Goal: Communication & Community: Answer question/provide support

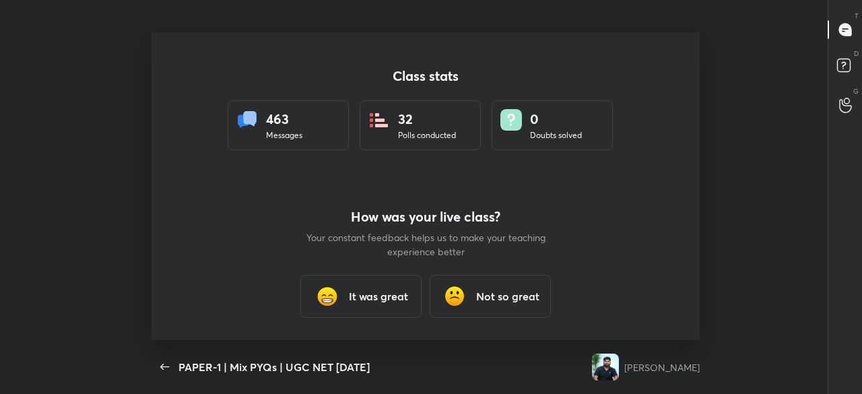
scroll to position [67057, 66514]
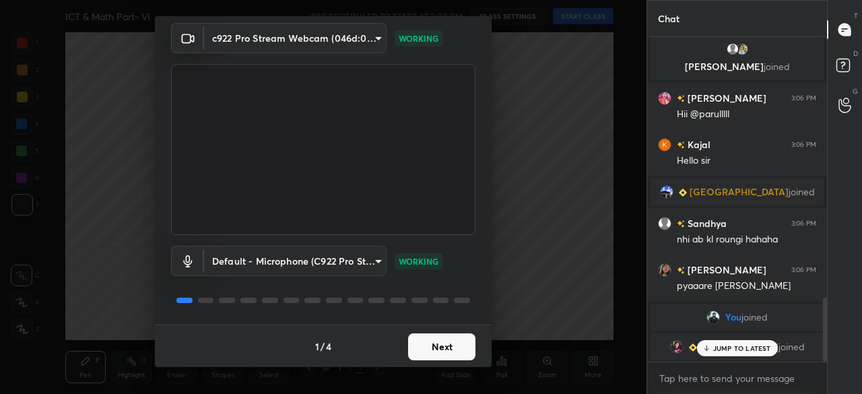
scroll to position [1149, 0]
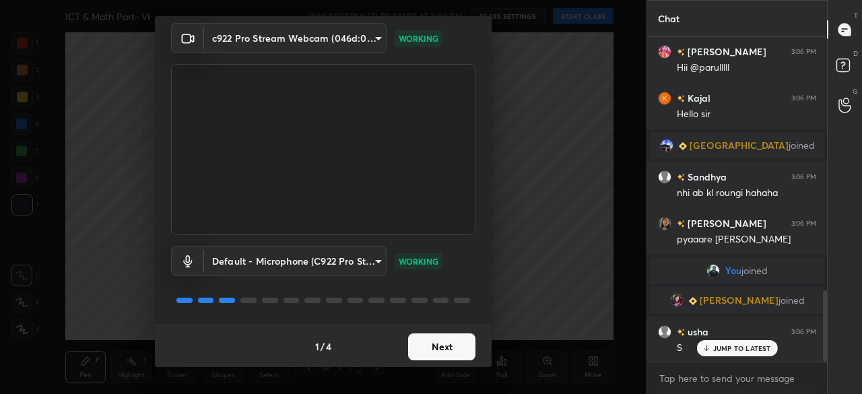
click at [442, 350] on button "Next" at bounding box center [441, 346] width 67 height 27
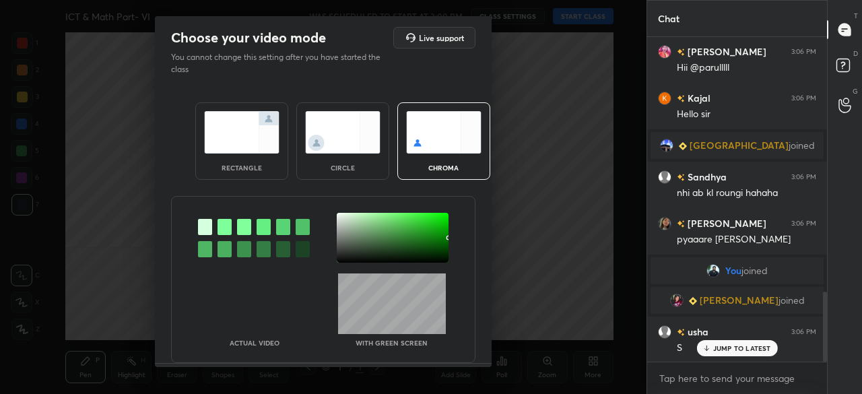
scroll to position [1182, 0]
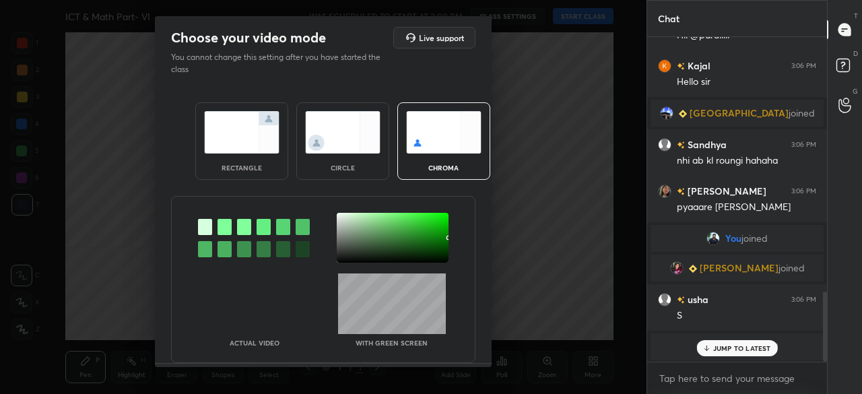
click at [441, 252] on div at bounding box center [393, 238] width 112 height 50
click at [441, 252] on div at bounding box center [442, 252] width 3 height 3
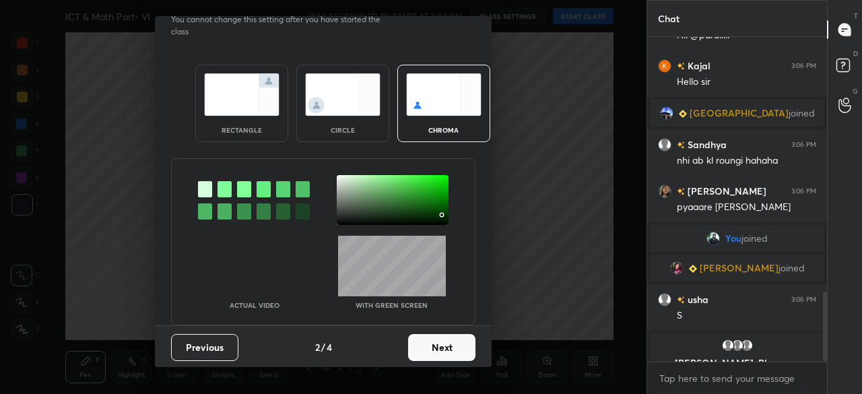
click at [459, 355] on button "Next" at bounding box center [441, 347] width 67 height 27
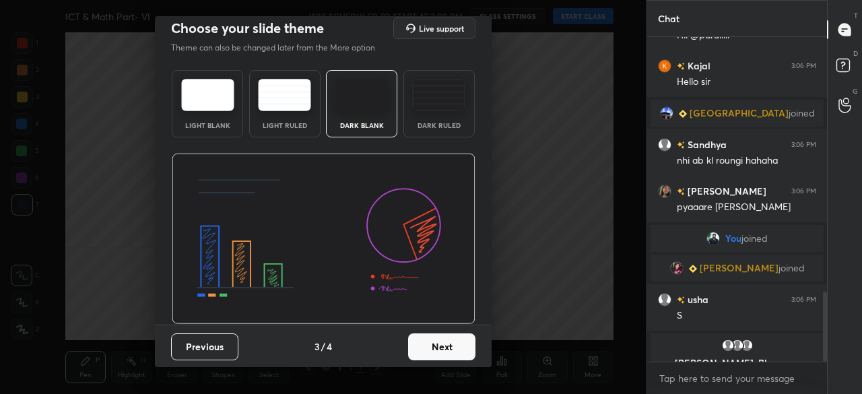
click at [460, 353] on button "Next" at bounding box center [441, 346] width 67 height 27
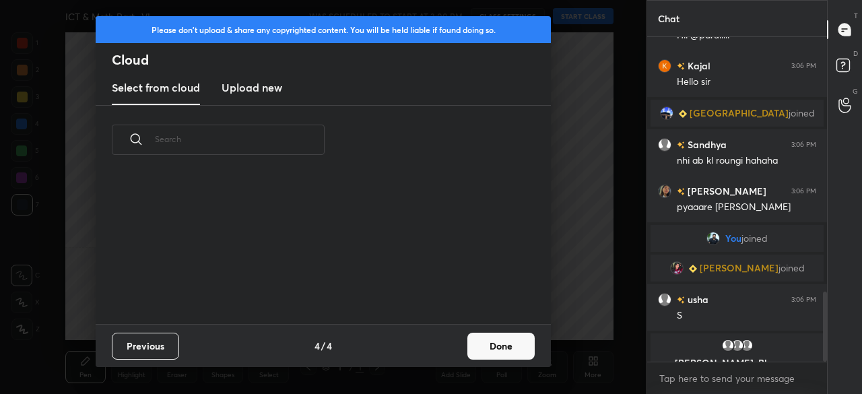
click at [507, 346] on button "Done" at bounding box center [501, 346] width 67 height 27
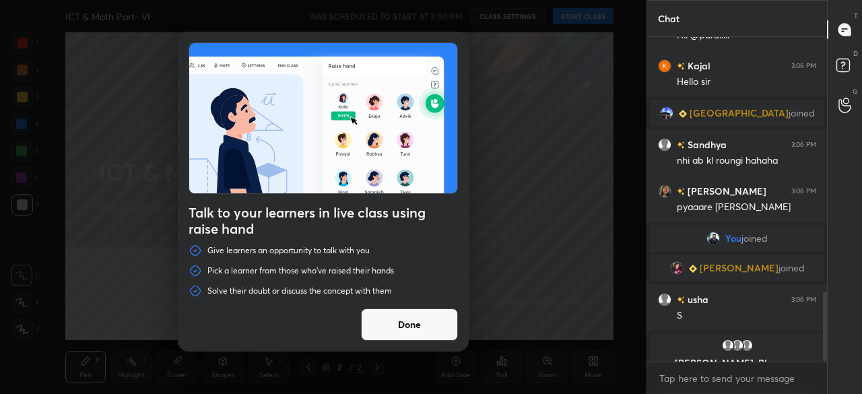
drag, startPoint x: 435, startPoint y: 318, endPoint x: 439, endPoint y: 310, distance: 9.4
click at [434, 317] on button "Done" at bounding box center [409, 325] width 97 height 32
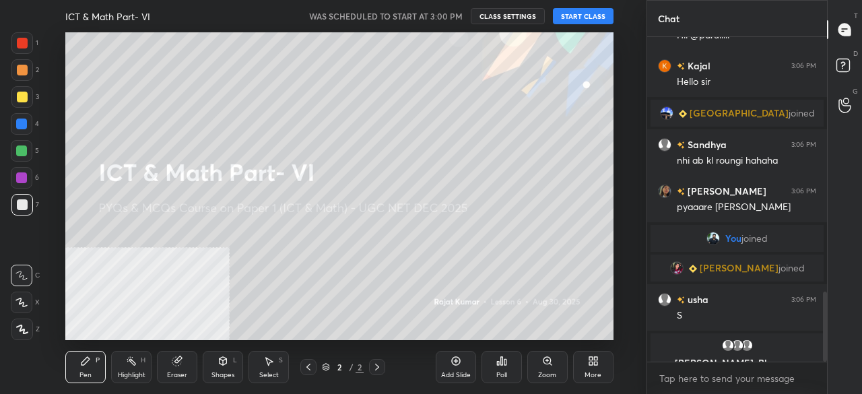
click at [589, 14] on button "START CLASS" at bounding box center [583, 16] width 61 height 16
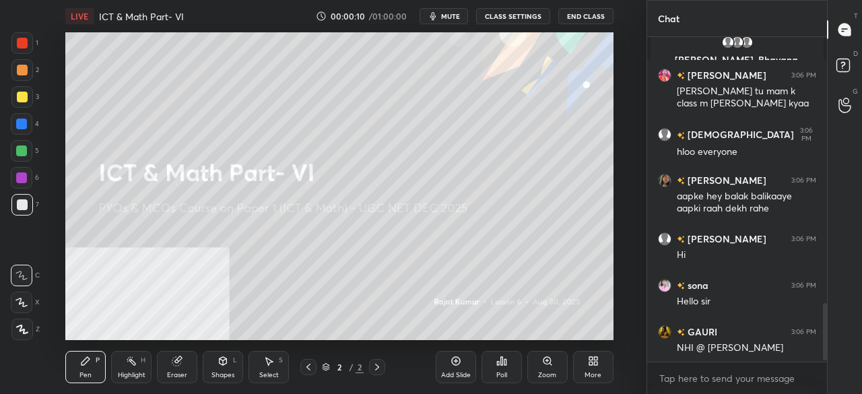
scroll to position [0, 0]
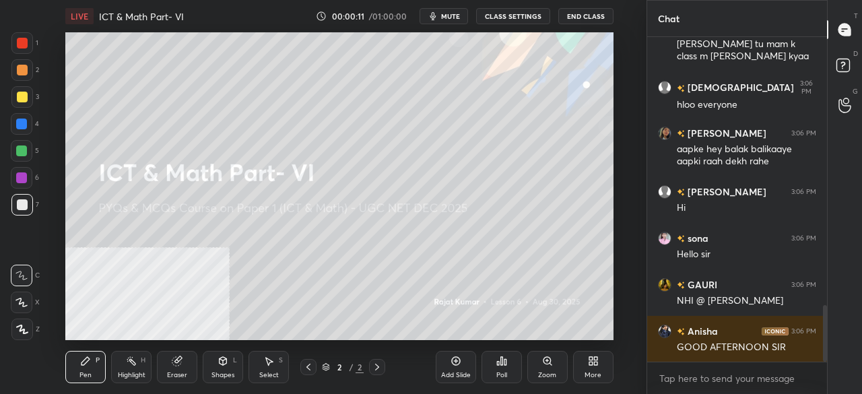
click at [597, 361] on icon at bounding box center [593, 361] width 11 height 11
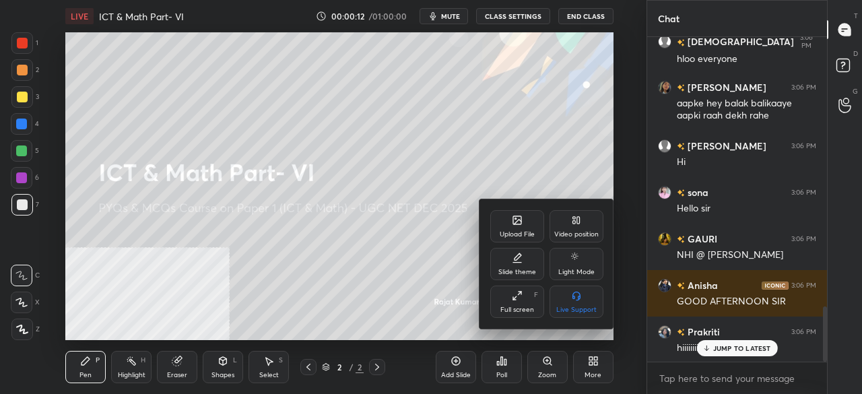
click at [583, 233] on div "Video position" at bounding box center [576, 234] width 44 height 7
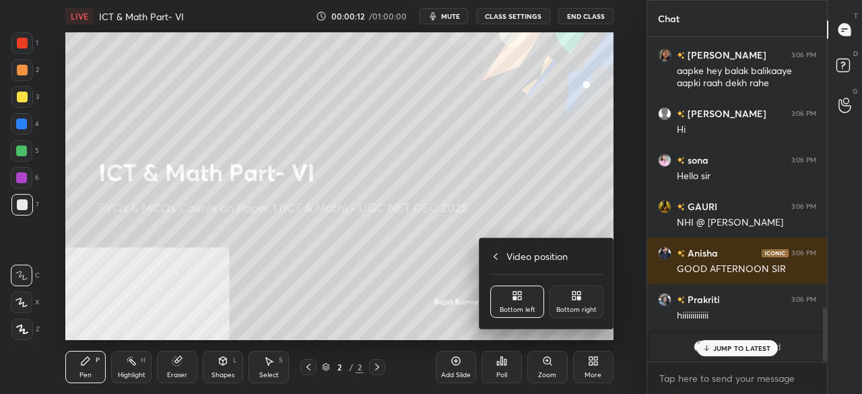
click at [581, 322] on div "Video position Bottom left Bottom right" at bounding box center [547, 283] width 135 height 90
click at [580, 307] on div "Bottom right" at bounding box center [576, 310] width 40 height 7
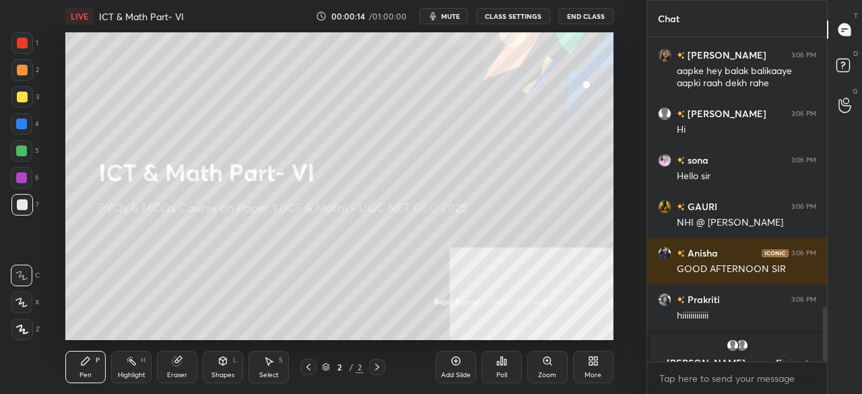
click at [449, 18] on span "mute" at bounding box center [450, 15] width 19 height 9
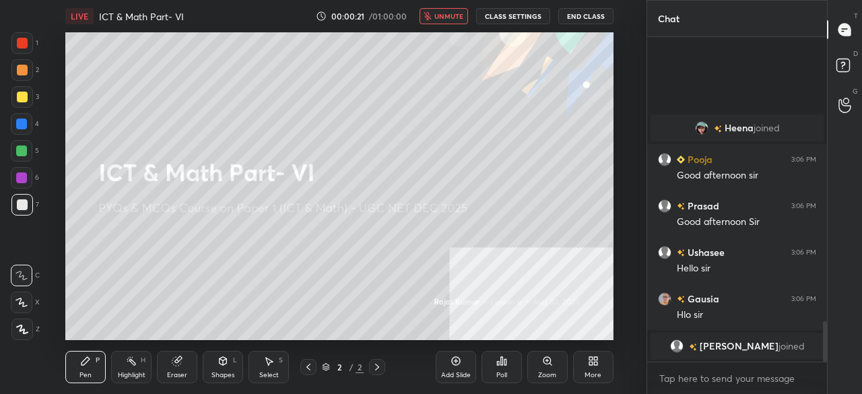
drag, startPoint x: 24, startPoint y: 332, endPoint x: 24, endPoint y: 323, distance: 9.4
click at [24, 332] on icon at bounding box center [22, 329] width 12 height 9
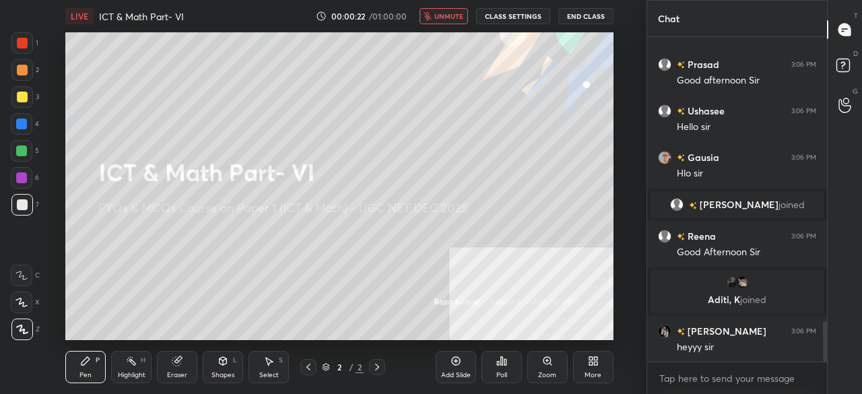
drag, startPoint x: 22, startPoint y: 40, endPoint x: 51, endPoint y: 48, distance: 30.7
click at [22, 40] on div at bounding box center [22, 43] width 11 height 11
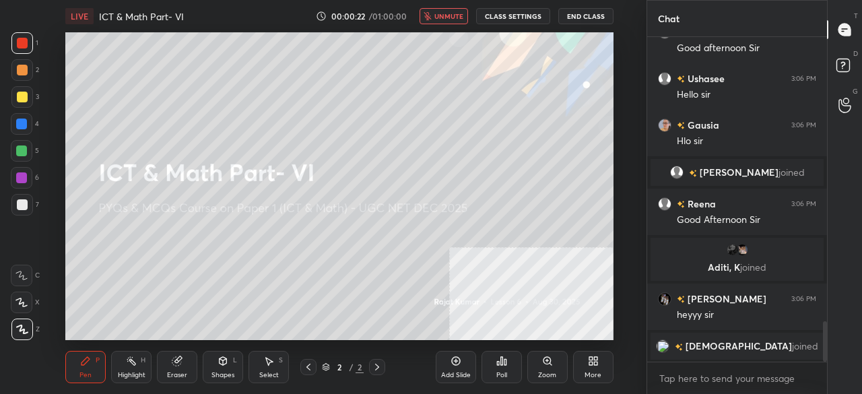
click at [597, 362] on icon at bounding box center [595, 363] width 3 height 3
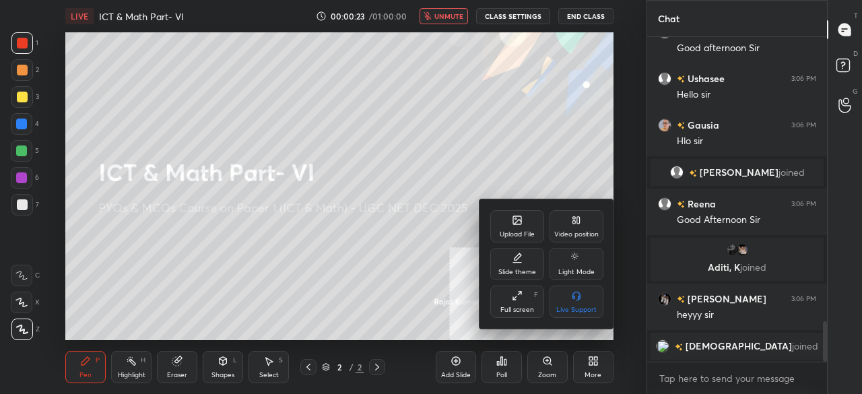
click at [520, 228] on div "Upload File" at bounding box center [517, 226] width 54 height 32
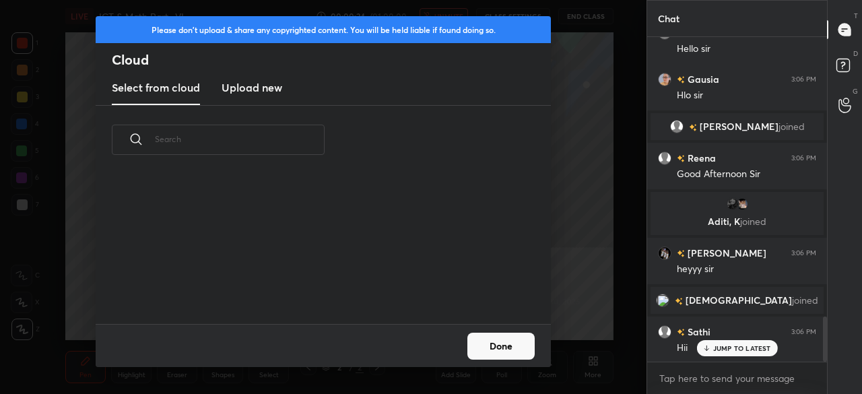
click at [259, 82] on h3 "Upload new" at bounding box center [252, 87] width 61 height 16
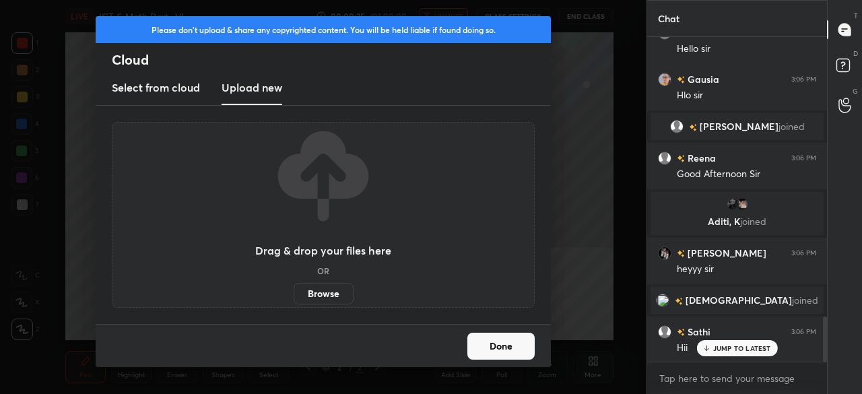
click at [328, 291] on label "Browse" at bounding box center [324, 294] width 60 height 22
click at [294, 291] on input "Browse" at bounding box center [294, 294] width 0 height 22
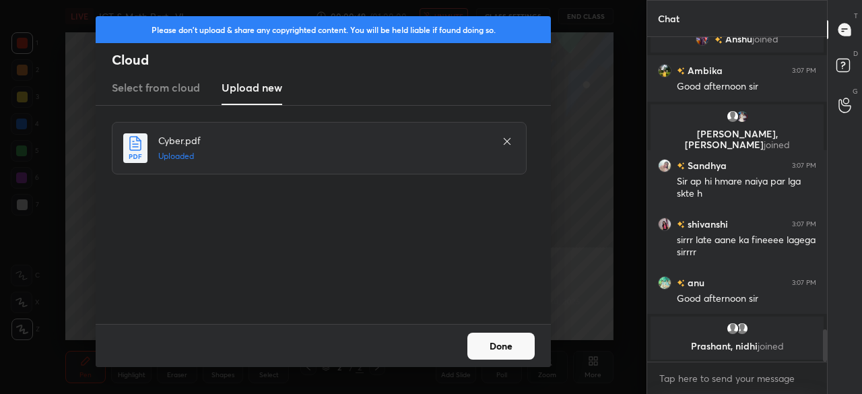
click at [522, 343] on button "Done" at bounding box center [501, 346] width 67 height 27
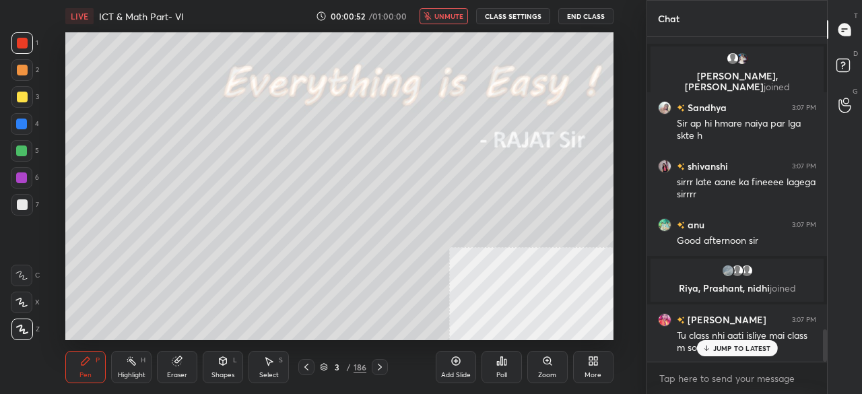
click at [602, 375] on div "More" at bounding box center [593, 367] width 40 height 32
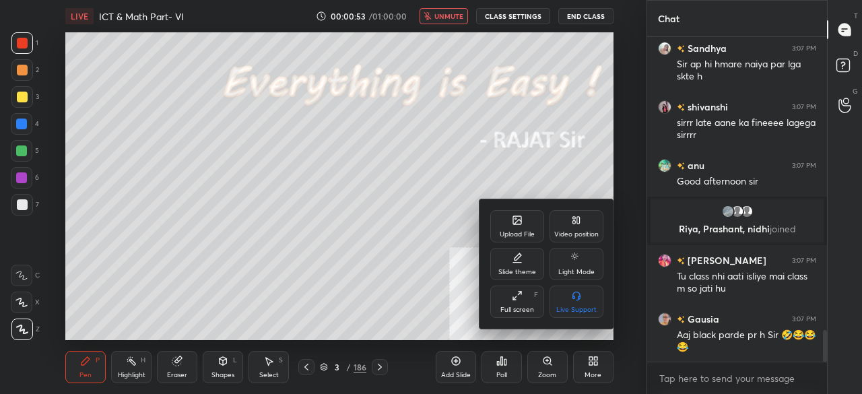
click at [521, 299] on icon at bounding box center [517, 295] width 11 height 11
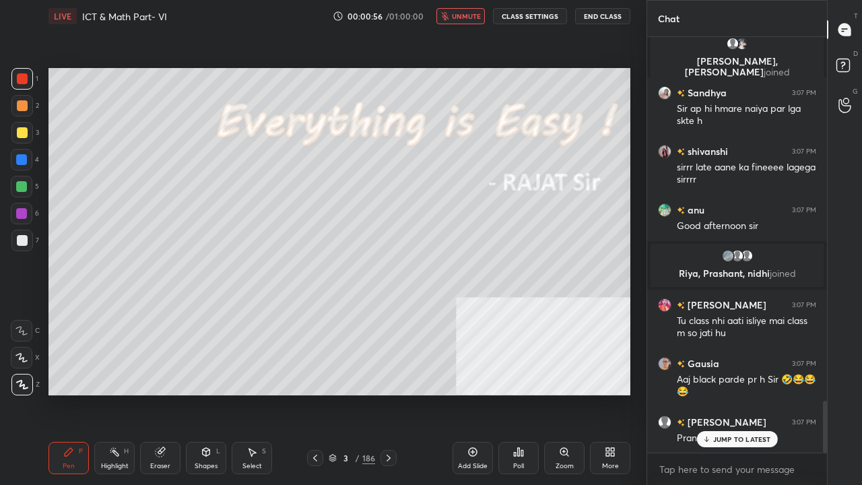
click at [453, 11] on button "unmute" at bounding box center [461, 16] width 49 height 16
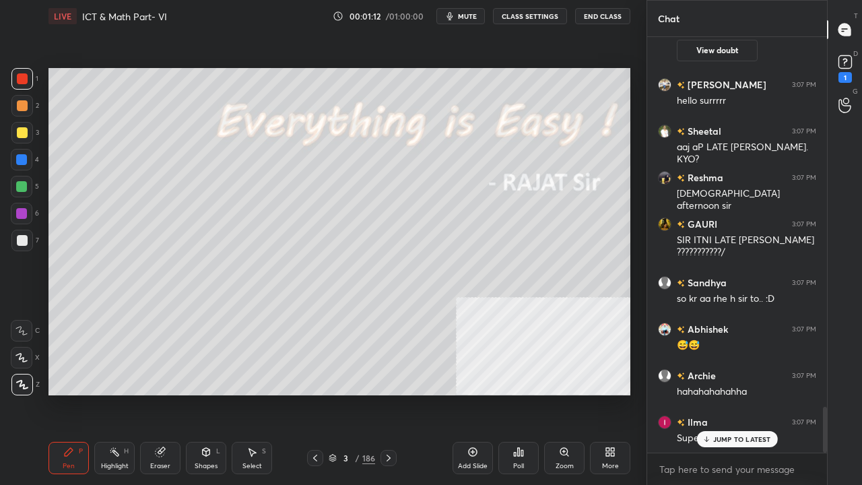
drag, startPoint x: 348, startPoint y: 461, endPoint x: 355, endPoint y: 411, distance: 50.4
click at [348, 393] on div "3" at bounding box center [346, 458] width 13 height 8
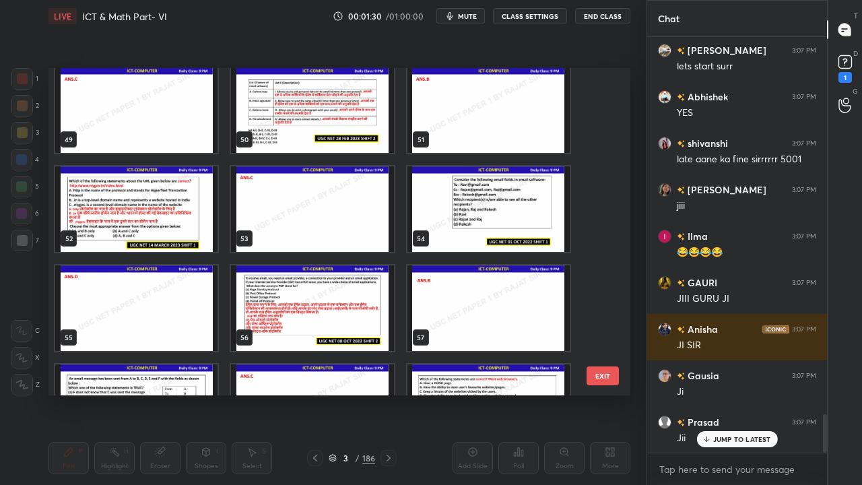
click at [478, 202] on img "grid" at bounding box center [489, 209] width 162 height 86
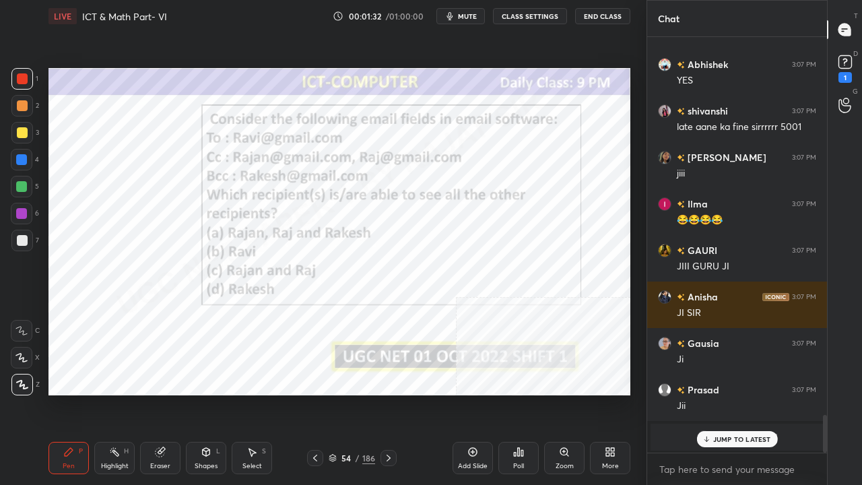
click at [517, 393] on icon at bounding box center [518, 452] width 11 height 11
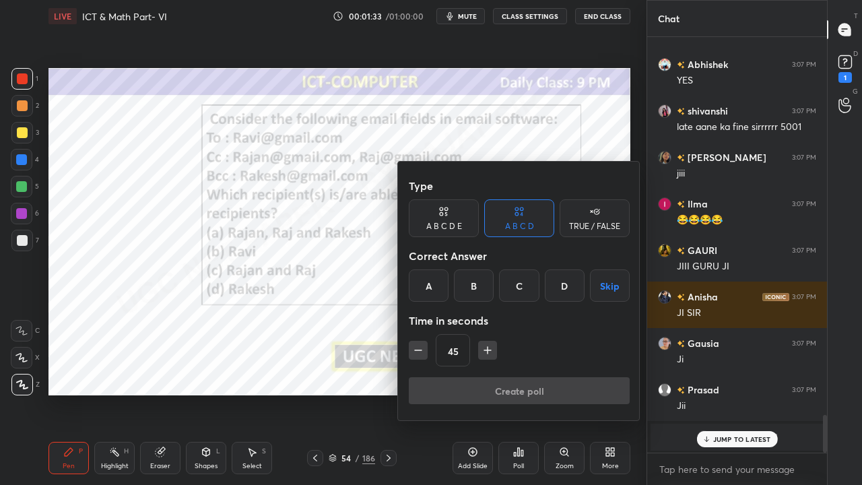
click at [559, 280] on div "D" at bounding box center [565, 285] width 40 height 32
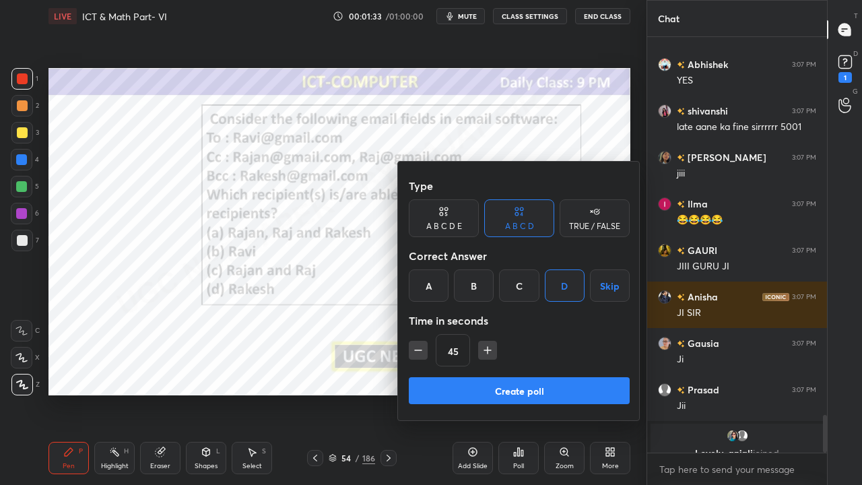
click at [486, 387] on button "Create poll" at bounding box center [519, 390] width 221 height 27
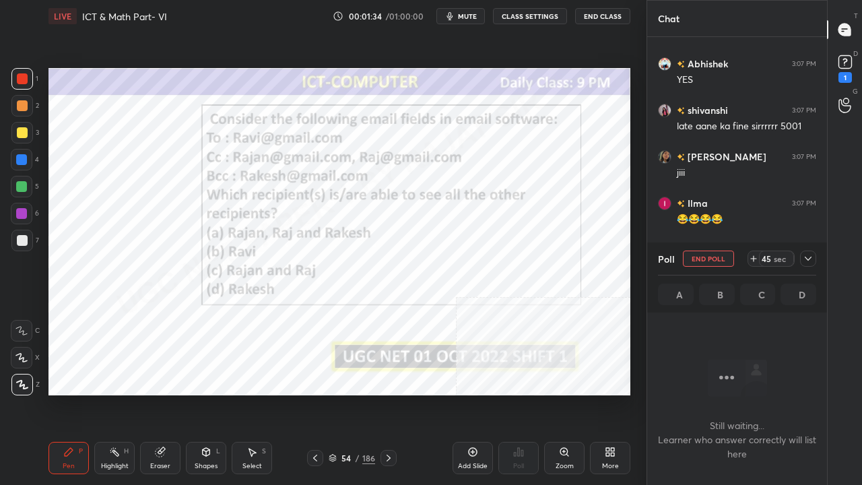
click at [468, 14] on span "mute" at bounding box center [467, 15] width 19 height 9
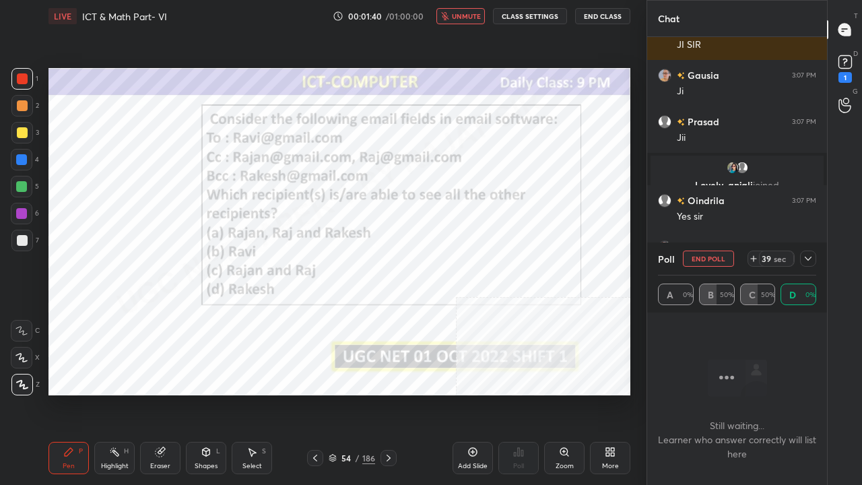
click at [807, 255] on icon at bounding box center [808, 258] width 11 height 11
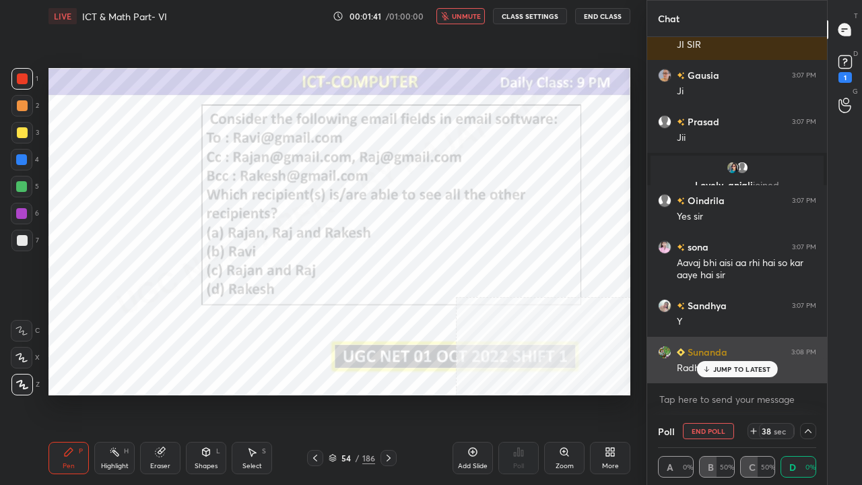
drag, startPoint x: 730, startPoint y: 371, endPoint x: 689, endPoint y: 349, distance: 46.4
click at [730, 371] on p "JUMP TO LATEST" at bounding box center [742, 369] width 58 height 8
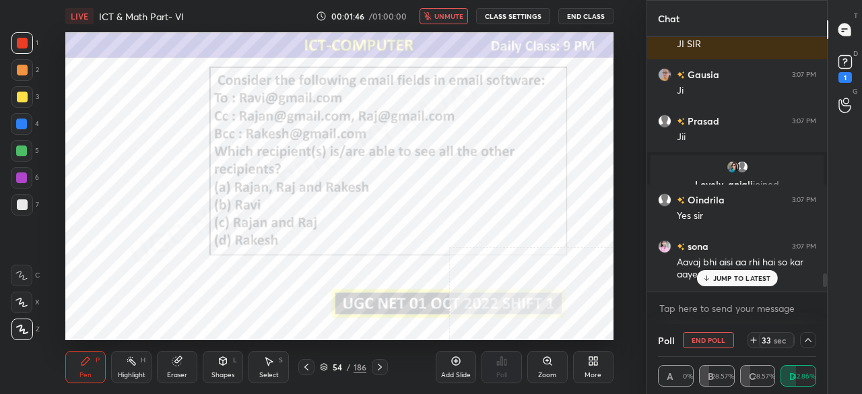
click at [590, 358] on icon at bounding box center [590, 358] width 3 height 3
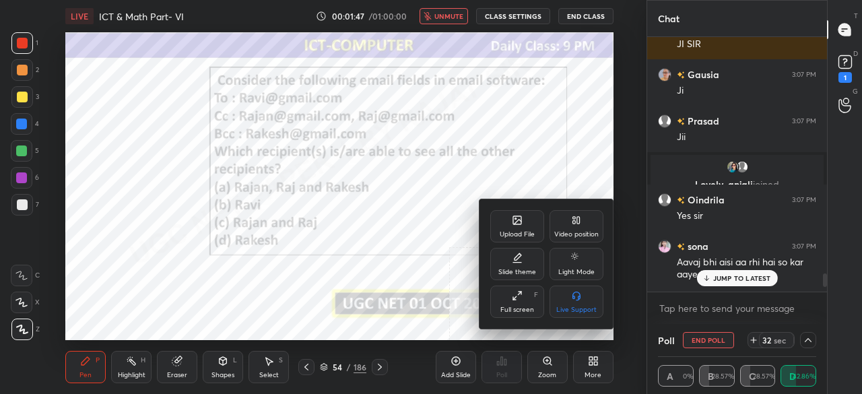
click at [515, 298] on icon at bounding box center [517, 295] width 11 height 11
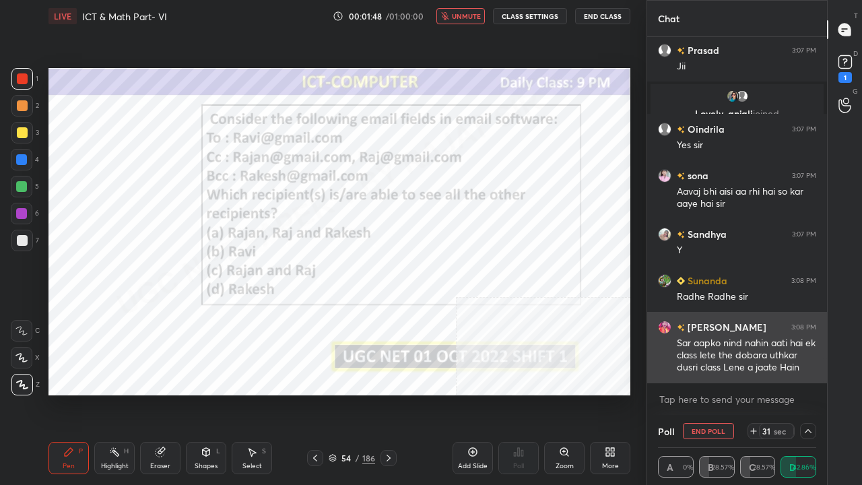
click at [715, 366] on div "Sar aapko nind nahin aati hai ek class lete the dobara uthkar dusri class Lene …" at bounding box center [746, 356] width 139 height 38
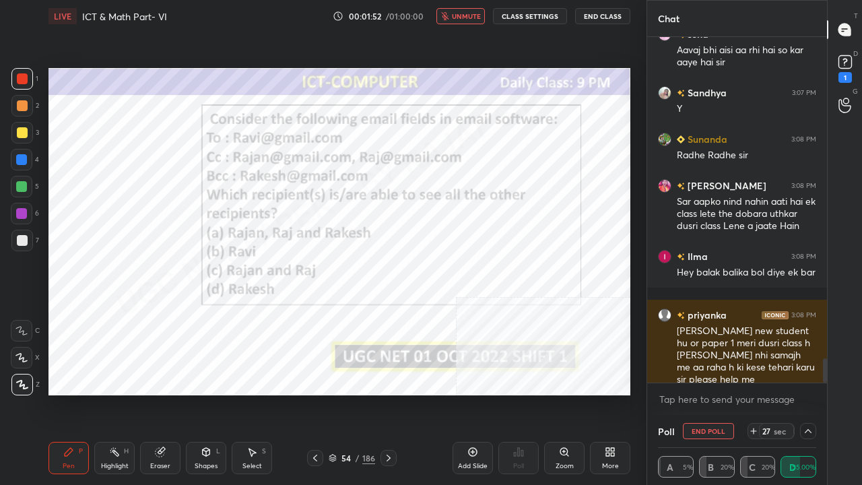
click at [465, 15] on span "unmute" at bounding box center [466, 15] width 29 height 9
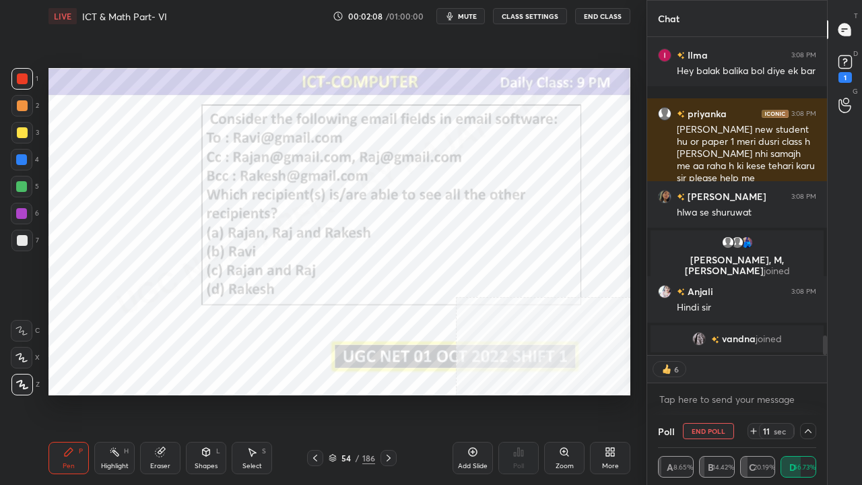
click at [22, 161] on div at bounding box center [21, 159] width 11 height 11
click at [16, 75] on div at bounding box center [22, 79] width 22 height 22
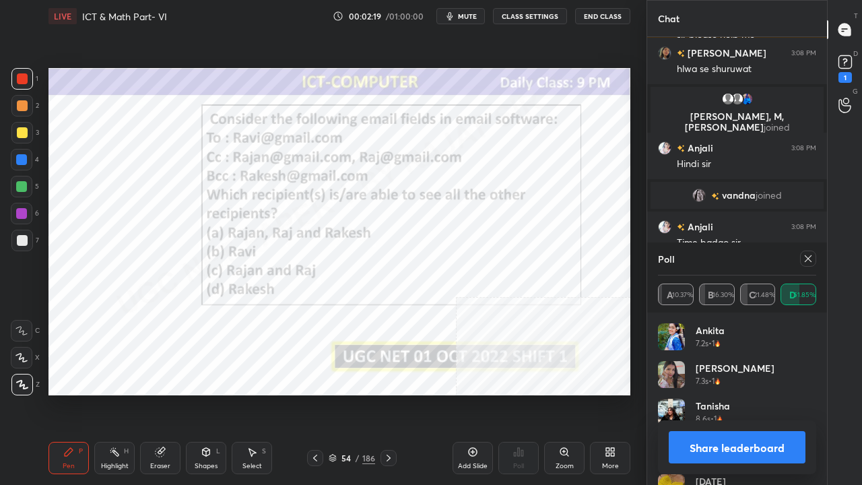
click at [806, 259] on icon at bounding box center [808, 258] width 11 height 11
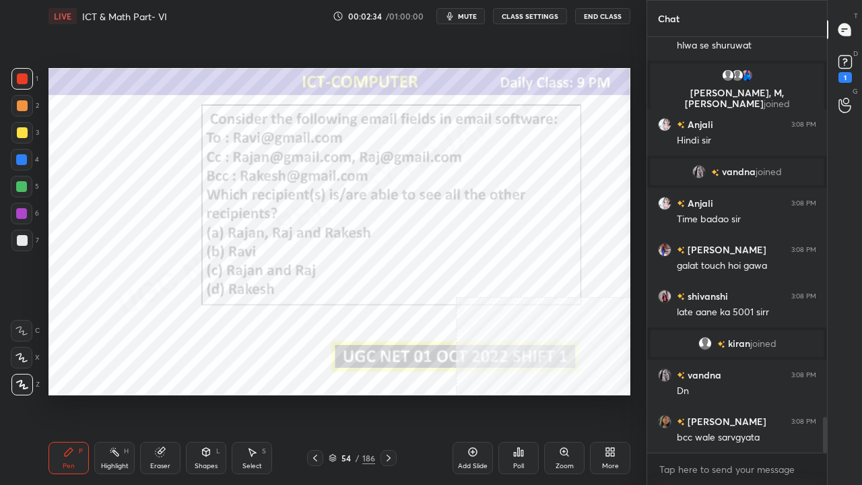
drag, startPoint x: 352, startPoint y: 461, endPoint x: 375, endPoint y: 404, distance: 61.4
click at [353, 393] on div "54 / 186" at bounding box center [352, 458] width 46 height 12
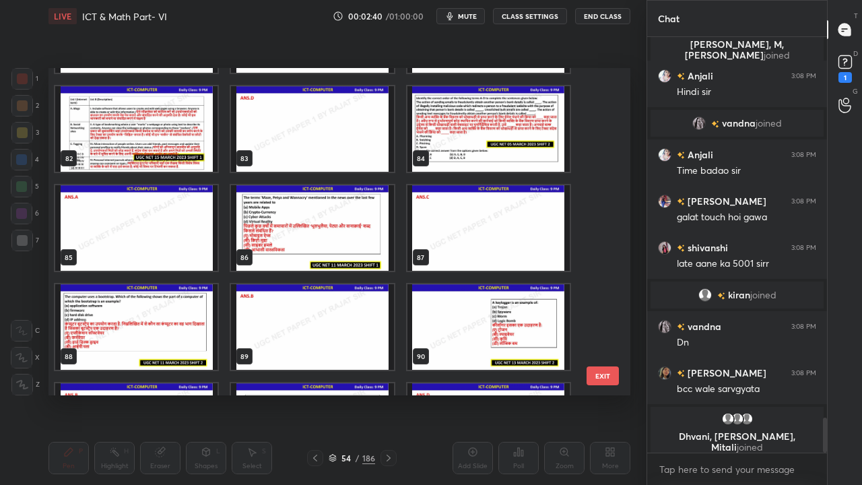
click at [358, 247] on img "grid" at bounding box center [312, 228] width 162 height 86
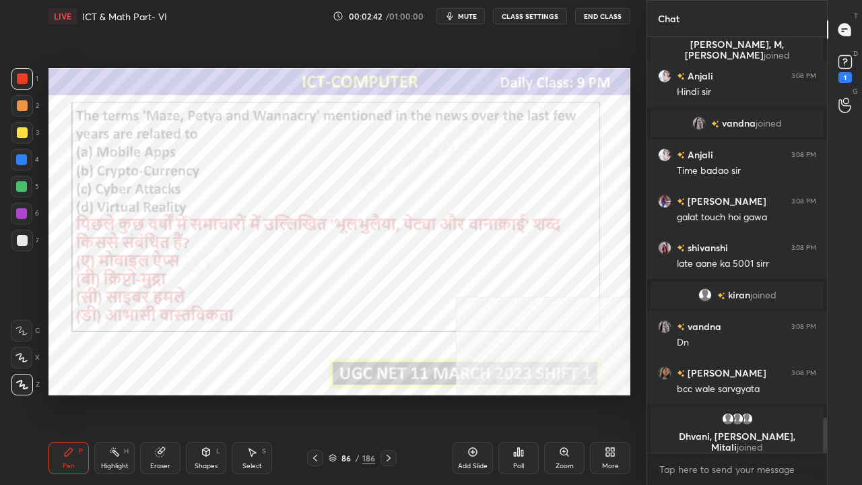
click at [517, 393] on icon at bounding box center [518, 452] width 11 height 11
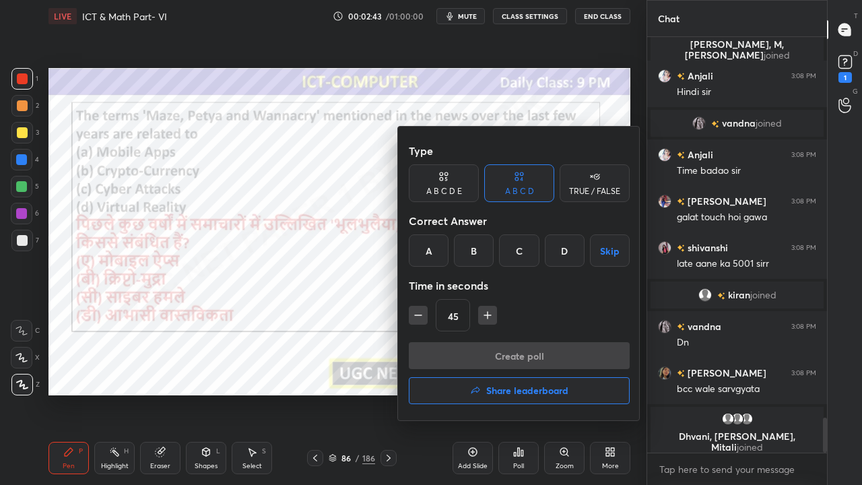
click at [510, 256] on div "C" at bounding box center [519, 250] width 40 height 32
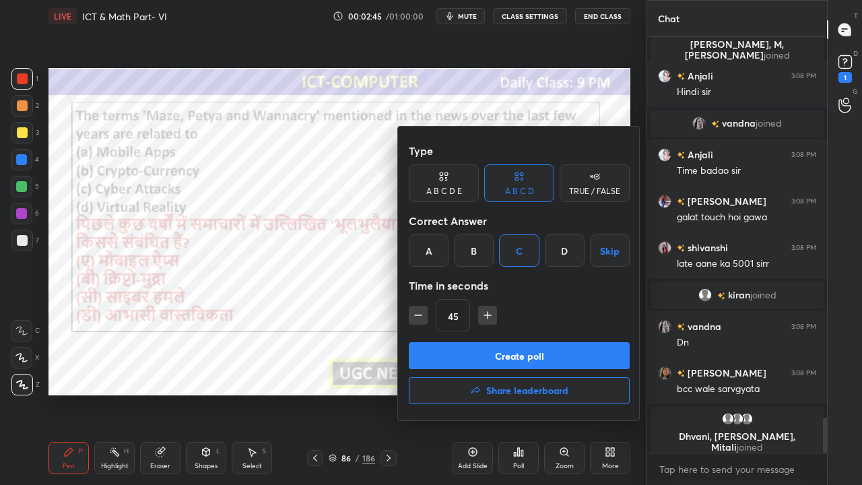
drag, startPoint x: 437, startPoint y: 348, endPoint x: 437, endPoint y: 331, distance: 16.2
click at [438, 348] on button "Create poll" at bounding box center [519, 355] width 221 height 27
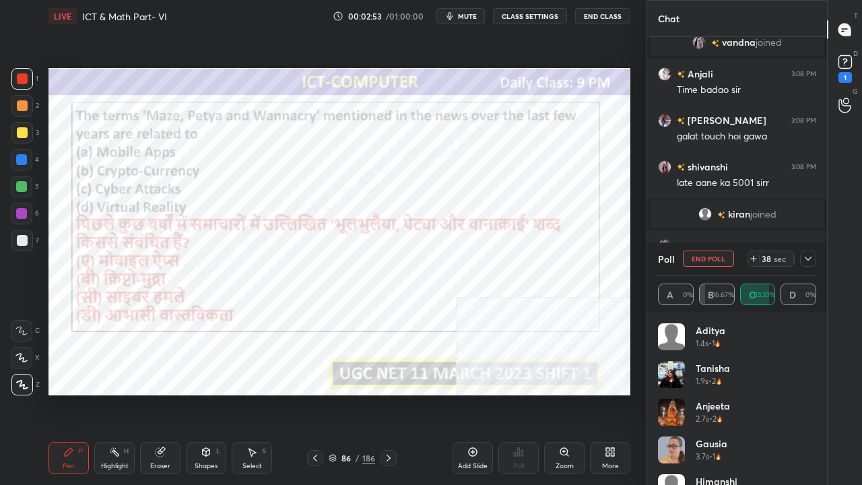
click at [811, 255] on icon at bounding box center [808, 258] width 11 height 11
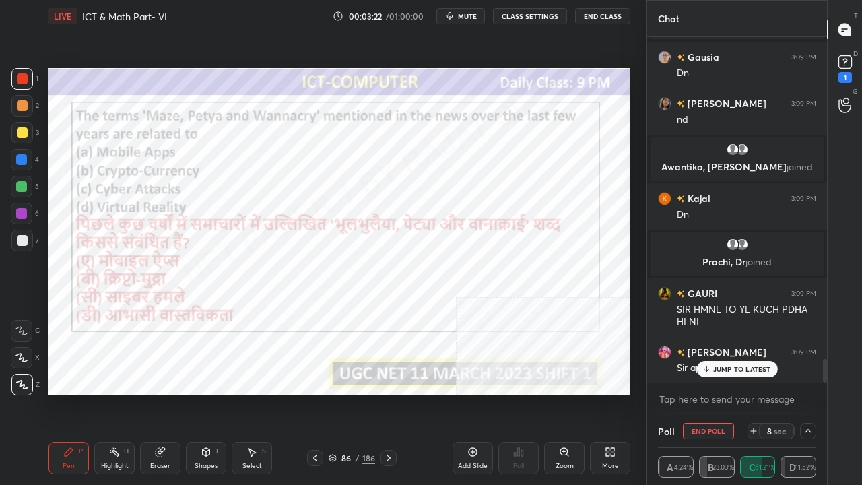
click at [742, 374] on div "JUMP TO LATEST" at bounding box center [737, 369] width 81 height 16
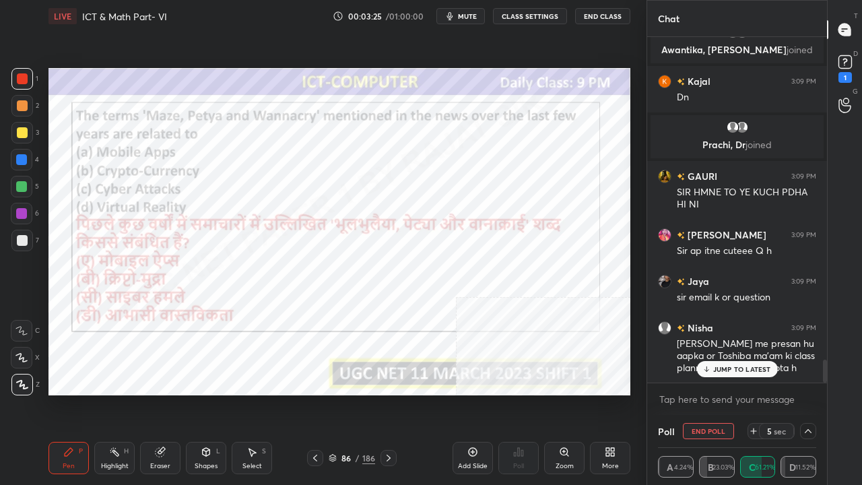
click at [728, 372] on p "JUMP TO LATEST" at bounding box center [742, 369] width 58 height 8
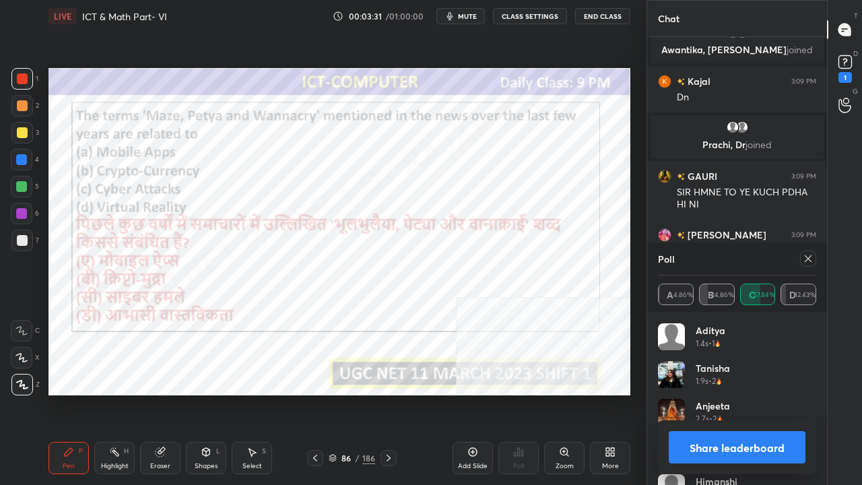
click at [808, 257] on icon at bounding box center [808, 258] width 11 height 11
type textarea "x"
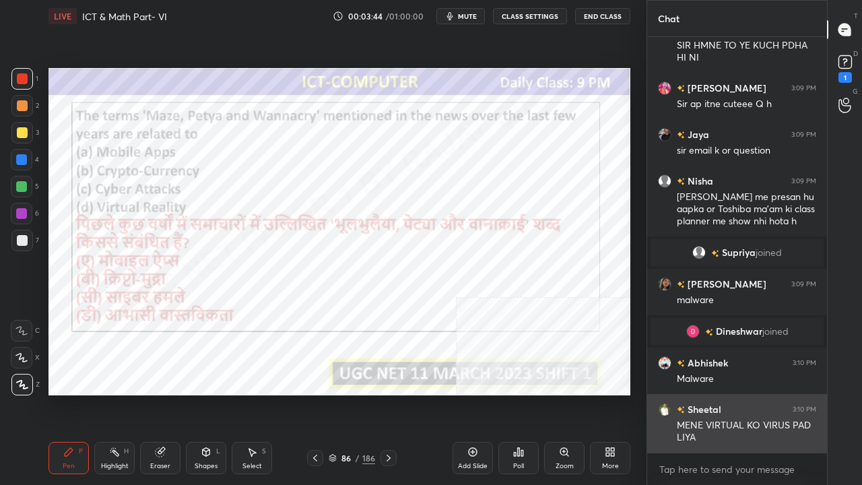
click at [726, 393] on div "MENE VIRTUAL KO VIRUS PAD LIYA" at bounding box center [746, 432] width 139 height 26
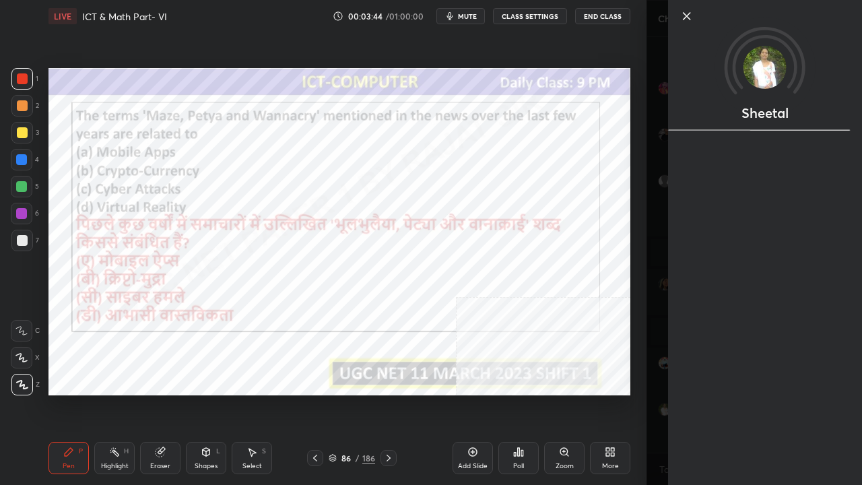
click at [572, 393] on div "LIVE ICT & Math Part- VI 00:03:44 / 01:00:00 mute CLASS SETTINGS End Class Sett…" at bounding box center [339, 242] width 593 height 485
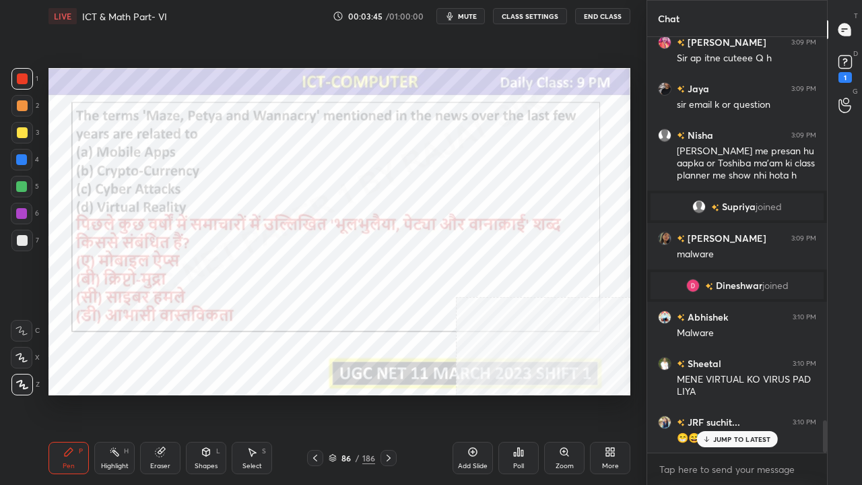
click at [373, 393] on div "Setting up your live class Poll for secs No correct answer Start poll" at bounding box center [339, 231] width 593 height 399
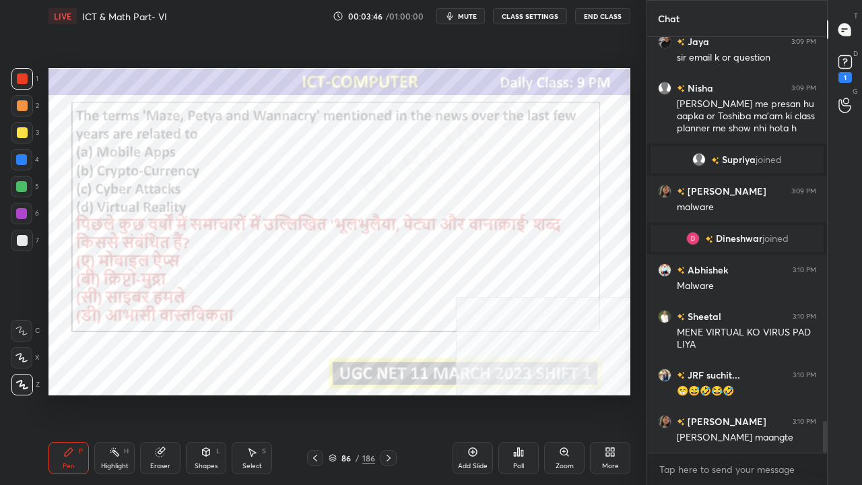
click at [338, 393] on div "86 / 186" at bounding box center [352, 458] width 46 height 12
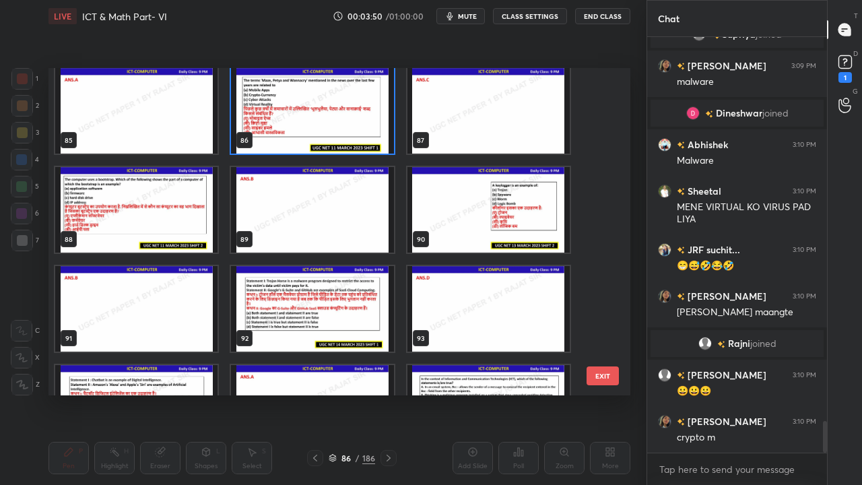
click at [505, 212] on img "grid" at bounding box center [489, 210] width 162 height 86
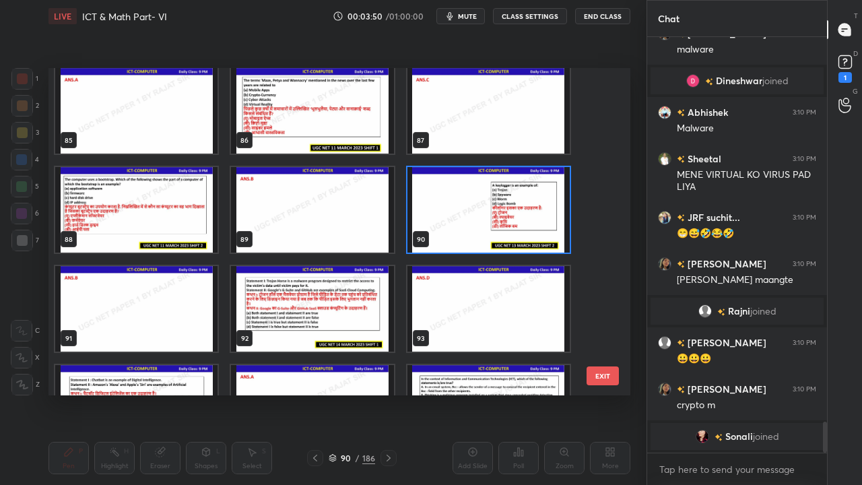
click at [505, 210] on img "grid" at bounding box center [489, 210] width 162 height 86
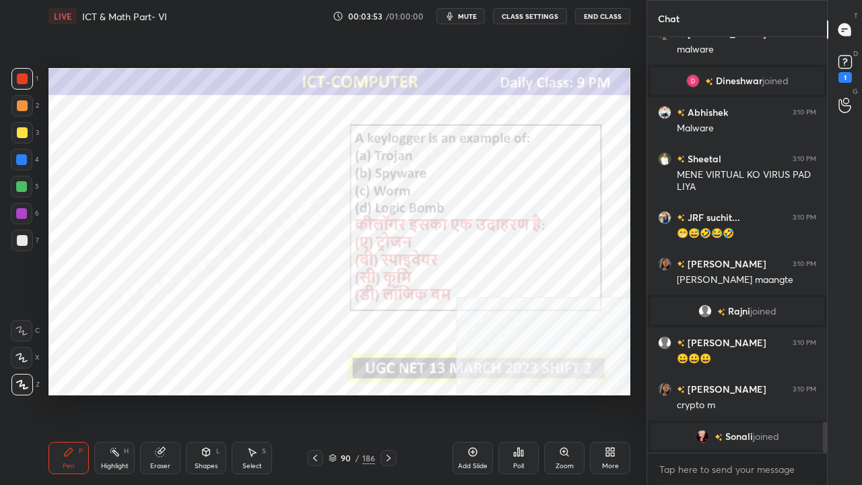
click at [521, 393] on icon at bounding box center [522, 453] width 2 height 6
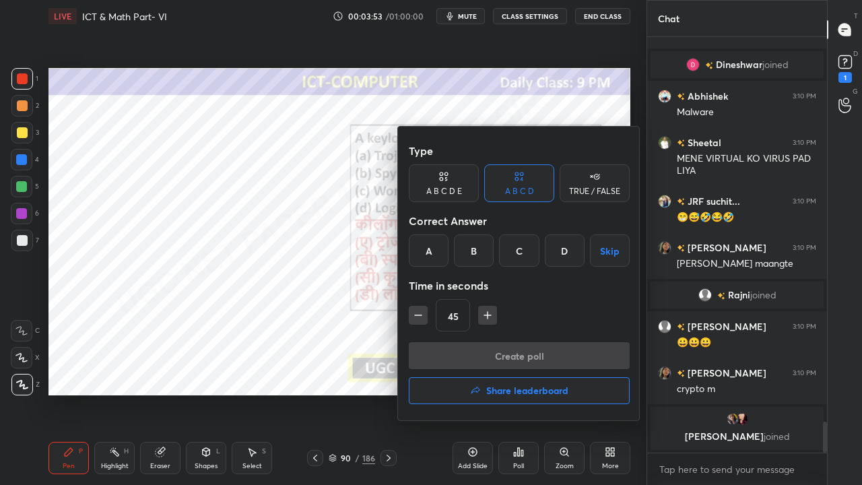
click at [480, 250] on div "B" at bounding box center [474, 250] width 40 height 32
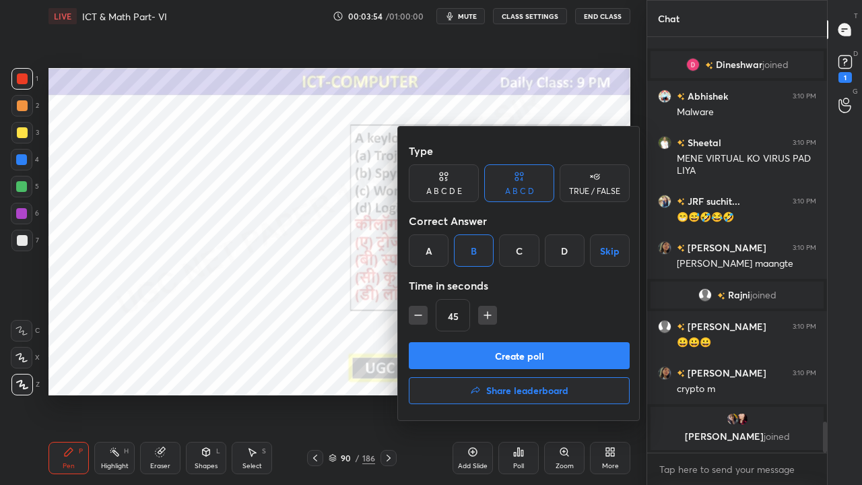
click at [414, 314] on icon "button" at bounding box center [418, 315] width 13 height 13
click at [420, 314] on icon "button" at bounding box center [418, 315] width 13 height 13
type input "15"
click at [449, 349] on button "Create poll" at bounding box center [519, 355] width 221 height 27
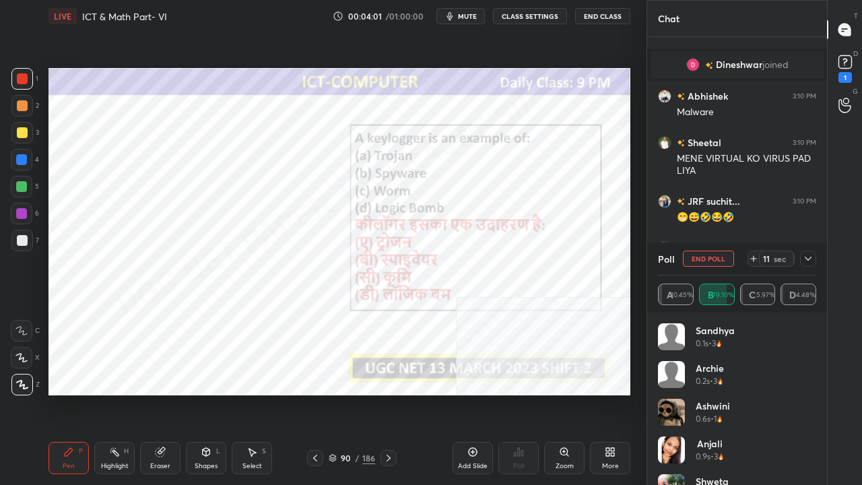
click at [816, 253] on div at bounding box center [808, 259] width 16 height 16
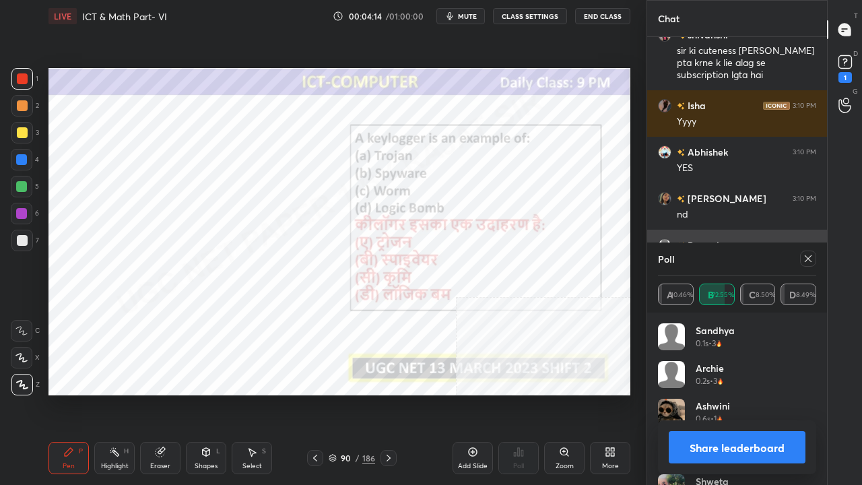
click at [811, 256] on icon at bounding box center [808, 258] width 11 height 11
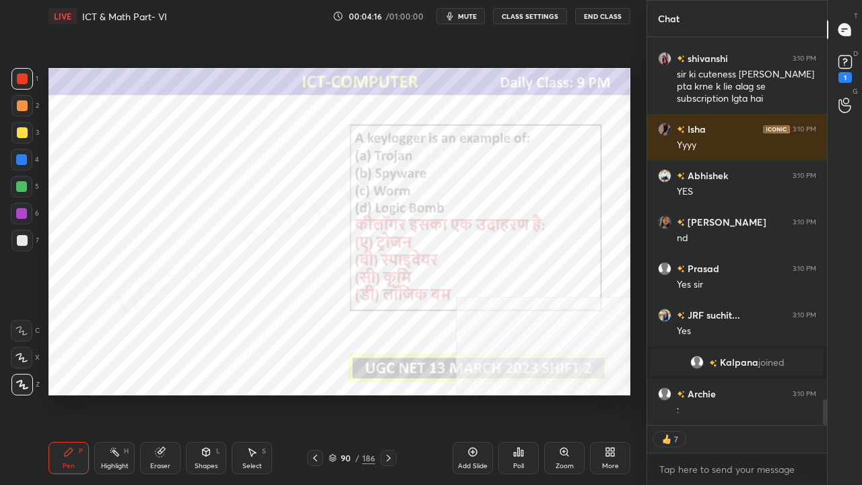
drag, startPoint x: 350, startPoint y: 459, endPoint x: 356, endPoint y: 437, distance: 22.2
click at [350, 393] on div "90" at bounding box center [346, 458] width 13 height 8
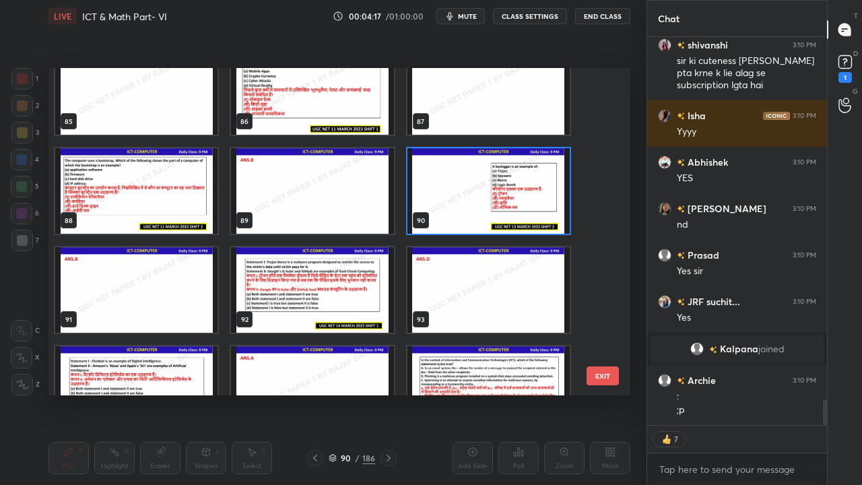
type textarea "x"
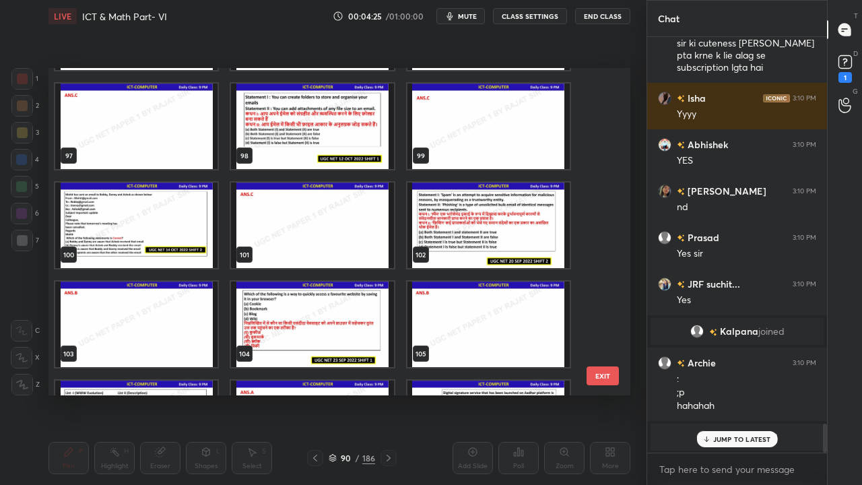
click at [161, 221] on img "grid" at bounding box center [136, 226] width 162 height 86
click at [161, 220] on img "grid" at bounding box center [136, 226] width 162 height 86
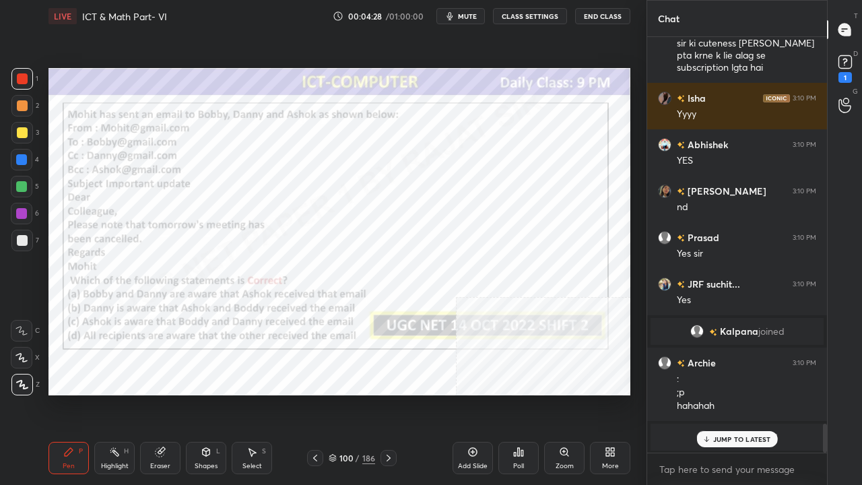
click at [523, 393] on div "Poll" at bounding box center [519, 458] width 40 height 32
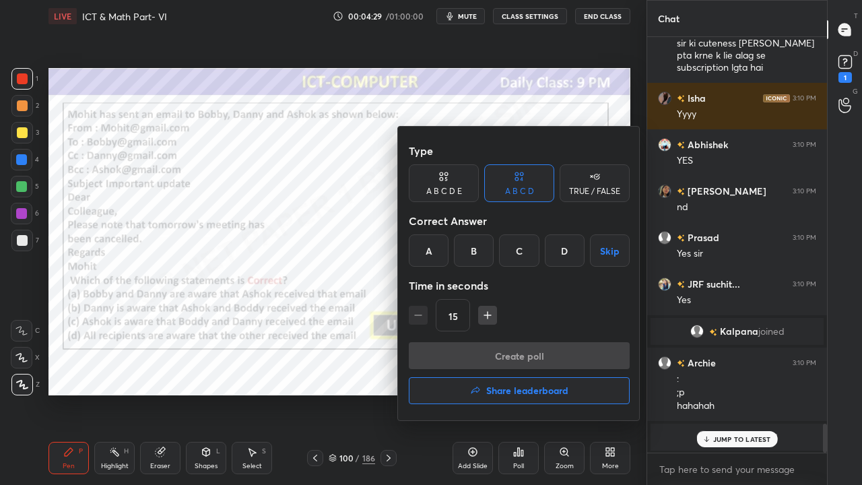
drag, startPoint x: 516, startPoint y: 251, endPoint x: 509, endPoint y: 268, distance: 18.8
click at [516, 251] on div "C" at bounding box center [519, 250] width 40 height 32
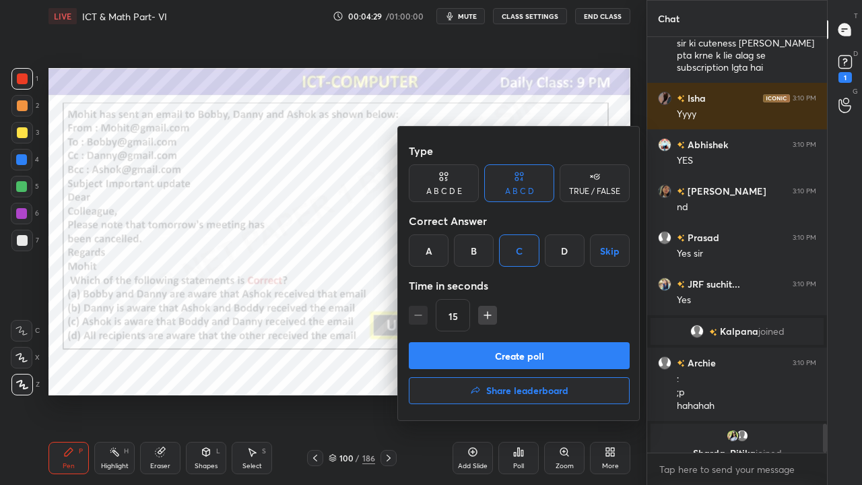
click at [489, 311] on icon "button" at bounding box center [487, 315] width 13 height 13
type input "45"
click at [487, 354] on button "Create poll" at bounding box center [519, 355] width 221 height 27
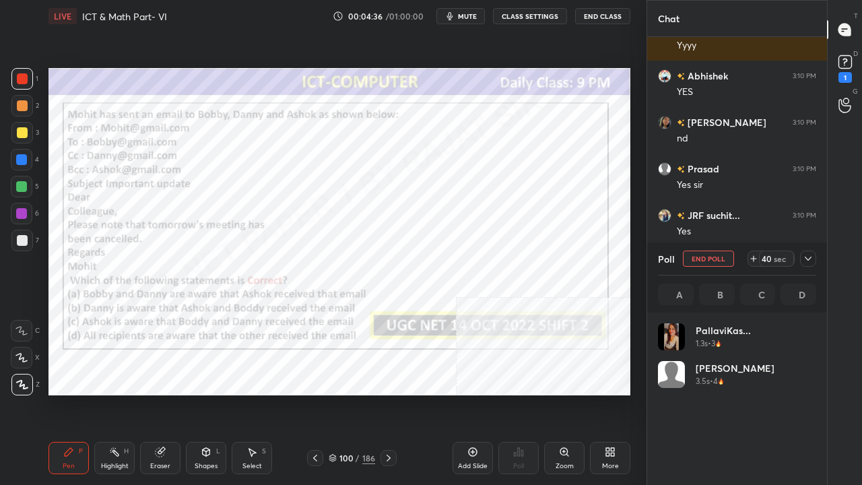
drag, startPoint x: 808, startPoint y: 259, endPoint x: 800, endPoint y: 276, distance: 18.7
click at [808, 259] on icon at bounding box center [808, 258] width 11 height 11
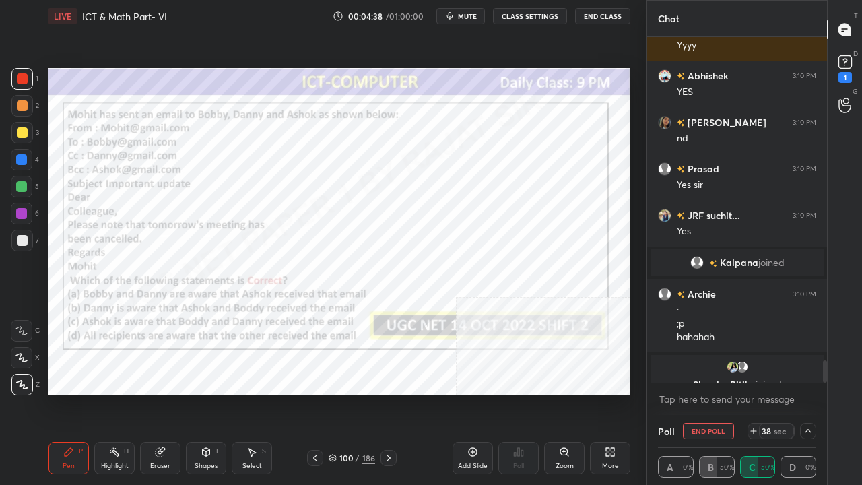
click at [473, 16] on span "mute" at bounding box center [467, 15] width 19 height 9
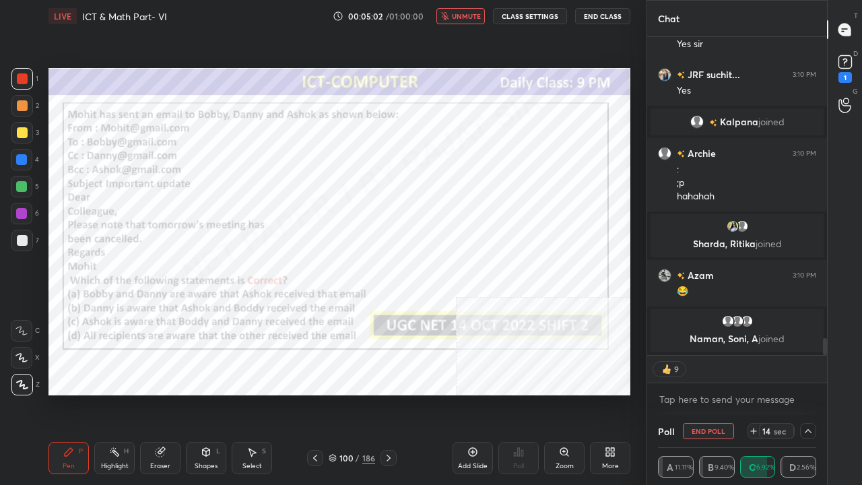
drag, startPoint x: 473, startPoint y: 11, endPoint x: 476, endPoint y: 24, distance: 13.9
click at [473, 10] on button "unmute" at bounding box center [461, 16] width 49 height 16
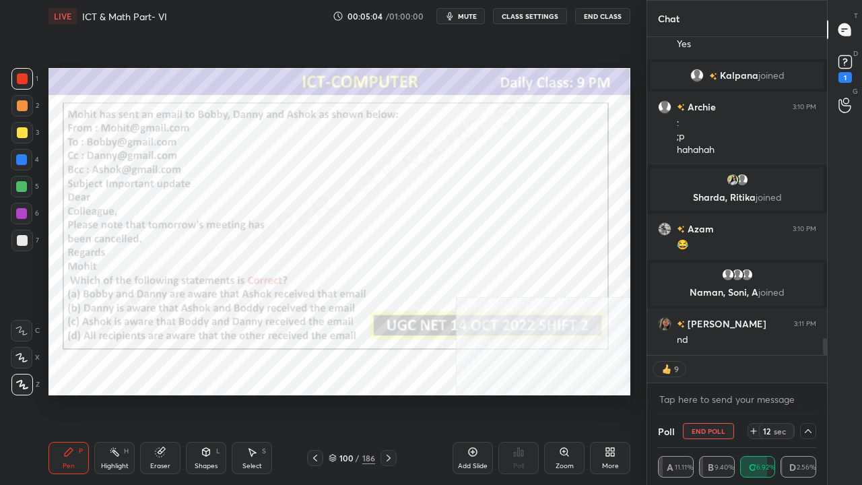
click at [27, 209] on div at bounding box center [22, 214] width 22 height 22
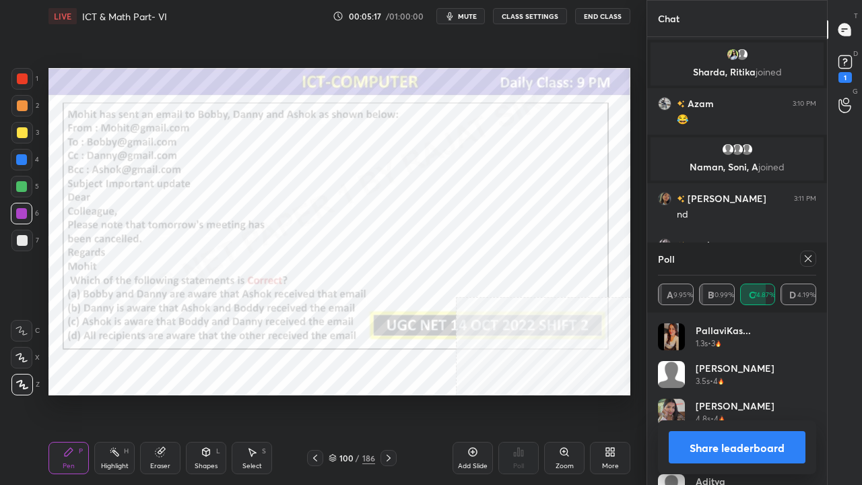
click at [812, 252] on div at bounding box center [808, 259] width 16 height 16
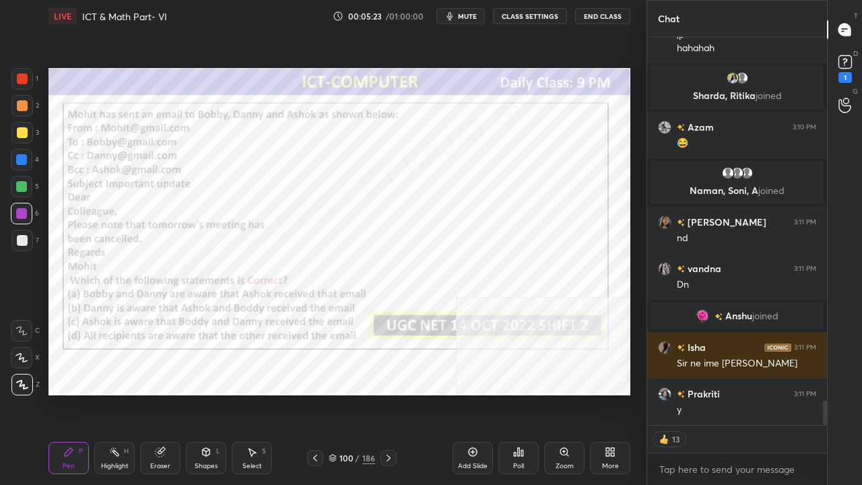
click at [346, 393] on div "100" at bounding box center [346, 458] width 13 height 8
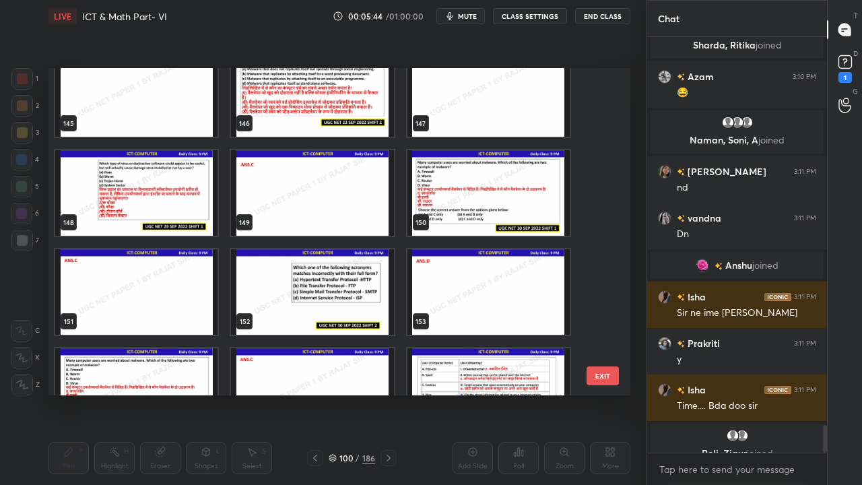
click at [179, 199] on img "grid" at bounding box center [136, 193] width 162 height 86
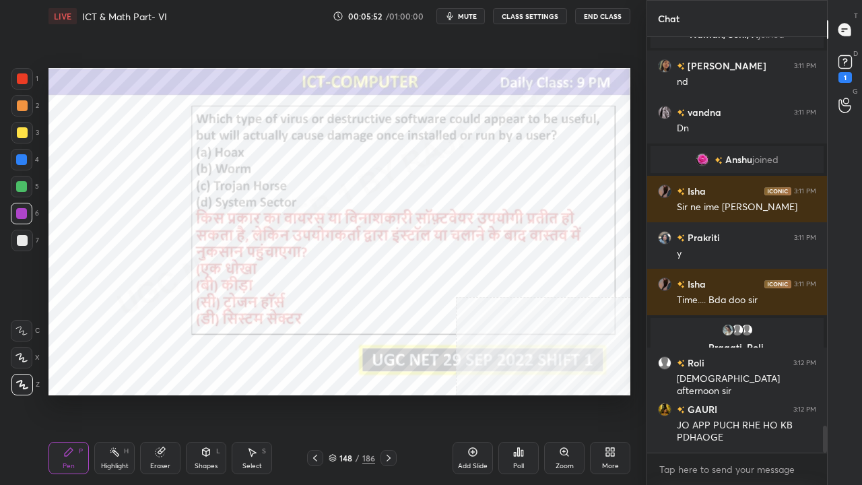
click at [520, 393] on icon at bounding box center [518, 452] width 11 height 11
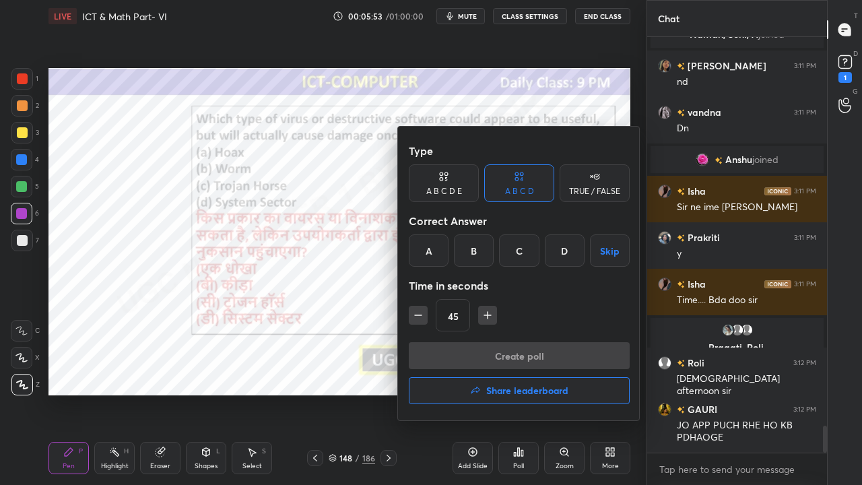
click at [517, 251] on div "C" at bounding box center [519, 250] width 40 height 32
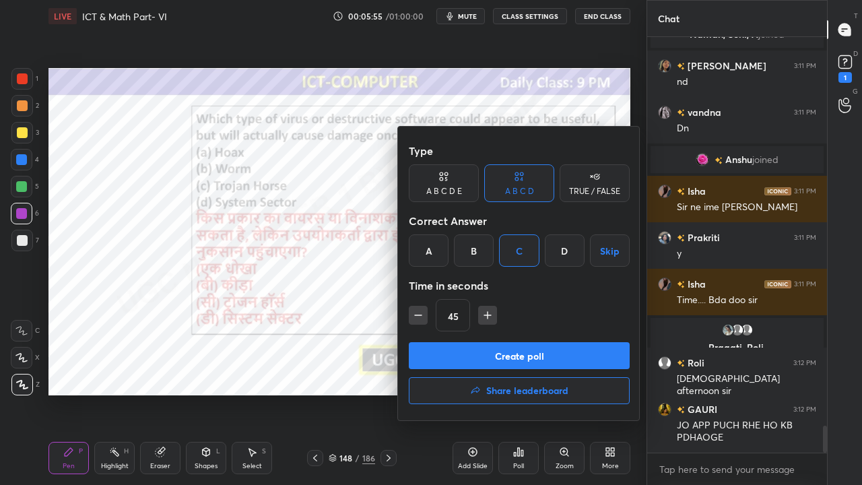
click at [480, 350] on button "Create poll" at bounding box center [519, 355] width 221 height 27
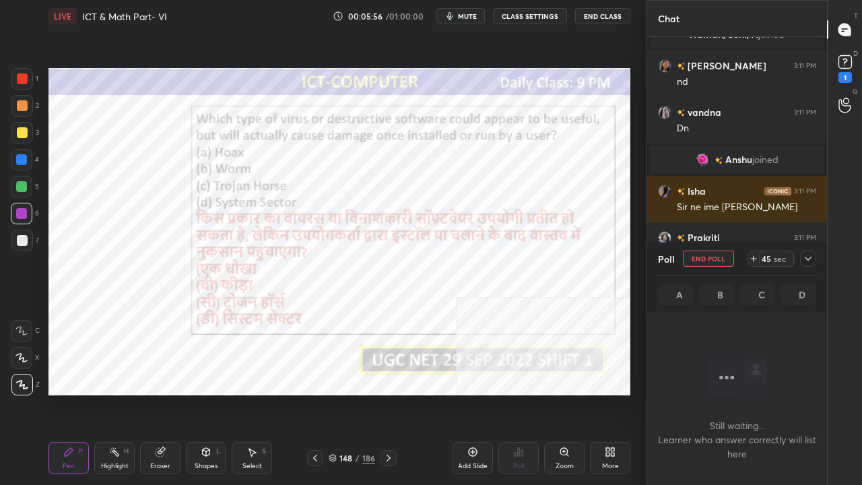
click at [806, 264] on div at bounding box center [808, 259] width 16 height 16
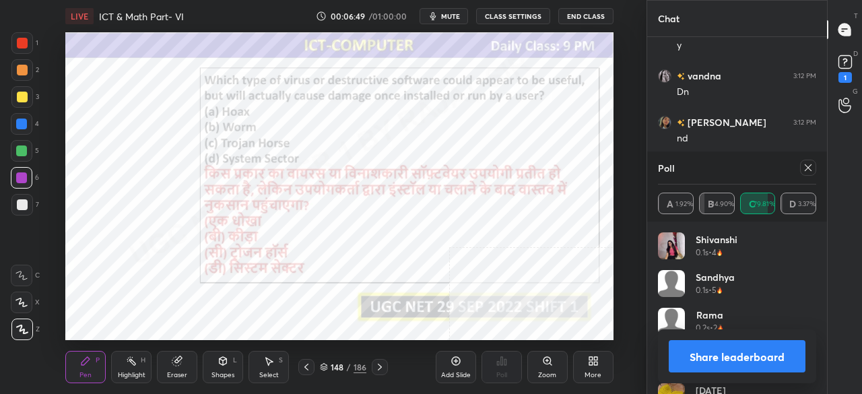
scroll to position [5, 4]
click at [810, 164] on icon at bounding box center [808, 167] width 11 height 11
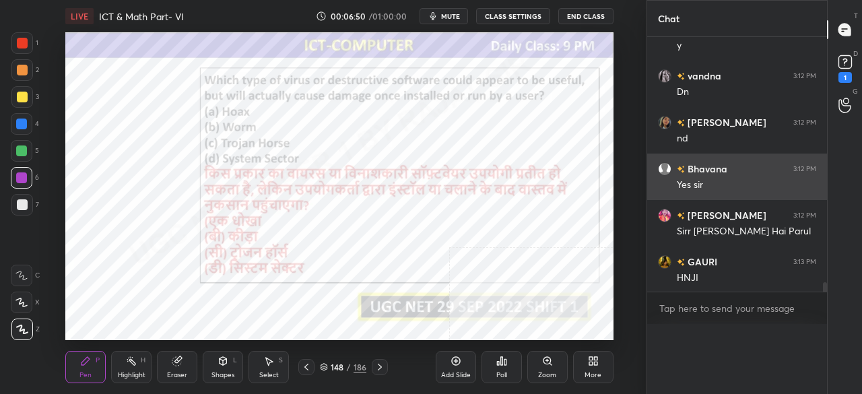
scroll to position [1, 4]
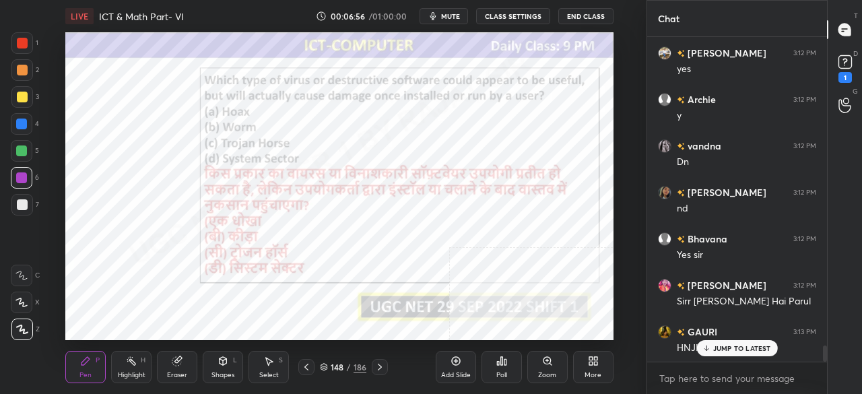
click at [19, 42] on div at bounding box center [22, 43] width 11 height 11
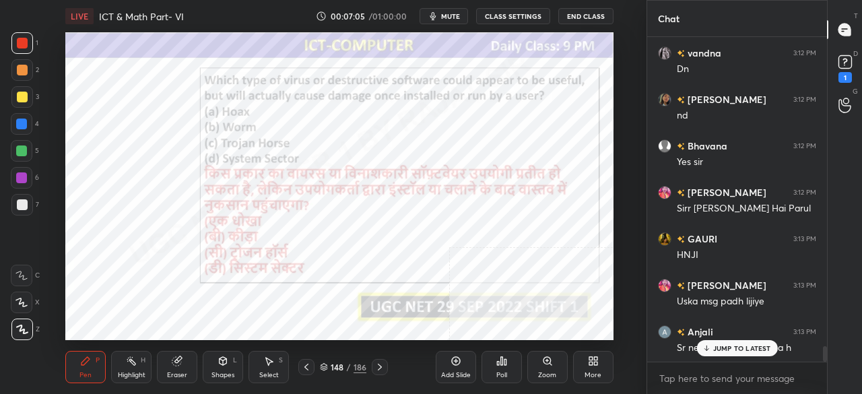
click at [601, 367] on div "More" at bounding box center [593, 367] width 40 height 32
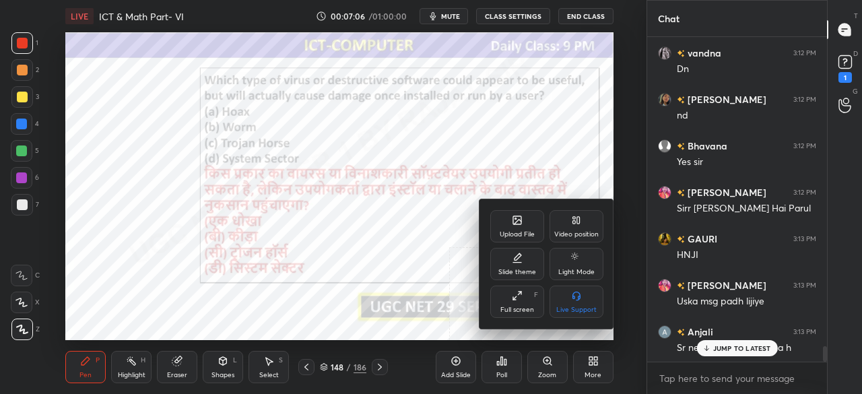
drag, startPoint x: 516, startPoint y: 307, endPoint x: 515, endPoint y: 357, distance: 50.5
click at [516, 307] on div "Full screen" at bounding box center [518, 310] width 34 height 7
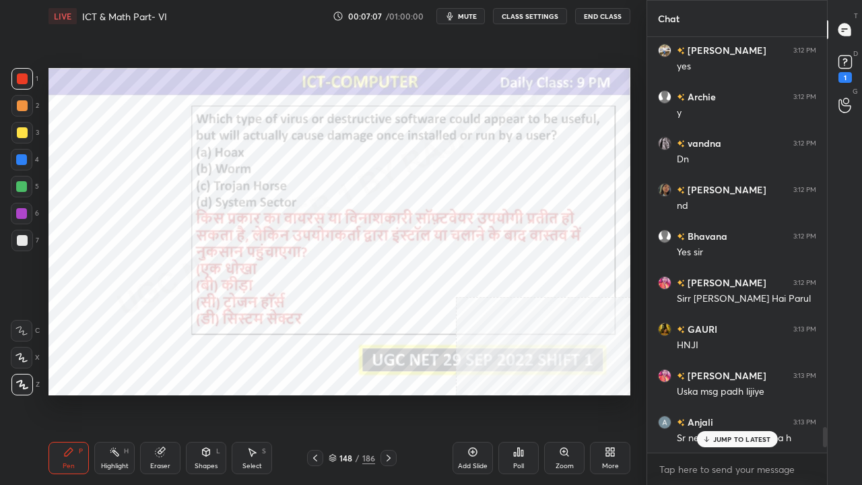
click at [15, 160] on div at bounding box center [22, 160] width 22 height 22
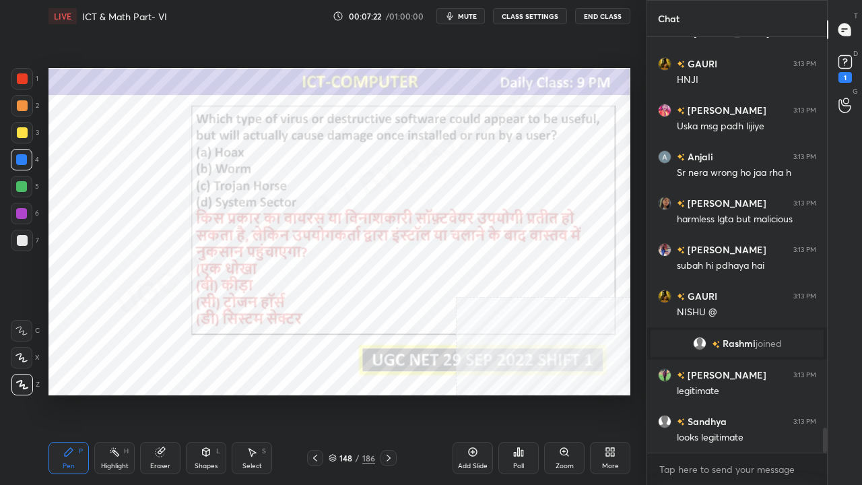
click at [353, 393] on div "148 / 186" at bounding box center [352, 458] width 46 height 12
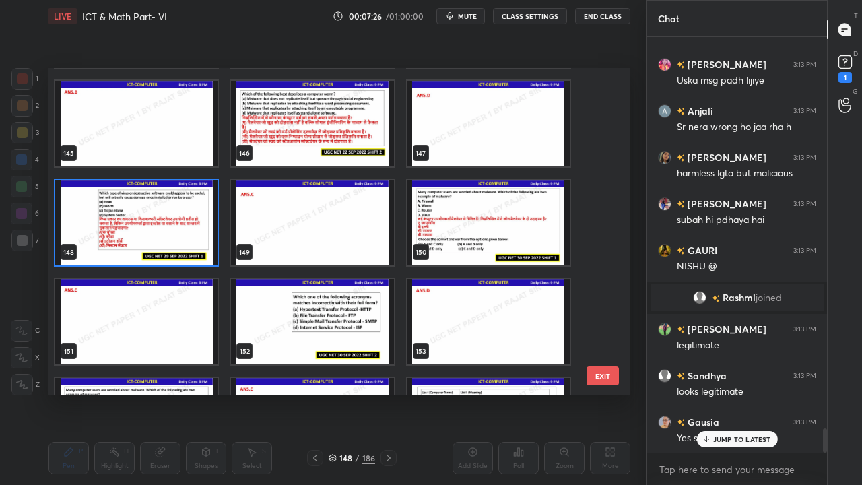
click at [451, 220] on img "grid" at bounding box center [489, 223] width 162 height 86
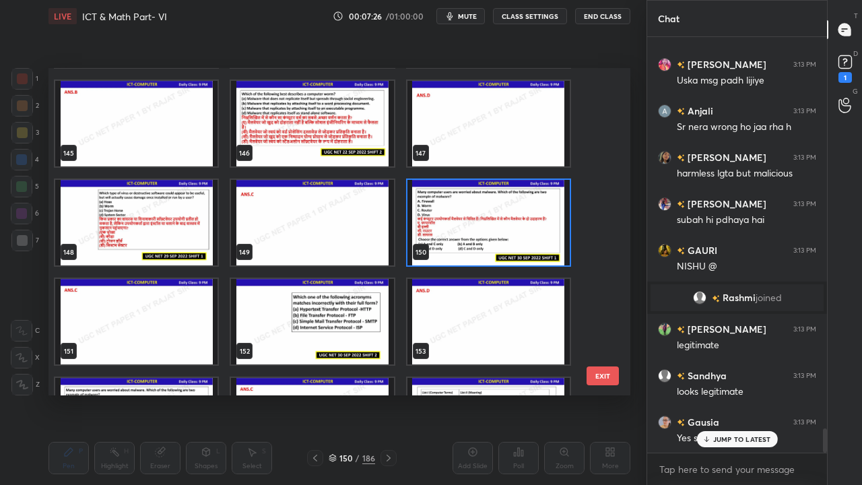
click at [451, 220] on img "grid" at bounding box center [489, 223] width 162 height 86
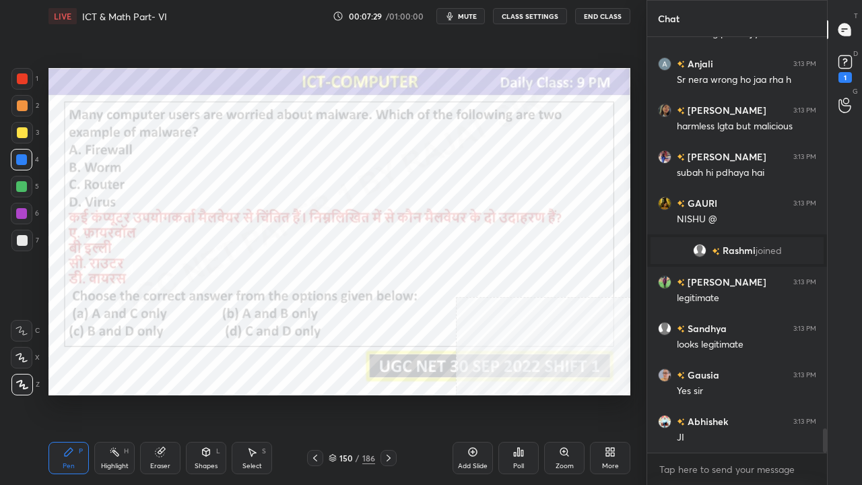
click at [521, 393] on icon at bounding box center [522, 453] width 2 height 6
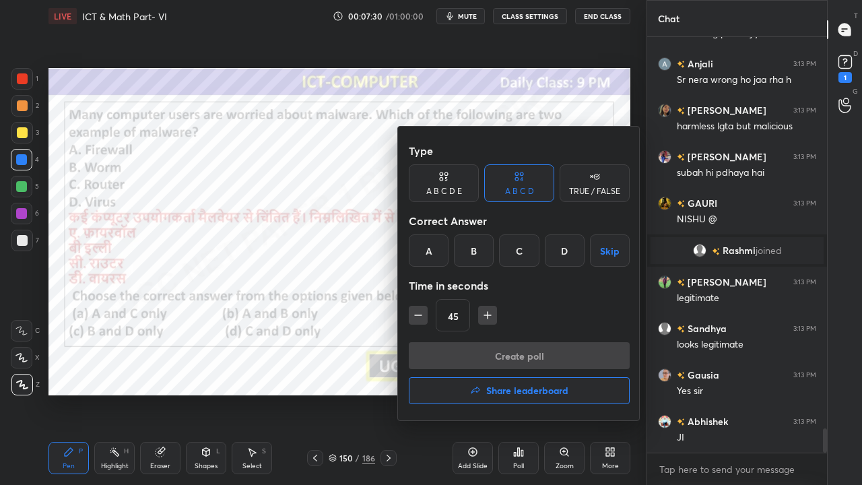
drag, startPoint x: 513, startPoint y: 250, endPoint x: 503, endPoint y: 287, distance: 38.6
click at [513, 251] on div "C" at bounding box center [519, 250] width 40 height 32
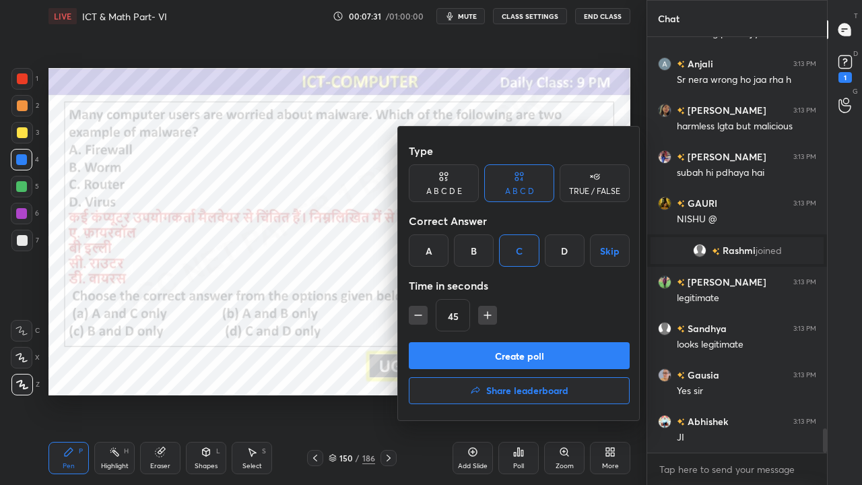
click at [485, 348] on button "Create poll" at bounding box center [519, 355] width 221 height 27
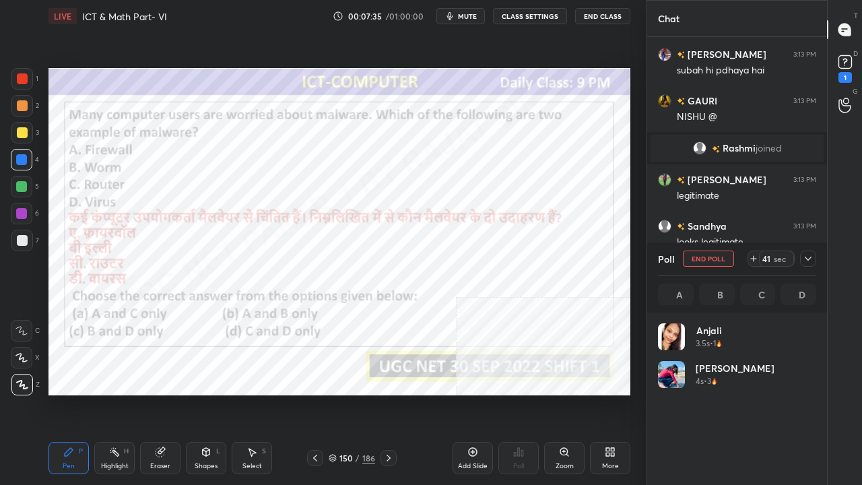
click at [810, 256] on icon at bounding box center [808, 258] width 11 height 11
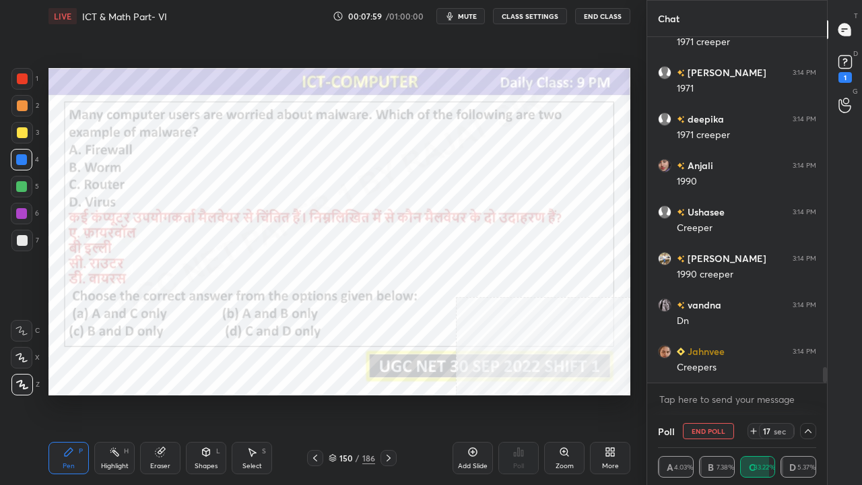
click at [23, 80] on div at bounding box center [22, 78] width 11 height 11
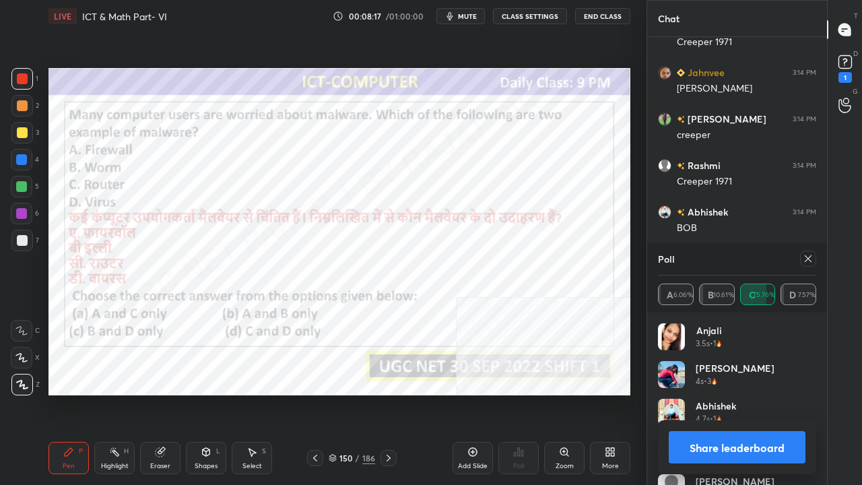
click at [808, 255] on icon at bounding box center [808, 258] width 11 height 11
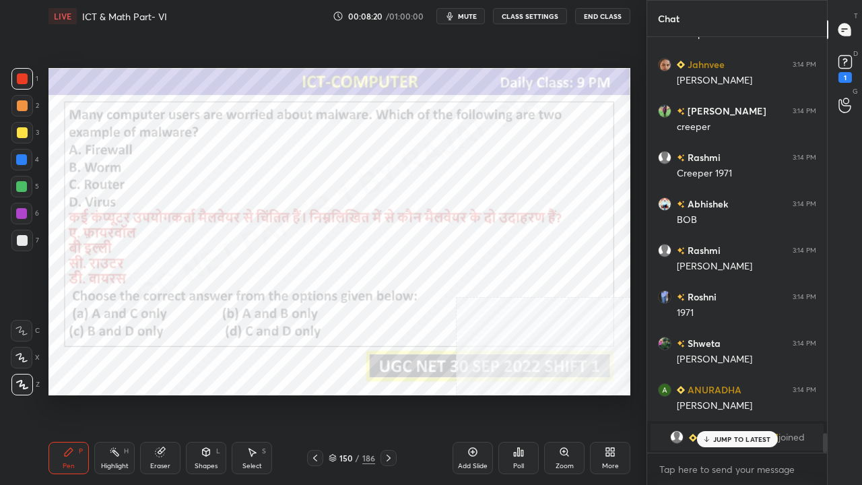
click at [167, 393] on div "Eraser" at bounding box center [160, 458] width 40 height 32
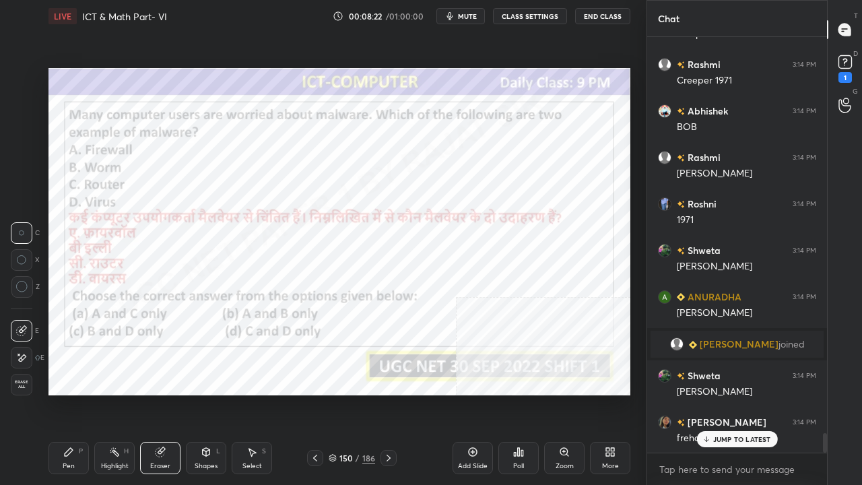
click at [28, 344] on div "E" at bounding box center [28, 355] width 34 height 27
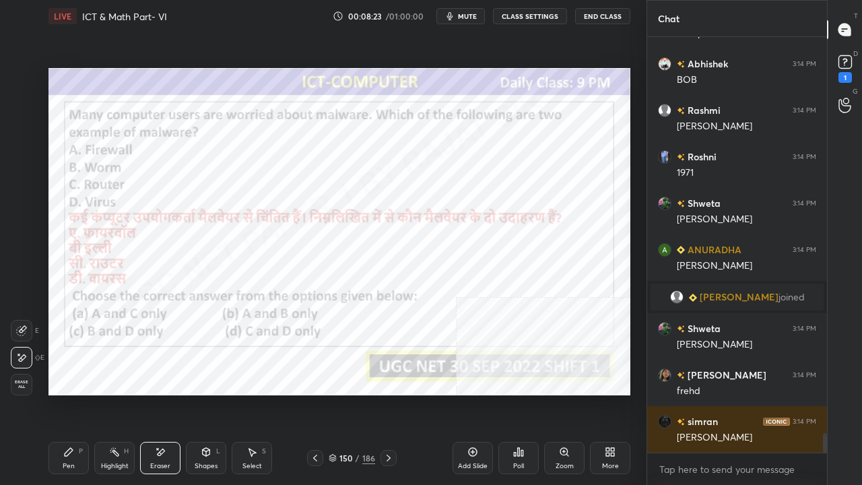
drag, startPoint x: 74, startPoint y: 458, endPoint x: 77, endPoint y: 451, distance: 8.1
click at [75, 393] on div "Pen P" at bounding box center [69, 458] width 40 height 32
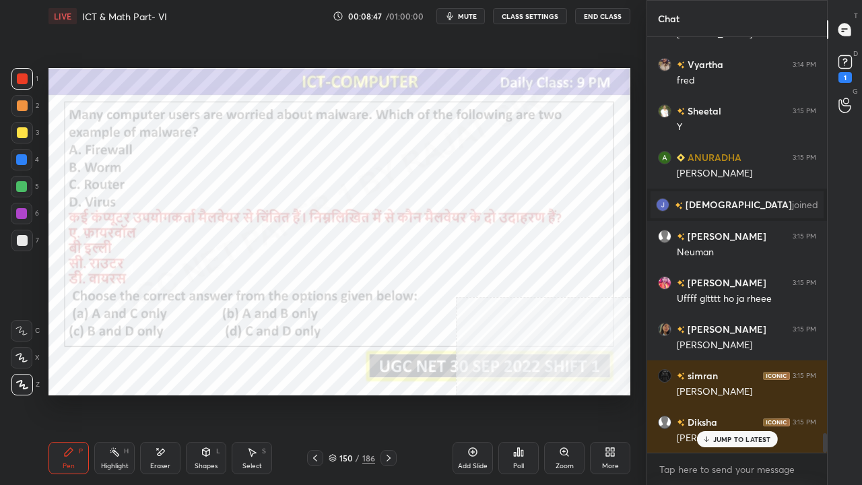
click at [356, 393] on div "/" at bounding box center [358, 458] width 4 height 8
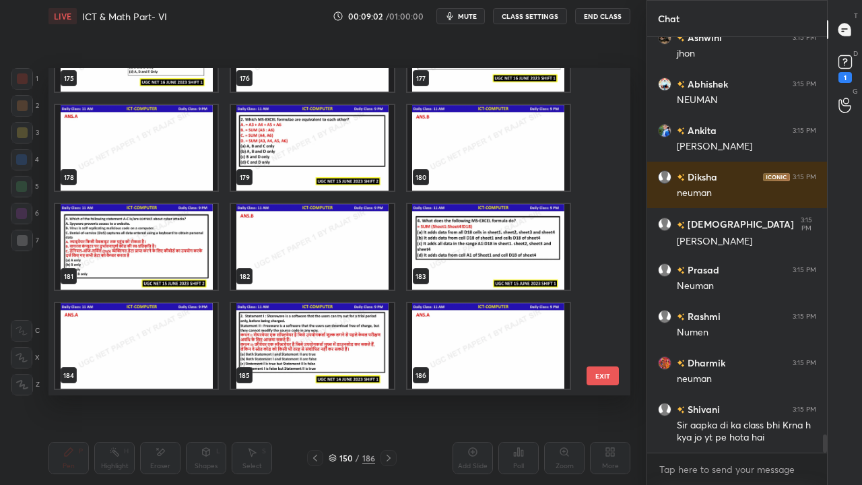
click at [156, 249] on img "grid" at bounding box center [136, 247] width 162 height 86
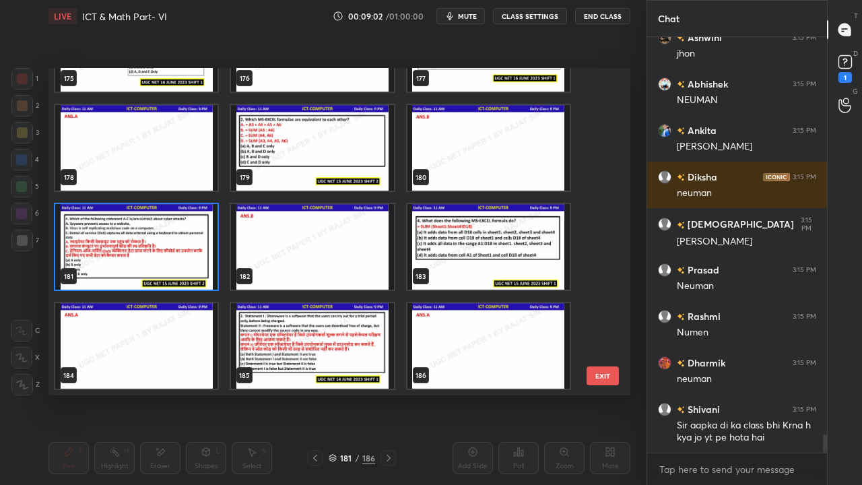
click at [156, 249] on img "grid" at bounding box center [136, 247] width 162 height 86
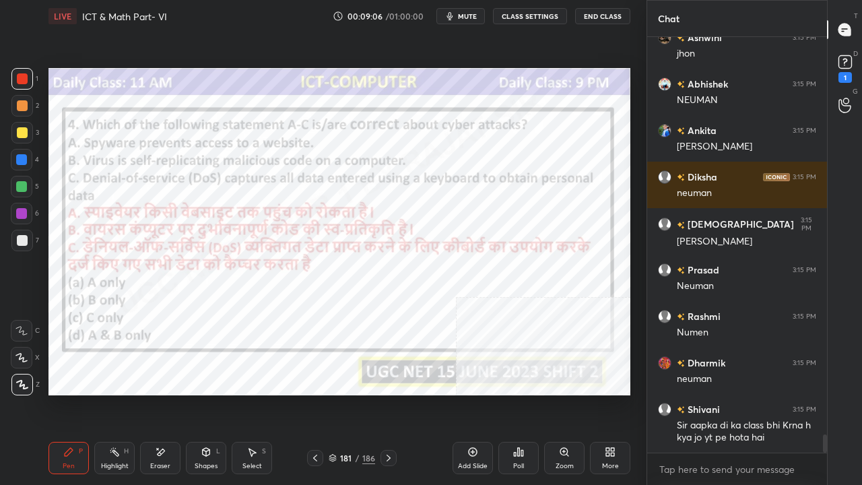
click at [354, 393] on div "181 / 186" at bounding box center [352, 458] width 46 height 12
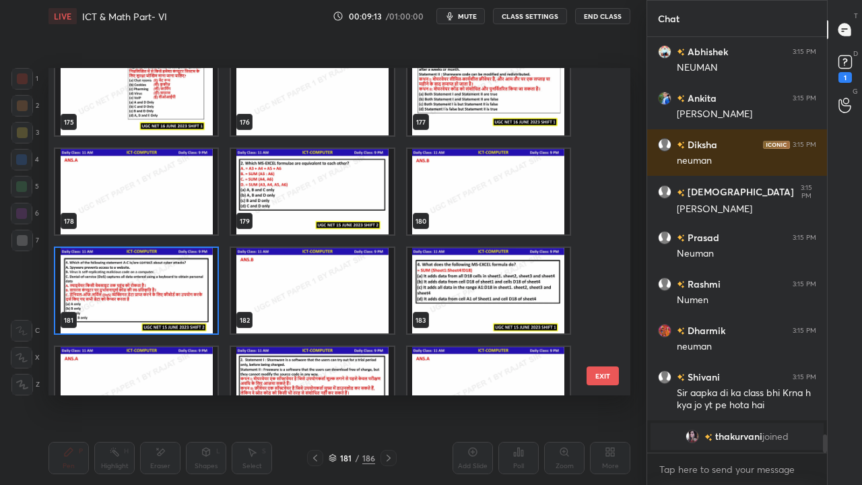
click at [165, 273] on img "grid" at bounding box center [136, 291] width 162 height 86
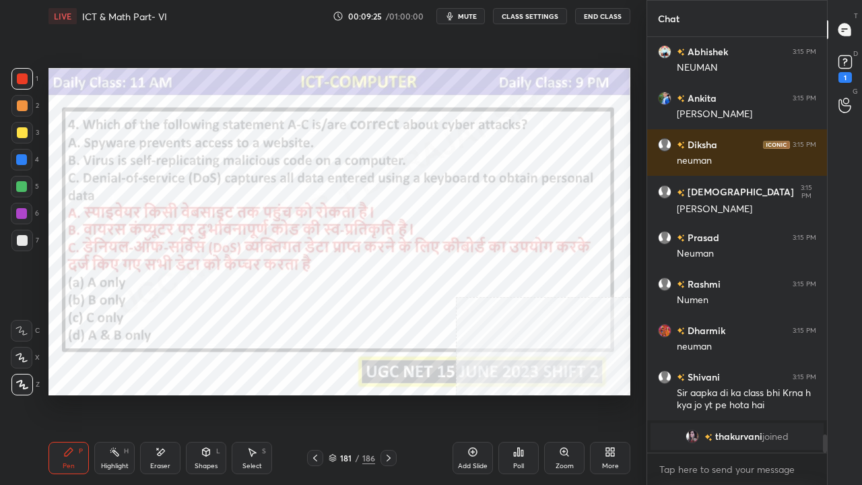
click at [353, 393] on div "181 / 186" at bounding box center [352, 458] width 46 height 12
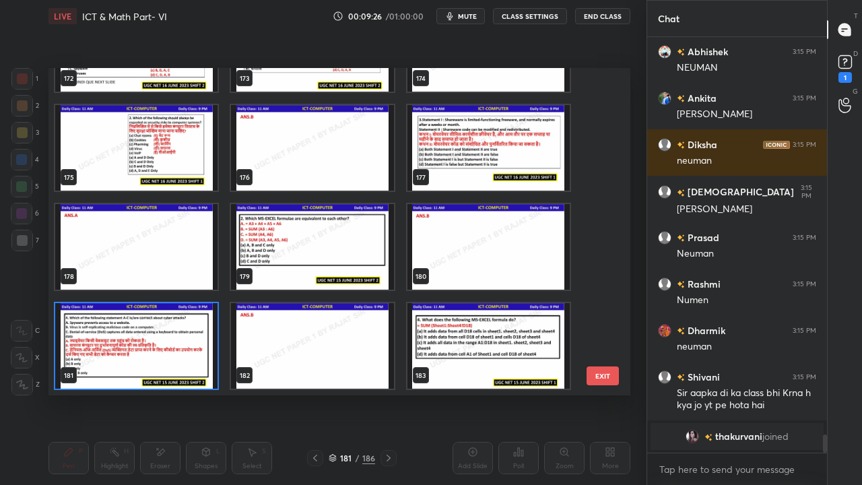
click at [188, 342] on img "grid" at bounding box center [136, 346] width 162 height 86
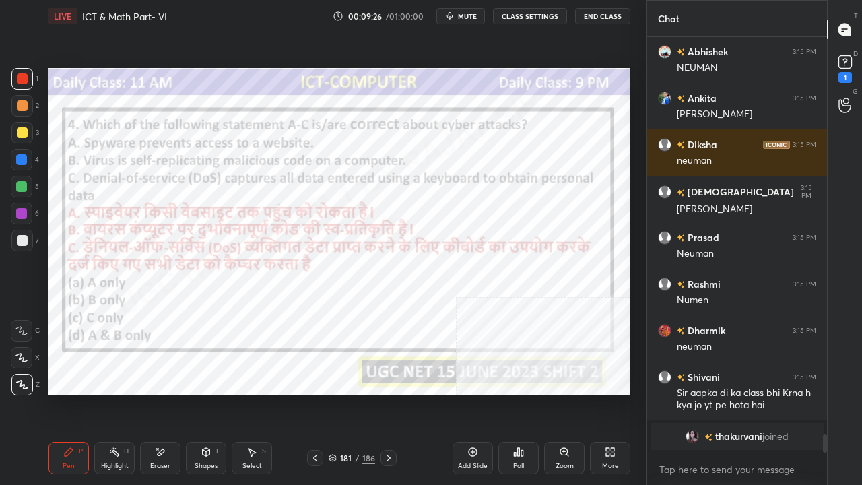
click at [188, 341] on img "grid" at bounding box center [136, 346] width 162 height 86
click at [521, 393] on icon at bounding box center [518, 452] width 11 height 11
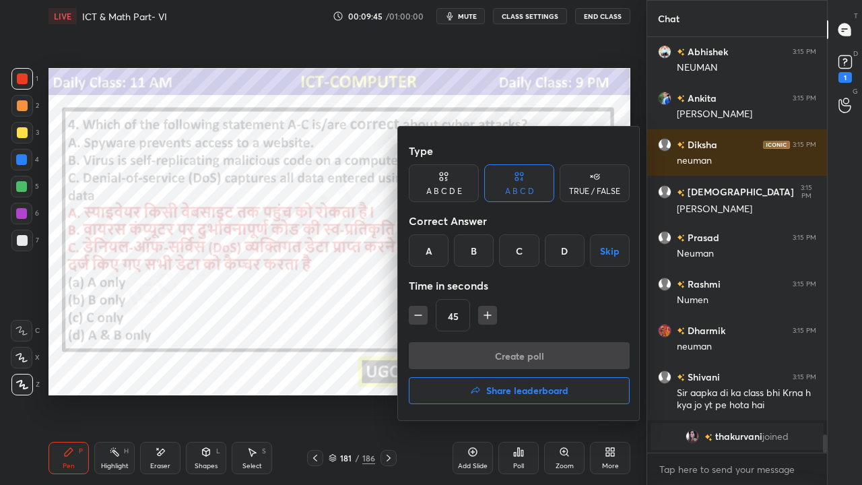
click at [477, 245] on div "B" at bounding box center [474, 250] width 40 height 32
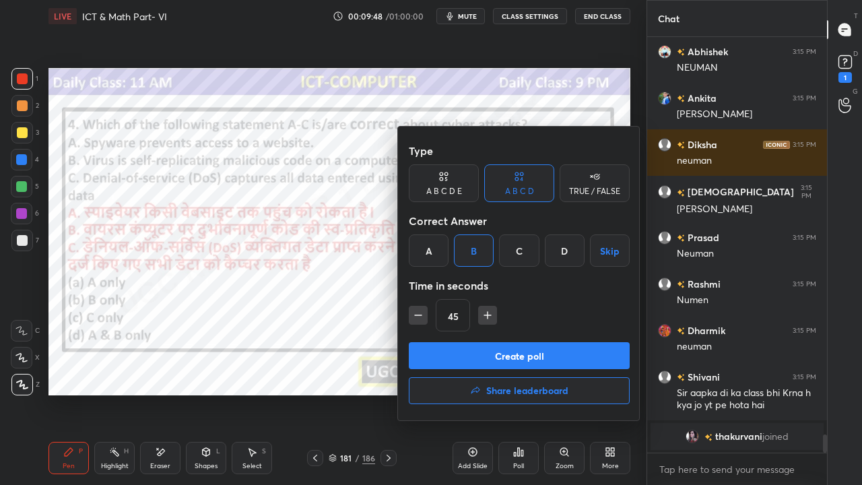
click at [494, 353] on button "Create poll" at bounding box center [519, 355] width 221 height 27
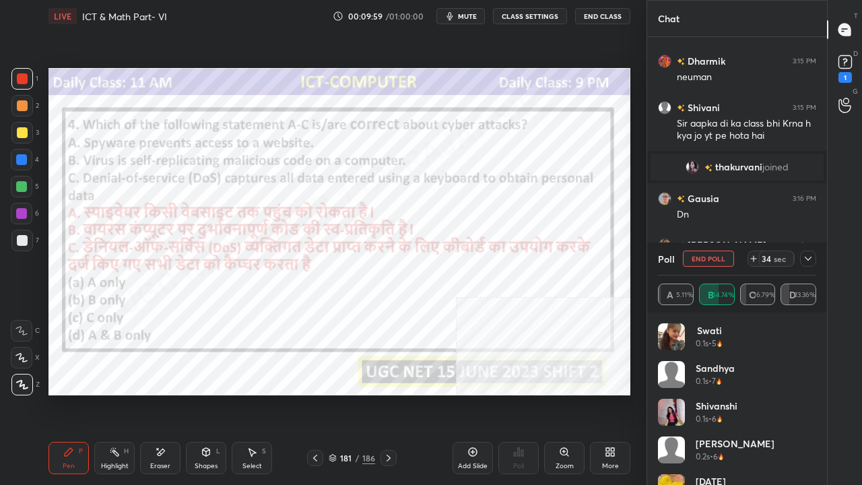
scroll to position [9278, 0]
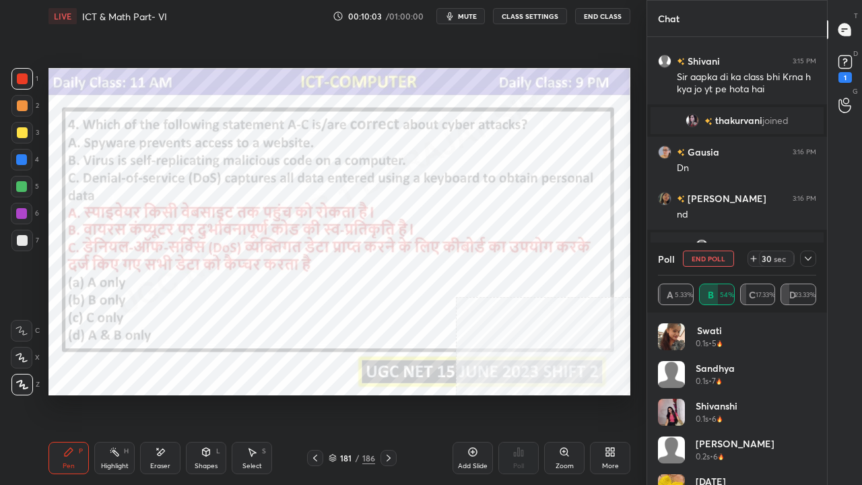
click at [814, 259] on div at bounding box center [808, 259] width 16 height 16
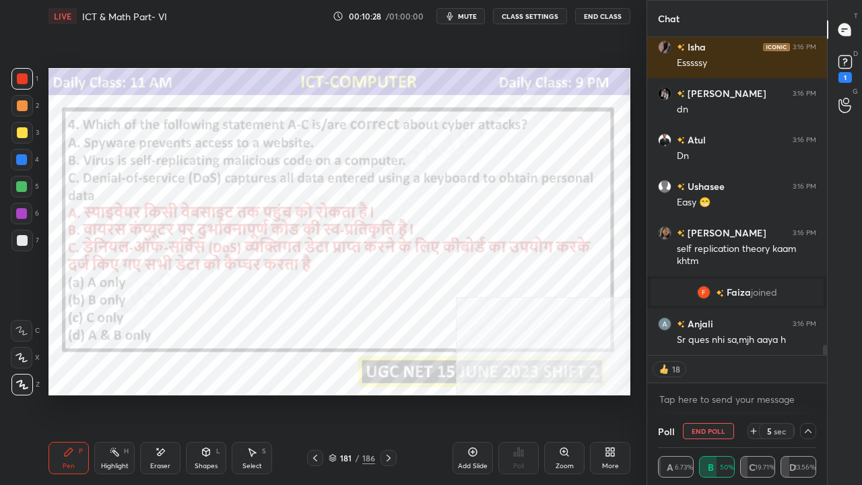
scroll to position [4, 4]
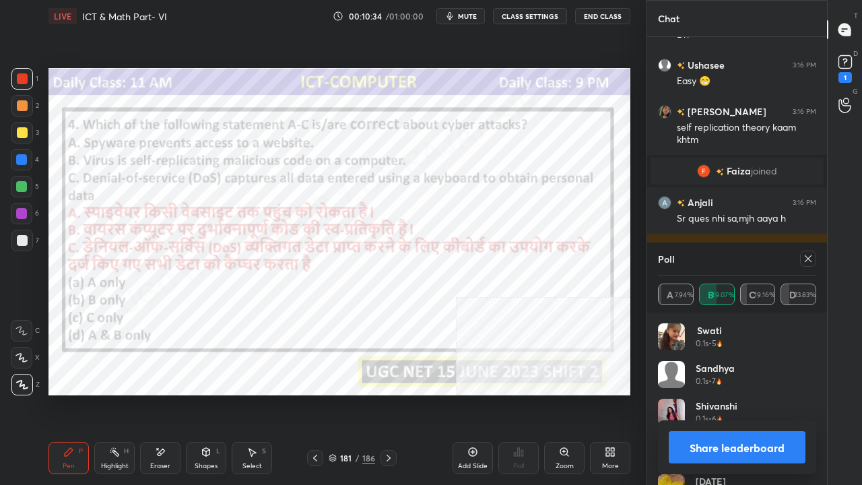
click at [810, 257] on icon at bounding box center [808, 258] width 11 height 11
type textarea "x"
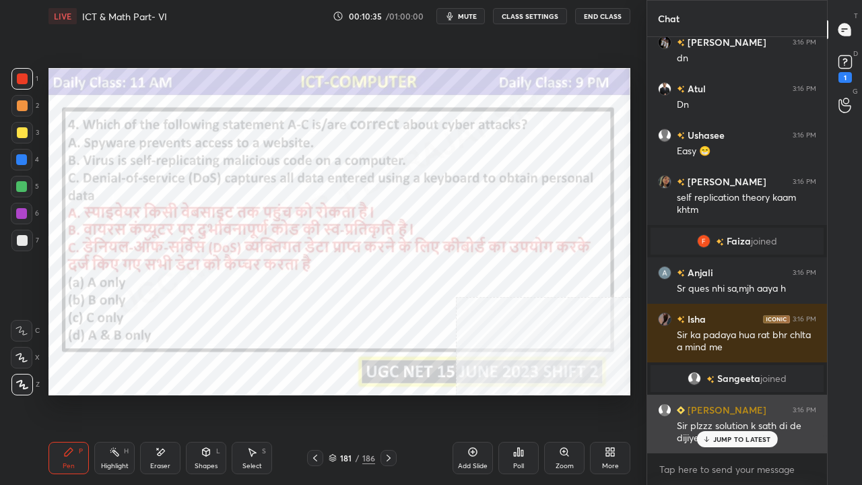
click at [749, 393] on p "JUMP TO LATEST" at bounding box center [742, 439] width 58 height 8
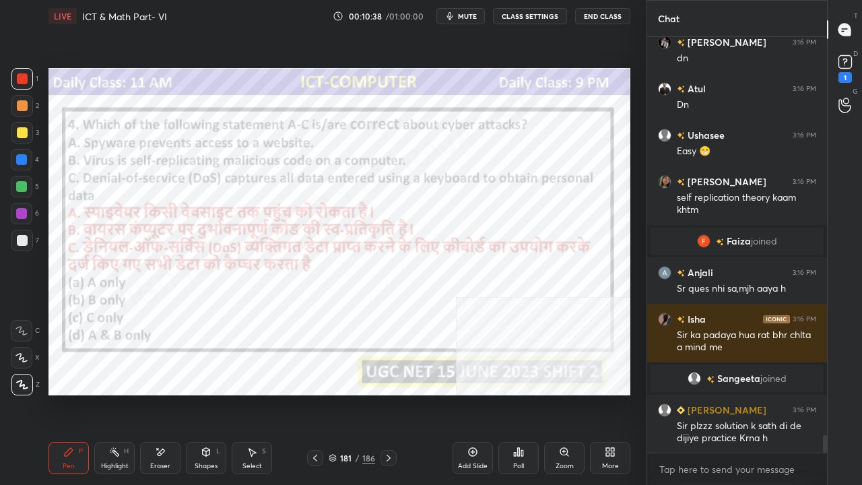
click at [17, 211] on div at bounding box center [21, 213] width 11 height 11
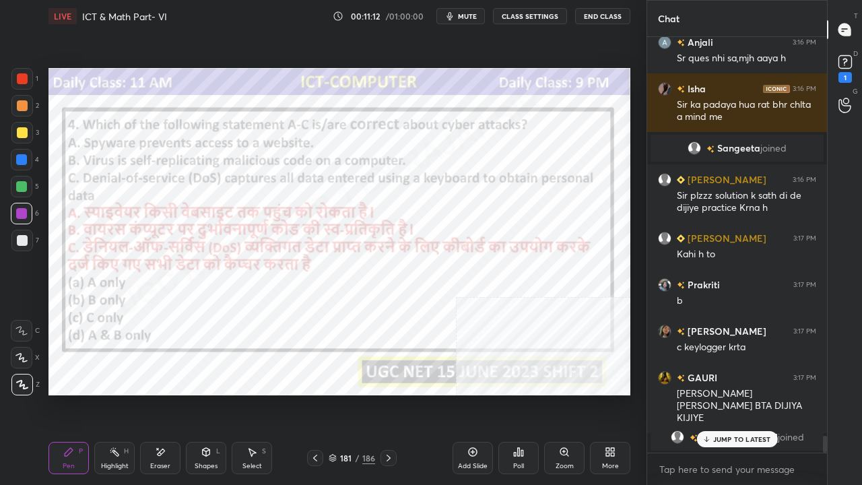
click at [752, 393] on p "JUMP TO LATEST" at bounding box center [742, 439] width 58 height 8
click at [349, 393] on div "181" at bounding box center [346, 458] width 13 height 8
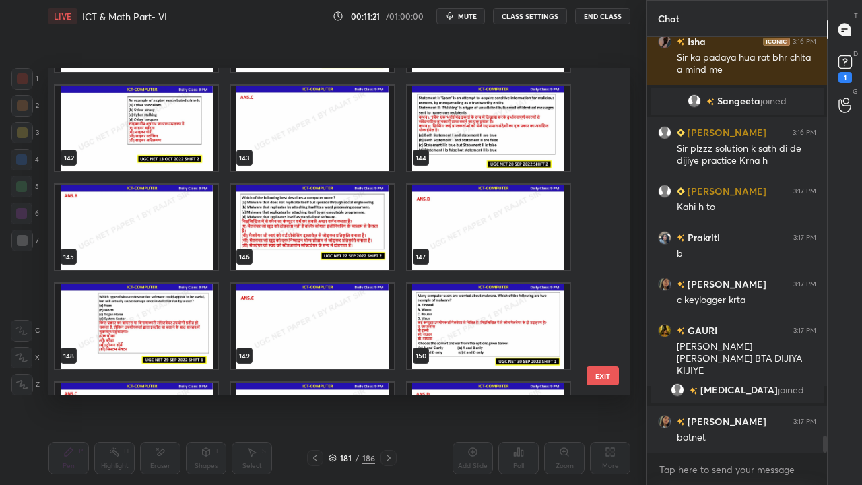
click at [342, 224] on img "grid" at bounding box center [312, 228] width 162 height 86
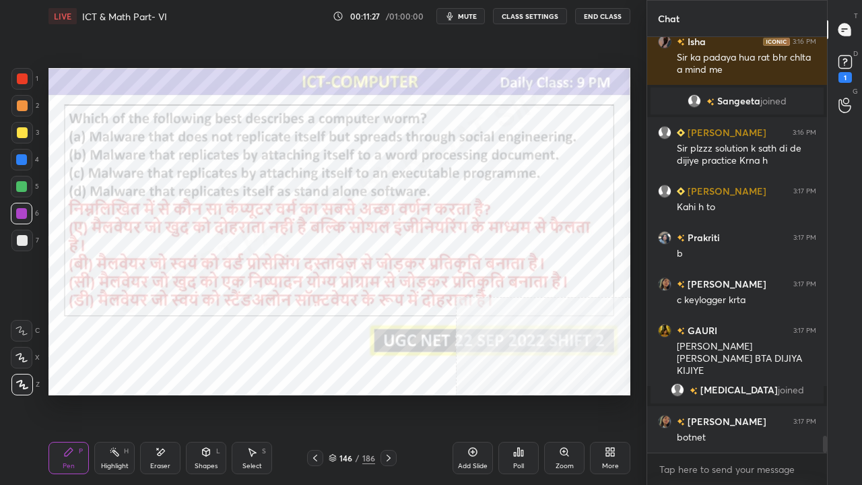
click at [20, 79] on div at bounding box center [22, 78] width 11 height 11
click at [165, 393] on div "Eraser" at bounding box center [160, 458] width 40 height 32
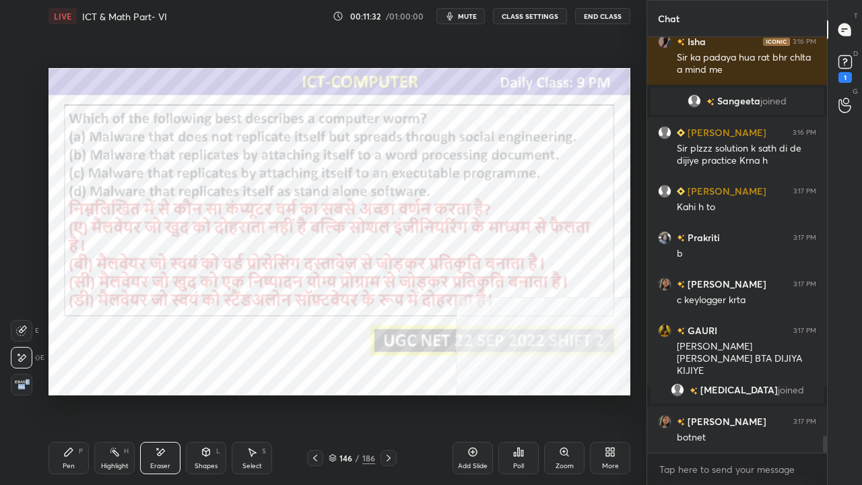
drag, startPoint x: 27, startPoint y: 385, endPoint x: 47, endPoint y: 381, distance: 20.6
click at [26, 385] on span "Erase all" at bounding box center [21, 384] width 20 height 9
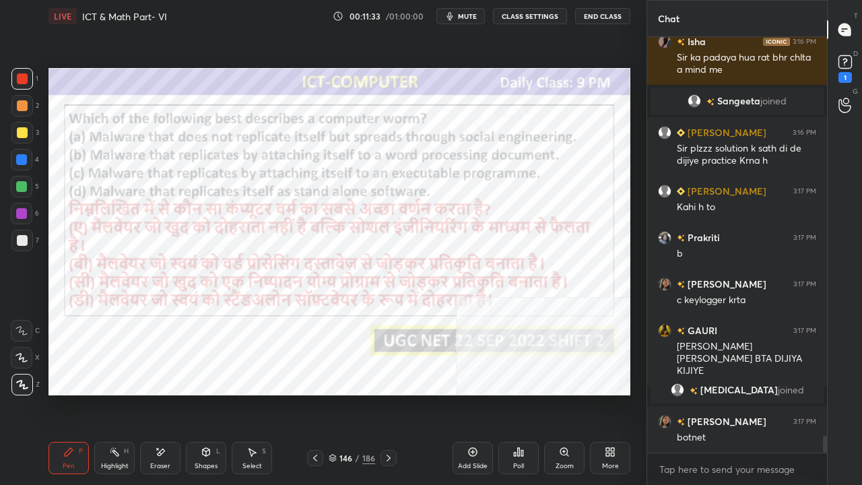
click at [352, 393] on div "146" at bounding box center [346, 458] width 13 height 8
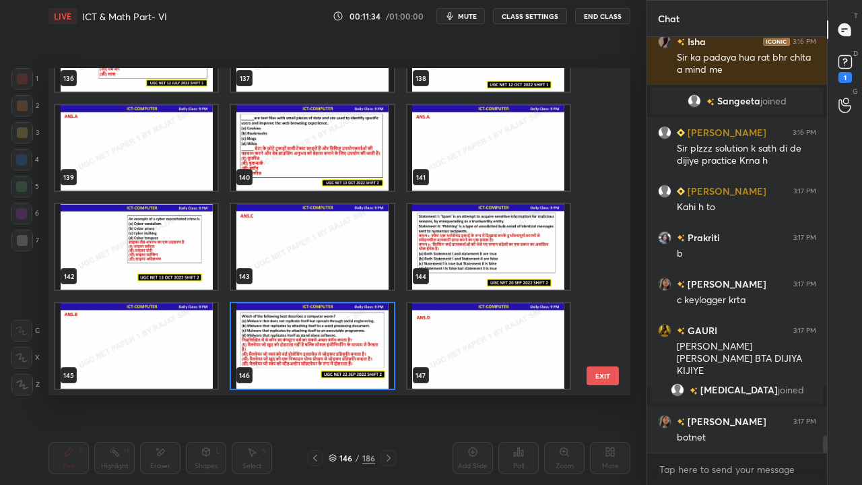
scroll to position [323, 575]
click at [311, 338] on img "grid" at bounding box center [312, 346] width 162 height 86
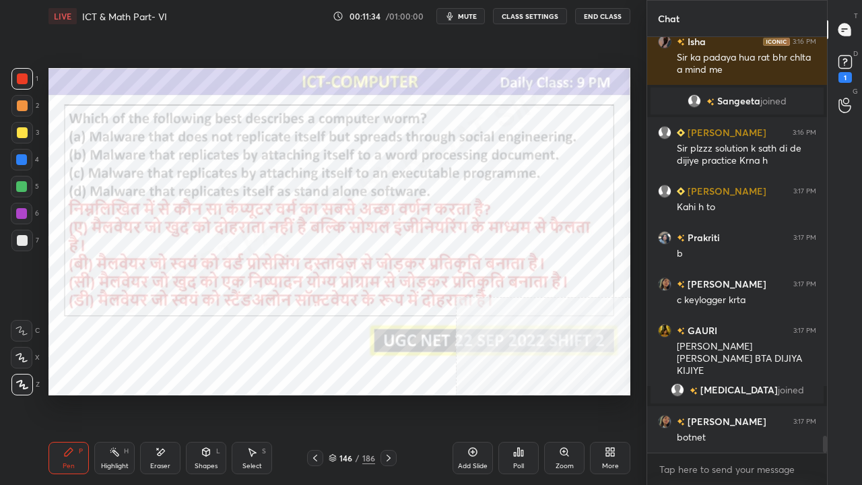
click at [313, 334] on img "grid" at bounding box center [312, 346] width 162 height 86
click at [517, 393] on icon at bounding box center [518, 452] width 11 height 11
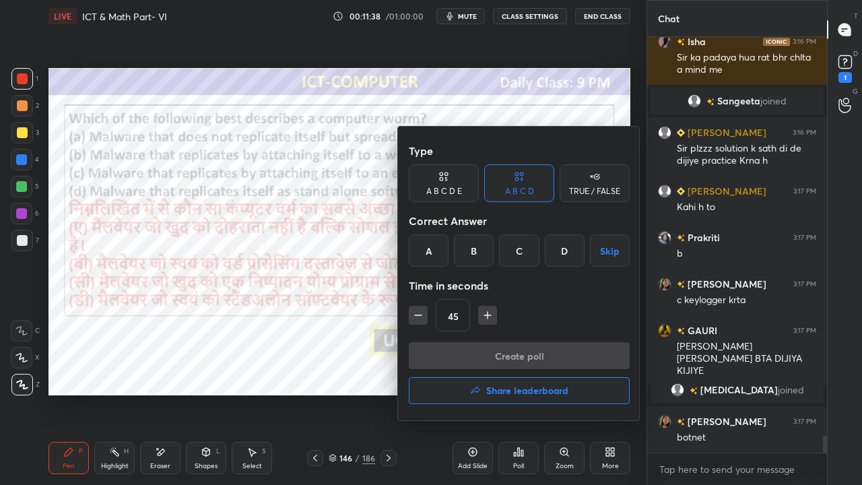
drag, startPoint x: 558, startPoint y: 255, endPoint x: 558, endPoint y: 263, distance: 7.4
click at [558, 258] on div "D" at bounding box center [565, 250] width 40 height 32
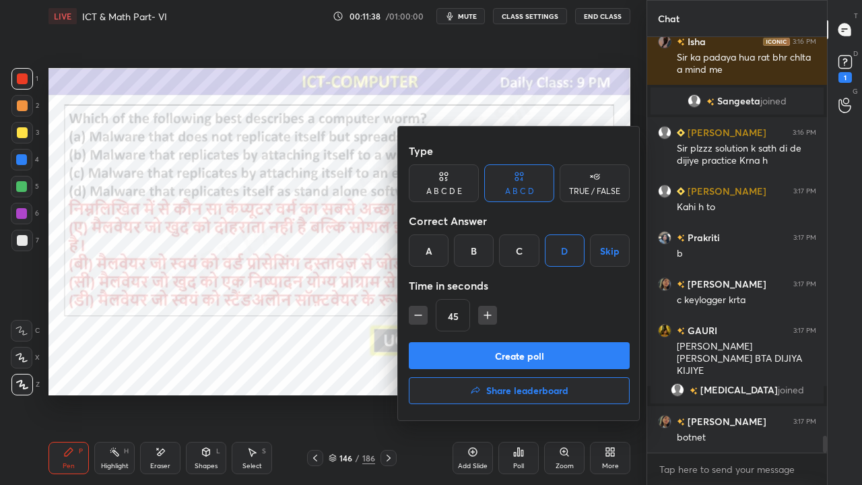
click at [419, 317] on icon "button" at bounding box center [418, 315] width 13 height 13
type input "30"
click at [434, 346] on button "Create poll" at bounding box center [519, 355] width 221 height 27
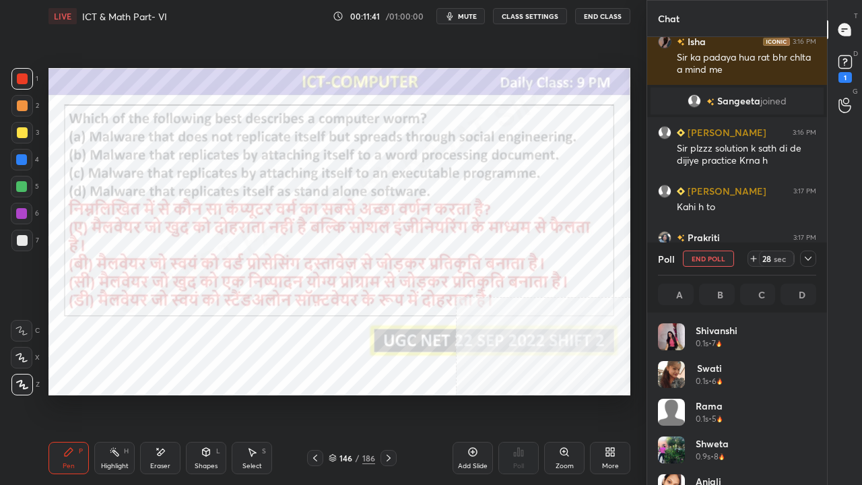
scroll to position [158, 154]
click at [752, 259] on icon at bounding box center [753, 258] width 11 height 11
click at [802, 259] on div at bounding box center [808, 259] width 16 height 16
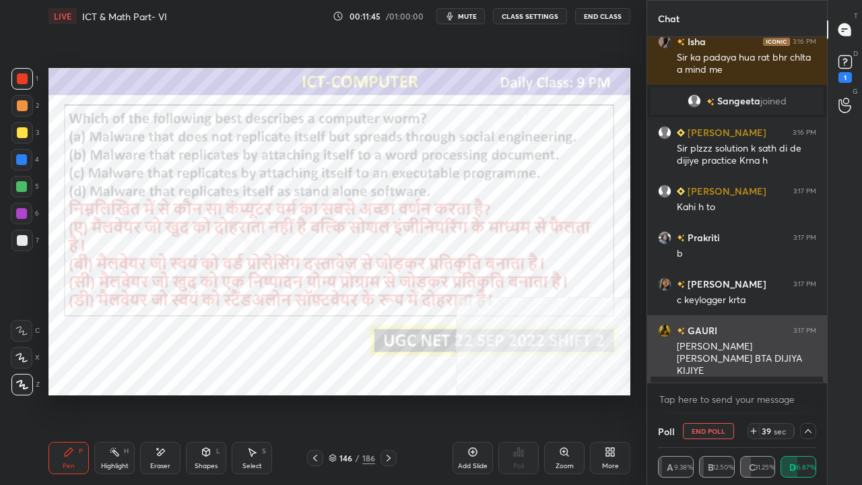
scroll to position [0, 0]
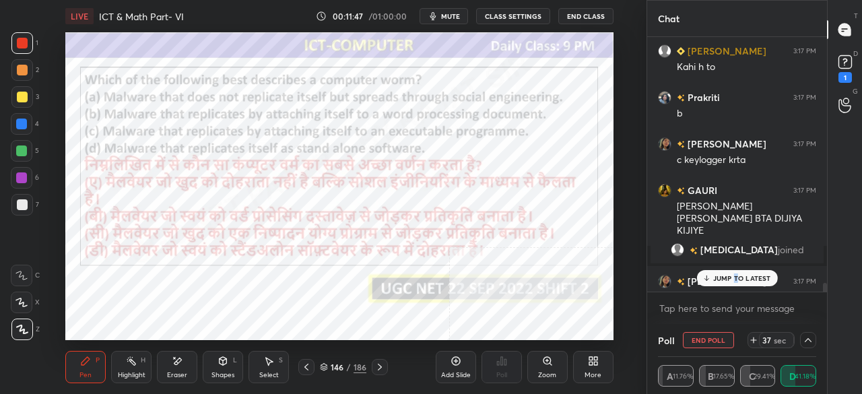
drag, startPoint x: 736, startPoint y: 274, endPoint x: 730, endPoint y: 278, distance: 7.3
click at [737, 274] on p "JUMP TO LATEST" at bounding box center [742, 278] width 58 height 8
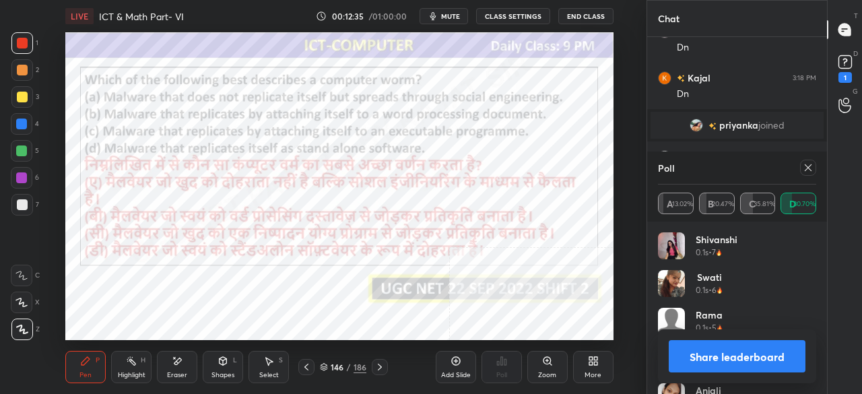
scroll to position [10202, 0]
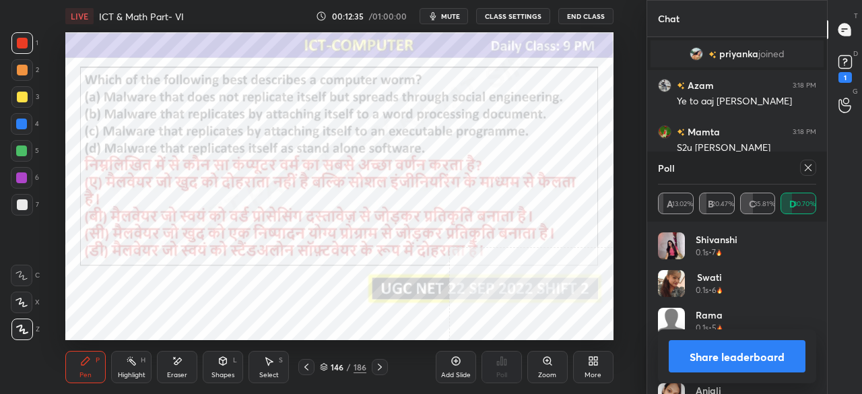
click at [814, 165] on div at bounding box center [808, 168] width 16 height 16
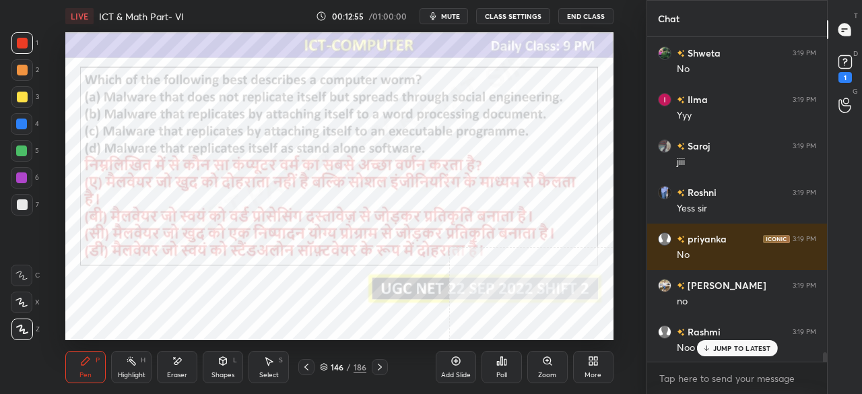
scroll to position [10597, 0]
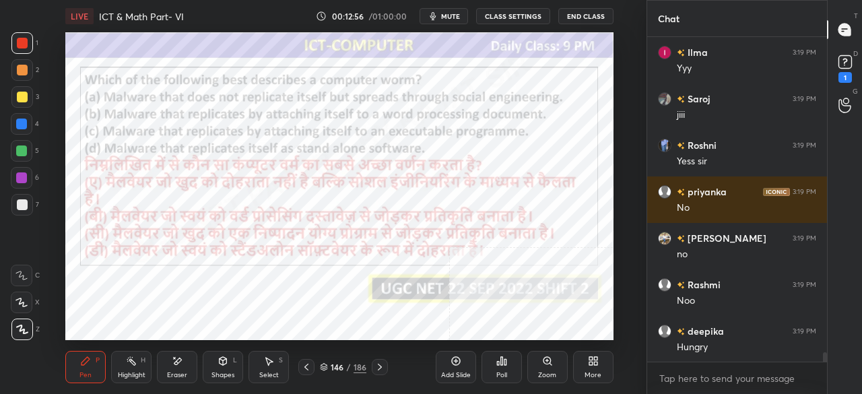
click at [18, 171] on div at bounding box center [22, 178] width 22 height 22
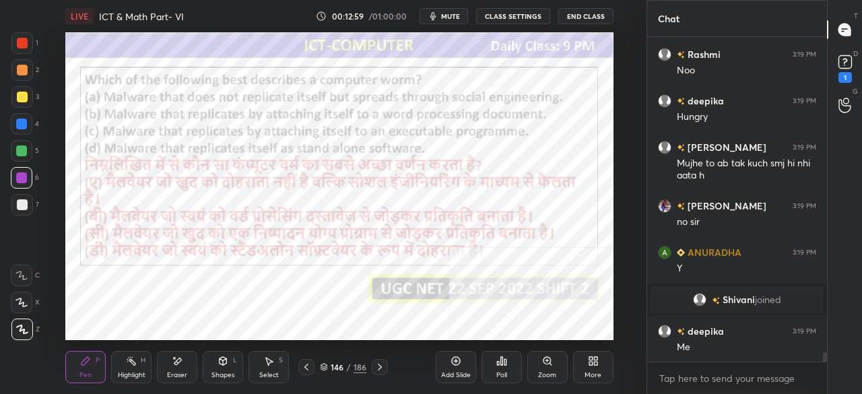
scroll to position [10873, 0]
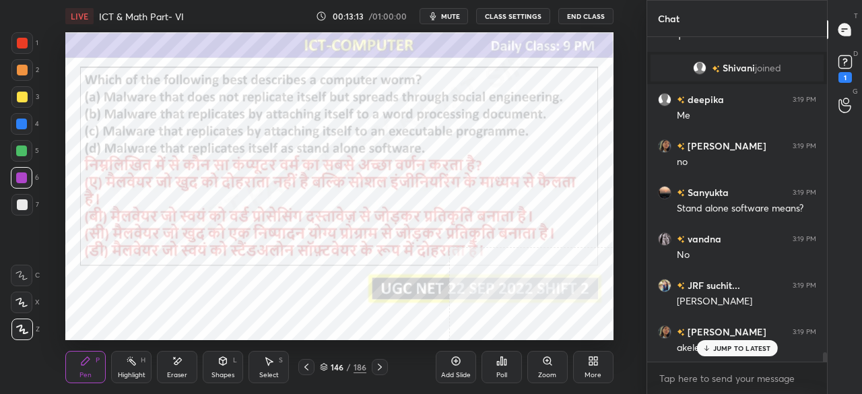
click at [25, 42] on div at bounding box center [22, 43] width 11 height 11
click at [331, 368] on div "146" at bounding box center [337, 367] width 13 height 8
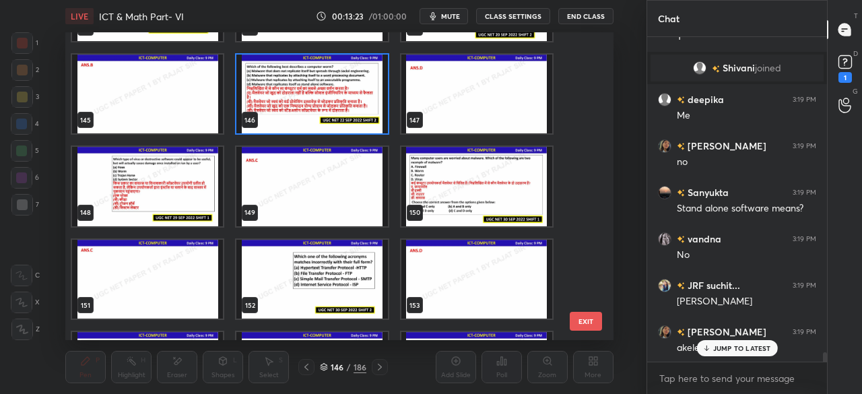
click at [304, 100] on img "grid" at bounding box center [312, 94] width 151 height 79
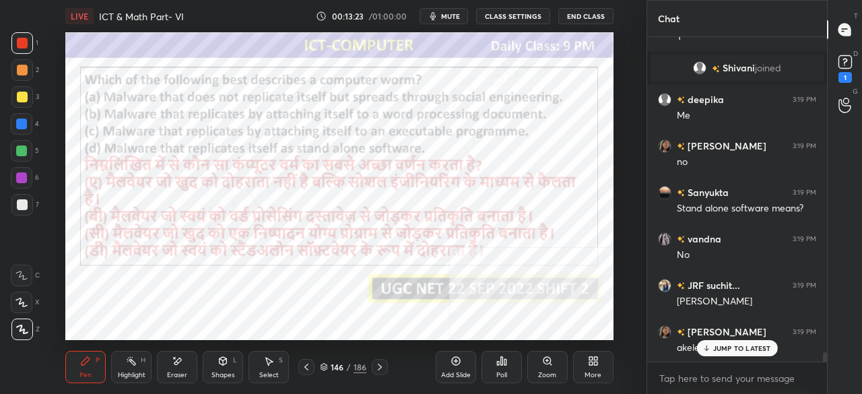
click at [306, 98] on img "grid" at bounding box center [312, 94] width 151 height 79
click at [23, 176] on div at bounding box center [21, 177] width 11 height 11
click at [23, 174] on div at bounding box center [21, 177] width 11 height 11
click at [338, 366] on div "146" at bounding box center [337, 367] width 13 height 8
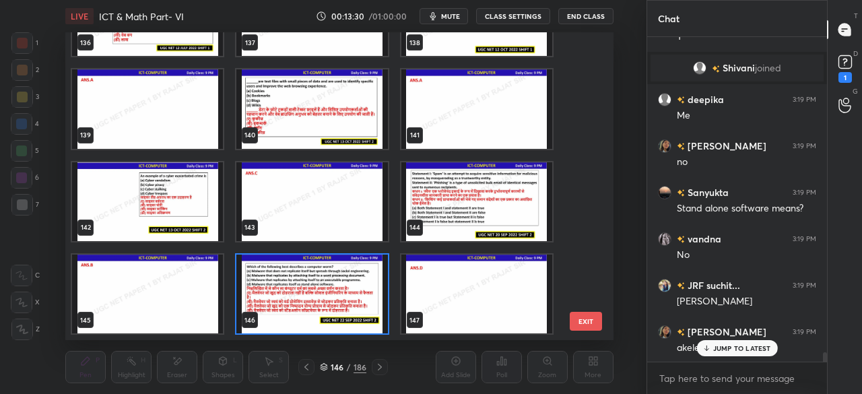
click at [326, 299] on img "grid" at bounding box center [312, 294] width 151 height 79
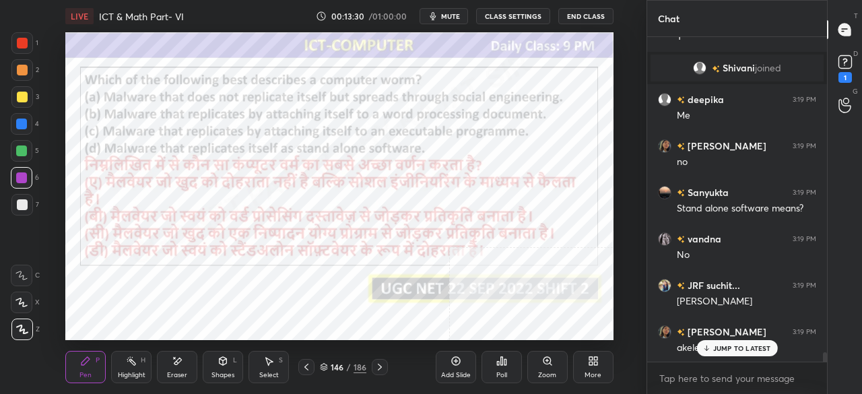
click at [327, 298] on img "grid" at bounding box center [312, 294] width 151 height 79
drag, startPoint x: 340, startPoint y: 367, endPoint x: 342, endPoint y: 347, distance: 20.3
click at [340, 363] on div "146" at bounding box center [337, 367] width 13 height 8
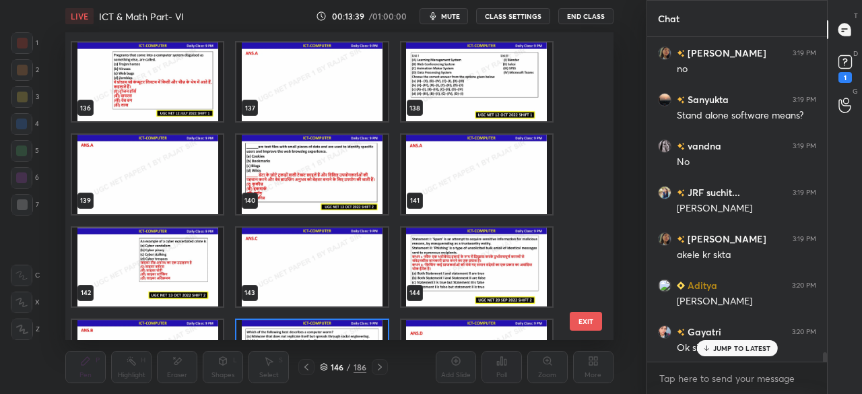
scroll to position [4163, 0]
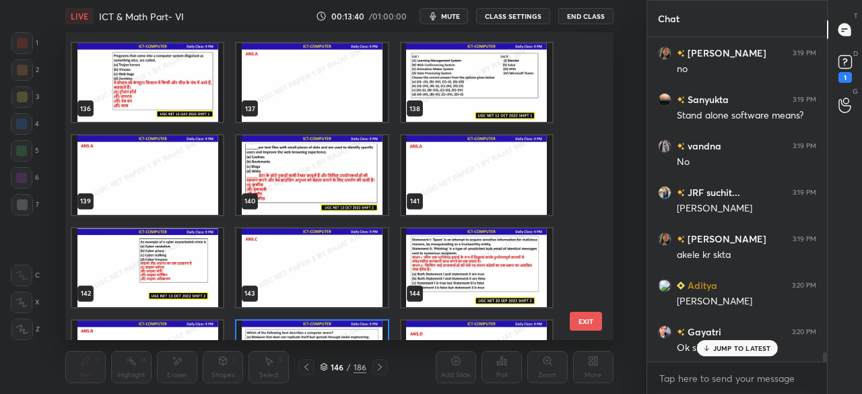
click at [349, 174] on div "130 131 132 133 134 135 136 137 138 139 140 141 142 143 144 145 146 147" at bounding box center [327, 186] width 524 height 308
click at [349, 174] on img "grid" at bounding box center [312, 174] width 151 height 79
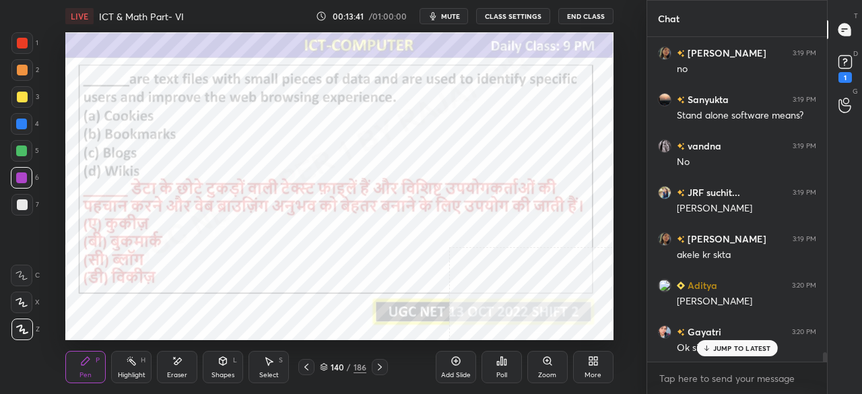
click at [501, 358] on icon at bounding box center [502, 361] width 2 height 8
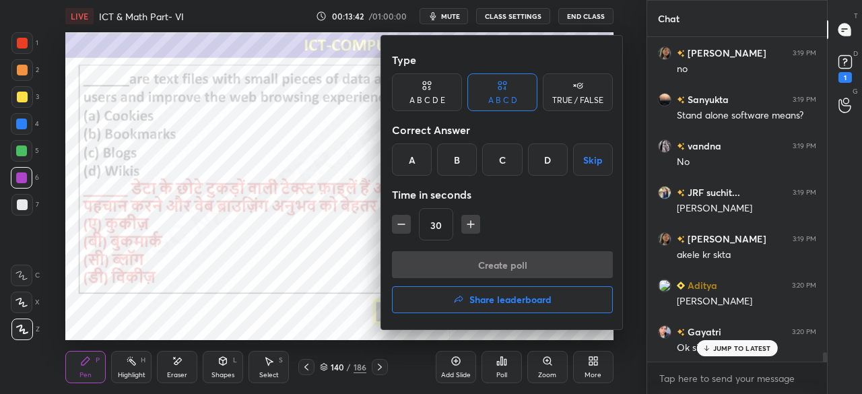
click at [418, 162] on div "A" at bounding box center [412, 159] width 40 height 32
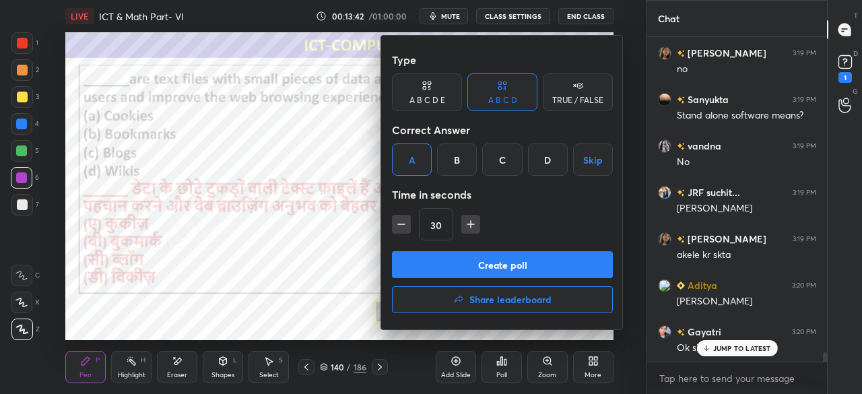
click at [446, 267] on button "Create poll" at bounding box center [502, 264] width 221 height 27
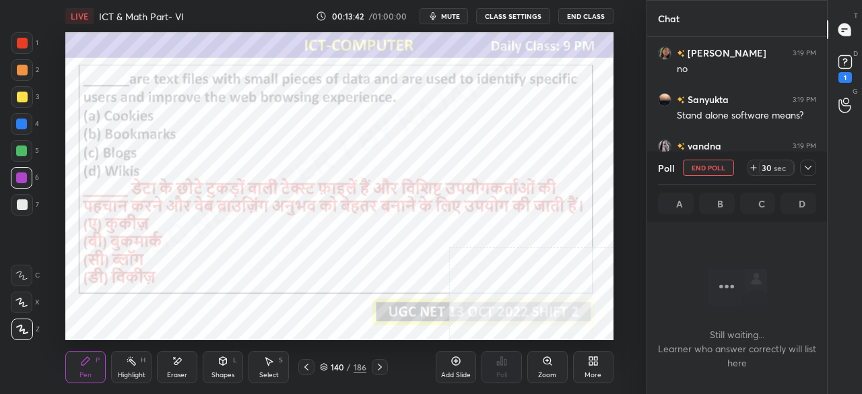
scroll to position [4, 4]
click at [806, 169] on icon at bounding box center [808, 167] width 11 height 11
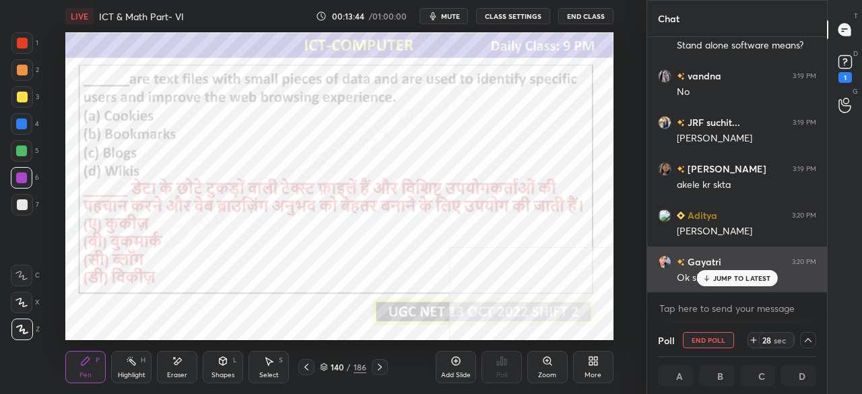
drag, startPoint x: 732, startPoint y: 281, endPoint x: 688, endPoint y: 267, distance: 45.8
click at [732, 280] on p "JUMP TO LATEST" at bounding box center [742, 278] width 58 height 8
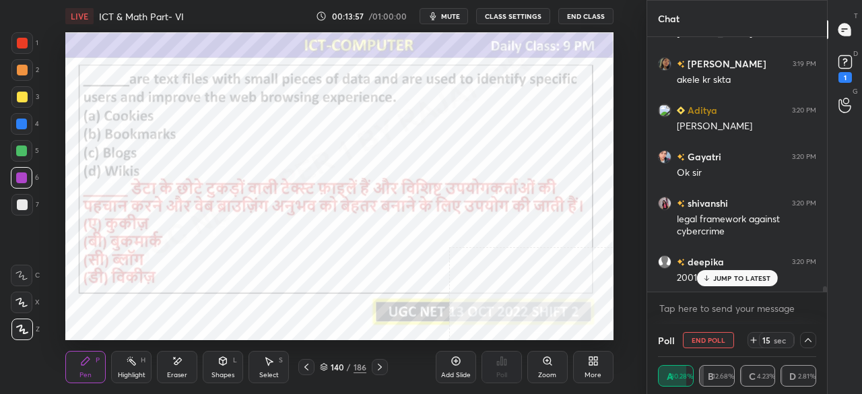
click at [715, 279] on p "JUMP TO LATEST" at bounding box center [742, 278] width 58 height 8
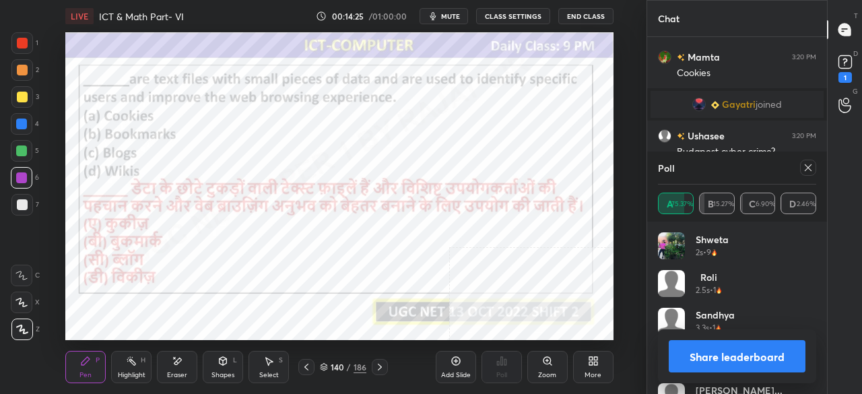
scroll to position [158, 154]
click at [811, 164] on icon at bounding box center [808, 167] width 7 height 7
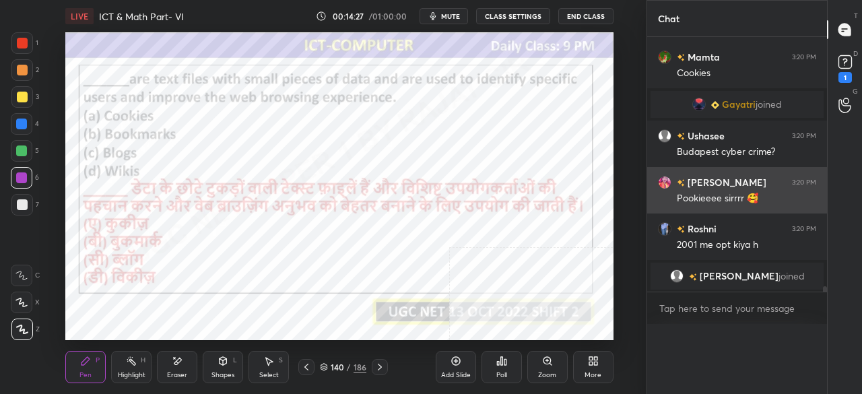
scroll to position [0, 0]
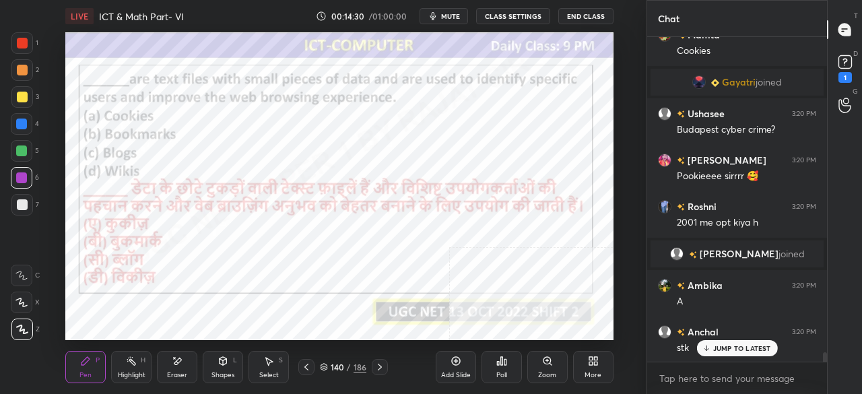
click at [594, 360] on icon at bounding box center [595, 358] width 3 height 3
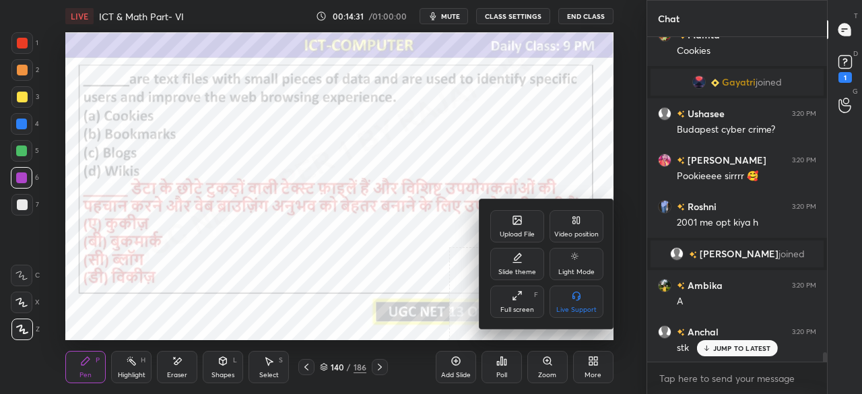
click at [513, 308] on div "Full screen" at bounding box center [518, 310] width 34 height 7
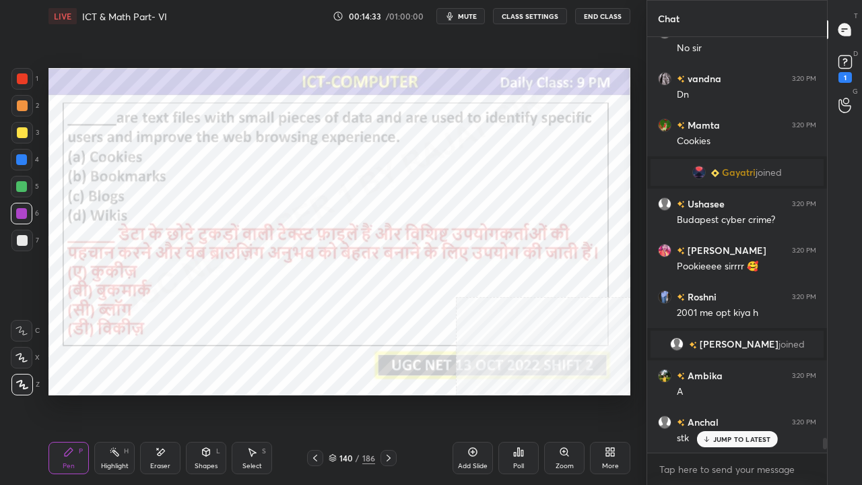
click at [19, 159] on div at bounding box center [21, 159] width 11 height 11
drag, startPoint x: 19, startPoint y: 159, endPoint x: 41, endPoint y: 154, distance: 22.9
click at [20, 159] on div at bounding box center [21, 159] width 11 height 11
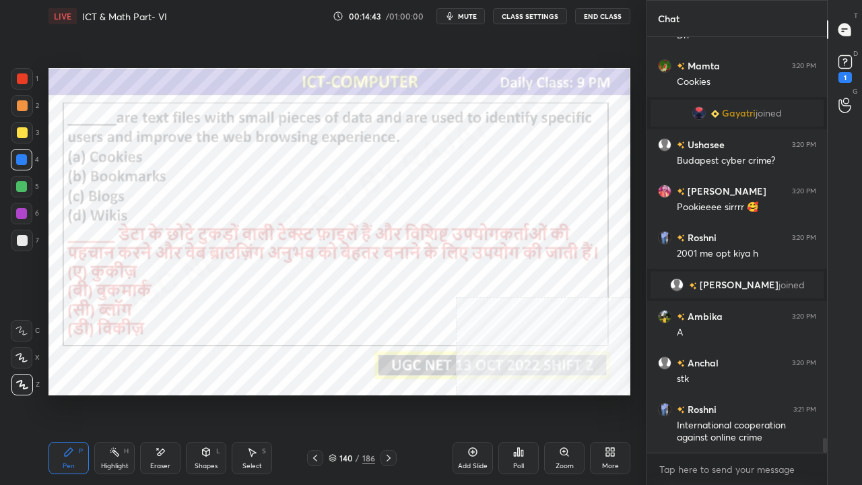
drag, startPoint x: 350, startPoint y: 464, endPoint x: 353, endPoint y: 451, distance: 13.2
click at [350, 393] on div "140 / 186" at bounding box center [352, 458] width 90 height 16
click at [340, 393] on div "140" at bounding box center [346, 458] width 13 height 8
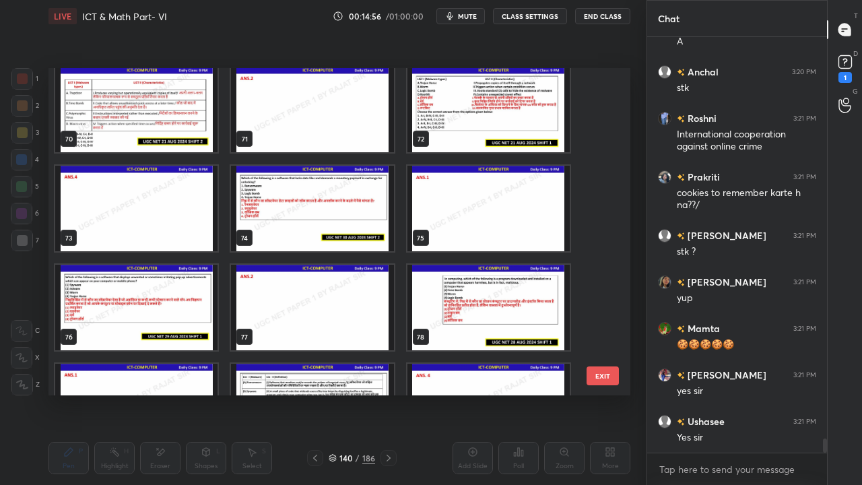
click at [328, 204] on img "grid" at bounding box center [312, 209] width 162 height 86
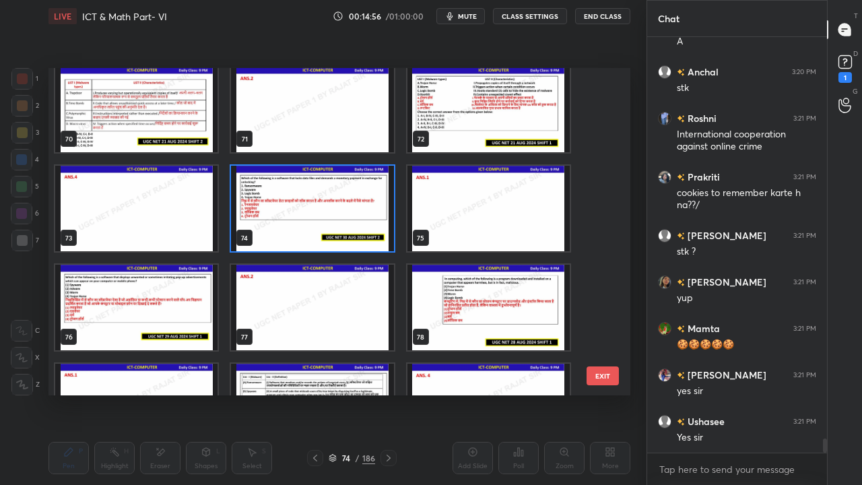
click at [328, 204] on img "grid" at bounding box center [312, 209] width 162 height 86
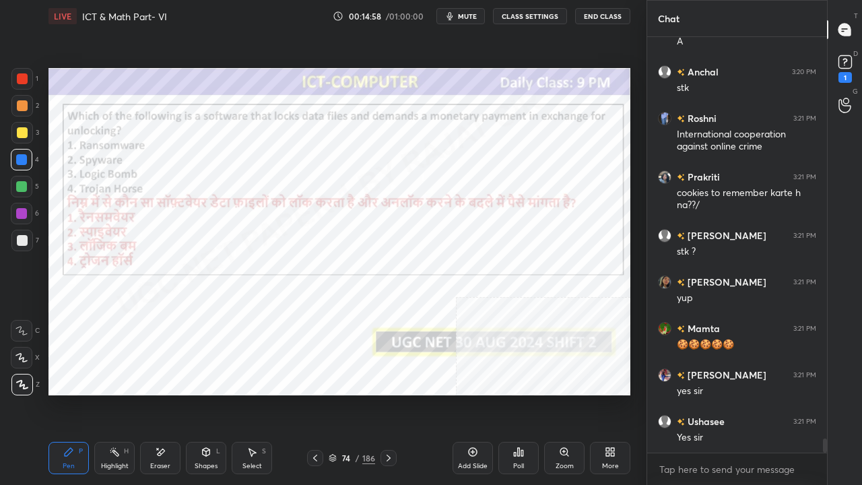
click at [523, 393] on icon at bounding box center [518, 452] width 11 height 11
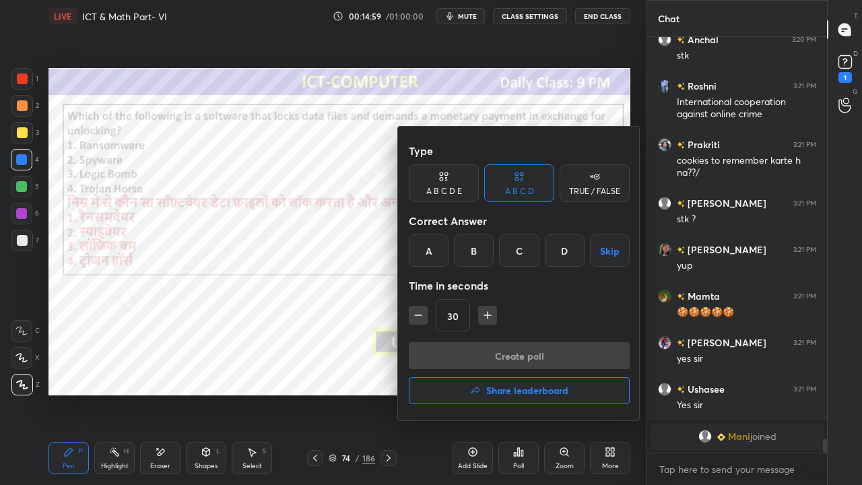
drag, startPoint x: 434, startPoint y: 252, endPoint x: 439, endPoint y: 264, distance: 13.3
click at [434, 253] on div "A" at bounding box center [429, 250] width 40 height 32
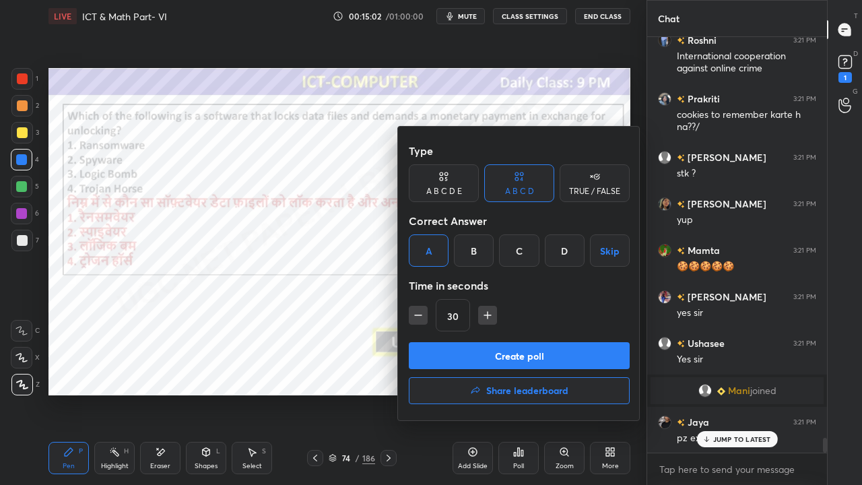
click at [453, 352] on button "Create poll" at bounding box center [519, 355] width 221 height 27
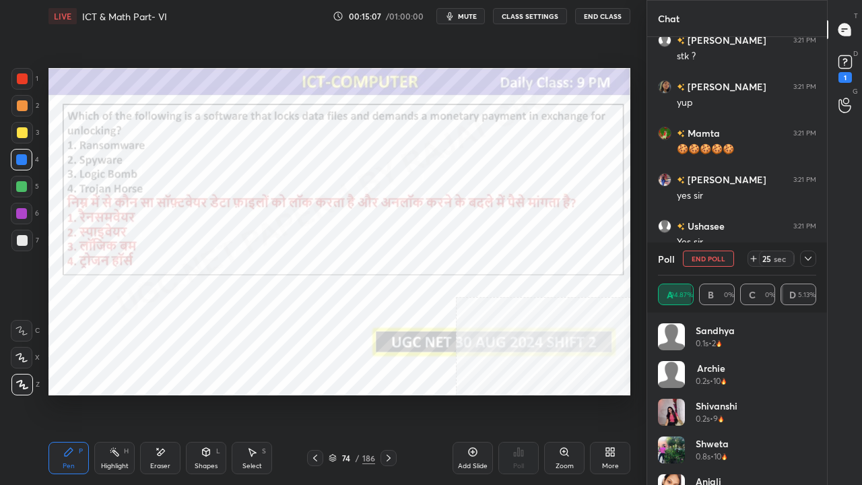
click at [812, 260] on icon at bounding box center [808, 258] width 11 height 11
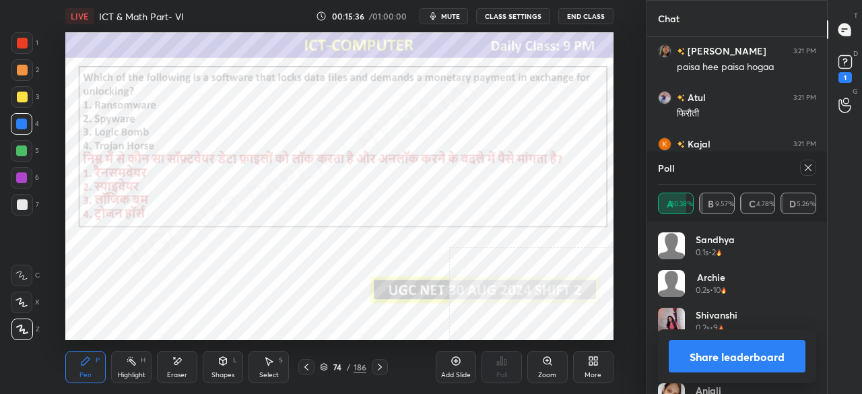
click at [813, 162] on div at bounding box center [808, 168] width 16 height 16
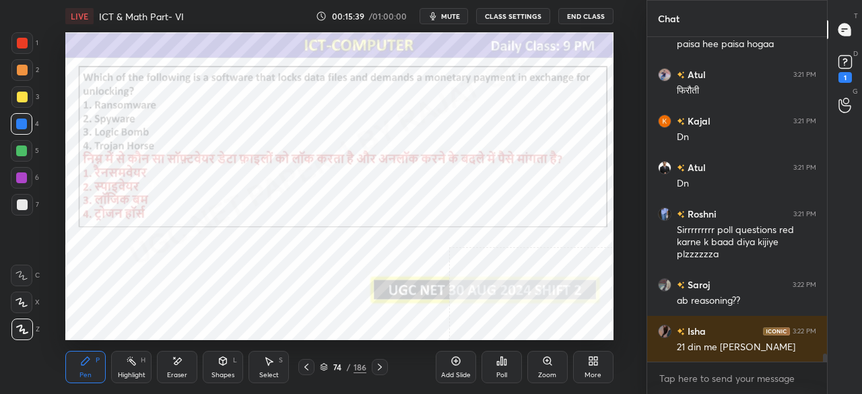
click at [592, 365] on icon at bounding box center [590, 363] width 3 height 3
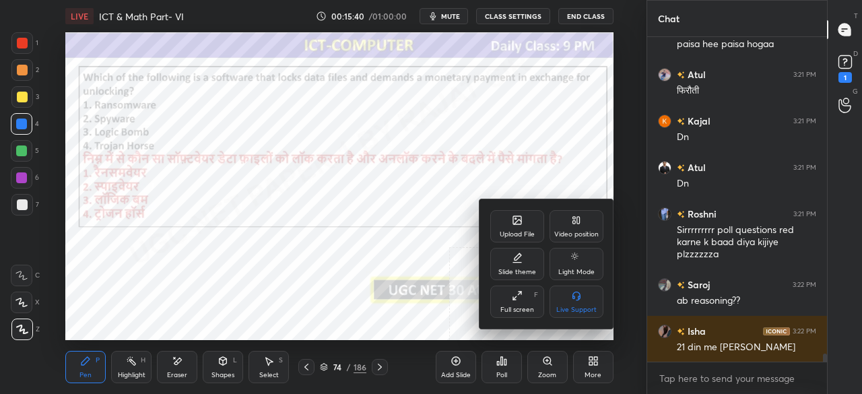
click at [516, 301] on icon at bounding box center [517, 295] width 11 height 11
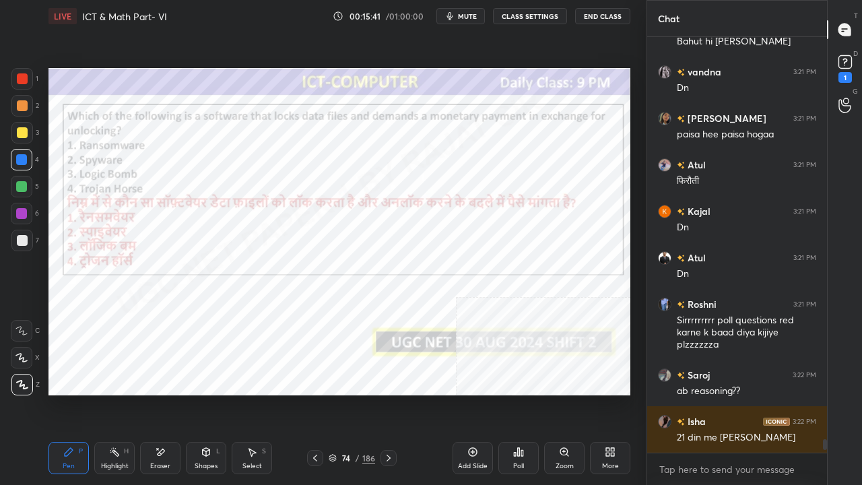
type textarea "x"
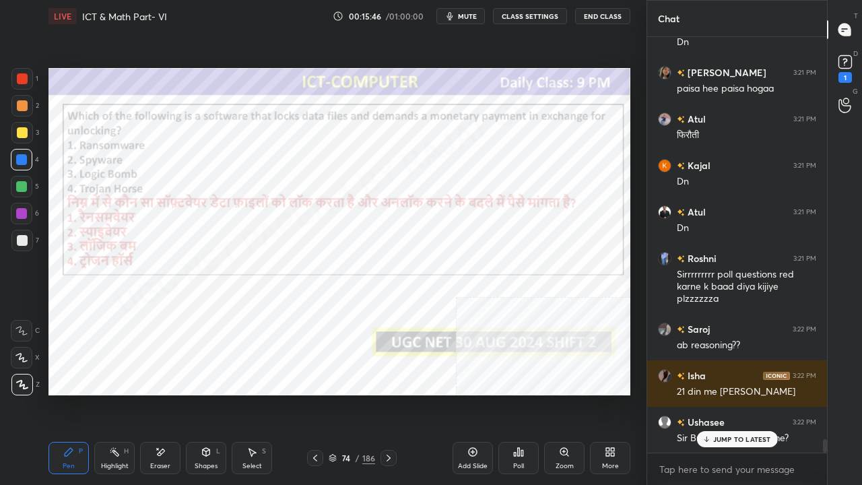
click at [340, 393] on div "74" at bounding box center [346, 458] width 13 height 8
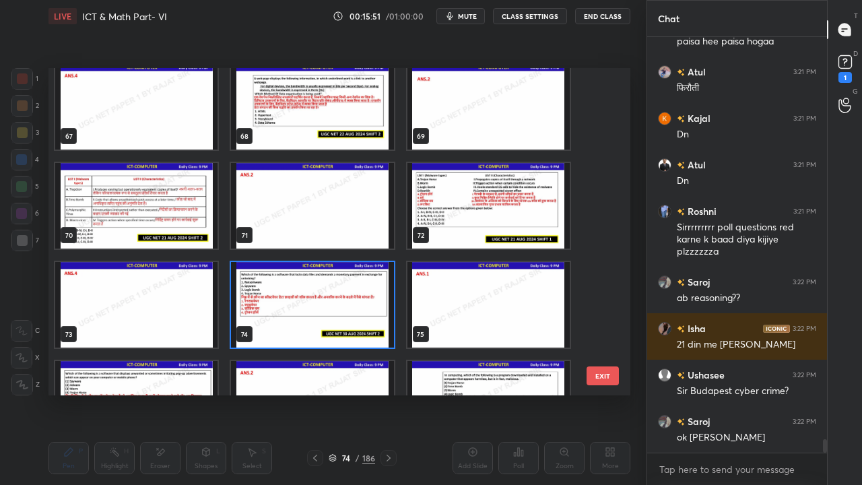
click at [440, 203] on img "grid" at bounding box center [489, 206] width 162 height 86
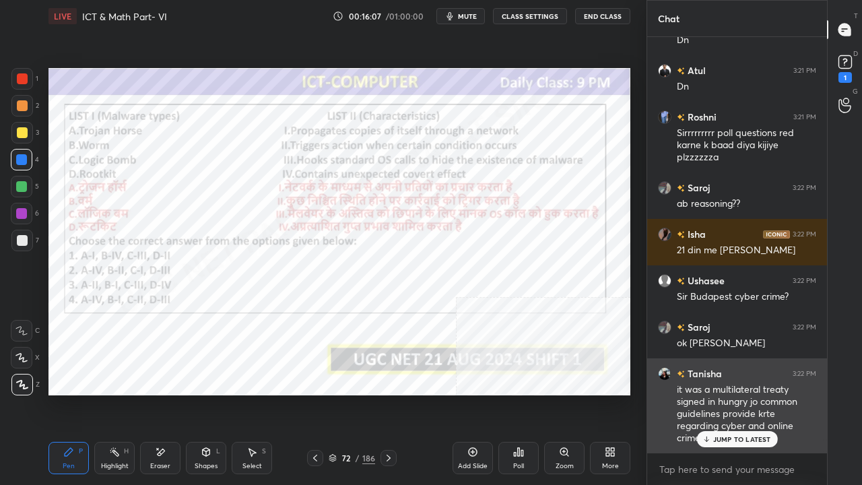
click at [709, 393] on icon at bounding box center [706, 439] width 9 height 8
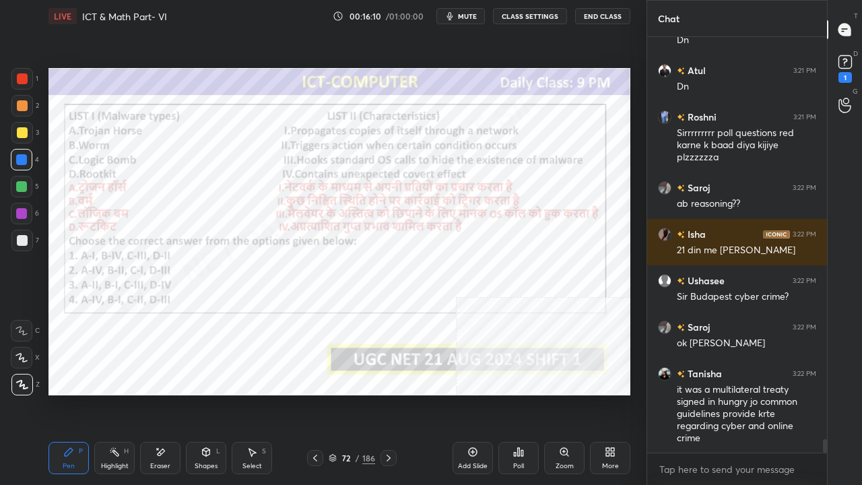
click at [24, 82] on div at bounding box center [22, 78] width 11 height 11
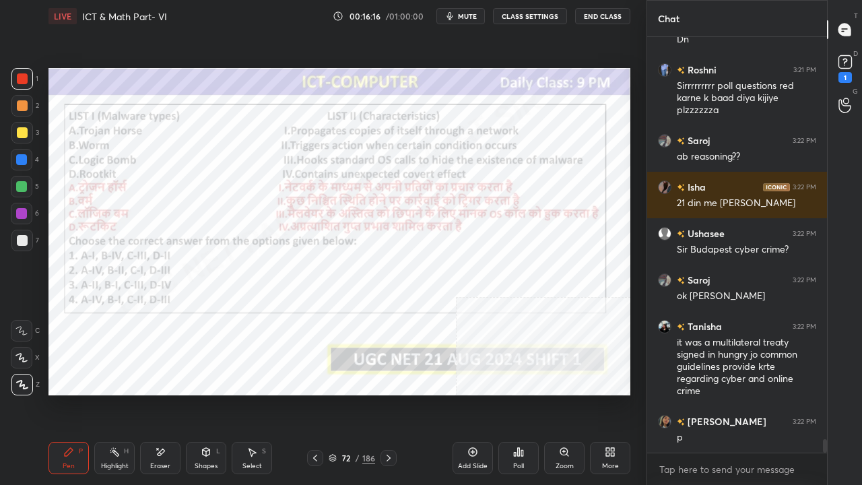
click at [24, 217] on div at bounding box center [21, 213] width 11 height 11
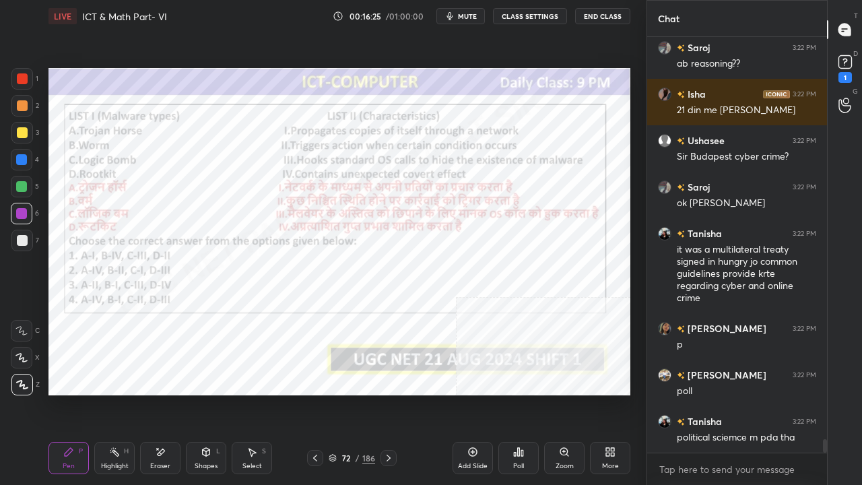
click at [358, 393] on div "/" at bounding box center [358, 458] width 4 height 8
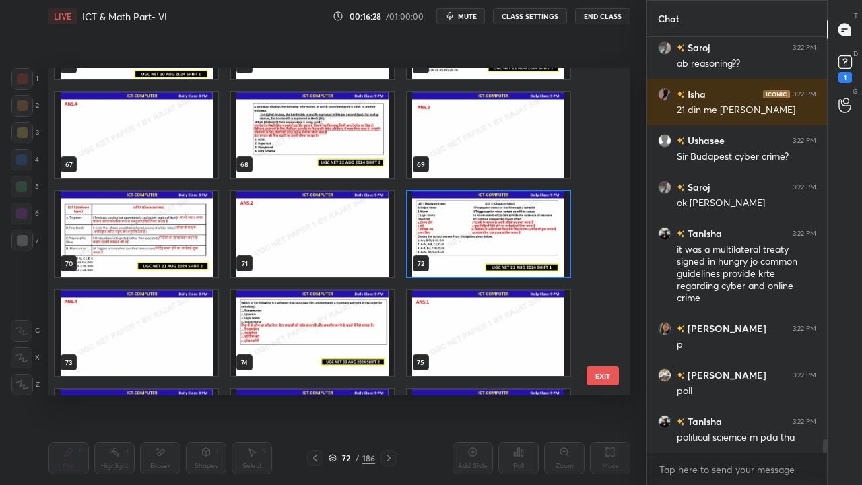
click at [458, 241] on img "grid" at bounding box center [489, 234] width 162 height 86
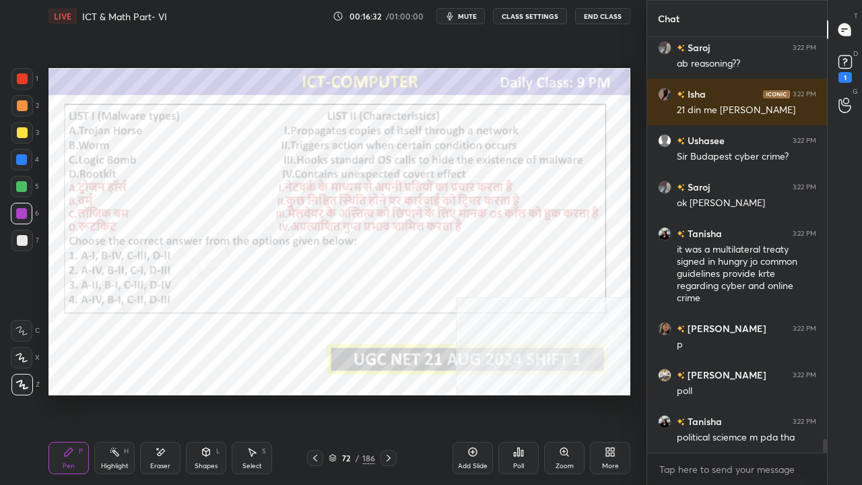
drag, startPoint x: 22, startPoint y: 80, endPoint x: 28, endPoint y: 85, distance: 7.7
click at [22, 79] on div at bounding box center [22, 78] width 11 height 11
click at [349, 393] on div "72" at bounding box center [346, 458] width 13 height 8
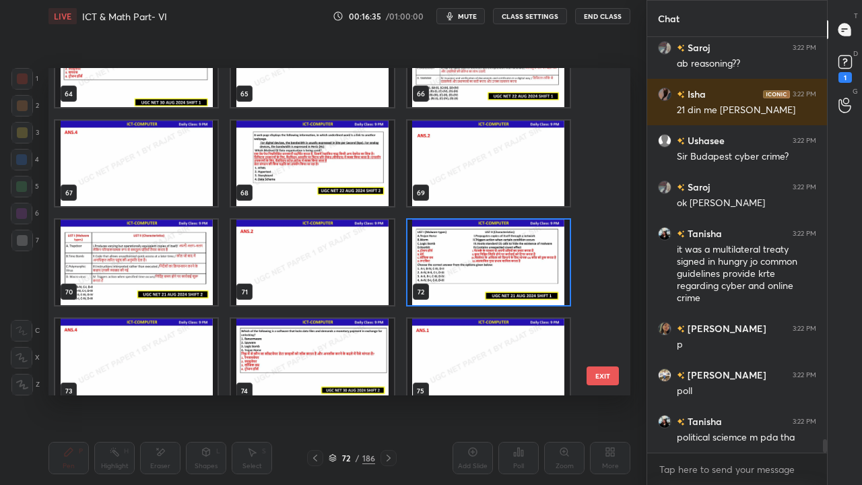
scroll to position [2133, 0]
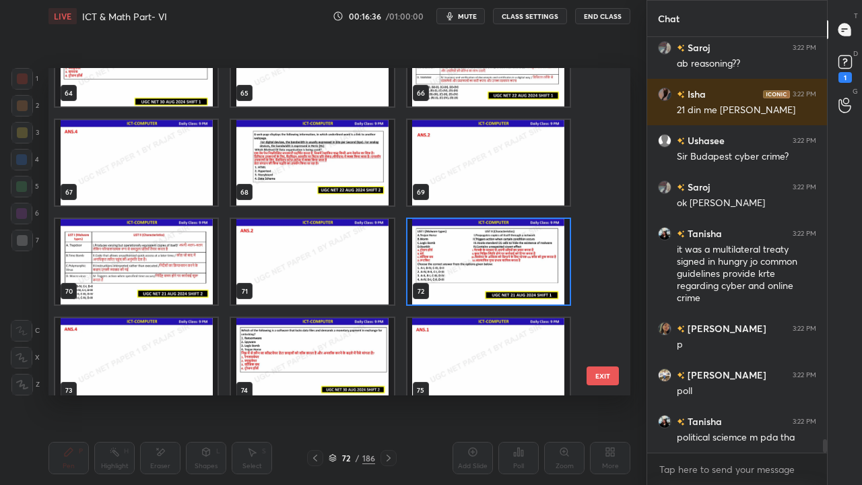
click at [468, 255] on img "grid" at bounding box center [489, 262] width 162 height 86
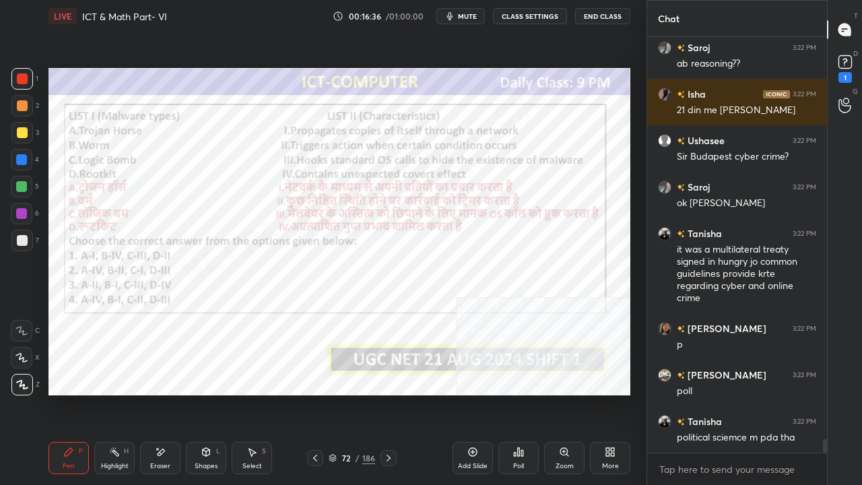
click at [468, 255] on img "grid" at bounding box center [489, 262] width 162 height 86
click at [521, 393] on icon at bounding box center [518, 452] width 11 height 11
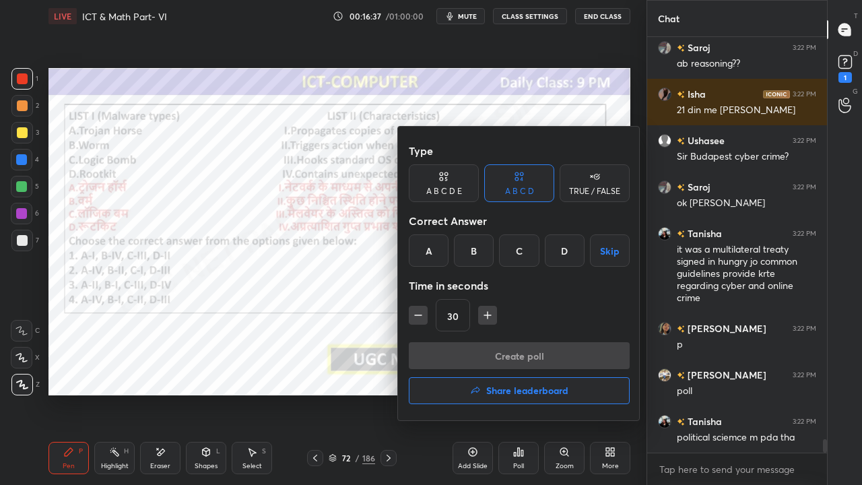
click at [559, 251] on div "D" at bounding box center [565, 250] width 40 height 32
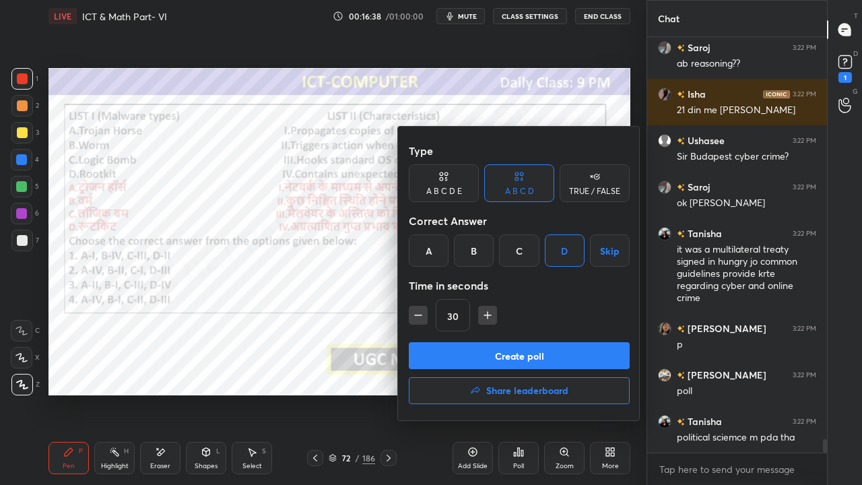
click at [484, 315] on icon "button" at bounding box center [487, 315] width 13 height 13
type input "45"
click at [486, 353] on button "Create poll" at bounding box center [519, 355] width 221 height 27
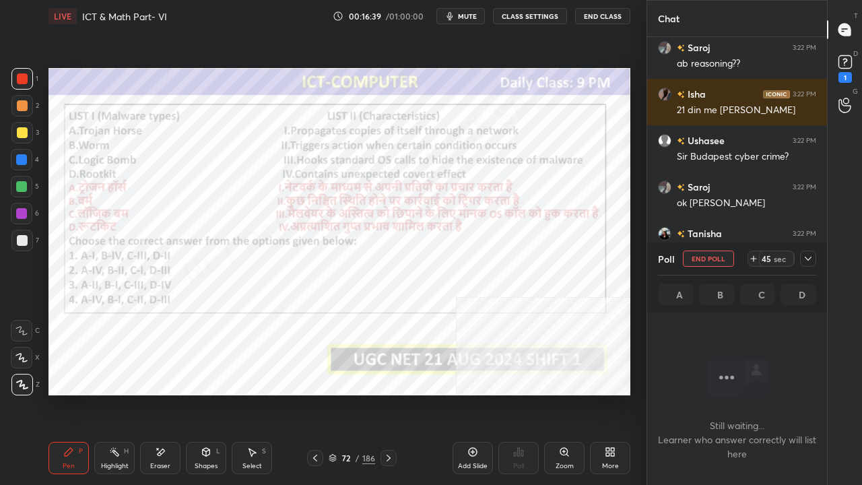
scroll to position [346, 176]
click at [164, 393] on div "Eraser" at bounding box center [160, 466] width 20 height 7
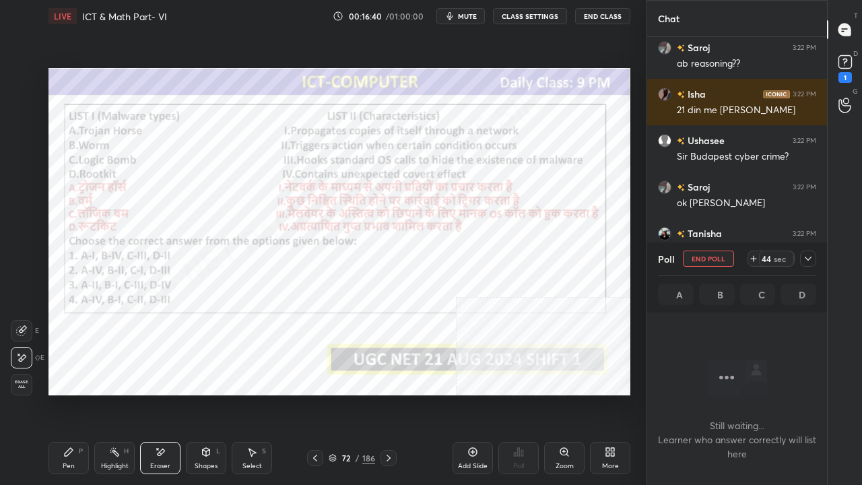
click at [15, 387] on span "Erase all" at bounding box center [21, 384] width 20 height 9
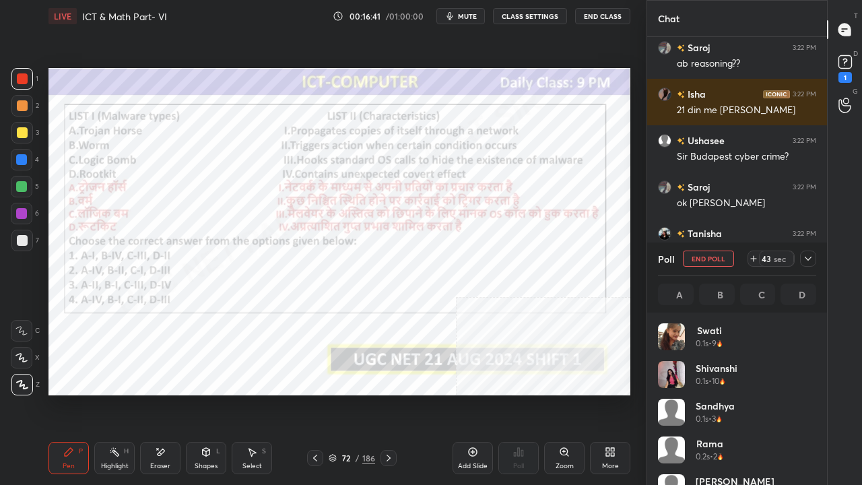
click at [812, 259] on icon at bounding box center [808, 258] width 11 height 11
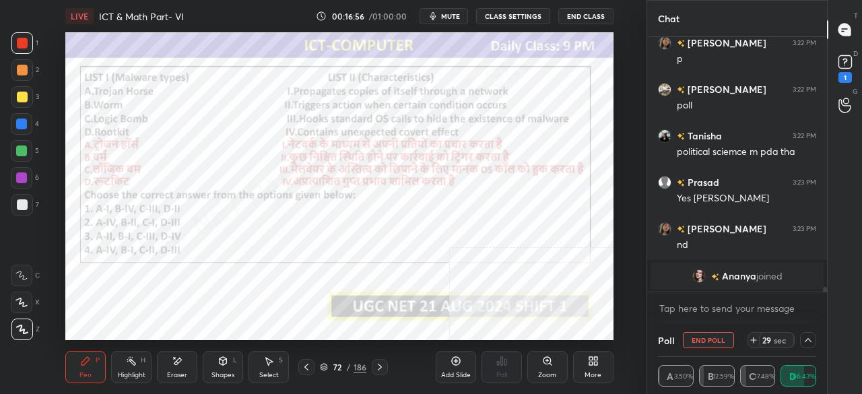
click at [596, 363] on icon at bounding box center [595, 363] width 3 height 3
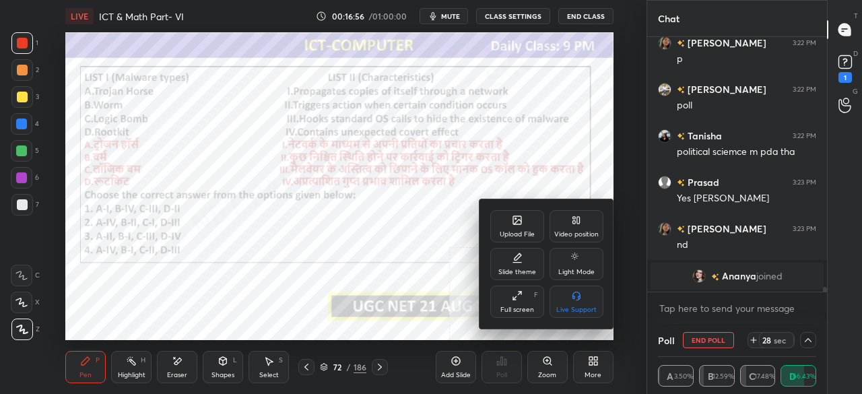
click at [525, 307] on div "Full screen" at bounding box center [518, 310] width 34 height 7
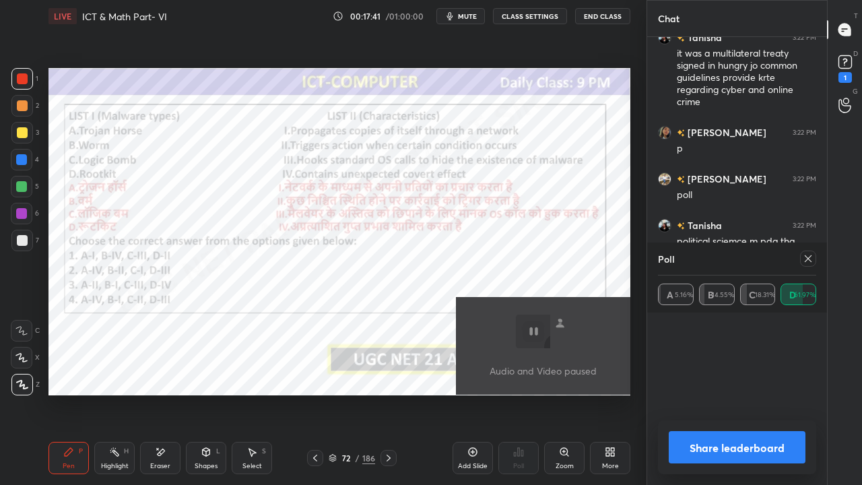
scroll to position [158, 154]
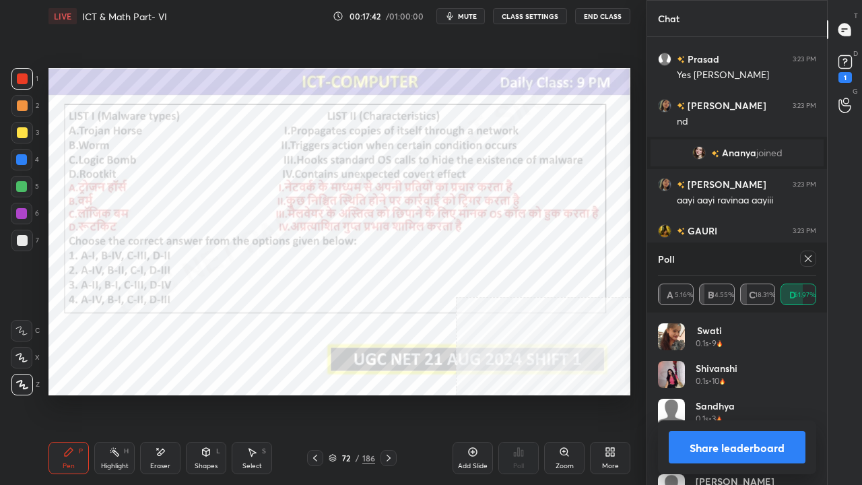
click at [808, 255] on icon at bounding box center [808, 258] width 11 height 11
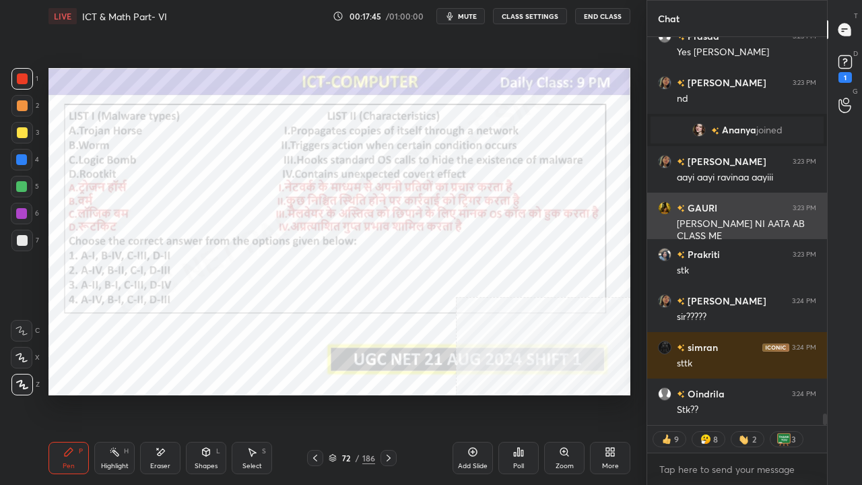
scroll to position [13007, 0]
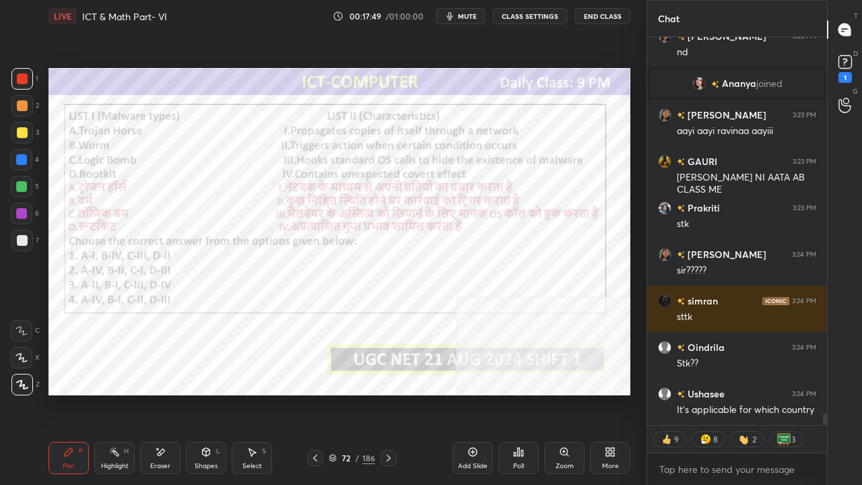
click at [166, 393] on div "Eraser" at bounding box center [160, 458] width 40 height 32
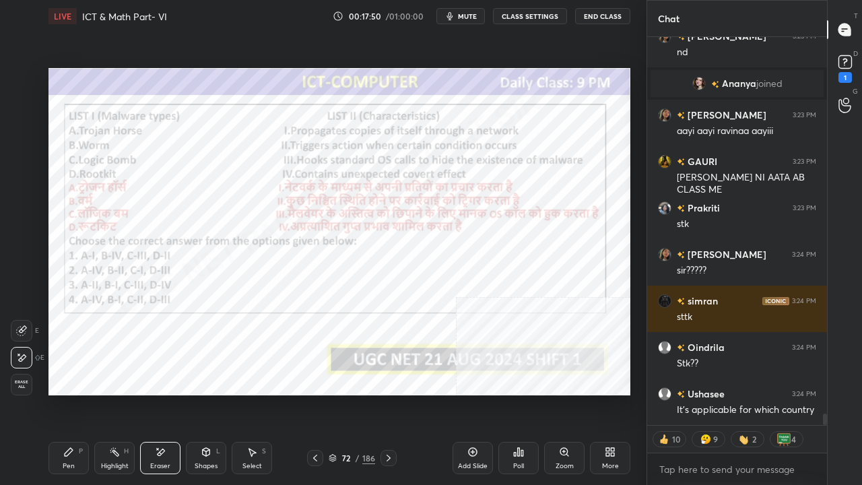
click at [32, 392] on div "Erase all" at bounding box center [23, 385] width 24 height 22
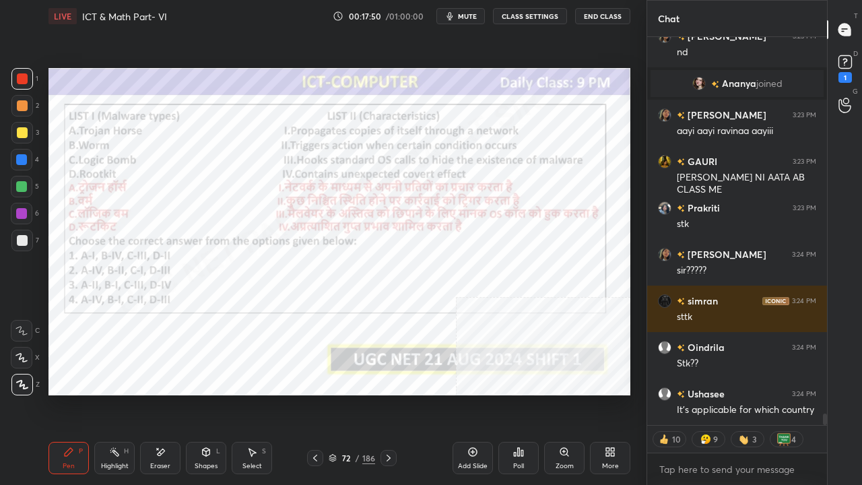
scroll to position [13053, 0]
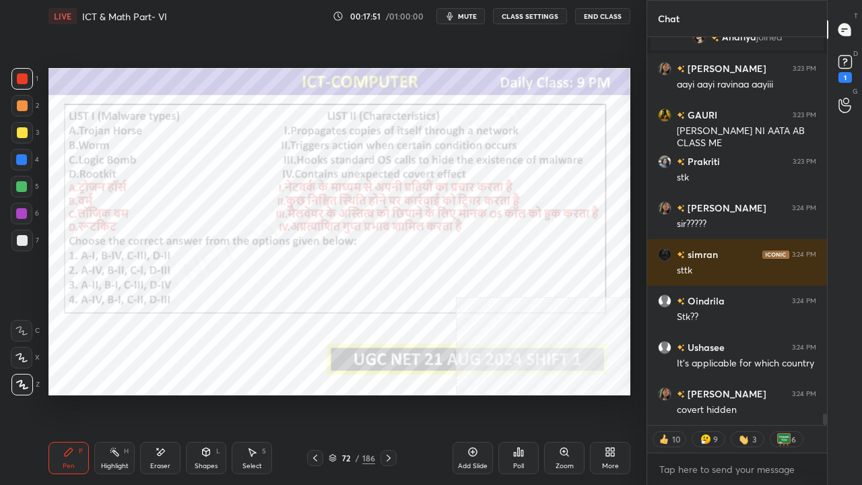
click at [609, 393] on icon at bounding box center [607, 449] width 3 height 3
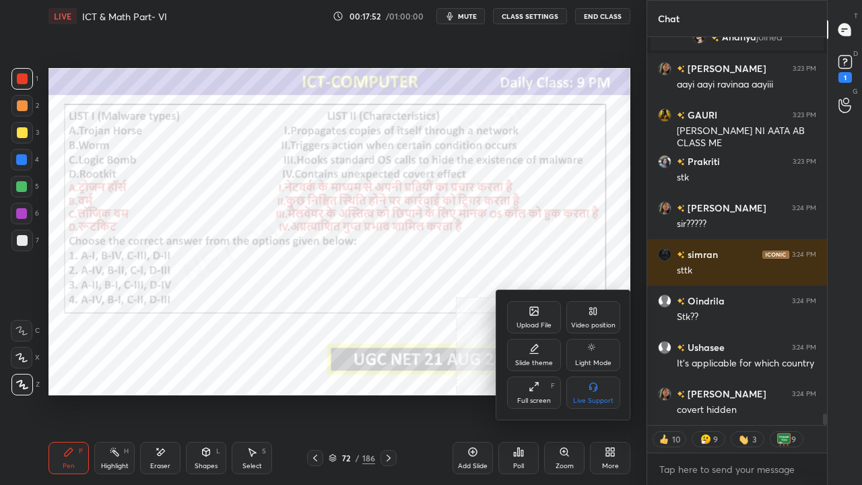
click at [397, 365] on div at bounding box center [431, 242] width 862 height 485
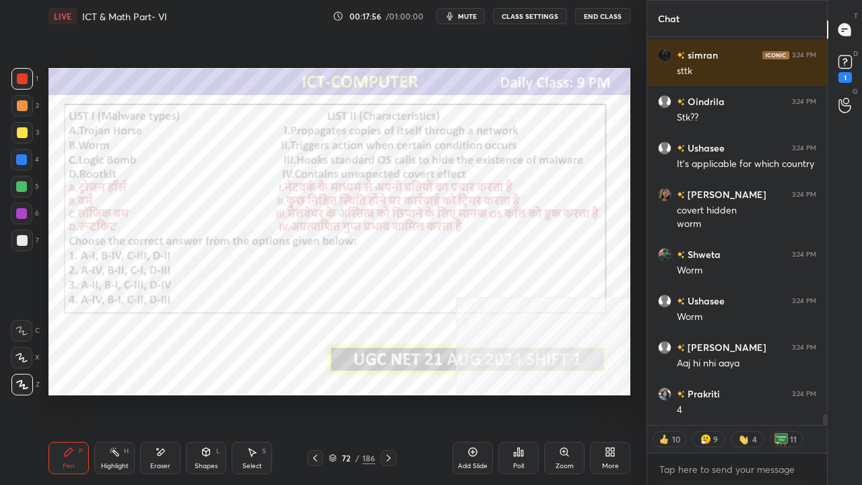
scroll to position [13299, 0]
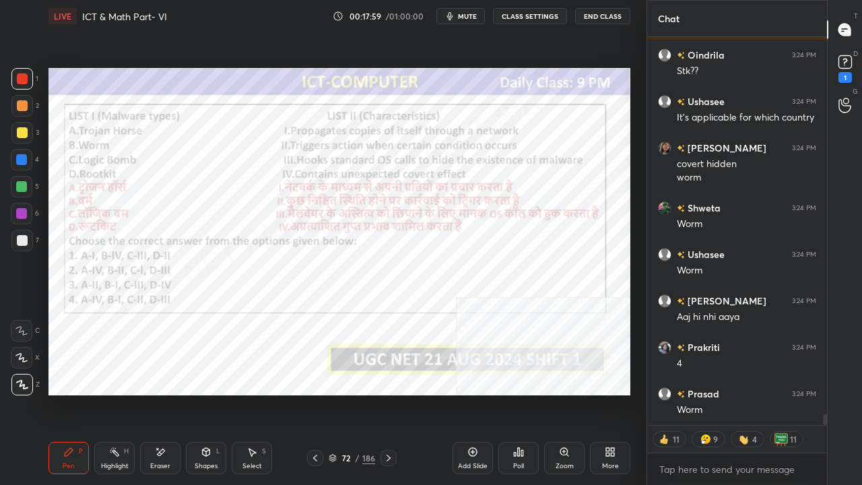
click at [26, 156] on div at bounding box center [21, 159] width 11 height 11
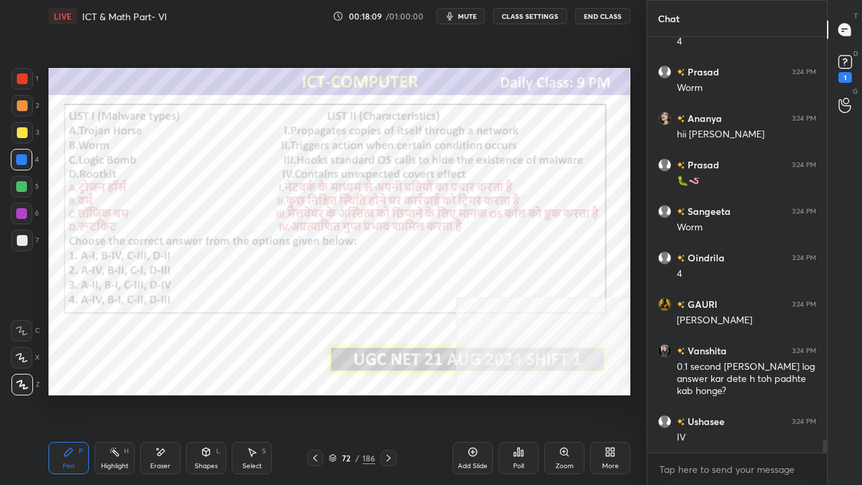
scroll to position [13186, 0]
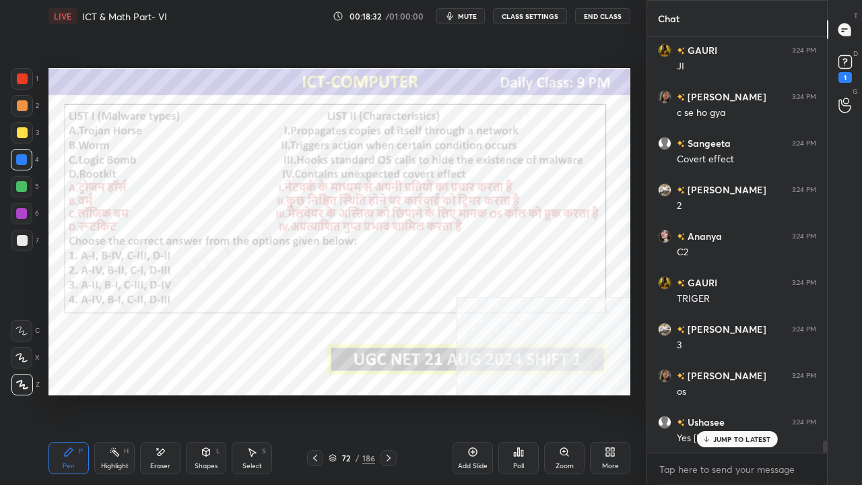
click at [358, 393] on div "/" at bounding box center [358, 458] width 4 height 8
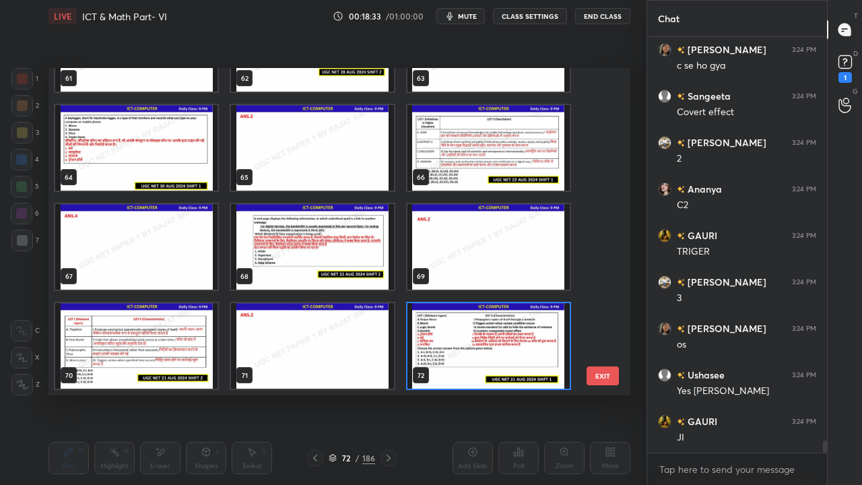
click at [441, 338] on img "grid" at bounding box center [489, 346] width 162 height 86
click at [441, 337] on img "grid" at bounding box center [489, 346] width 162 height 86
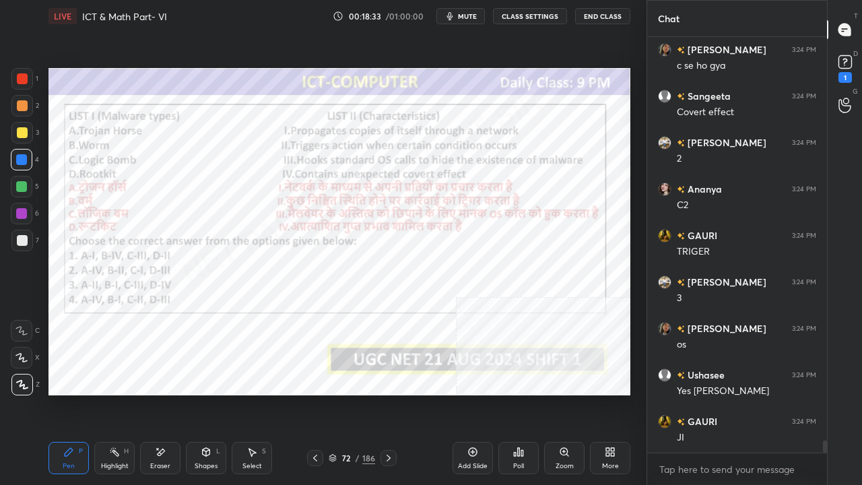
click at [612, 393] on icon at bounding box center [612, 454] width 3 height 3
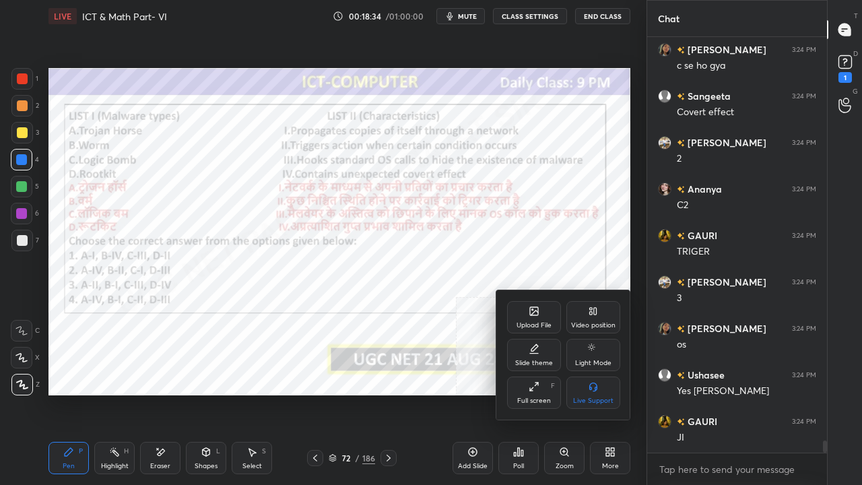
click at [531, 318] on div "Upload File" at bounding box center [534, 317] width 54 height 32
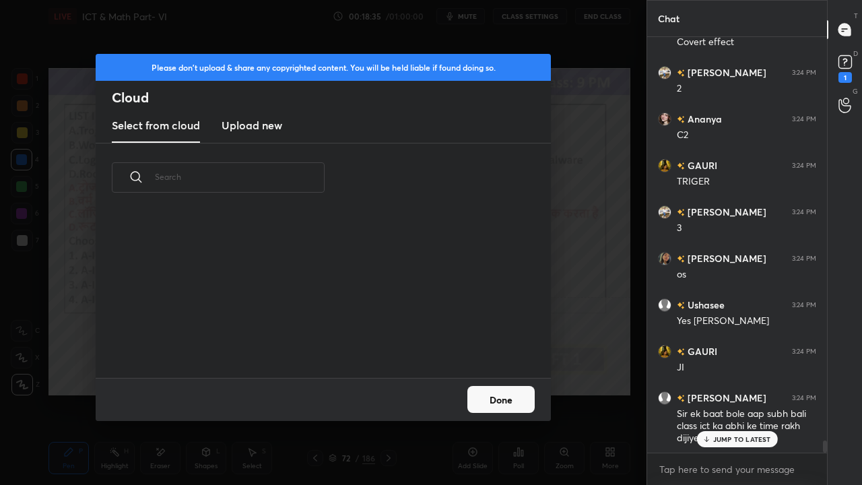
click at [249, 132] on h3 "Upload new" at bounding box center [252, 125] width 61 height 16
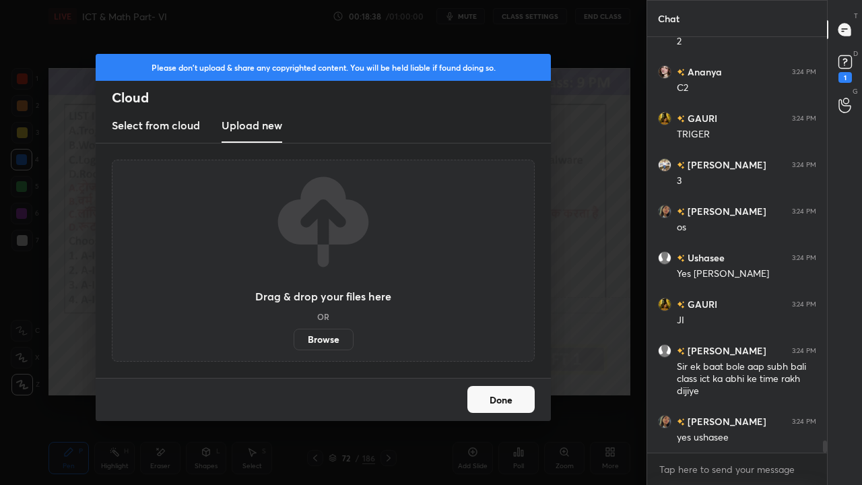
click at [335, 338] on label "Browse" at bounding box center [324, 340] width 60 height 22
click at [294, 338] on input "Browse" at bounding box center [294, 340] width 0 height 22
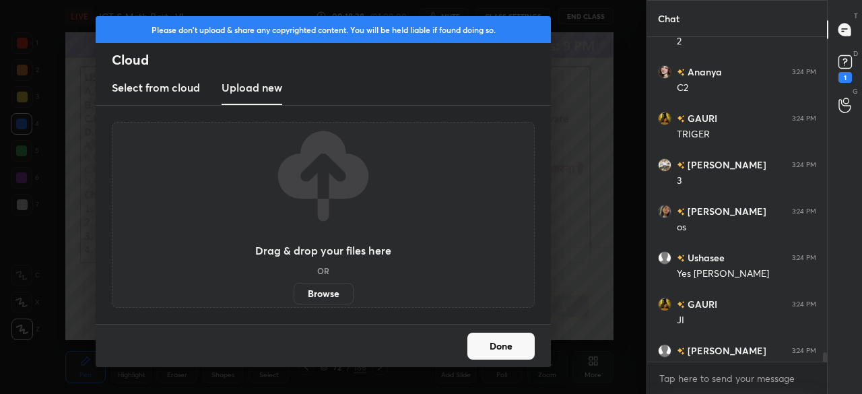
type textarea "x"
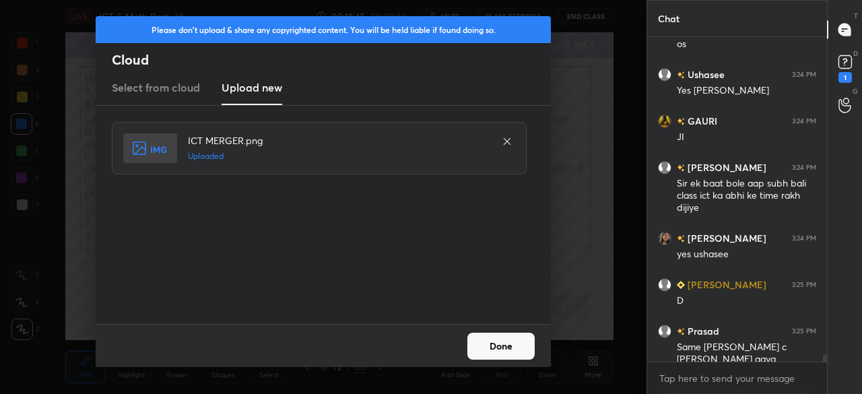
click at [493, 350] on button "Done" at bounding box center [501, 346] width 67 height 27
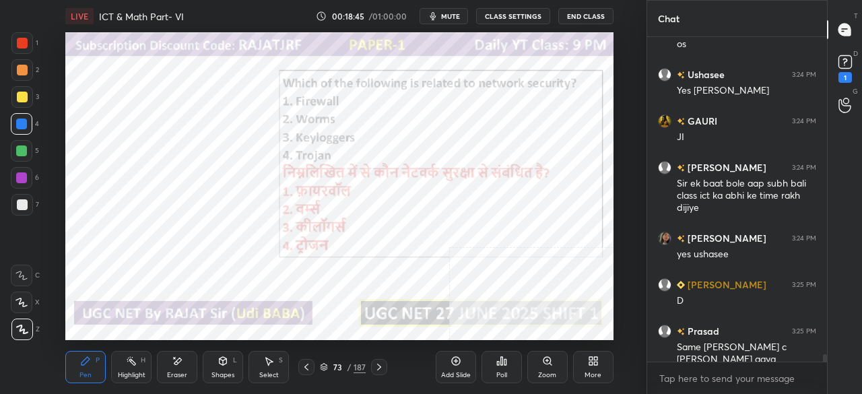
click at [593, 362] on icon at bounding box center [593, 361] width 11 height 11
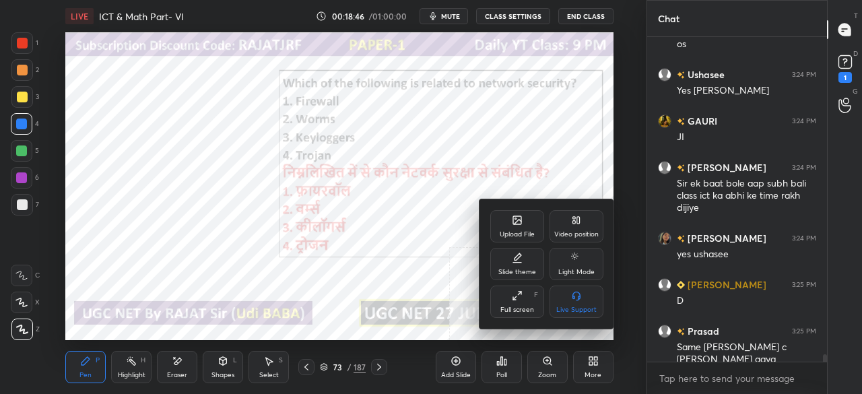
click at [577, 232] on div "Video position" at bounding box center [576, 234] width 44 height 7
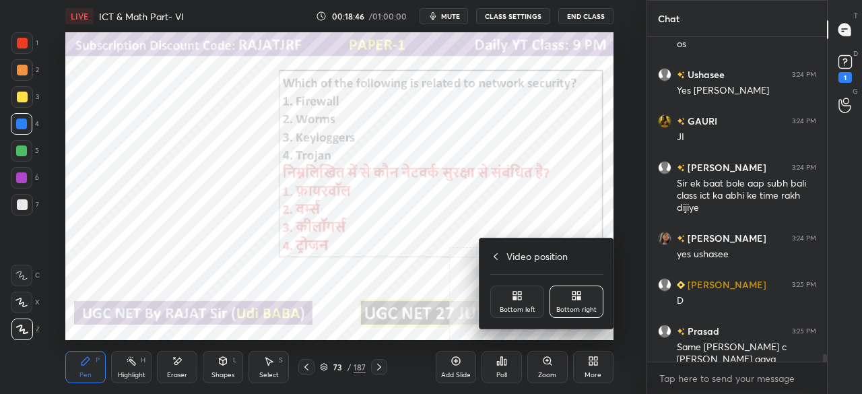
click at [525, 307] on div "Bottom left" at bounding box center [518, 310] width 36 height 7
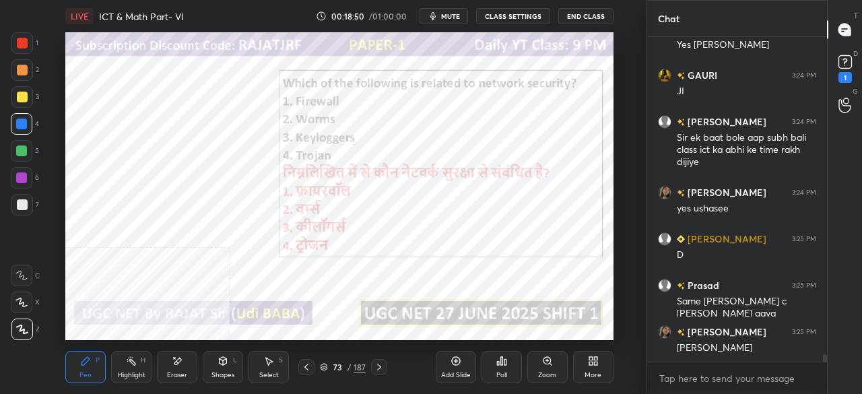
click at [499, 368] on div "Poll" at bounding box center [502, 367] width 40 height 32
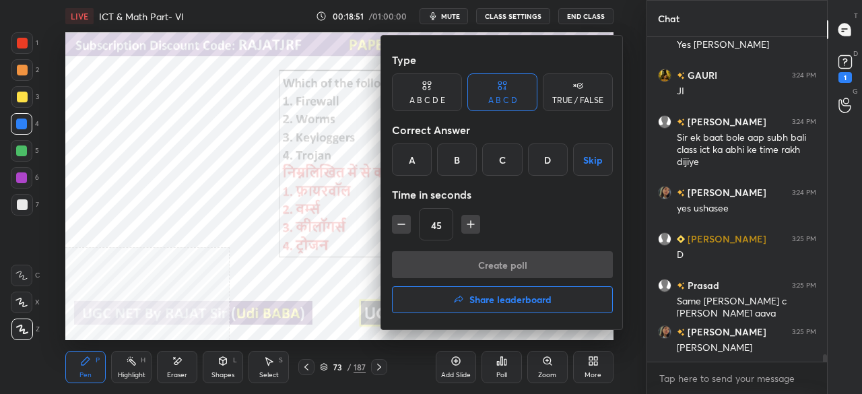
drag, startPoint x: 410, startPoint y: 160, endPoint x: 404, endPoint y: 209, distance: 49.5
click at [410, 162] on div "A" at bounding box center [412, 159] width 40 height 32
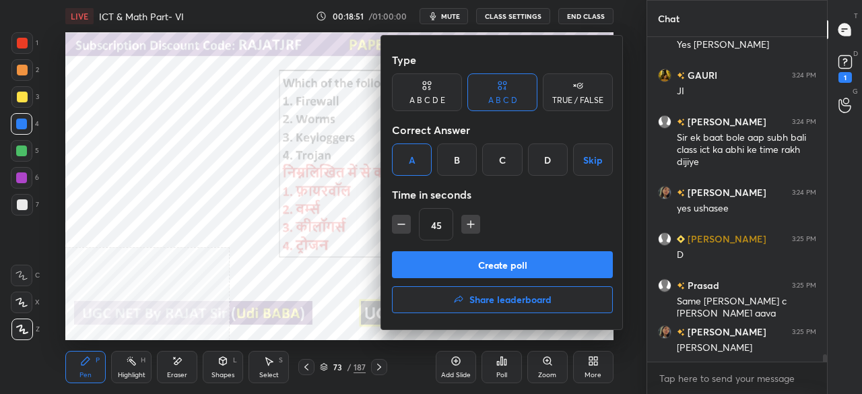
click at [399, 216] on button "button" at bounding box center [401, 224] width 19 height 19
type input "30"
click at [416, 261] on button "Create poll" at bounding box center [502, 264] width 221 height 27
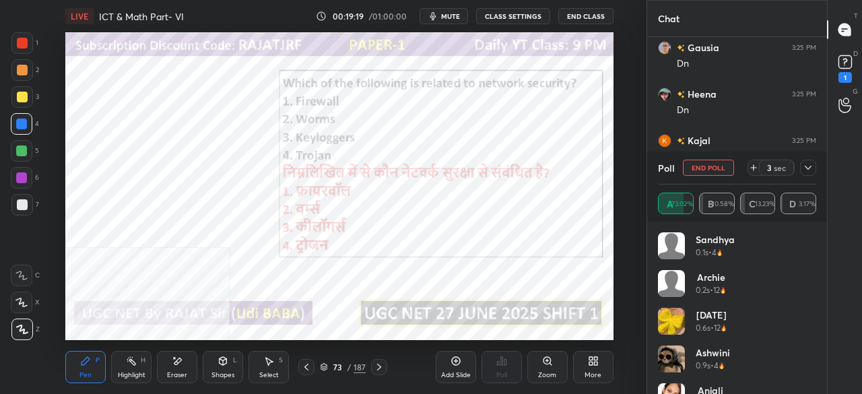
click at [810, 169] on icon at bounding box center [808, 167] width 11 height 11
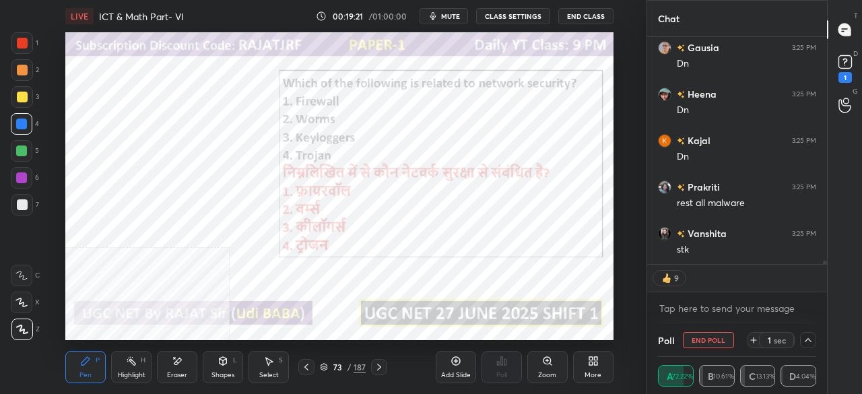
click at [597, 363] on icon at bounding box center [593, 361] width 11 height 11
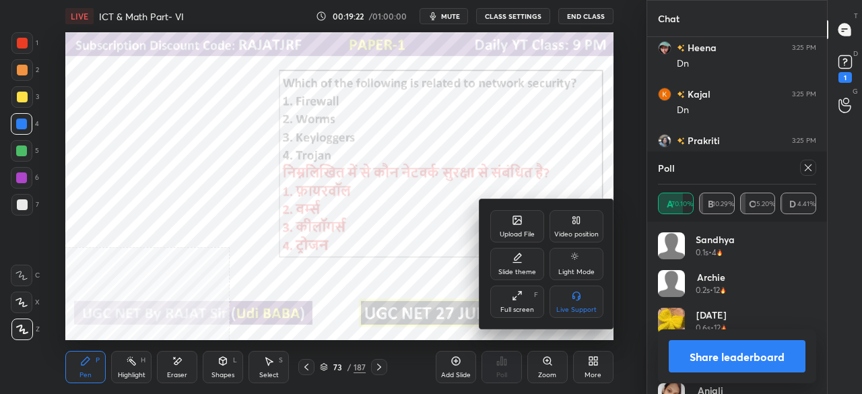
click at [521, 307] on div "Full screen" at bounding box center [518, 310] width 34 height 7
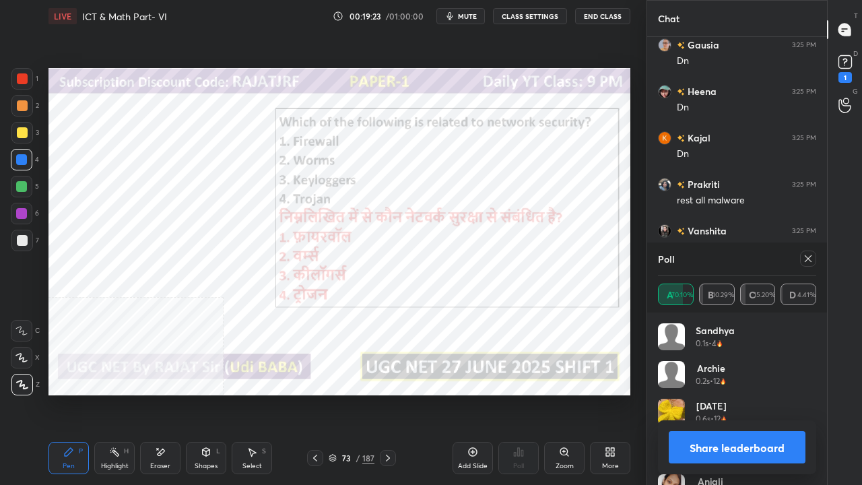
click at [811, 257] on icon at bounding box center [808, 258] width 11 height 11
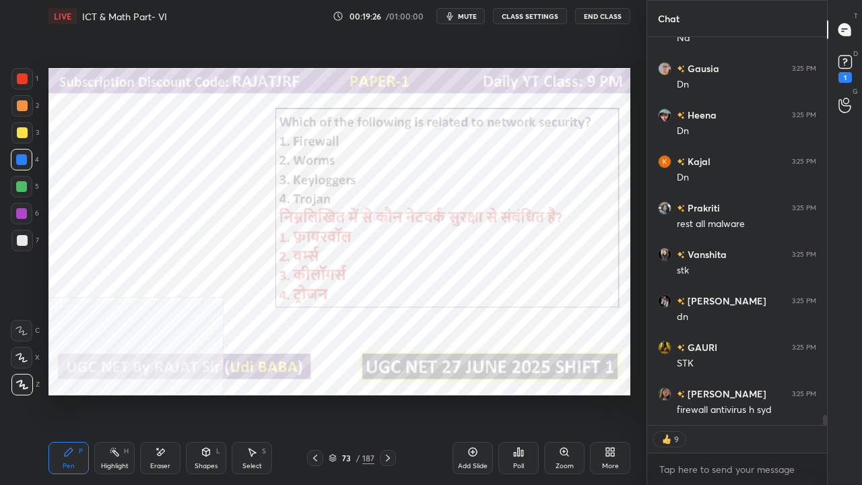
click at [26, 74] on div at bounding box center [22, 78] width 11 height 11
drag, startPoint x: 26, startPoint y: 74, endPoint x: 40, endPoint y: 82, distance: 16.0
click at [26, 74] on div at bounding box center [22, 78] width 11 height 11
type textarea "x"
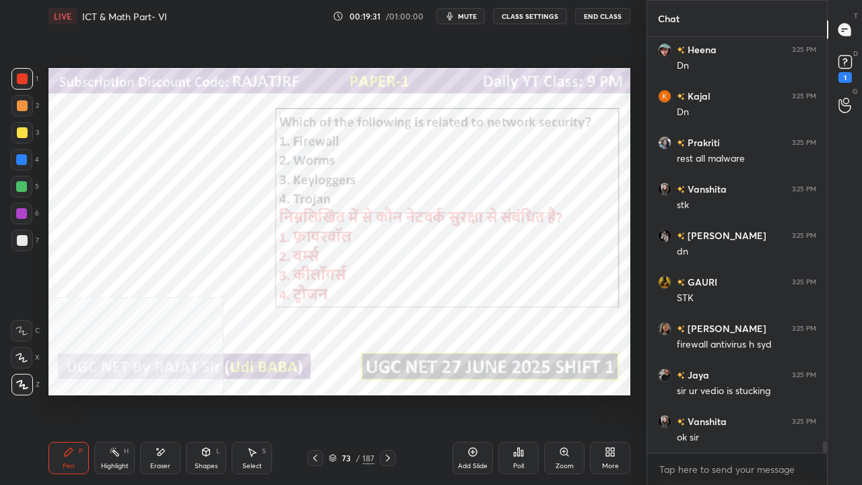
click at [24, 211] on div at bounding box center [21, 213] width 11 height 11
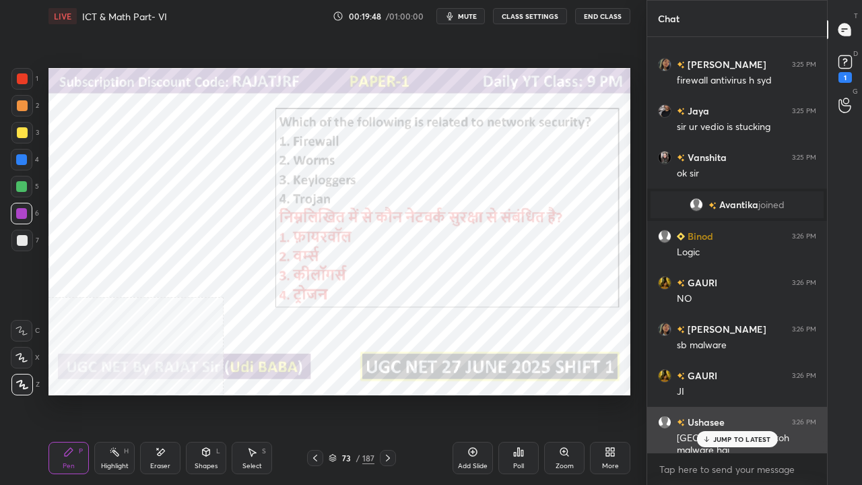
drag, startPoint x: 722, startPoint y: 441, endPoint x: 712, endPoint y: 439, distance: 10.3
click at [721, 393] on p "JUMP TO LATEST" at bounding box center [742, 439] width 58 height 8
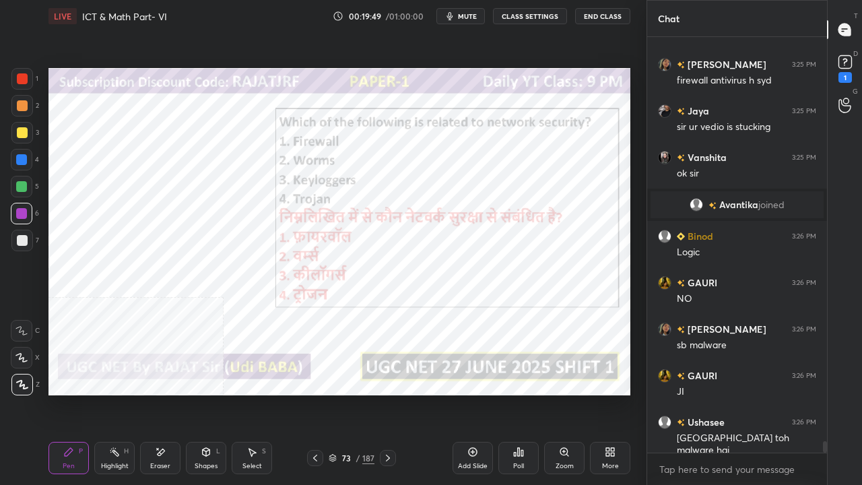
drag, startPoint x: 352, startPoint y: 459, endPoint x: 356, endPoint y: 449, distance: 10.9
click at [352, 393] on div "73" at bounding box center [346, 458] width 13 height 8
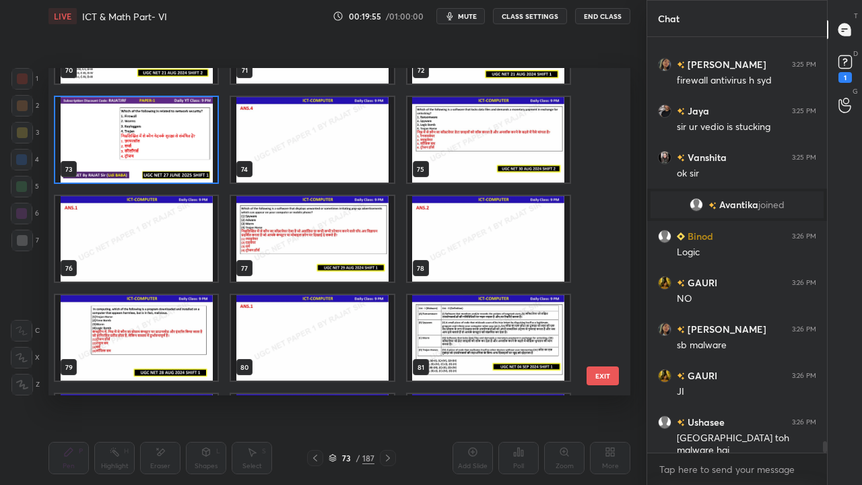
click at [338, 244] on img "grid" at bounding box center [312, 239] width 162 height 86
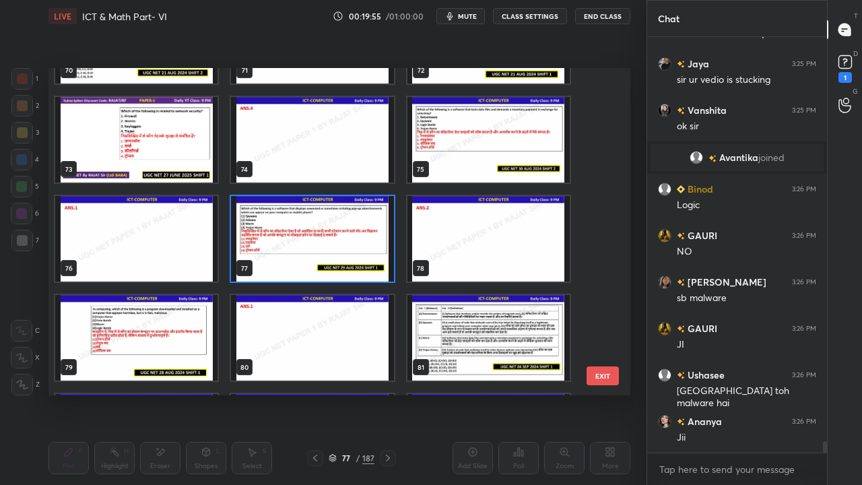
click at [337, 243] on img "grid" at bounding box center [312, 239] width 162 height 86
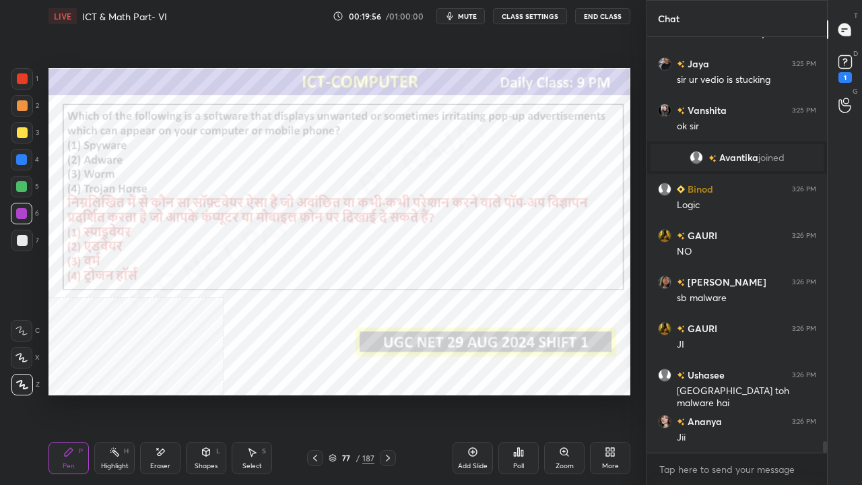
click at [606, 393] on div "More" at bounding box center [610, 458] width 40 height 32
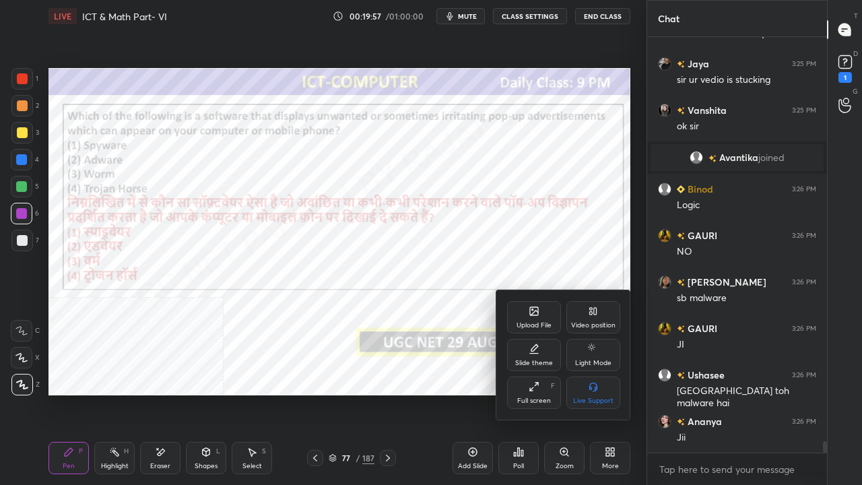
click at [582, 318] on div "Video position" at bounding box center [594, 317] width 54 height 32
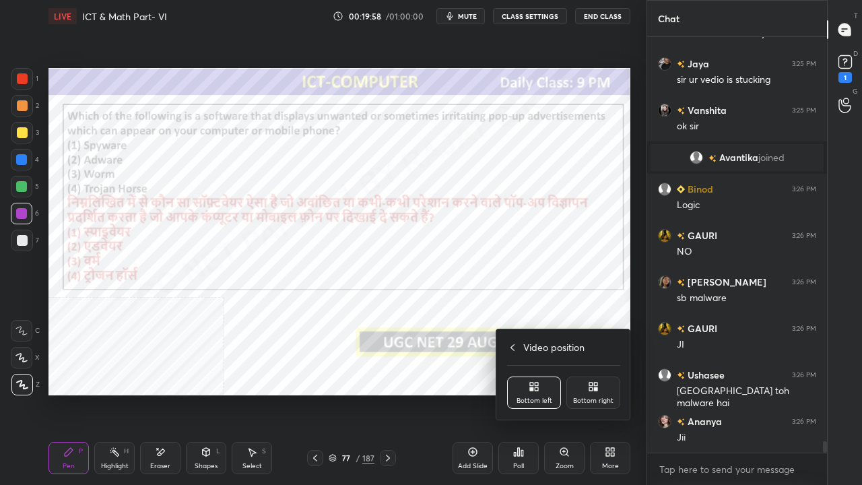
drag, startPoint x: 595, startPoint y: 391, endPoint x: 579, endPoint y: 411, distance: 25.5
click at [595, 393] on div "Bottom right" at bounding box center [594, 393] width 54 height 32
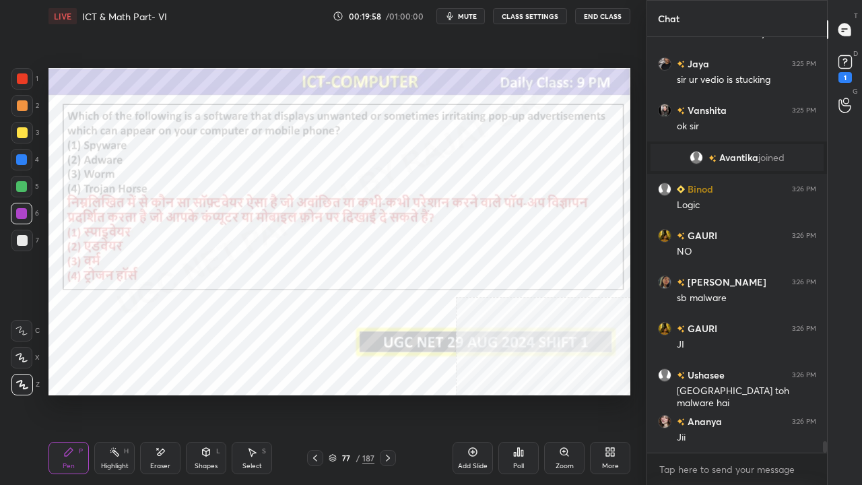
click at [523, 393] on icon at bounding box center [518, 452] width 11 height 11
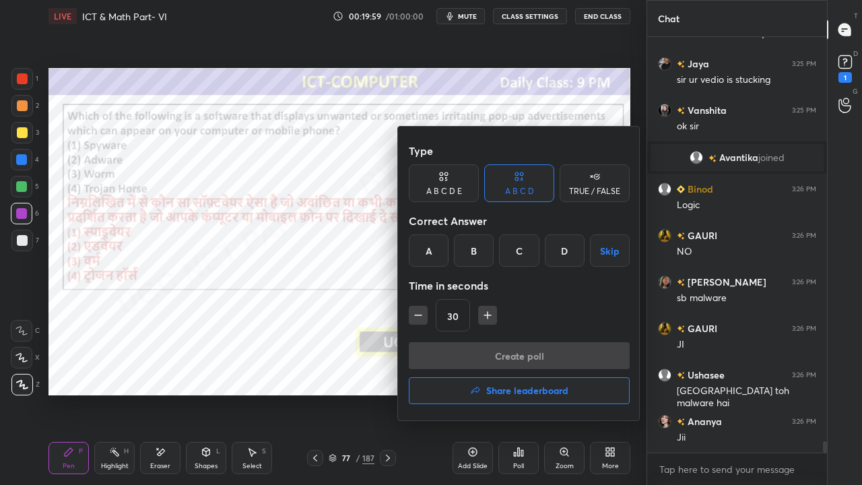
drag, startPoint x: 470, startPoint y: 252, endPoint x: 474, endPoint y: 292, distance: 40.6
click at [470, 255] on div "B" at bounding box center [474, 250] width 40 height 32
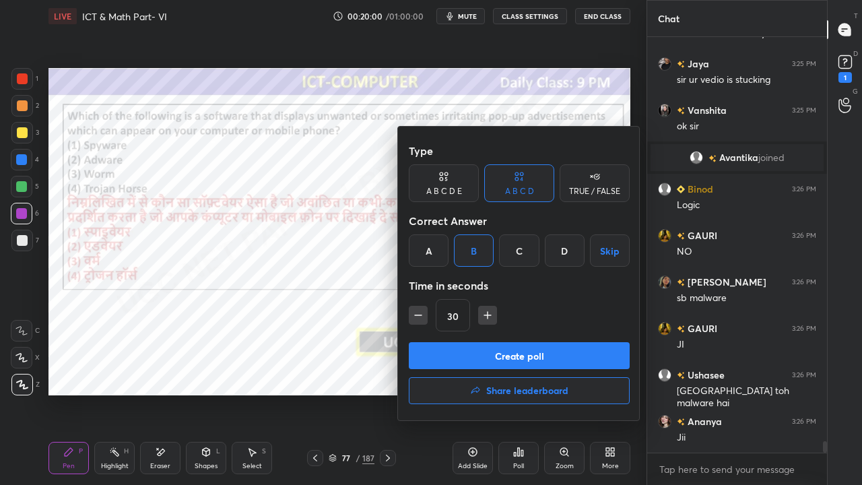
drag, startPoint x: 486, startPoint y: 318, endPoint x: 487, endPoint y: 348, distance: 29.7
click at [486, 321] on icon "button" at bounding box center [487, 315] width 13 height 13
type input "45"
click at [488, 350] on button "Create poll" at bounding box center [519, 355] width 221 height 27
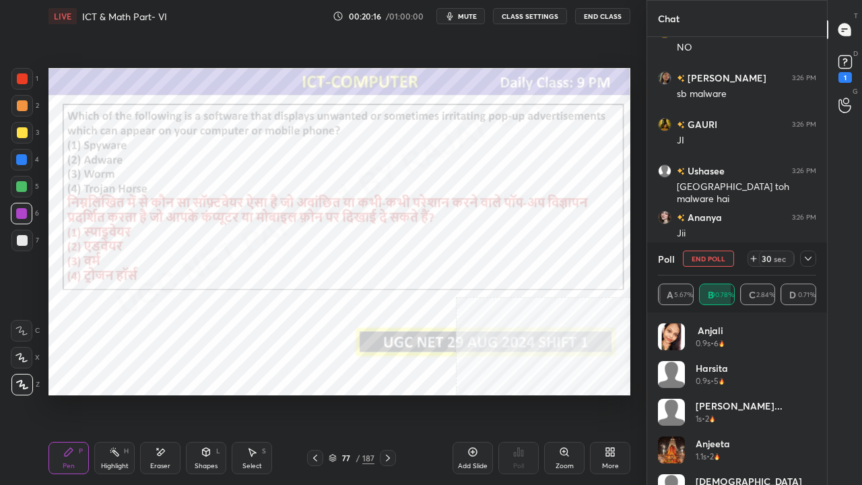
click at [804, 261] on icon at bounding box center [808, 258] width 11 height 11
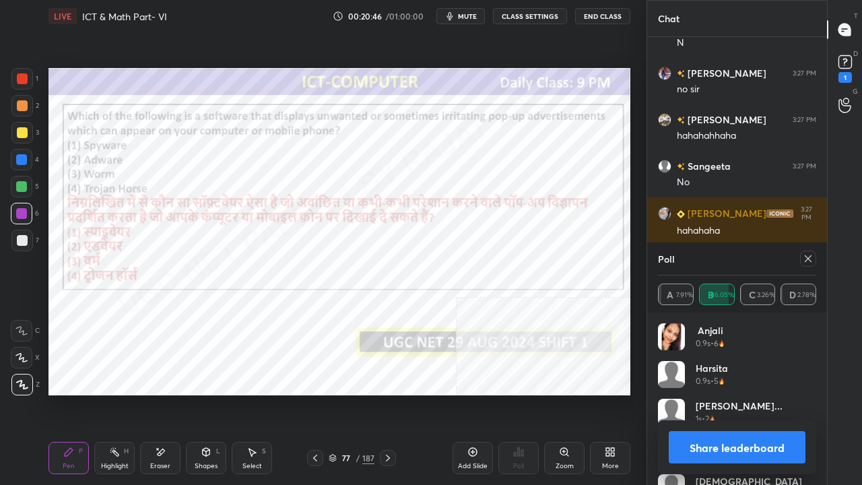
click at [605, 393] on icon at bounding box center [610, 452] width 11 height 11
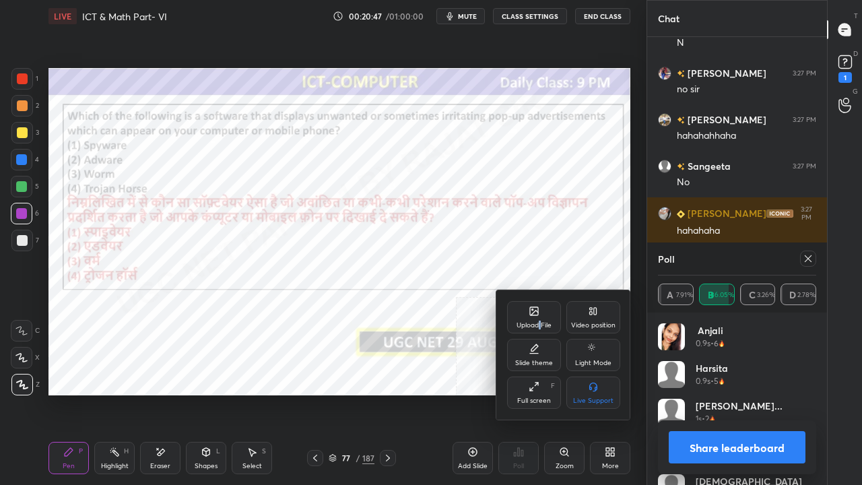
click at [539, 328] on div "Upload File" at bounding box center [534, 325] width 35 height 7
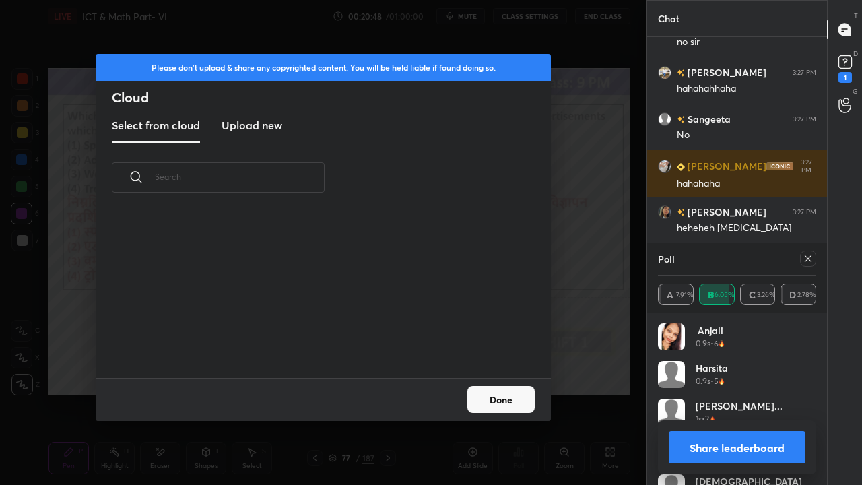
click at [261, 124] on h3 "Upload new" at bounding box center [252, 125] width 61 height 16
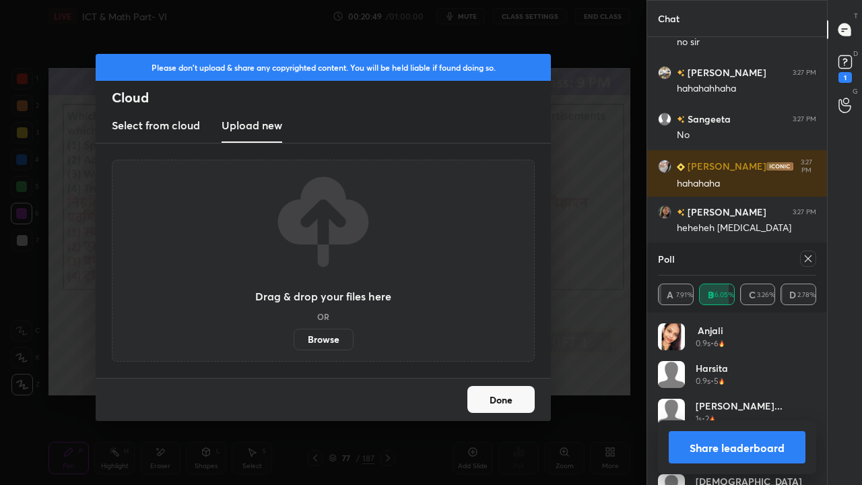
click at [327, 341] on label "Browse" at bounding box center [324, 340] width 60 height 22
click at [294, 341] on input "Browse" at bounding box center [294, 340] width 0 height 22
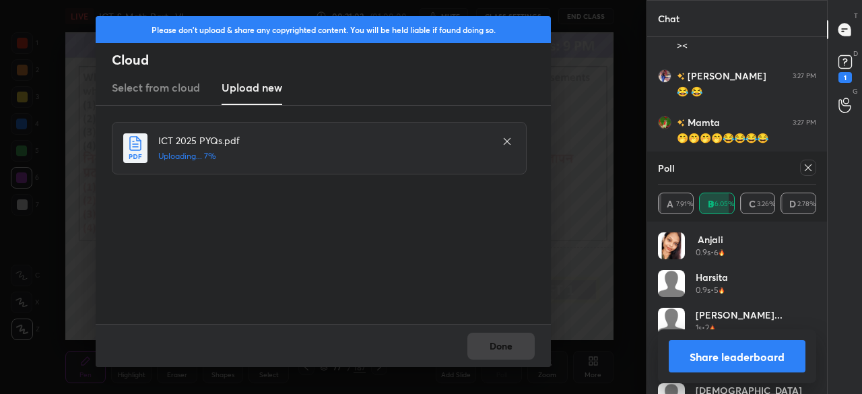
click at [812, 158] on div "Poll" at bounding box center [737, 168] width 158 height 32
click at [810, 162] on div at bounding box center [808, 168] width 16 height 16
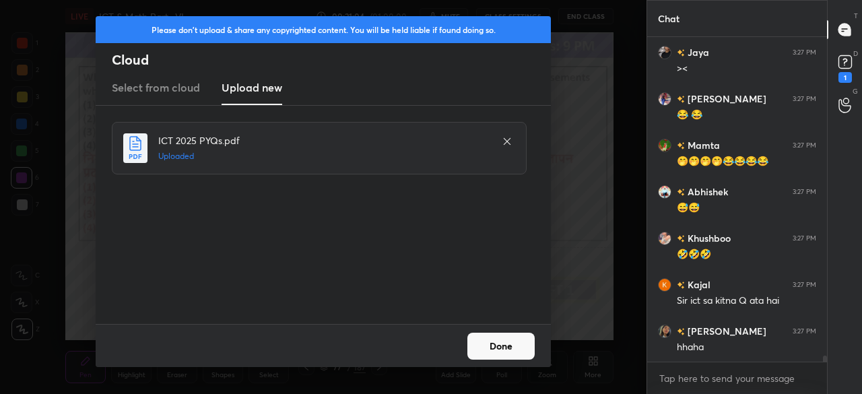
click at [517, 346] on button "Done" at bounding box center [501, 346] width 67 height 27
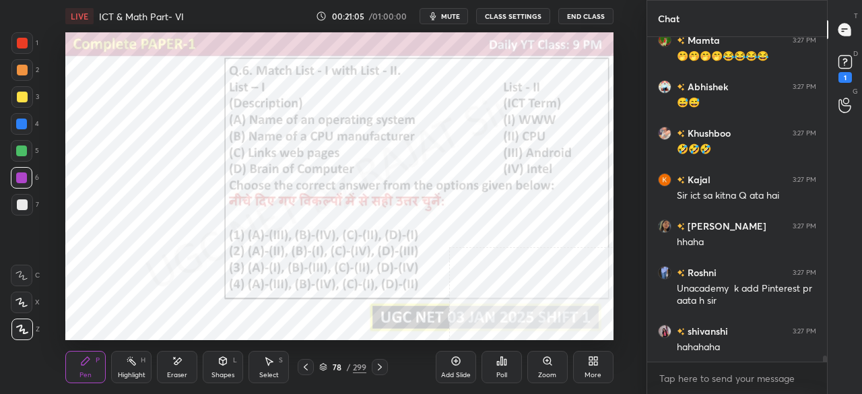
click at [313, 367] on div at bounding box center [306, 367] width 16 height 16
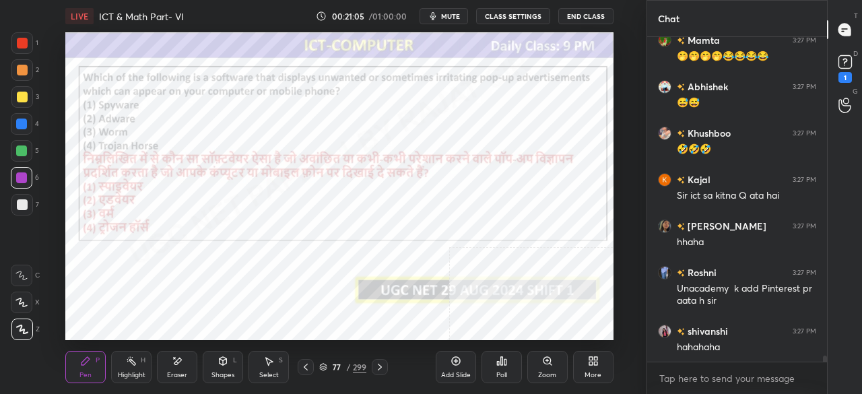
click at [340, 366] on div "77" at bounding box center [336, 367] width 13 height 8
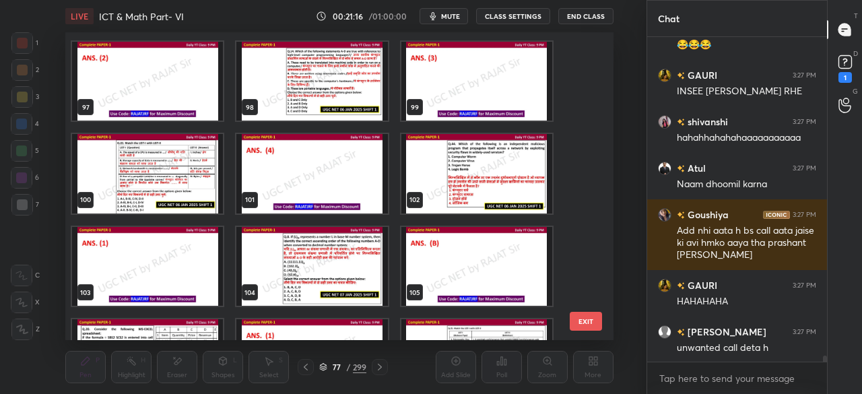
click at [456, 158] on img "grid" at bounding box center [476, 173] width 151 height 79
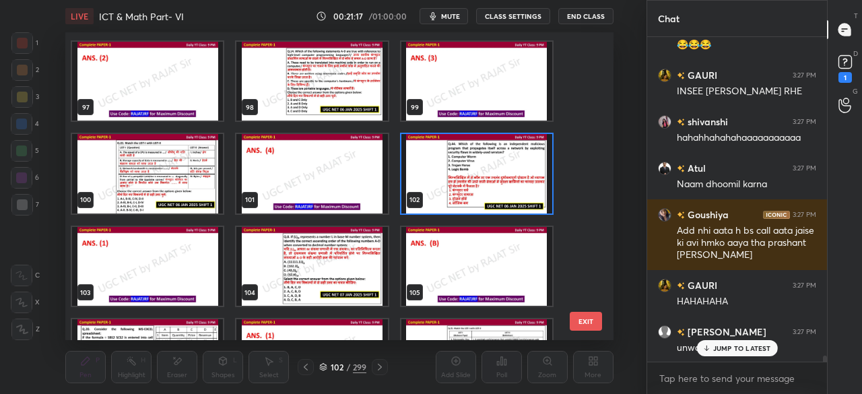
click at [456, 158] on img "grid" at bounding box center [476, 173] width 151 height 79
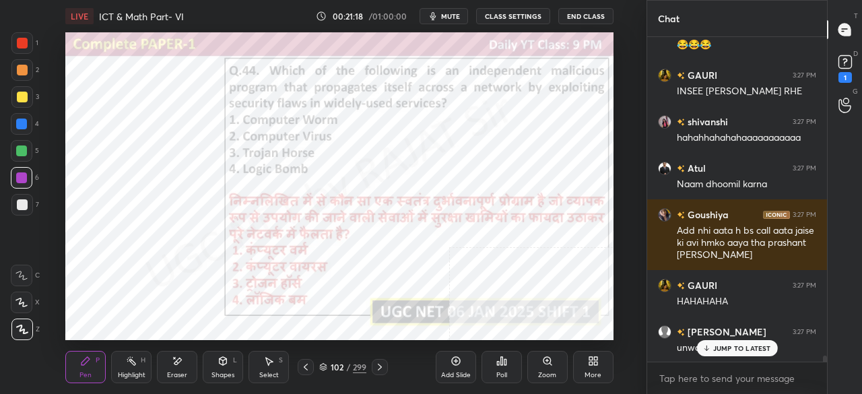
click at [600, 366] on div "More" at bounding box center [593, 367] width 40 height 32
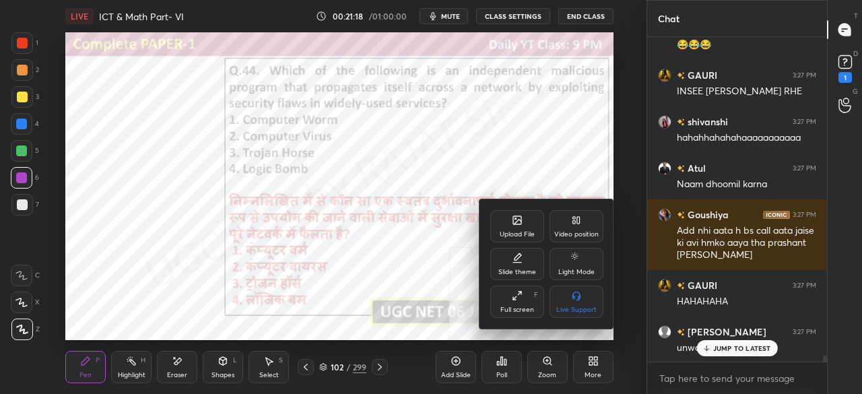
click at [511, 291] on div "Full screen F" at bounding box center [517, 302] width 54 height 32
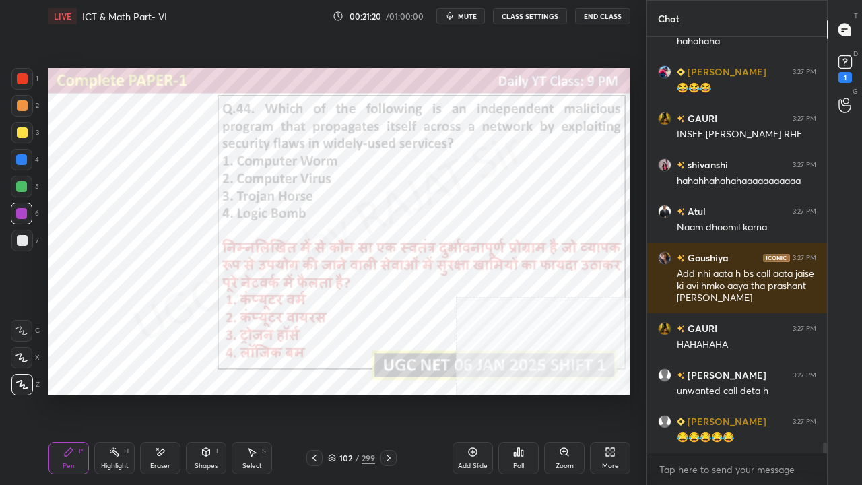
click at [350, 393] on div "102" at bounding box center [345, 458] width 13 height 8
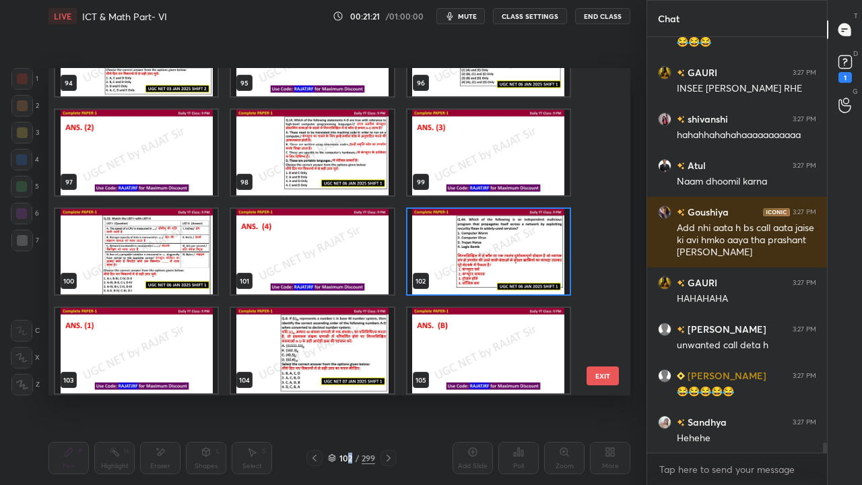
click at [481, 240] on img "grid" at bounding box center [489, 252] width 162 height 86
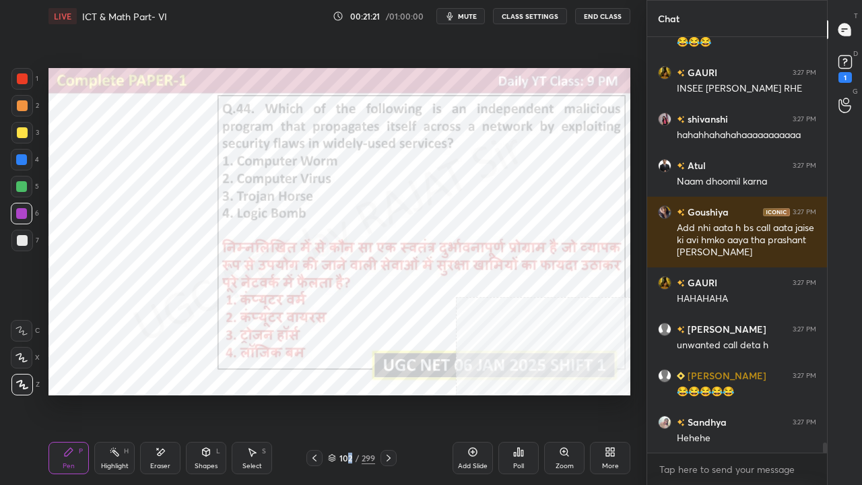
drag, startPoint x: 481, startPoint y: 240, endPoint x: 486, endPoint y: 274, distance: 34.7
click at [480, 240] on img "grid" at bounding box center [489, 252] width 162 height 86
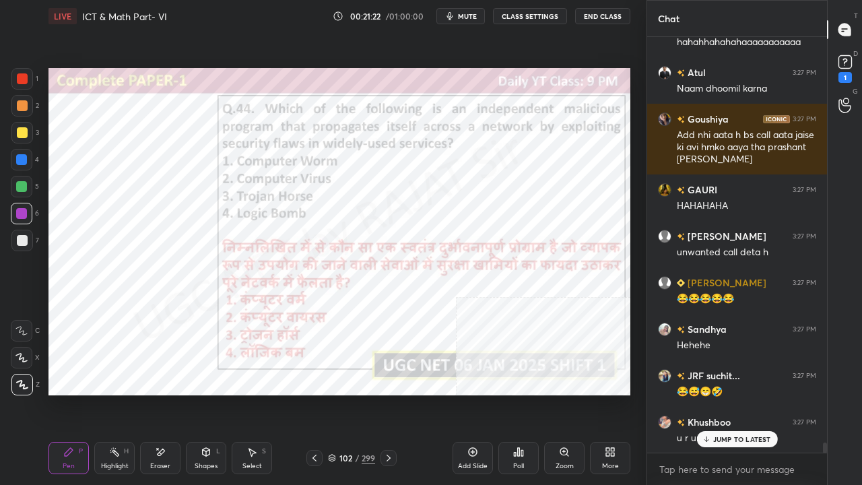
click at [521, 393] on div "Poll" at bounding box center [519, 458] width 40 height 32
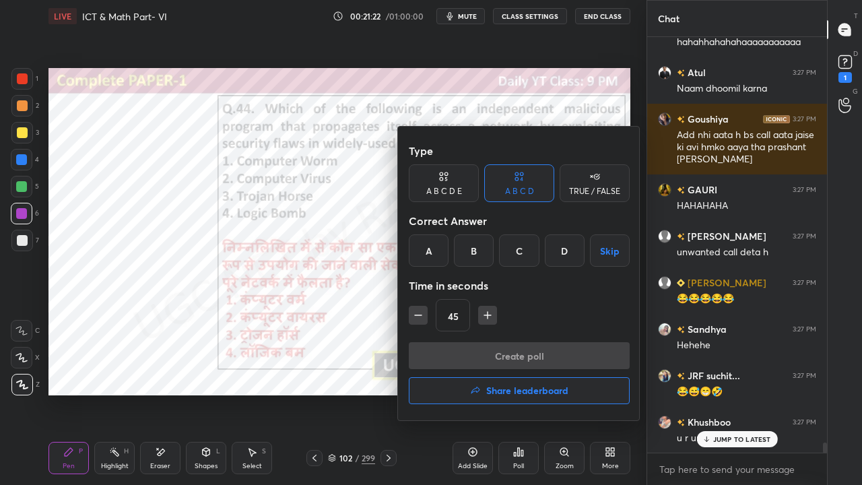
drag, startPoint x: 430, startPoint y: 243, endPoint x: 434, endPoint y: 254, distance: 11.3
click at [430, 246] on div "A" at bounding box center [429, 250] width 40 height 32
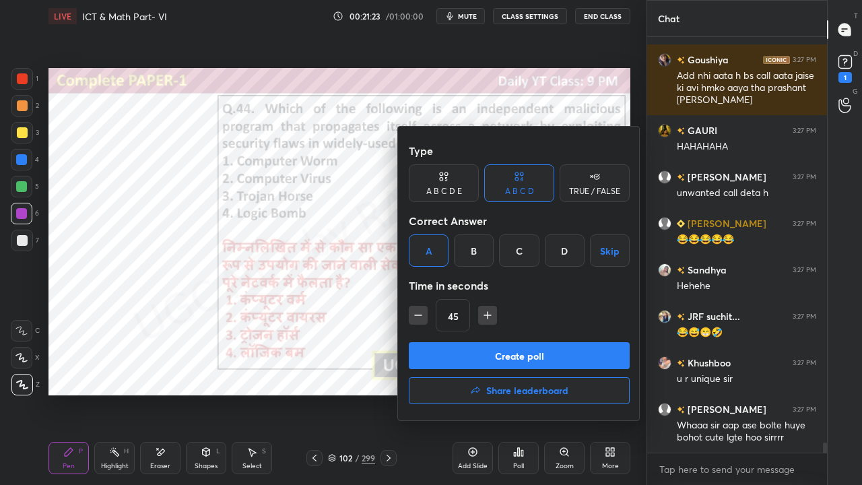
drag, startPoint x: 450, startPoint y: 352, endPoint x: 451, endPoint y: 340, distance: 12.1
click at [451, 352] on button "Create poll" at bounding box center [519, 355] width 221 height 27
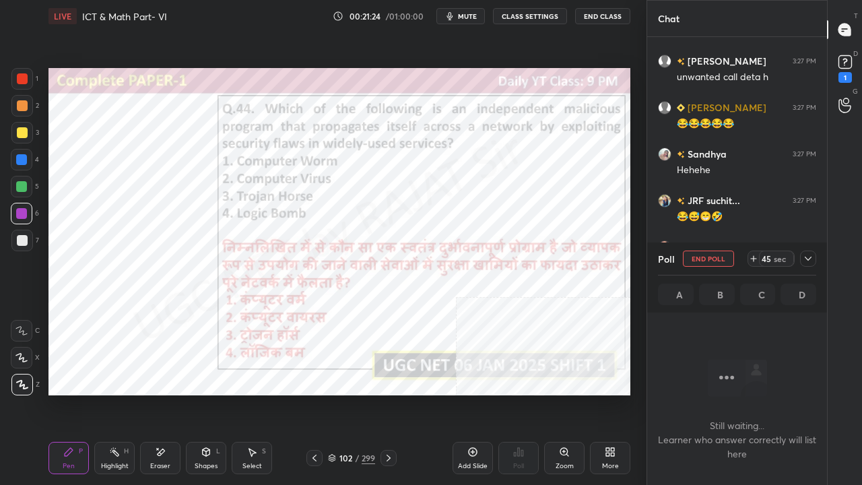
click at [814, 255] on div "45 sec" at bounding box center [782, 259] width 69 height 16
click at [808, 259] on icon at bounding box center [808, 258] width 11 height 11
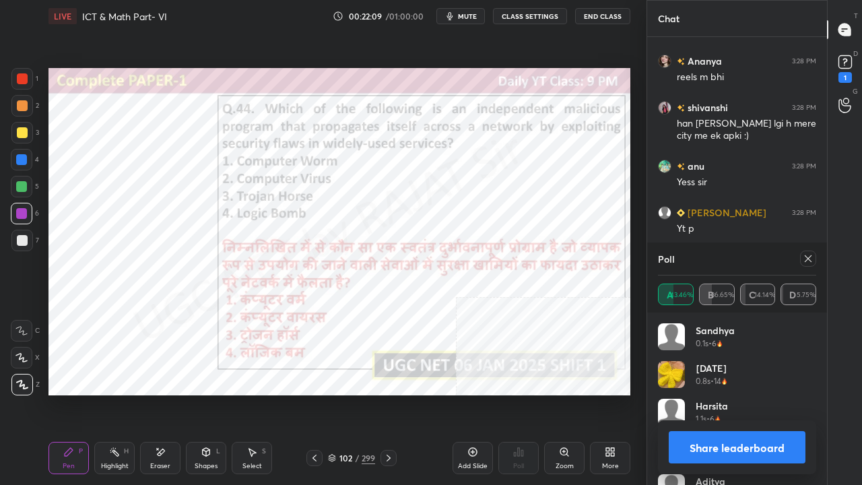
click at [815, 260] on div at bounding box center [808, 259] width 16 height 16
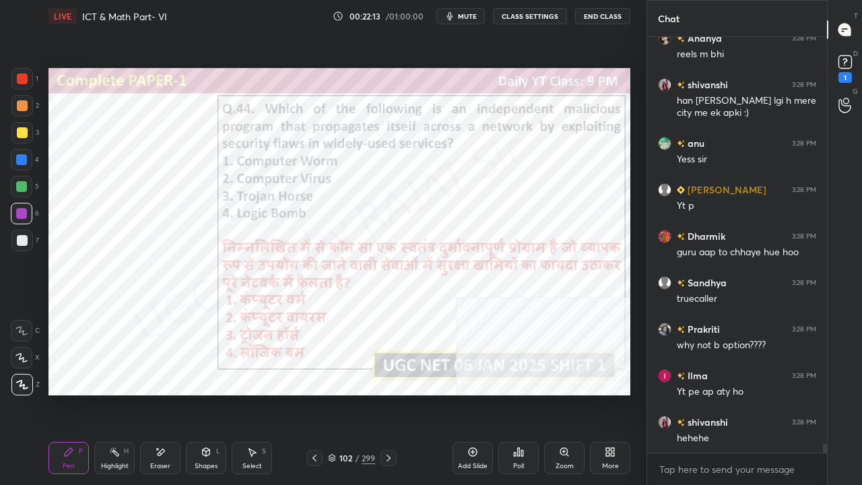
click at [22, 160] on div at bounding box center [21, 159] width 11 height 11
click at [21, 159] on div at bounding box center [21, 159] width 11 height 11
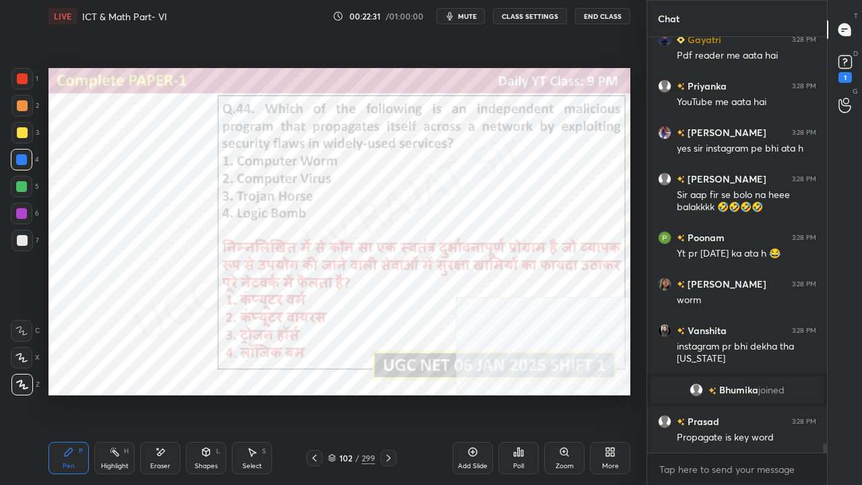
drag, startPoint x: 23, startPoint y: 80, endPoint x: 47, endPoint y: 106, distance: 35.3
click at [23, 80] on div at bounding box center [22, 78] width 11 height 11
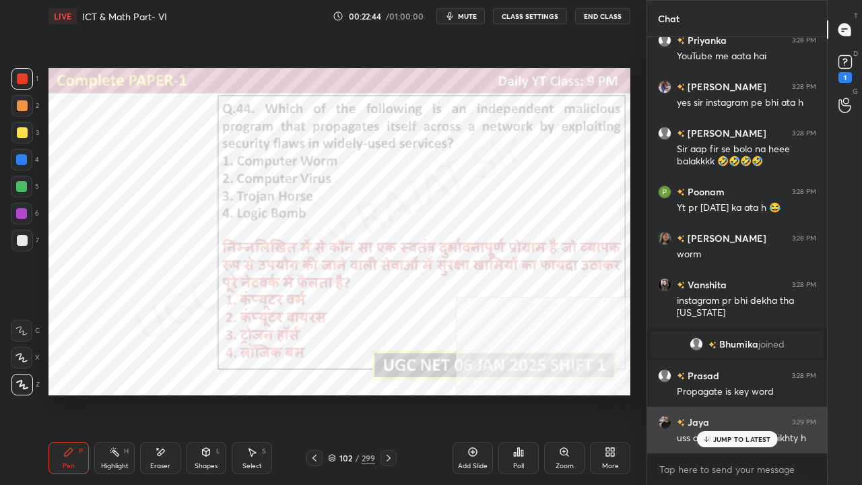
click at [742, 393] on div "Jaya 3:29 PM uss add me ap acche dikhty h" at bounding box center [737, 430] width 180 height 46
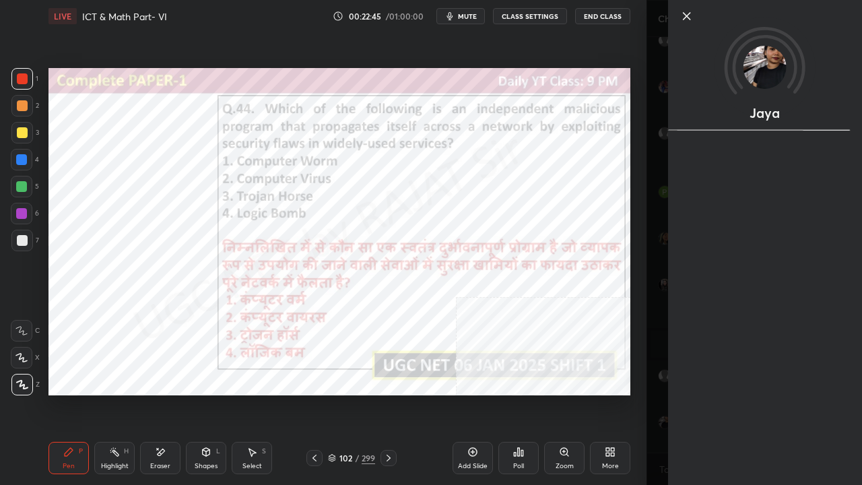
drag, startPoint x: 641, startPoint y: 432, endPoint x: 684, endPoint y: 433, distance: 42.4
click at [645, 393] on div "1 2 3 4 5 6 7 C X Z E E Erase all H H LIVE ICT & Math Part- VI 00:22:45 / 01:00…" at bounding box center [323, 242] width 647 height 485
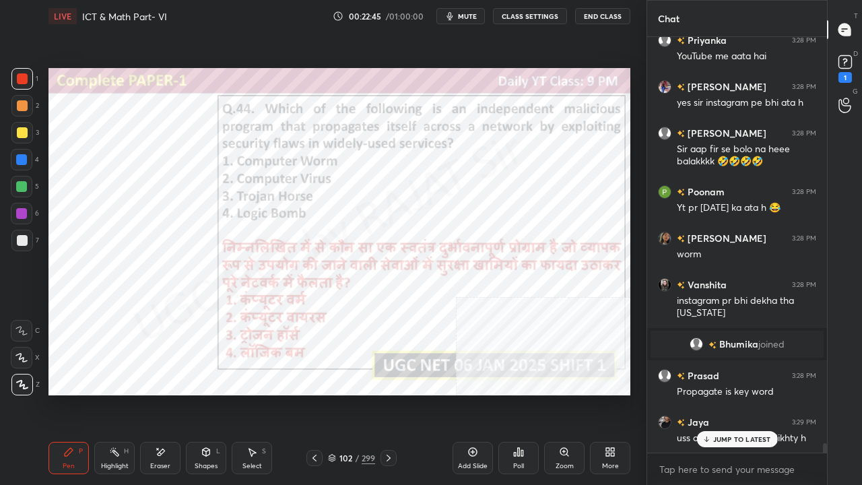
click at [726, 393] on p "JUMP TO LATEST" at bounding box center [742, 439] width 58 height 8
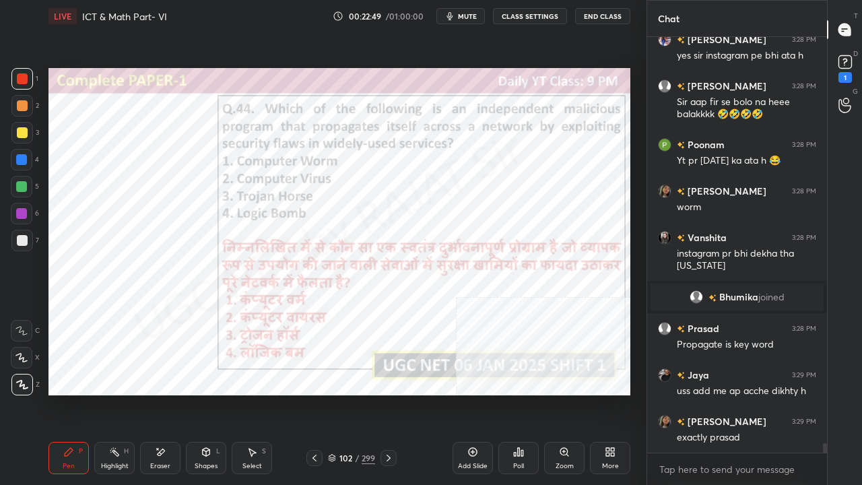
click at [22, 213] on div at bounding box center [21, 213] width 11 height 11
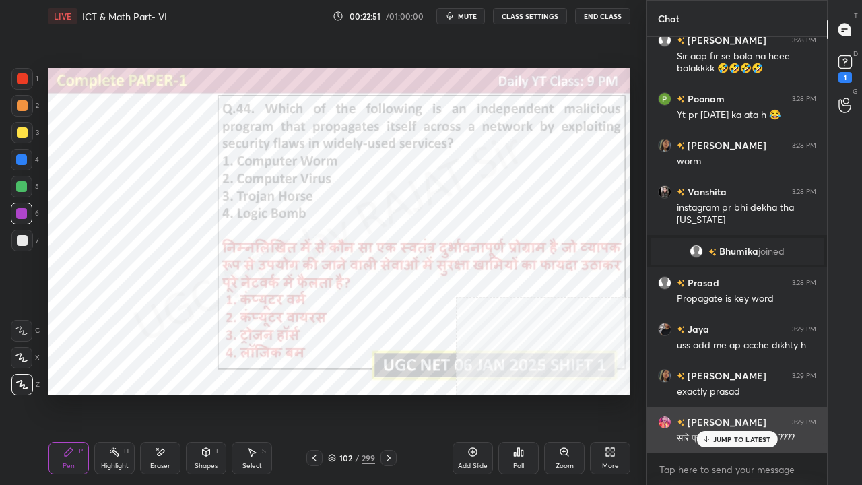
click at [759, 393] on p "JUMP TO LATEST" at bounding box center [742, 439] width 58 height 8
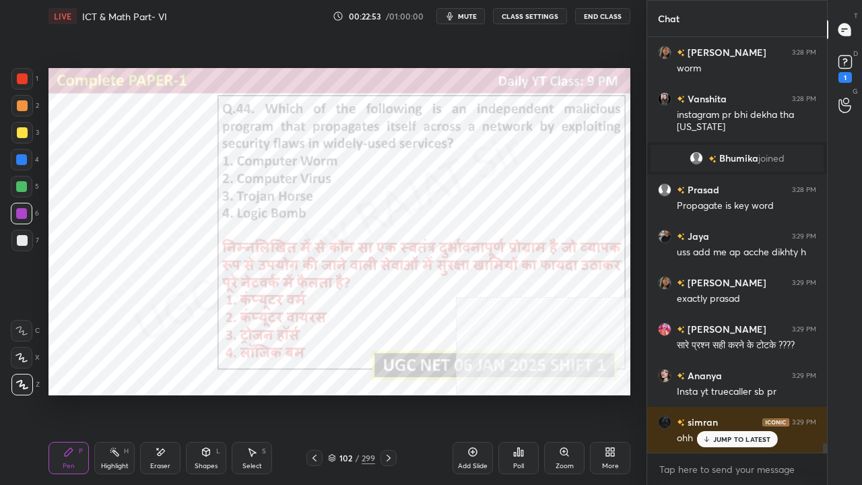
click at [345, 393] on div "102" at bounding box center [345, 458] width 13 height 8
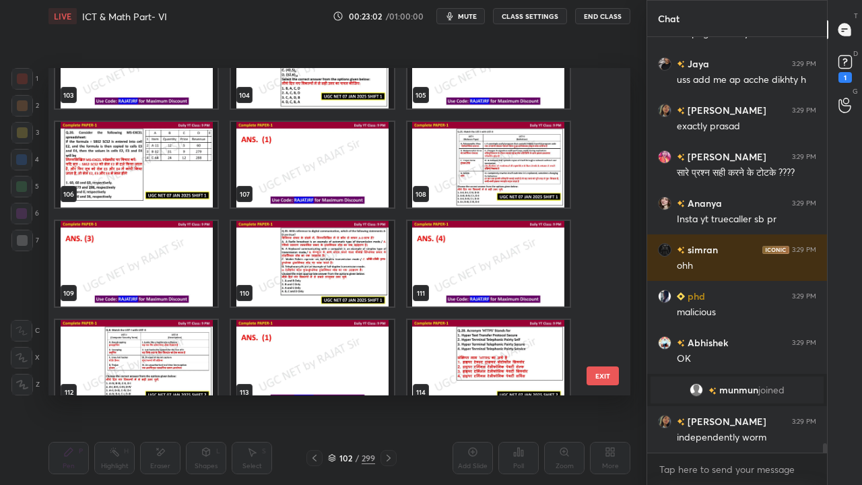
click at [490, 193] on img "grid" at bounding box center [489, 165] width 162 height 86
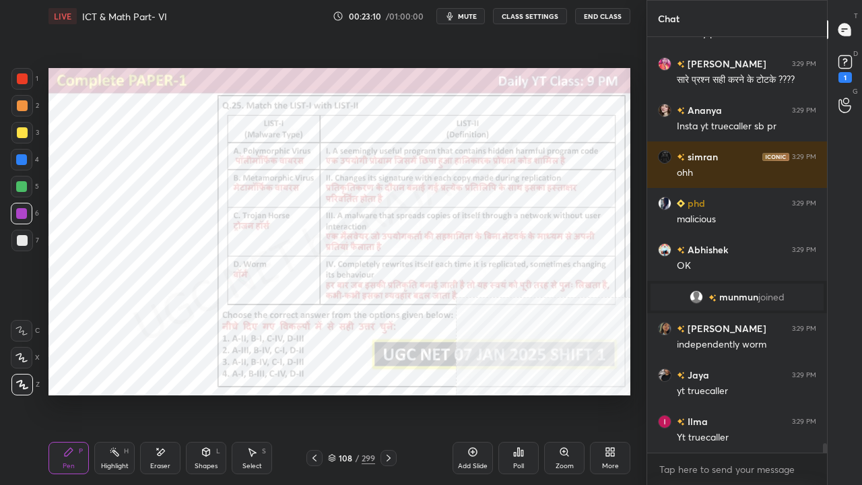
click at [20, 75] on div at bounding box center [22, 78] width 11 height 11
click at [20, 72] on div at bounding box center [22, 79] width 22 height 22
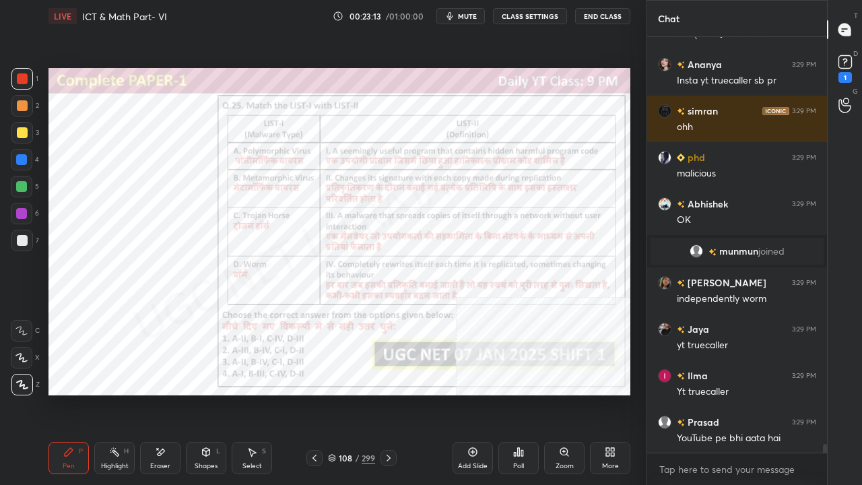
scroll to position [18600, 0]
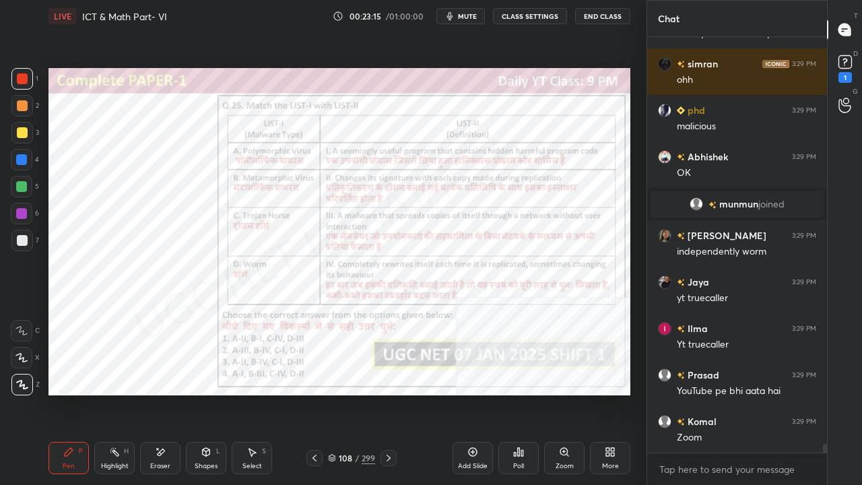
click at [27, 212] on div at bounding box center [22, 214] width 22 height 22
click at [27, 210] on div at bounding box center [22, 214] width 22 height 22
click at [575, 393] on div "Zoom" at bounding box center [564, 458] width 40 height 32
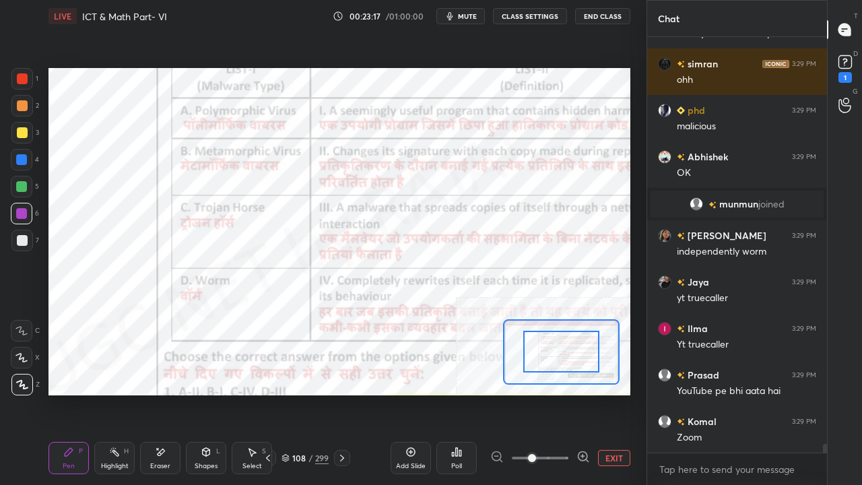
scroll to position [18632, 0]
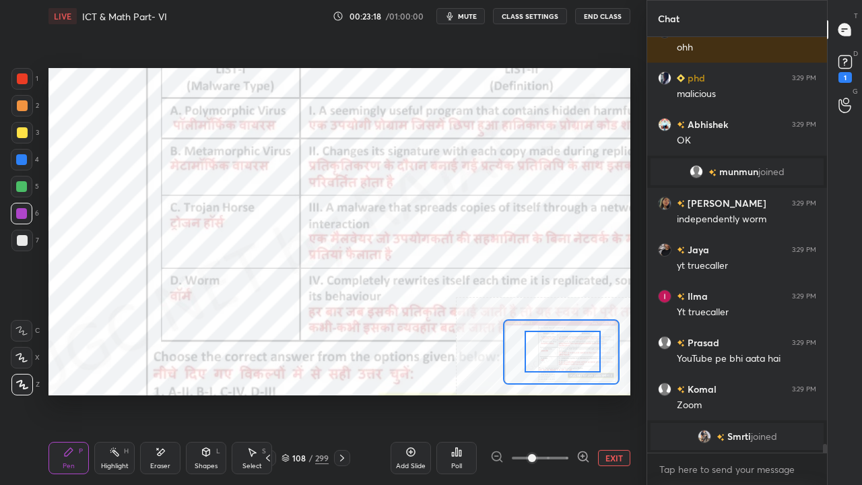
drag, startPoint x: 570, startPoint y: 361, endPoint x: 591, endPoint y: 365, distance: 21.9
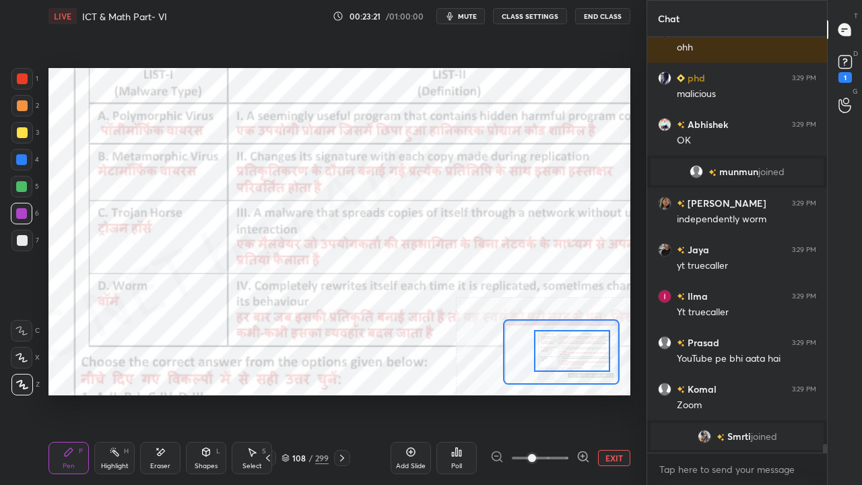
drag, startPoint x: 581, startPoint y: 362, endPoint x: 592, endPoint y: 366, distance: 12.1
click at [590, 362] on div at bounding box center [572, 351] width 76 height 42
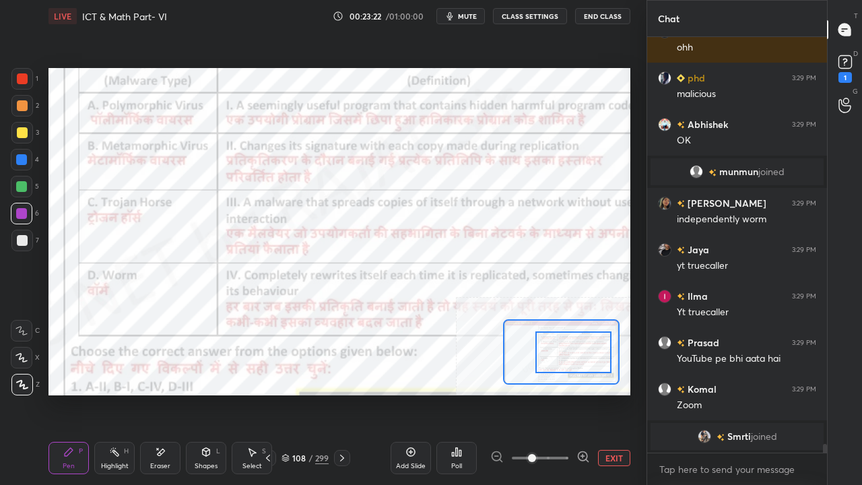
scroll to position [18486, 0]
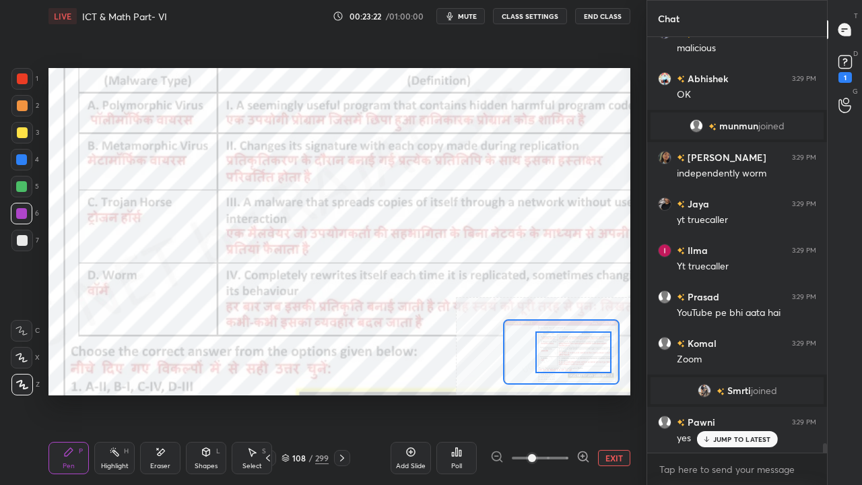
click at [528, 393] on span at bounding box center [532, 458] width 8 height 8
click at [496, 393] on div at bounding box center [540, 458] width 100 height 16
click at [609, 393] on button "EXIT" at bounding box center [614, 458] width 32 height 16
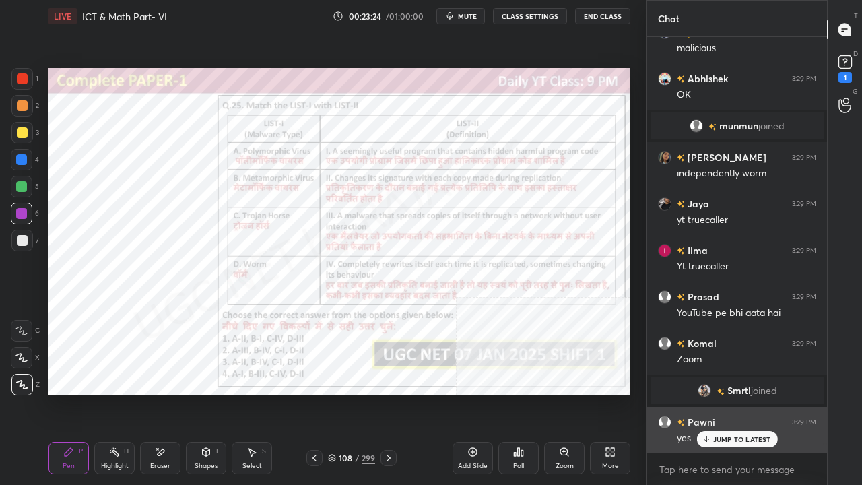
drag, startPoint x: 736, startPoint y: 437, endPoint x: 678, endPoint y: 409, distance: 64.5
click at [736, 393] on p "JUMP TO LATEST" at bounding box center [742, 439] width 58 height 8
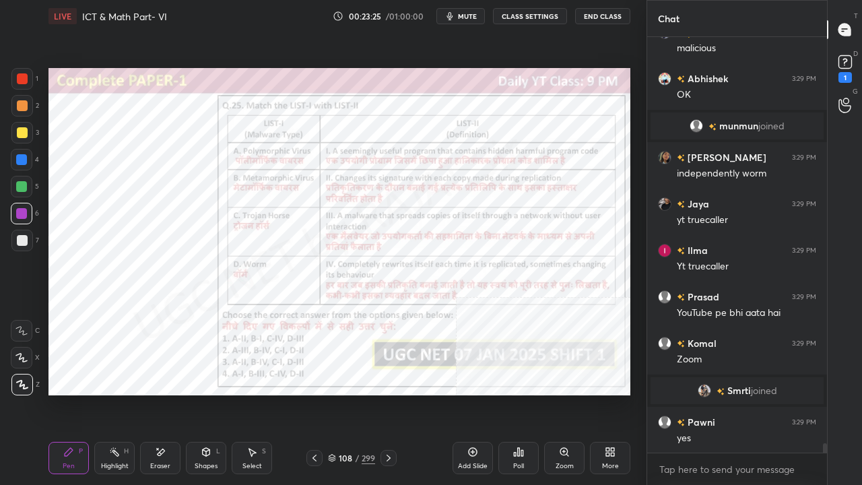
click at [343, 393] on div "108" at bounding box center [345, 458] width 13 height 8
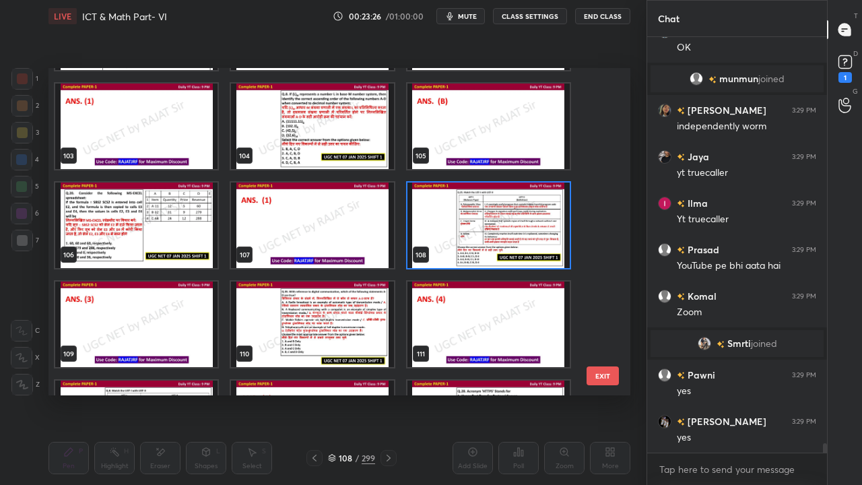
scroll to position [3359, 0]
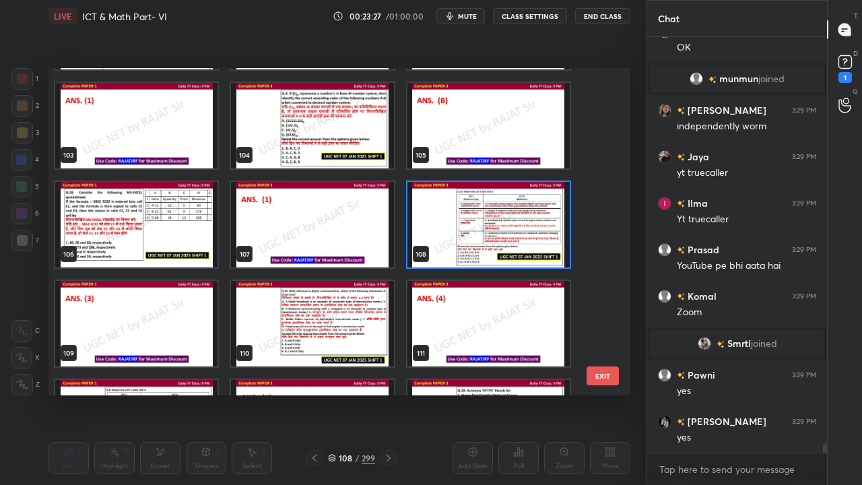
click at [445, 220] on img "grid" at bounding box center [489, 225] width 162 height 86
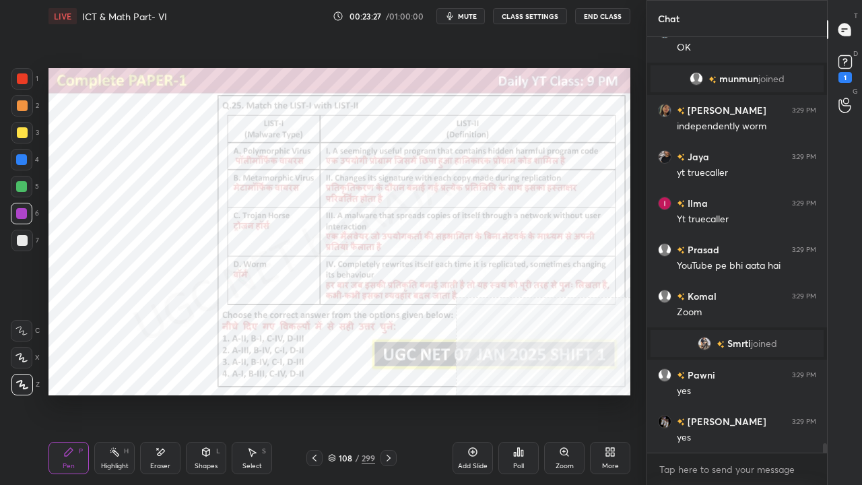
click at [446, 220] on img "grid" at bounding box center [489, 225] width 162 height 86
click at [519, 393] on icon at bounding box center [519, 452] width 2 height 8
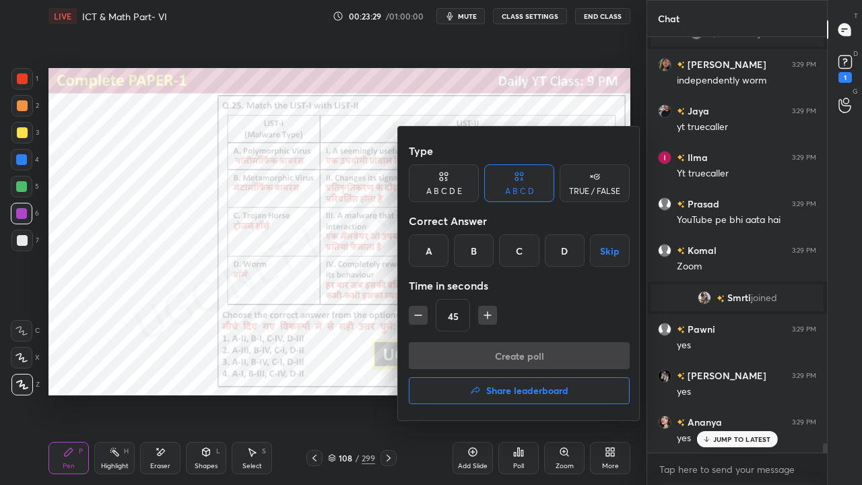
click at [519, 255] on div "C" at bounding box center [519, 250] width 40 height 32
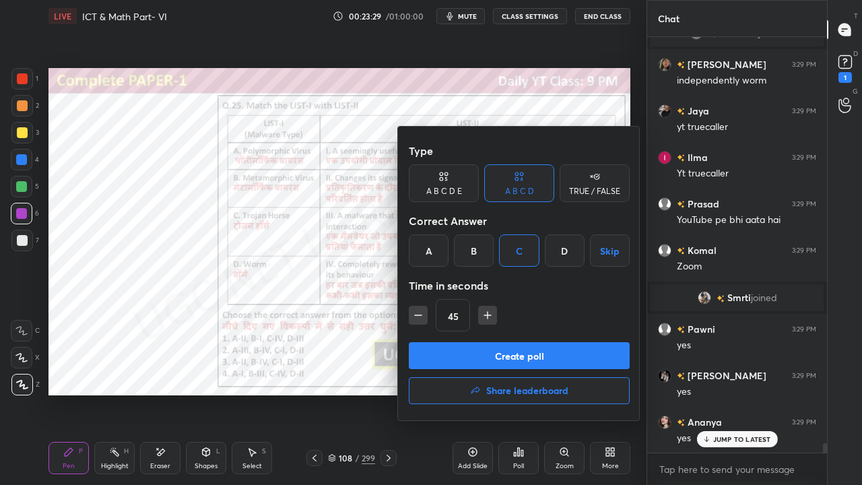
click at [490, 350] on button "Create poll" at bounding box center [519, 355] width 221 height 27
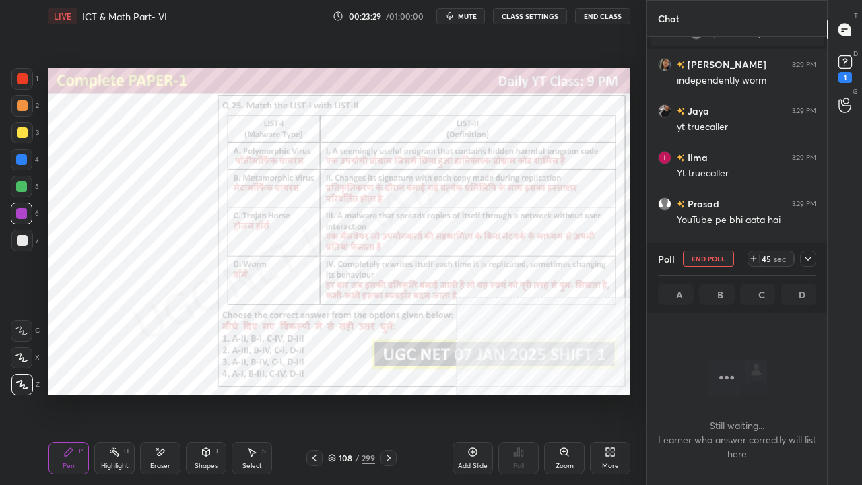
scroll to position [345, 176]
click at [477, 14] on span "mute" at bounding box center [467, 15] width 19 height 9
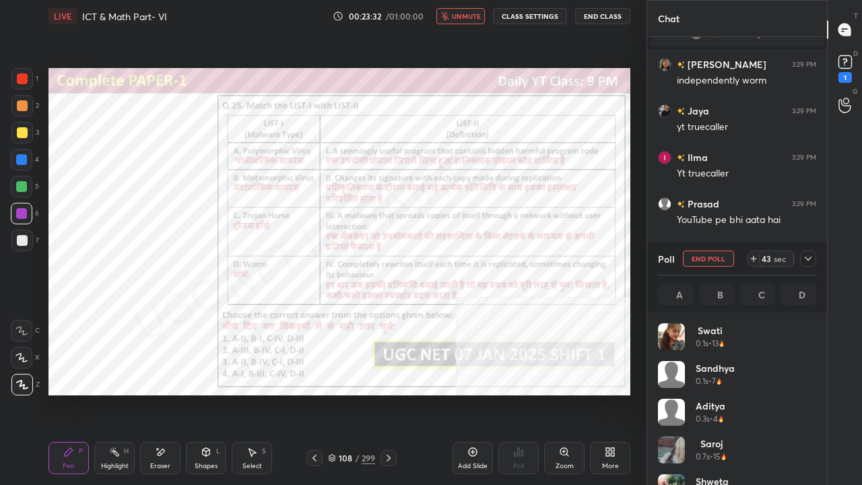
click at [471, 18] on span "unmute" at bounding box center [466, 15] width 29 height 9
click at [812, 255] on icon at bounding box center [808, 258] width 11 height 11
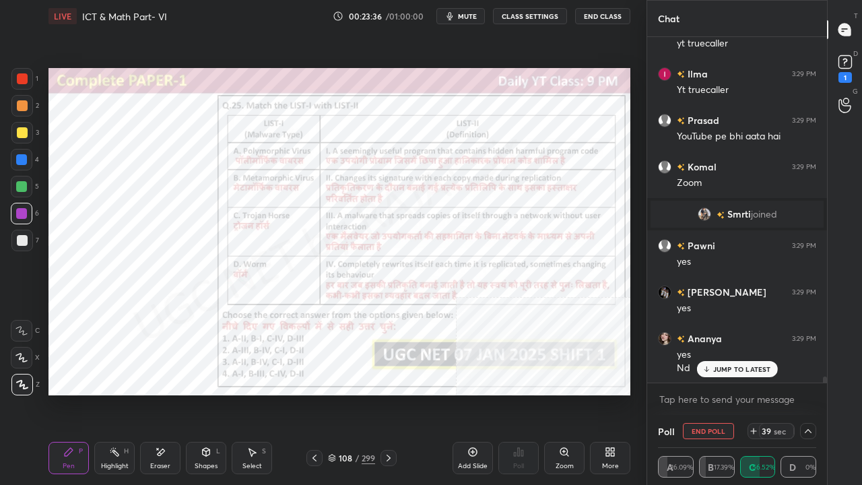
click at [23, 77] on div at bounding box center [22, 78] width 11 height 11
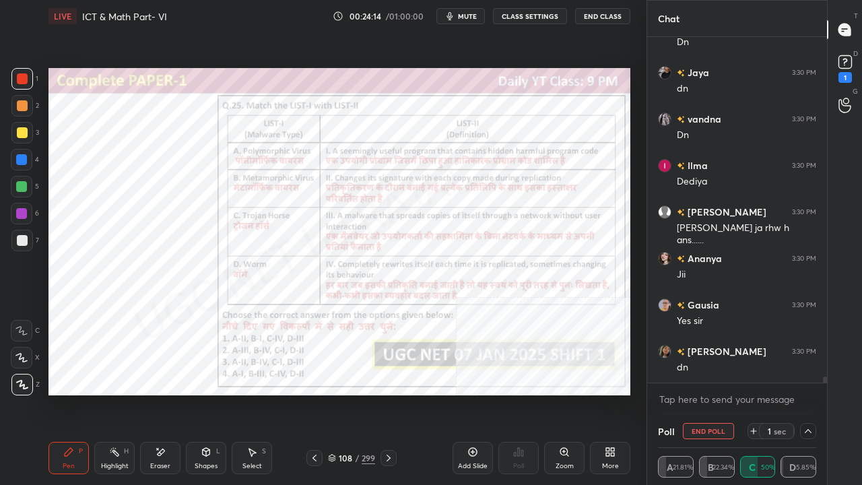
click at [24, 212] on div at bounding box center [21, 213] width 11 height 11
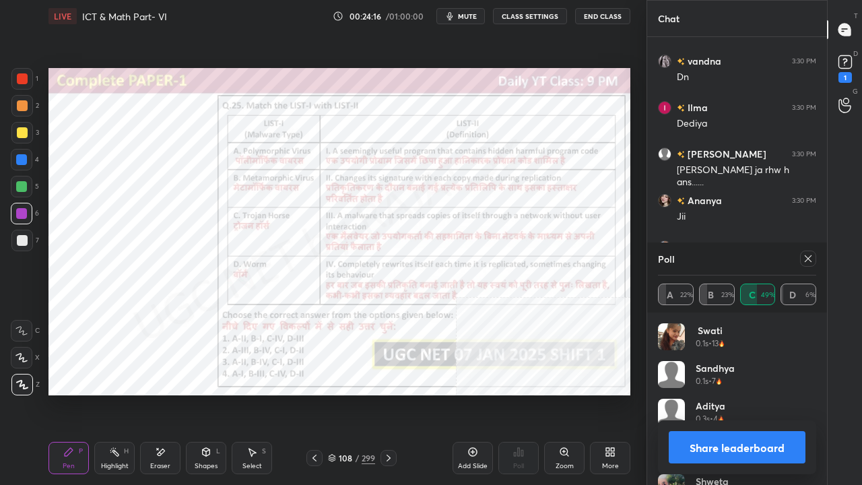
click at [814, 259] on div at bounding box center [808, 259] width 16 height 16
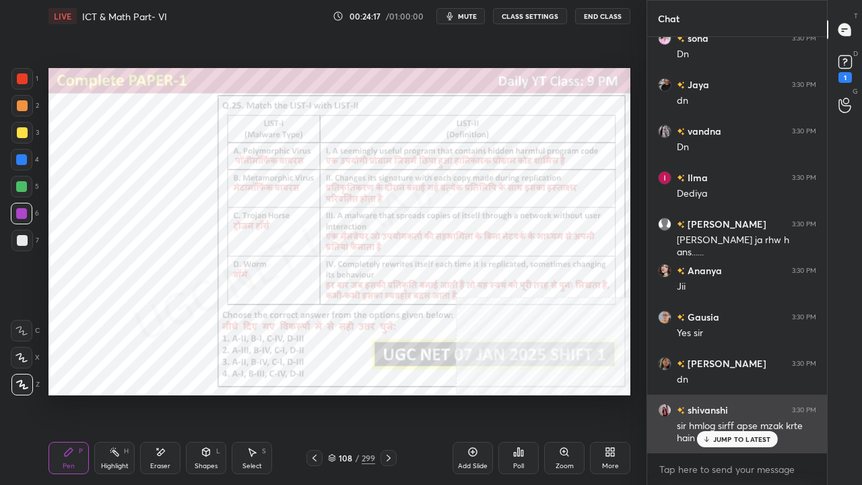
click at [729, 393] on p "JUMP TO LATEST" at bounding box center [742, 439] width 58 height 8
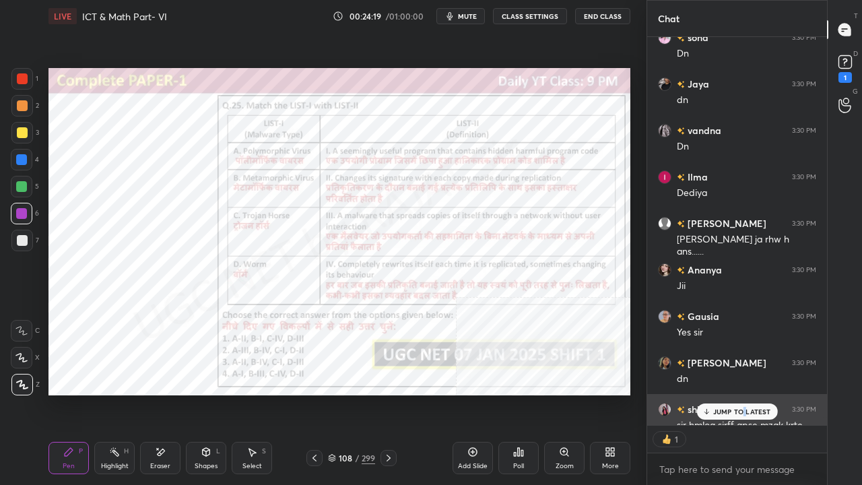
click at [742, 393] on p "JUMP TO LATEST" at bounding box center [742, 412] width 58 height 8
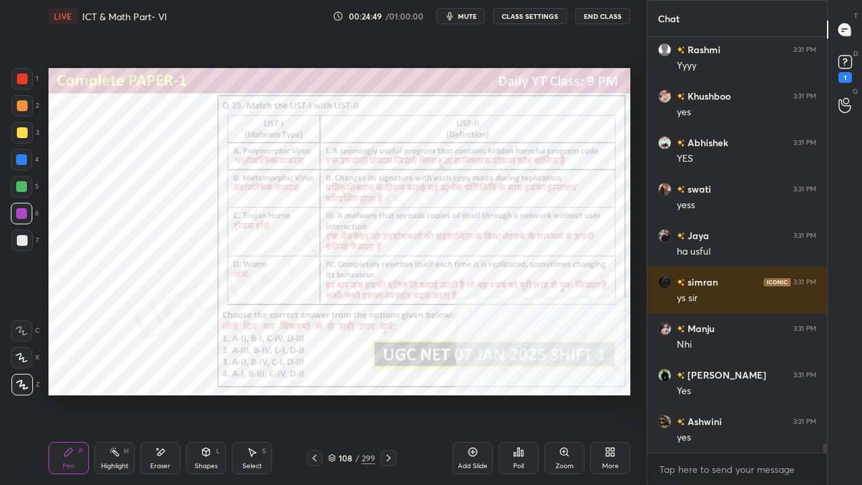
click at [28, 77] on div at bounding box center [22, 79] width 22 height 22
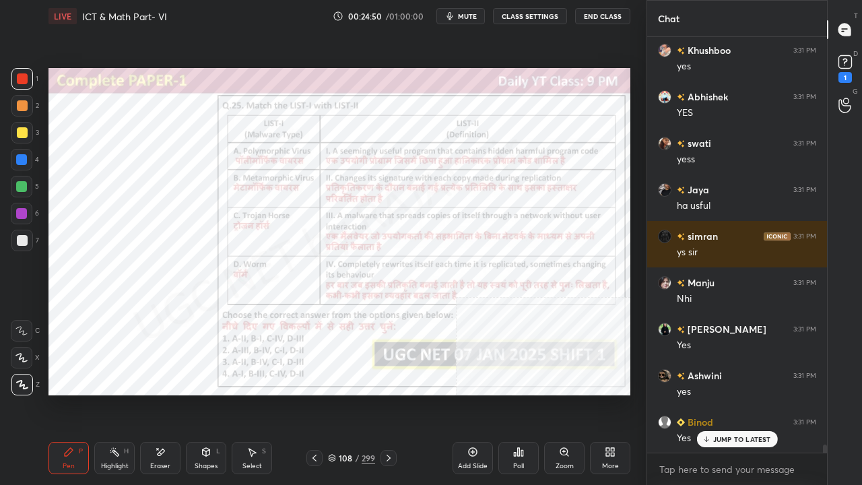
drag, startPoint x: 28, startPoint y: 75, endPoint x: 44, endPoint y: 93, distance: 24.3
click at [30, 78] on div at bounding box center [22, 79] width 22 height 22
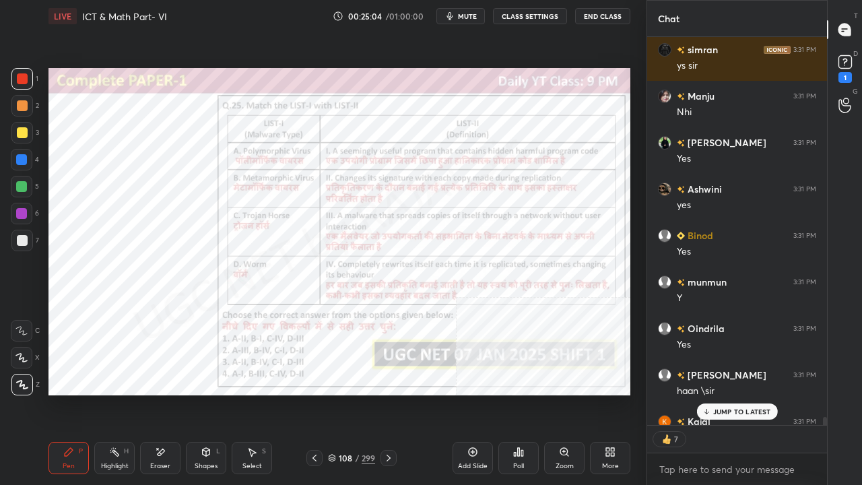
drag, startPoint x: 346, startPoint y: 462, endPoint x: 353, endPoint y: 435, distance: 27.9
click at [346, 393] on div "108" at bounding box center [345, 458] width 13 height 8
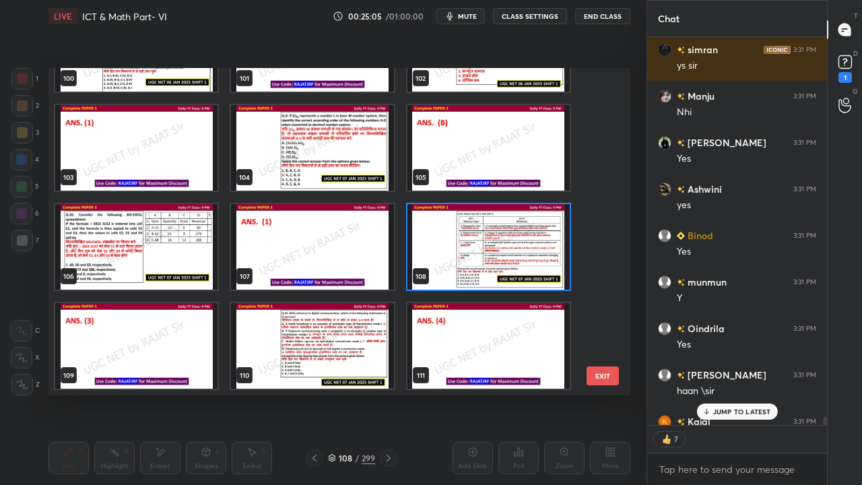
click at [480, 257] on img "grid" at bounding box center [489, 247] width 162 height 86
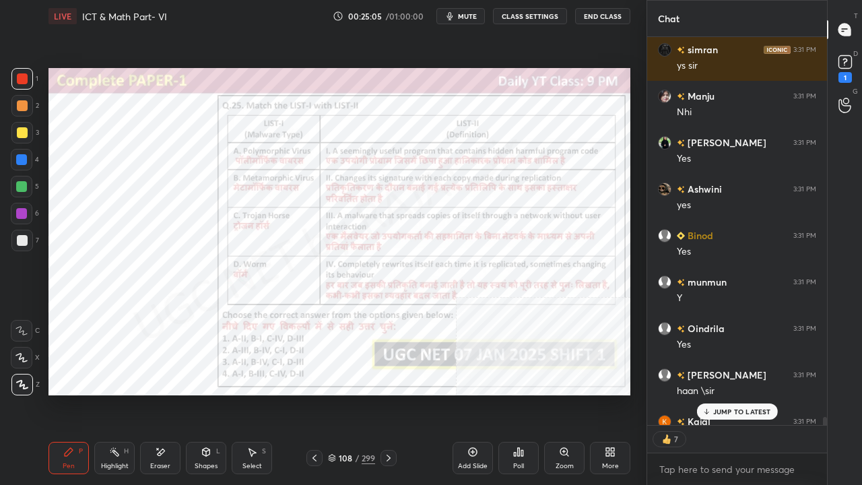
click at [479, 257] on img "grid" at bounding box center [489, 247] width 162 height 86
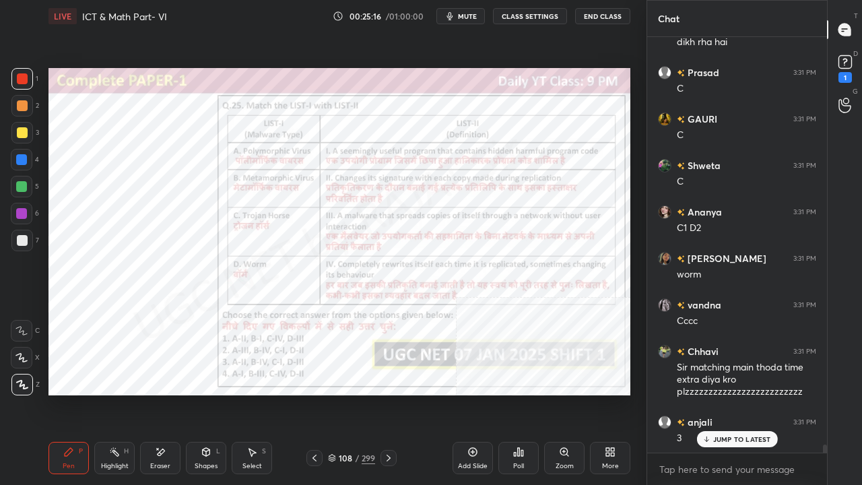
click at [160, 393] on icon at bounding box center [160, 452] width 11 height 11
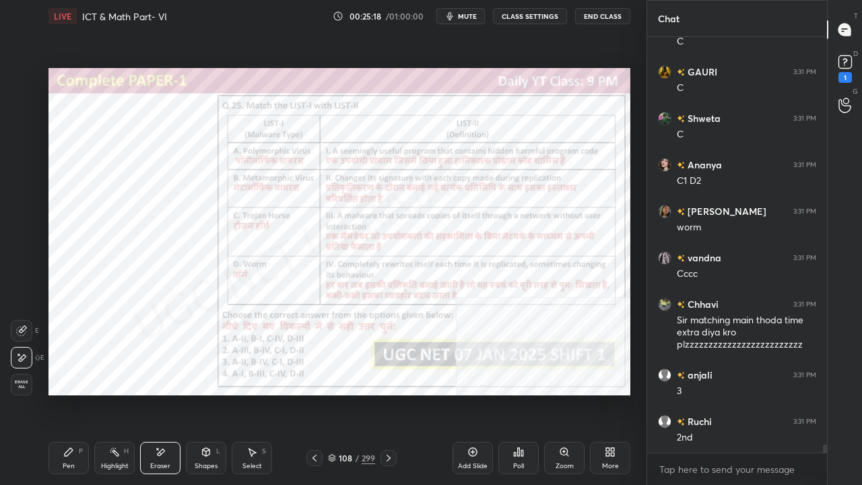
drag, startPoint x: 77, startPoint y: 454, endPoint x: 108, endPoint y: 414, distance: 51.3
click at [78, 393] on div "Pen P" at bounding box center [69, 458] width 40 height 32
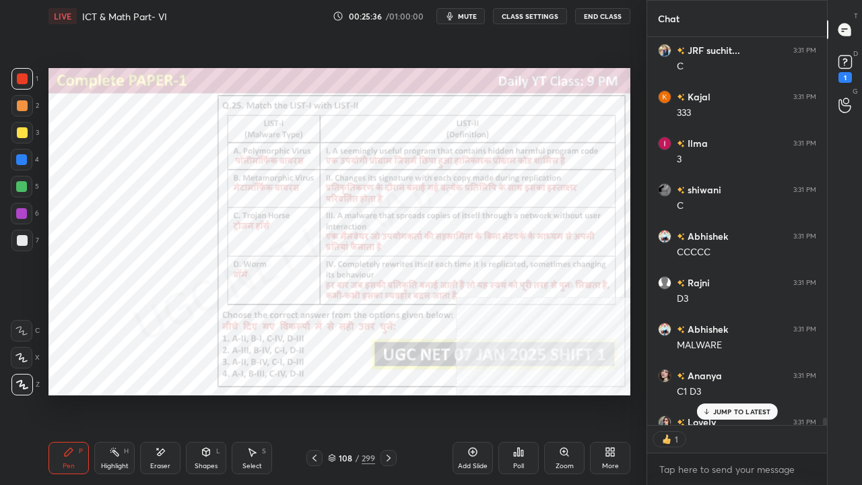
click at [353, 393] on div "108 / 299" at bounding box center [351, 458] width 47 height 12
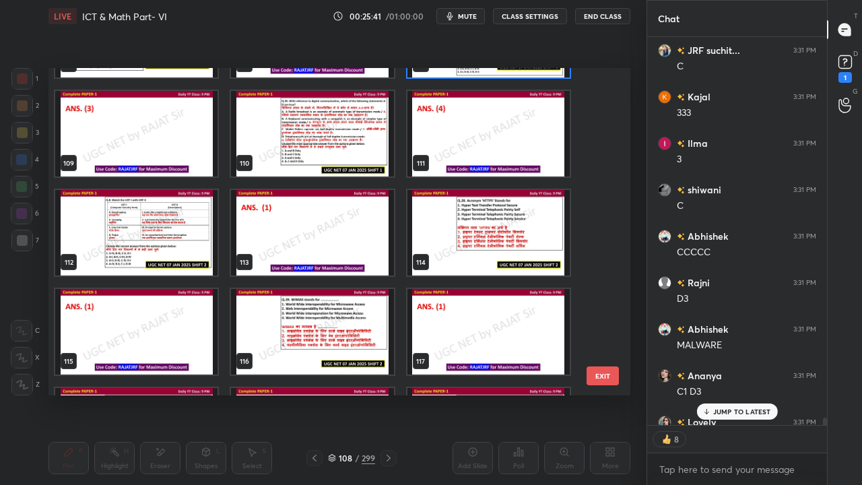
click at [187, 242] on img "grid" at bounding box center [136, 233] width 162 height 86
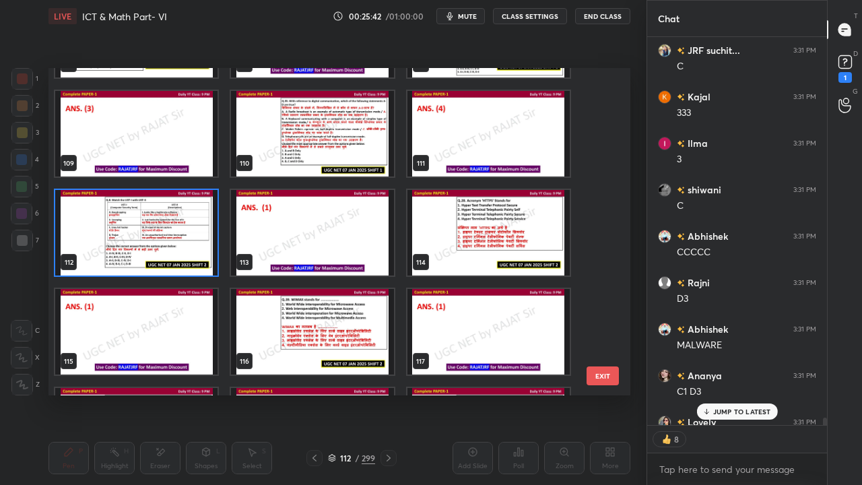
click at [187, 242] on img "grid" at bounding box center [136, 233] width 162 height 86
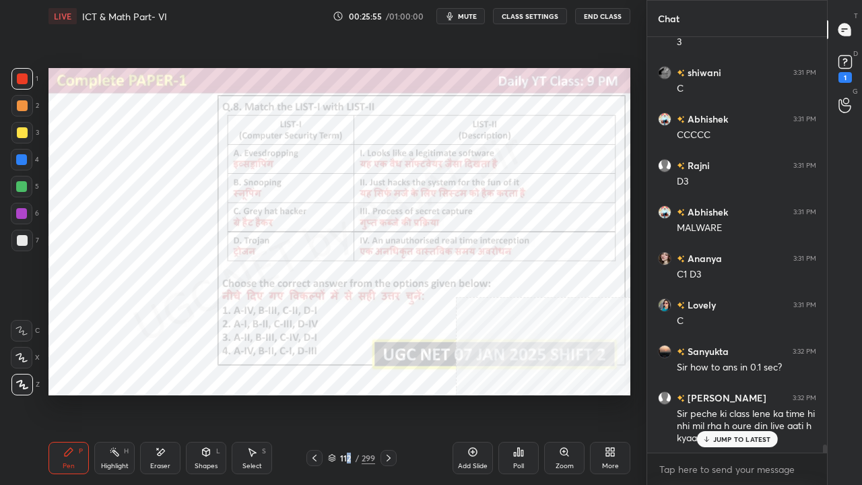
drag, startPoint x: 350, startPoint y: 454, endPoint x: 350, endPoint y: 446, distance: 8.1
click at [350, 393] on div "112" at bounding box center [345, 458] width 13 height 8
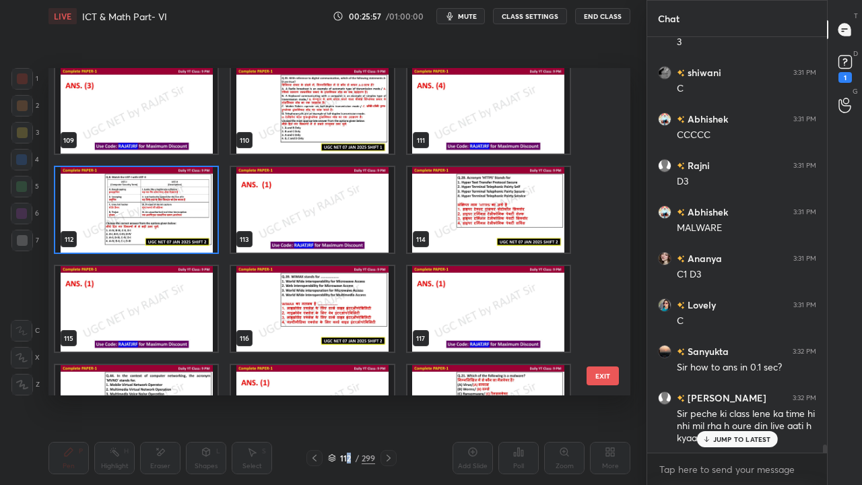
click at [190, 195] on img "grid" at bounding box center [136, 210] width 162 height 86
click at [191, 195] on img "grid" at bounding box center [136, 210] width 162 height 86
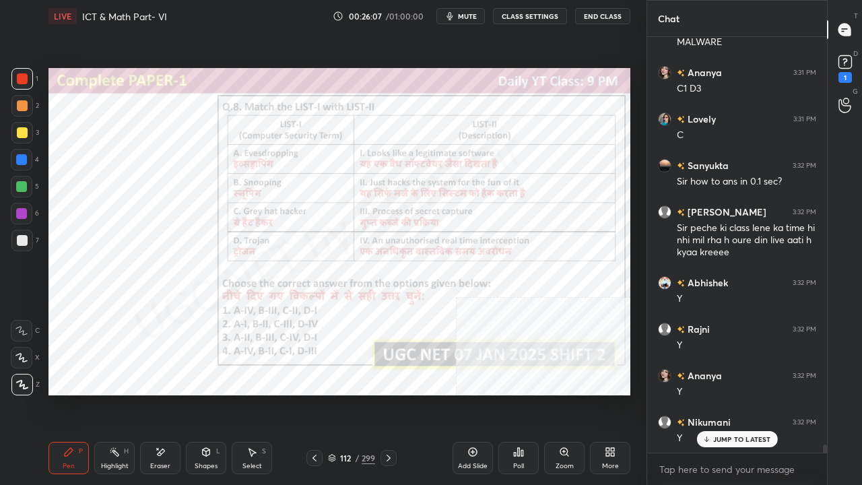
click at [519, 393] on icon at bounding box center [519, 452] width 2 height 8
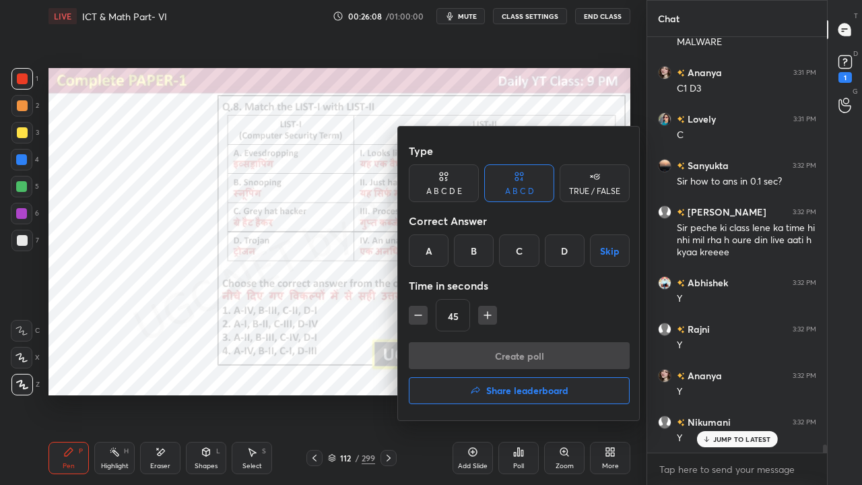
click at [434, 247] on div "A" at bounding box center [429, 250] width 40 height 32
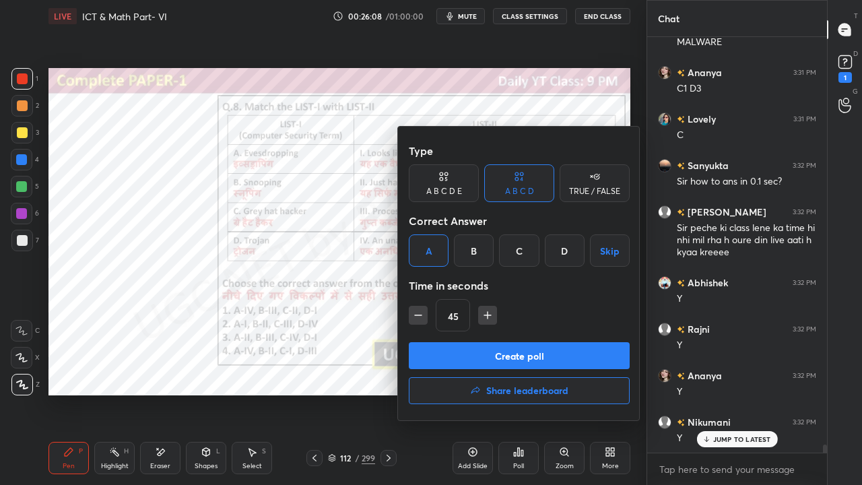
click at [458, 350] on button "Create poll" at bounding box center [519, 355] width 221 height 27
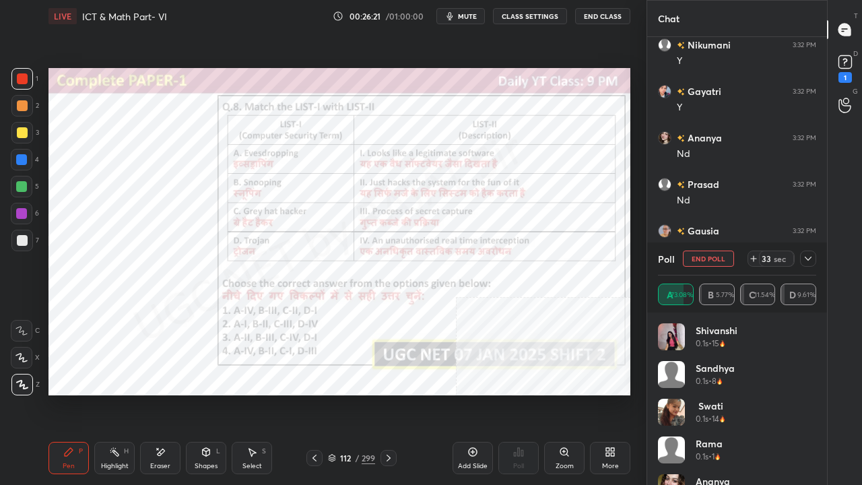
click at [810, 262] on icon at bounding box center [808, 258] width 11 height 11
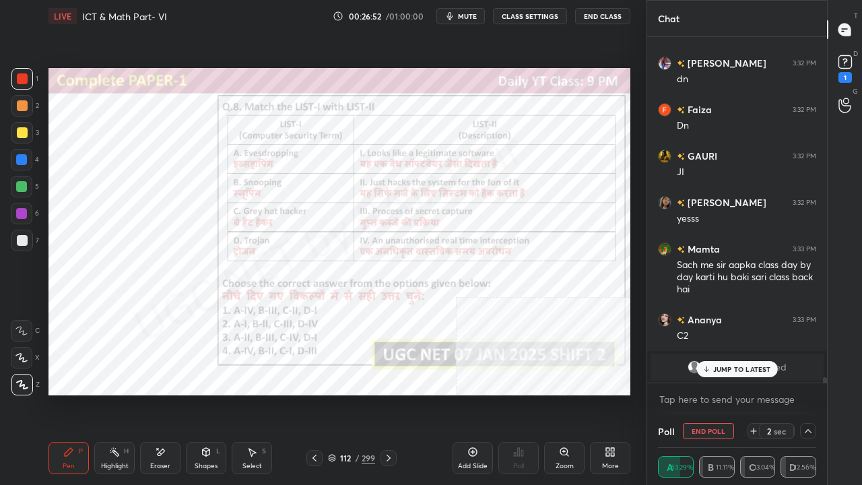
click at [26, 156] on div at bounding box center [21, 159] width 11 height 11
click at [25, 156] on div at bounding box center [21, 159] width 11 height 11
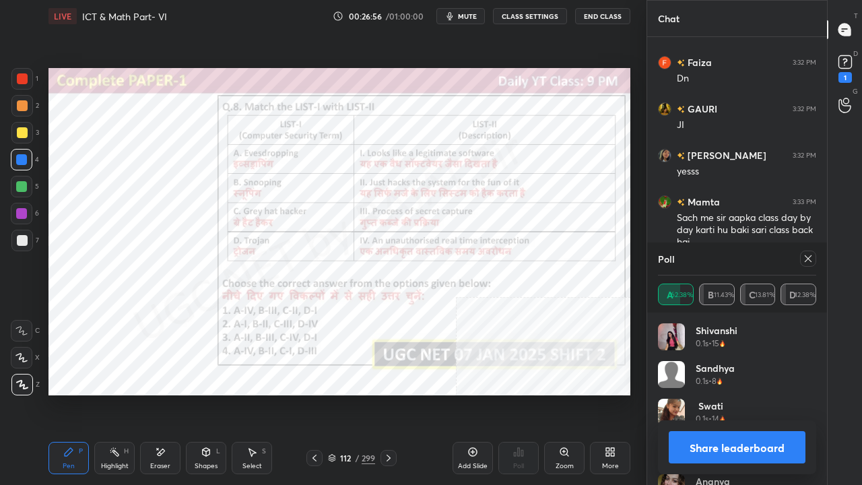
click at [816, 259] on div at bounding box center [808, 259] width 16 height 16
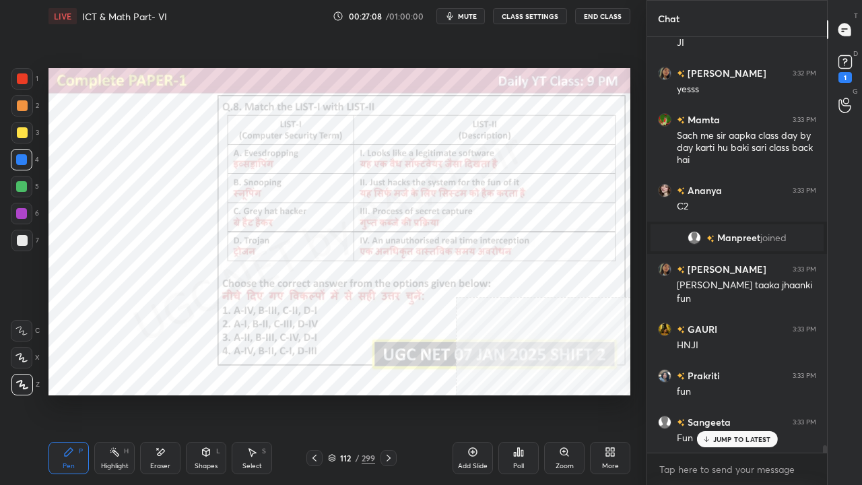
click at [24, 73] on div at bounding box center [22, 78] width 11 height 11
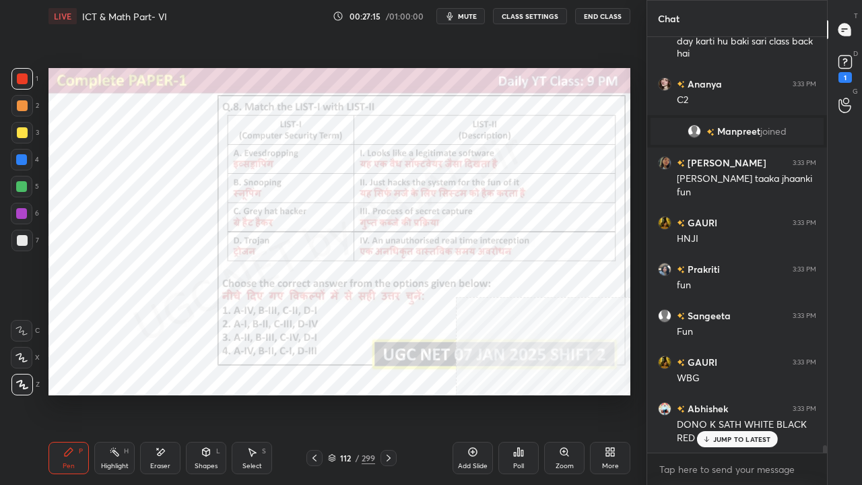
click at [23, 213] on div at bounding box center [21, 213] width 11 height 11
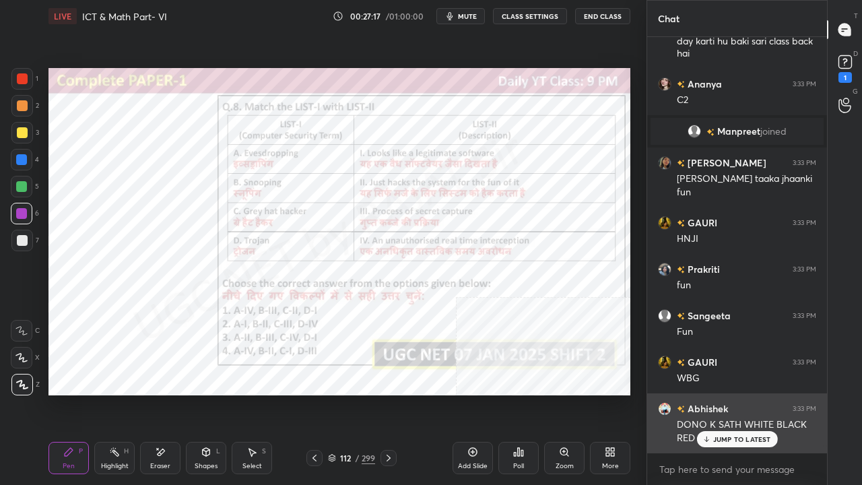
drag, startPoint x: 724, startPoint y: 441, endPoint x: 714, endPoint y: 435, distance: 11.5
click at [724, 393] on p "JUMP TO LATEST" at bounding box center [742, 439] width 58 height 8
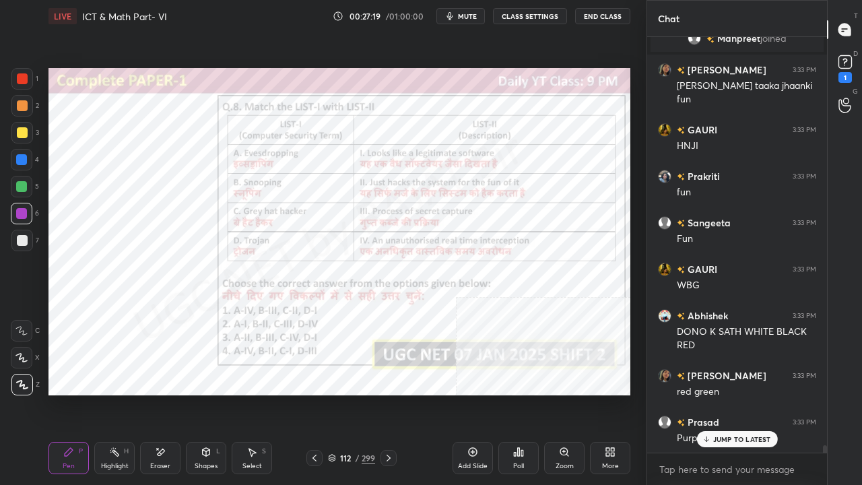
click at [20, 79] on div at bounding box center [22, 78] width 11 height 11
click at [22, 79] on div at bounding box center [22, 78] width 11 height 11
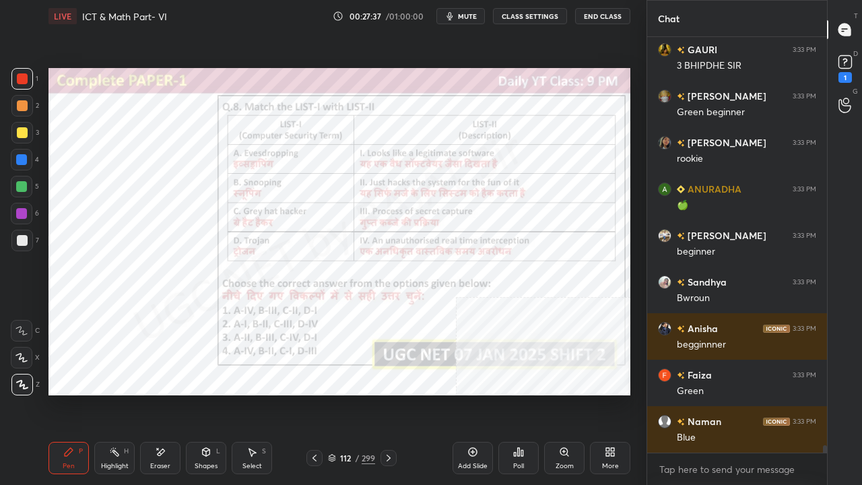
click at [14, 158] on div at bounding box center [22, 160] width 22 height 22
click at [15, 156] on div at bounding box center [22, 160] width 22 height 22
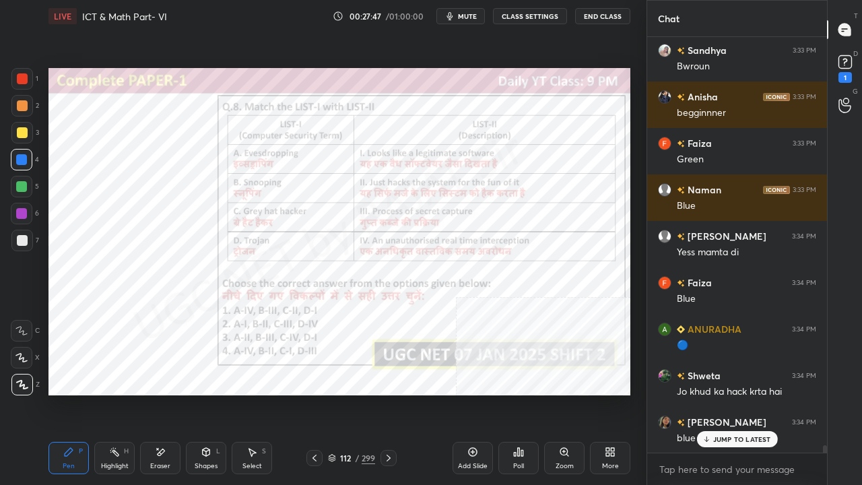
click at [348, 393] on div "112" at bounding box center [345, 458] width 13 height 8
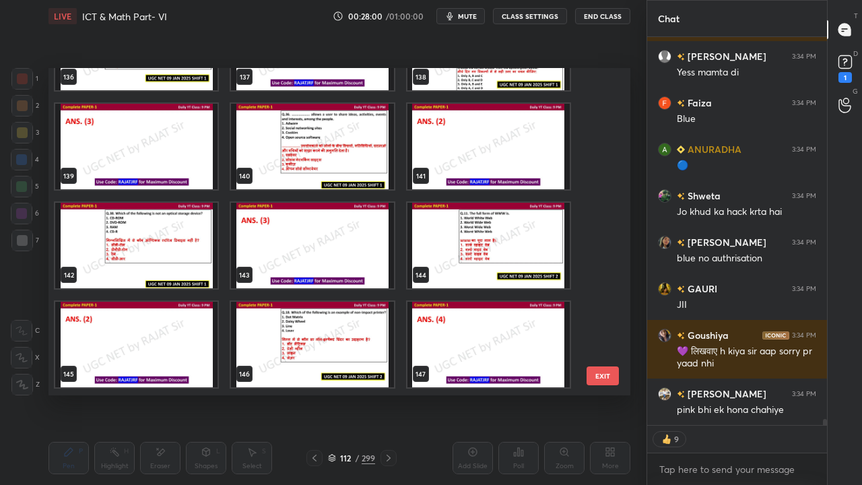
click at [317, 143] on div "136 137 138 139 140 141 142 143 144 145 146 147 148 149 150 151 152 153" at bounding box center [328, 231] width 558 height 327
click at [317, 143] on img "grid" at bounding box center [312, 147] width 162 height 86
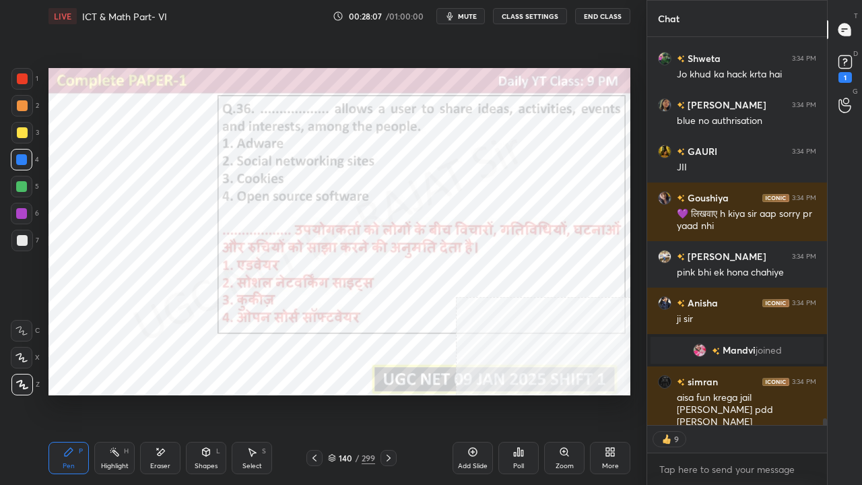
type textarea "x"
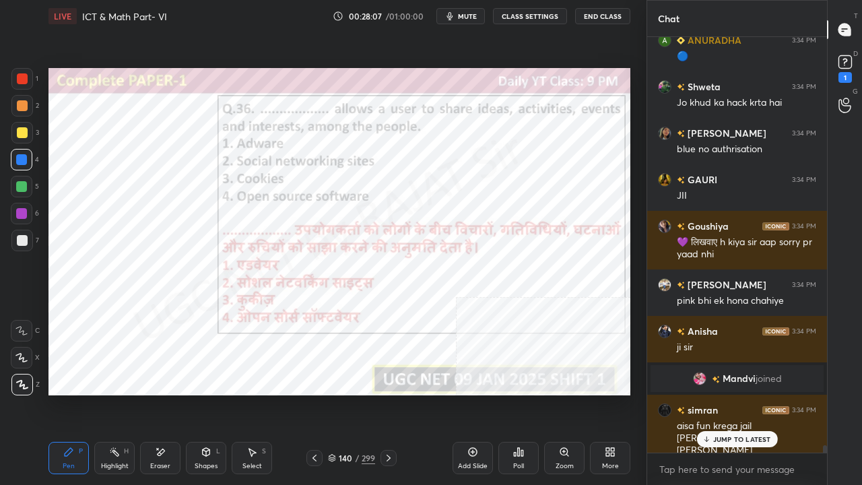
click at [524, 393] on div "Poll" at bounding box center [519, 458] width 40 height 32
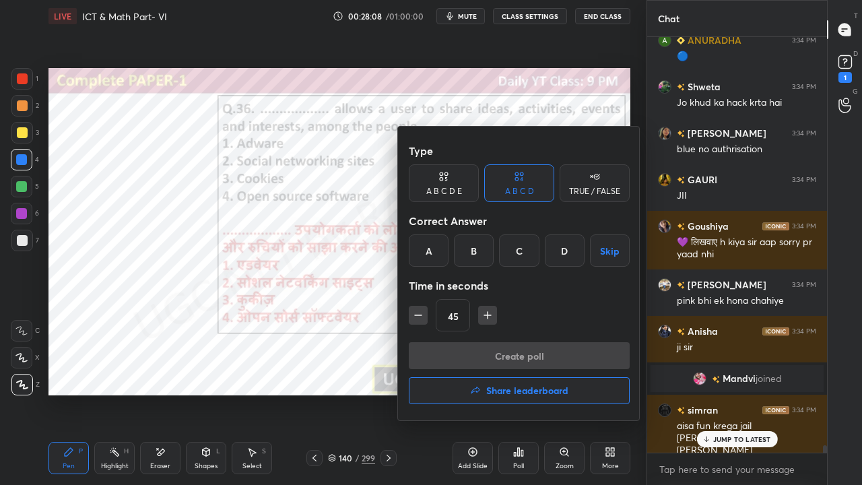
drag, startPoint x: 480, startPoint y: 247, endPoint x: 464, endPoint y: 286, distance: 42.0
click at [480, 248] on div "B" at bounding box center [474, 250] width 40 height 32
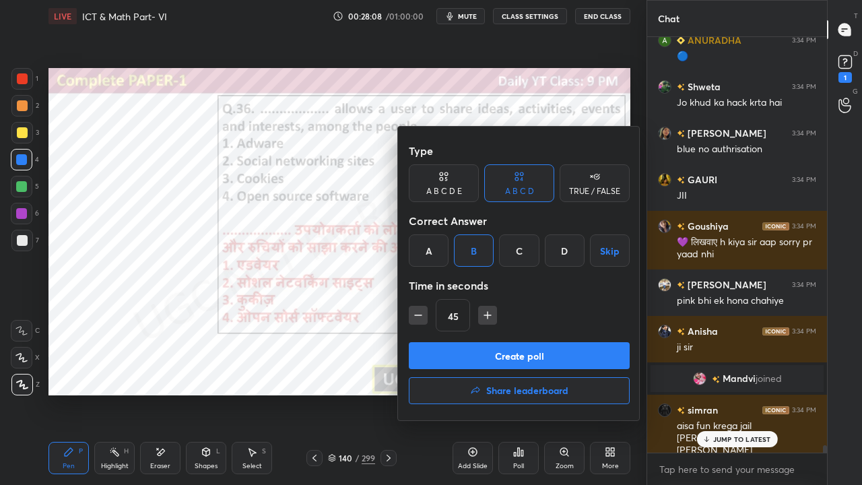
click at [419, 304] on div "45" at bounding box center [519, 315] width 221 height 32
drag, startPoint x: 421, startPoint y: 314, endPoint x: 437, endPoint y: 344, distance: 33.4
click at [421, 315] on icon "button" at bounding box center [418, 315] width 13 height 13
type input "30"
click at [438, 346] on button "Create poll" at bounding box center [519, 355] width 221 height 27
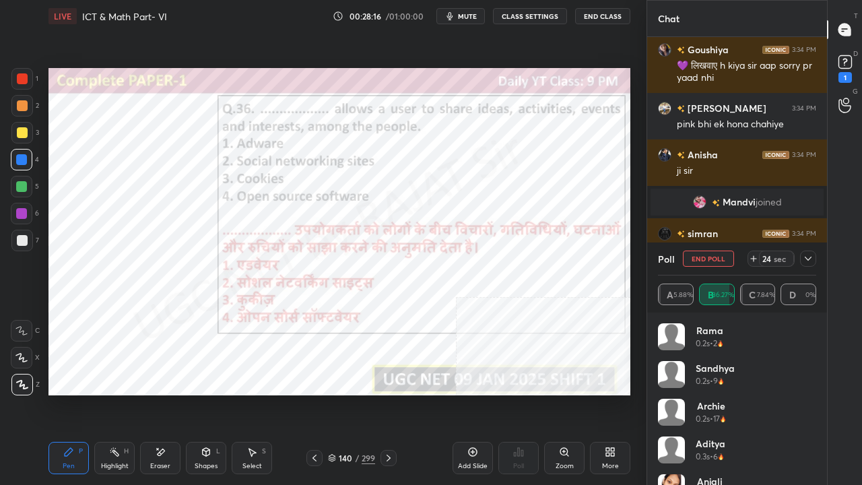
click at [811, 257] on icon at bounding box center [808, 259] width 7 height 4
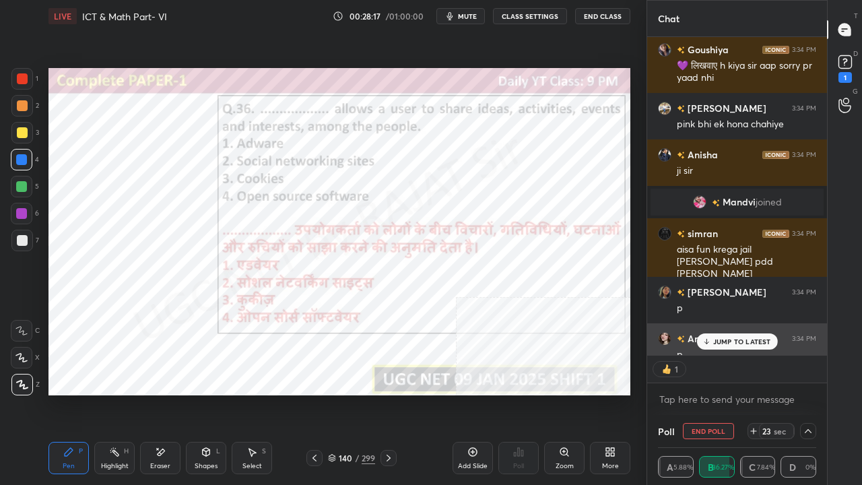
click at [732, 344] on p "JUMP TO LATEST" at bounding box center [742, 342] width 58 height 8
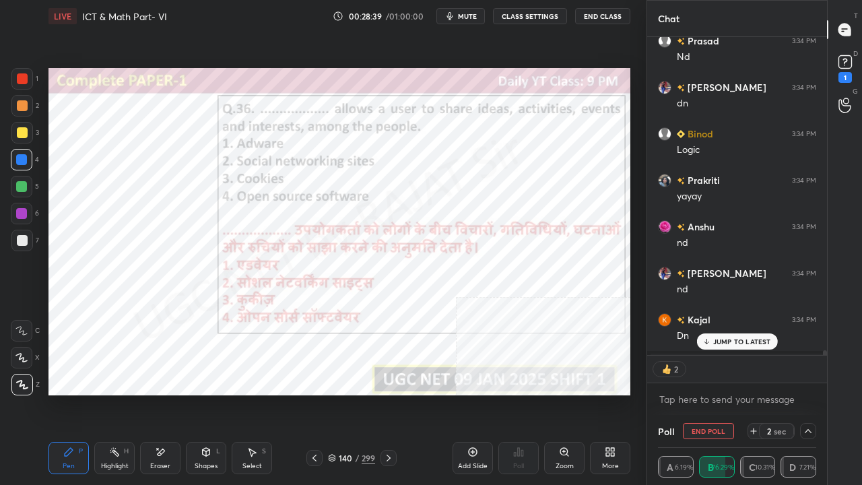
click at [350, 393] on div "140" at bounding box center [345, 458] width 13 height 8
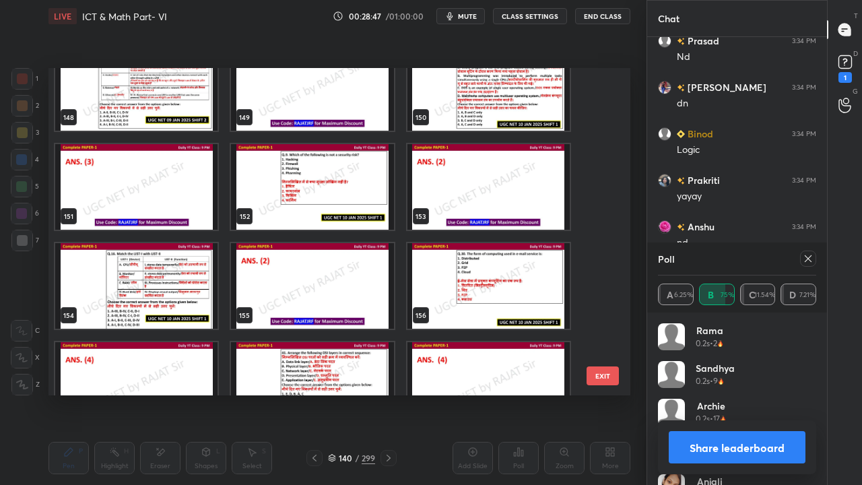
click at [350, 193] on img "grid" at bounding box center [312, 187] width 162 height 86
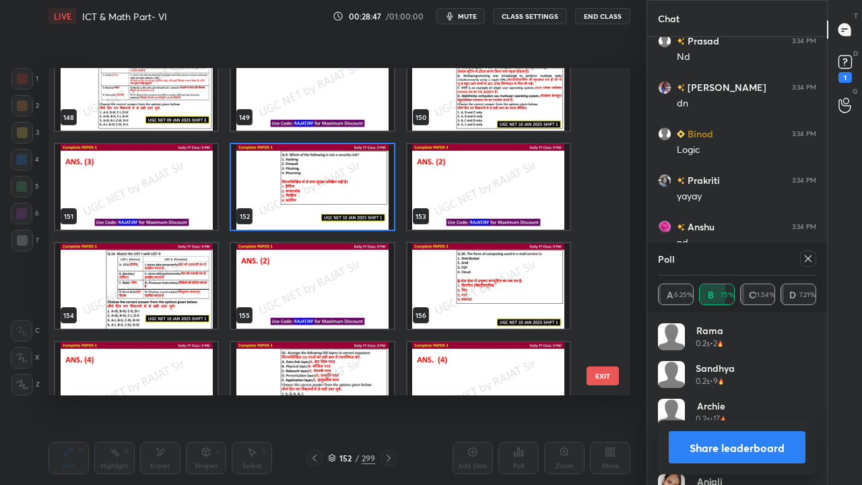
click at [350, 192] on img "grid" at bounding box center [312, 187] width 162 height 86
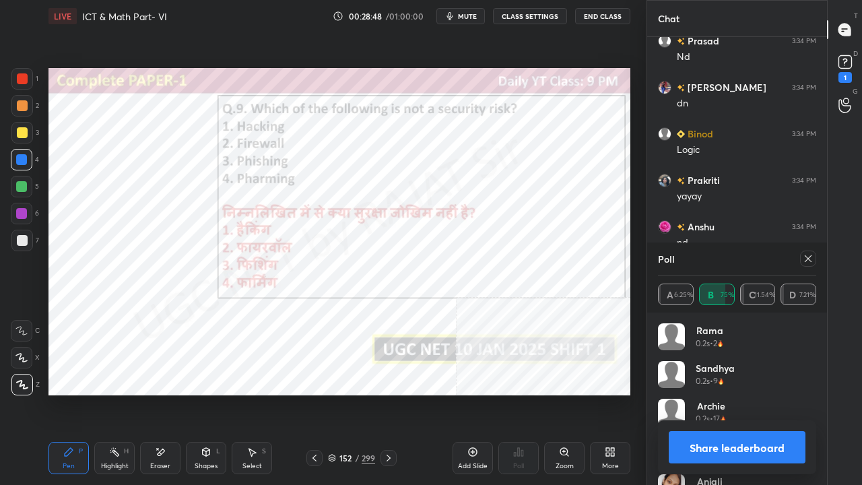
drag, startPoint x: 808, startPoint y: 255, endPoint x: 781, endPoint y: 258, distance: 27.2
click at [808, 255] on icon at bounding box center [808, 258] width 11 height 11
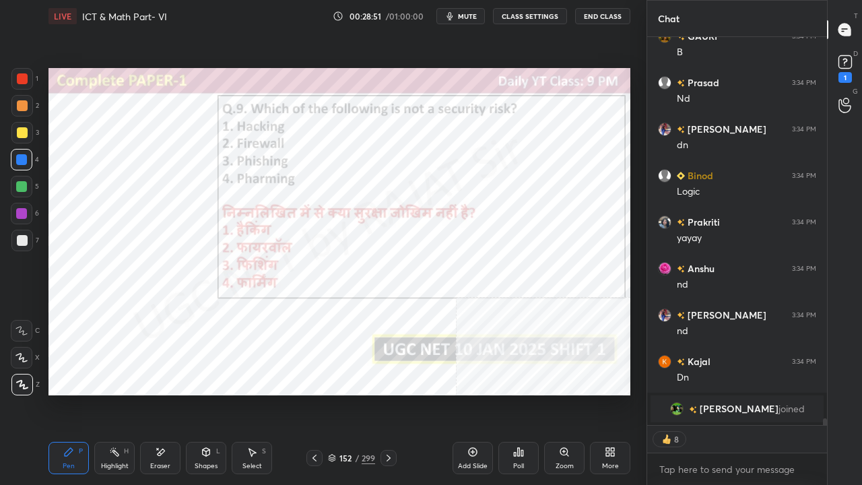
click at [516, 393] on div "Poll" at bounding box center [519, 458] width 40 height 32
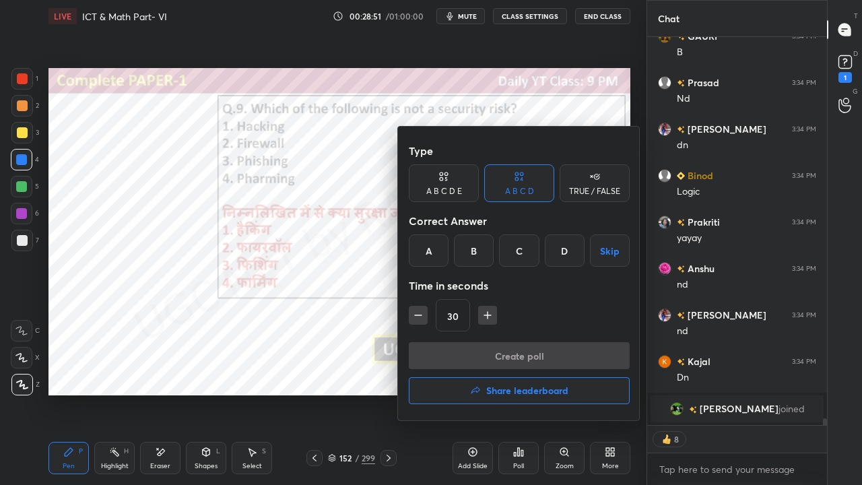
drag, startPoint x: 469, startPoint y: 241, endPoint x: 470, endPoint y: 286, distance: 45.2
click at [469, 243] on div "B" at bounding box center [474, 250] width 40 height 32
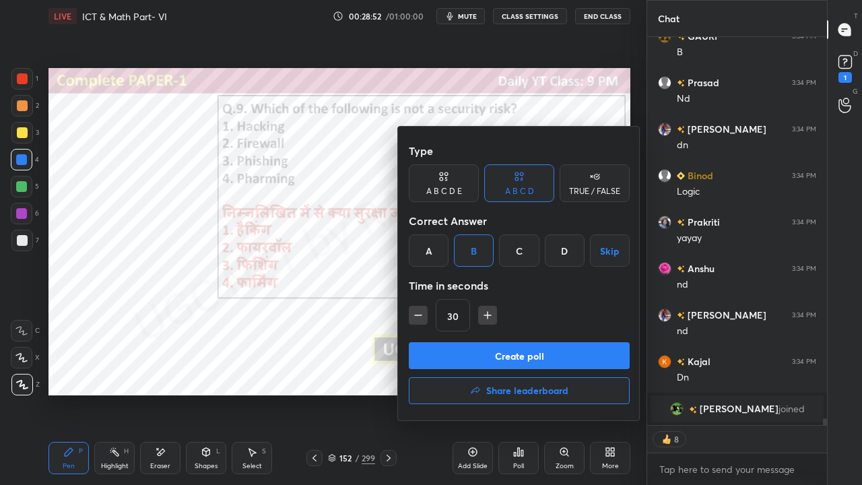
click at [463, 352] on button "Create poll" at bounding box center [519, 355] width 221 height 27
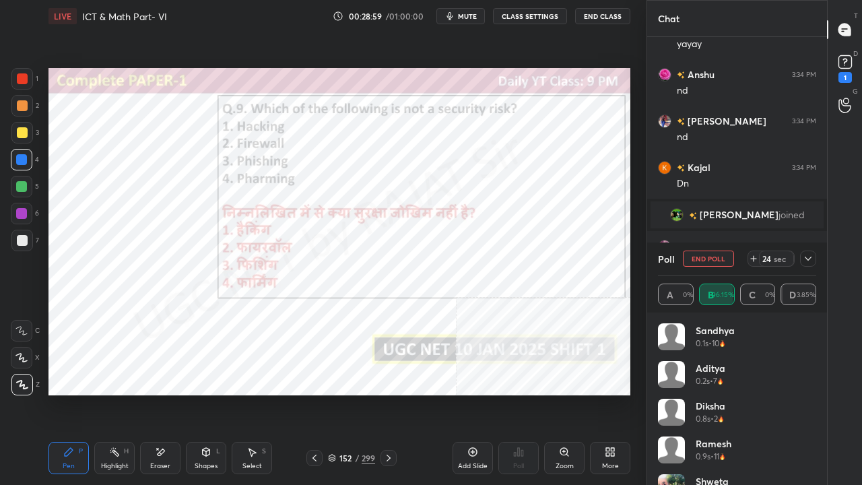
drag, startPoint x: 813, startPoint y: 261, endPoint x: 806, endPoint y: 267, distance: 9.1
click at [811, 259] on icon at bounding box center [808, 258] width 11 height 11
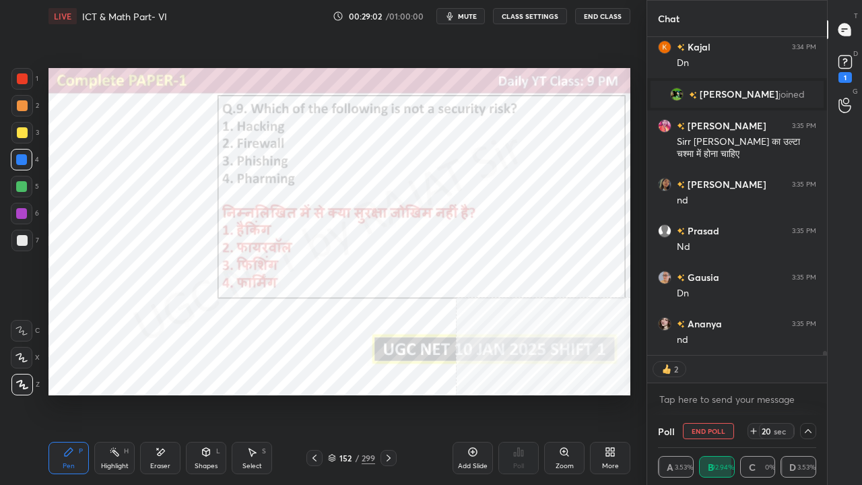
click at [605, 393] on icon at bounding box center [610, 452] width 11 height 11
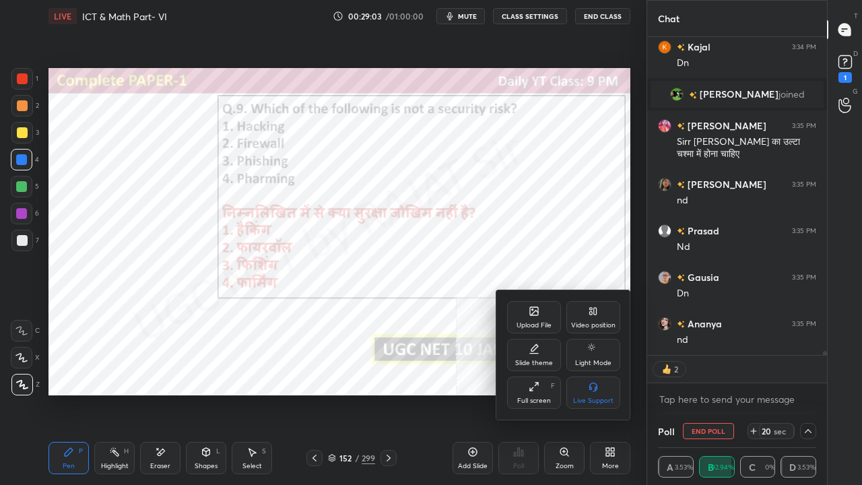
click at [594, 311] on icon at bounding box center [593, 311] width 11 height 11
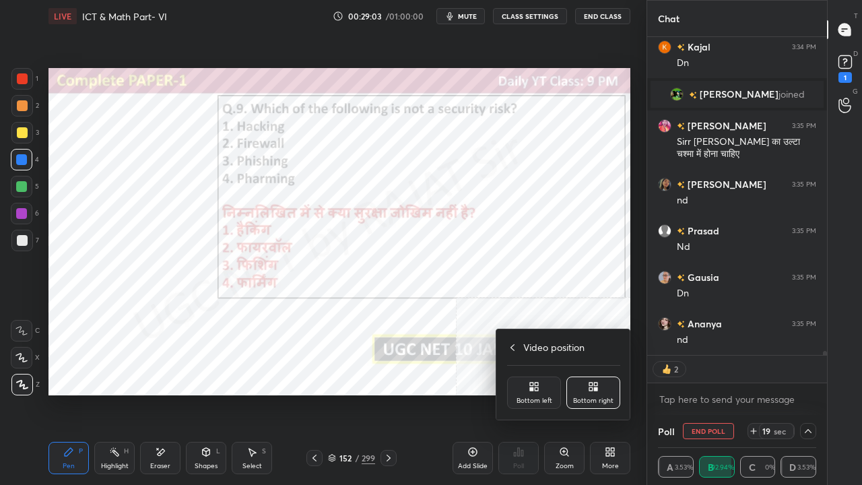
click at [542, 383] on div "Bottom left" at bounding box center [534, 393] width 54 height 32
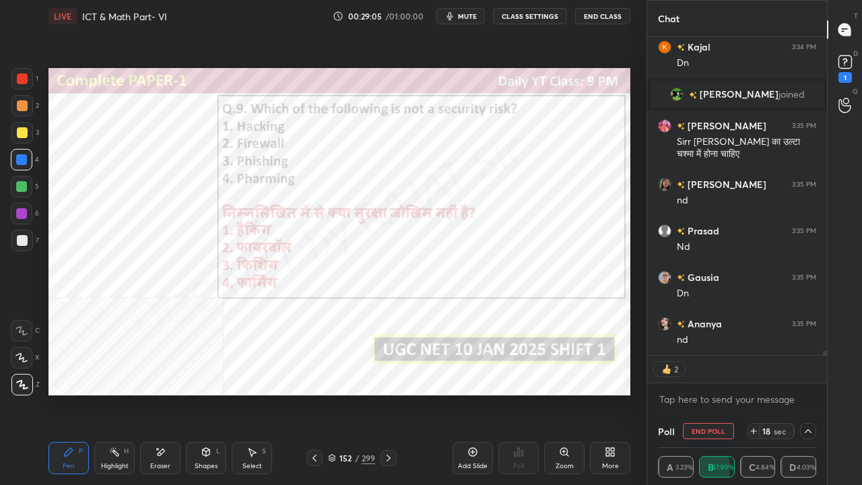
click at [608, 393] on div "More" at bounding box center [610, 458] width 40 height 32
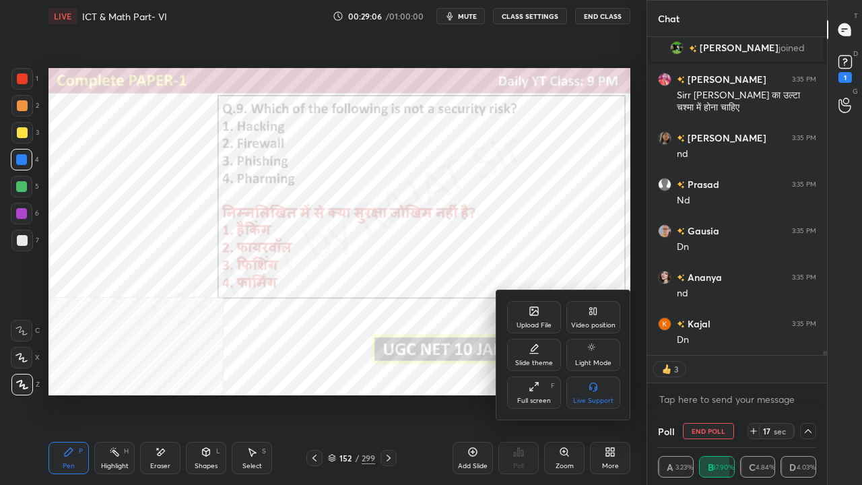
click at [599, 307] on div "Video position" at bounding box center [594, 317] width 54 height 32
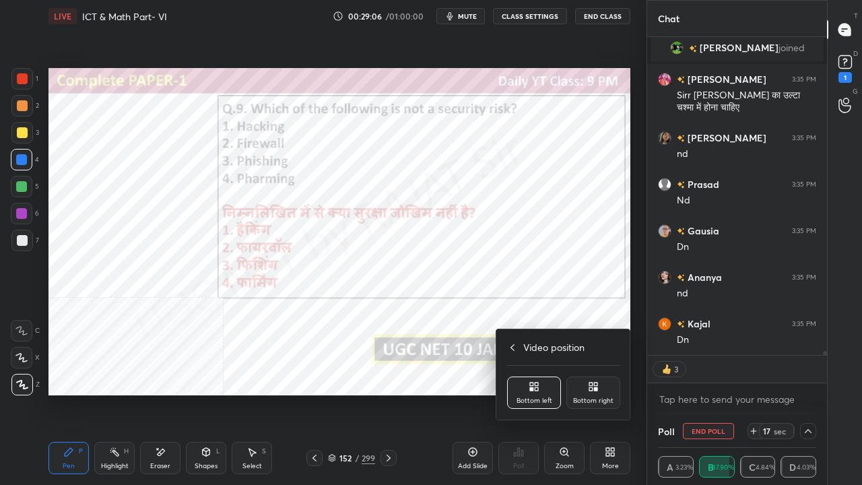
click at [604, 383] on div "Bottom right" at bounding box center [594, 393] width 54 height 32
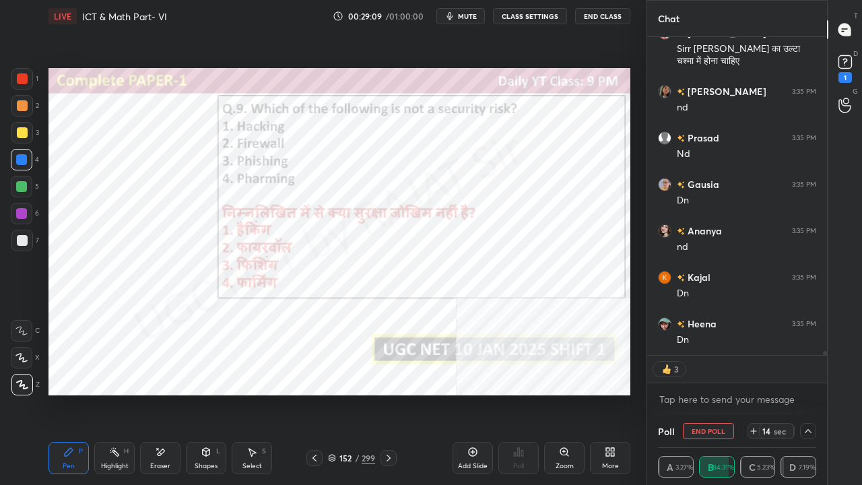
click at [22, 213] on div at bounding box center [21, 213] width 11 height 11
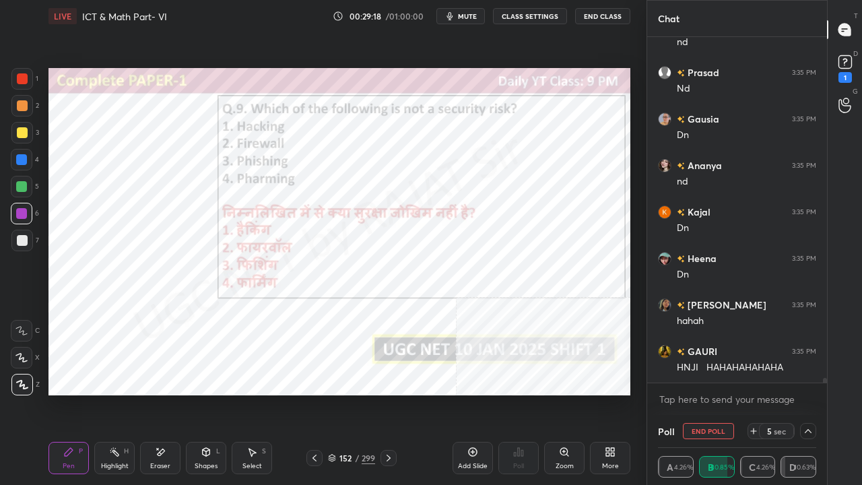
click at [28, 76] on div at bounding box center [22, 79] width 22 height 22
click at [28, 75] on div at bounding box center [22, 79] width 22 height 22
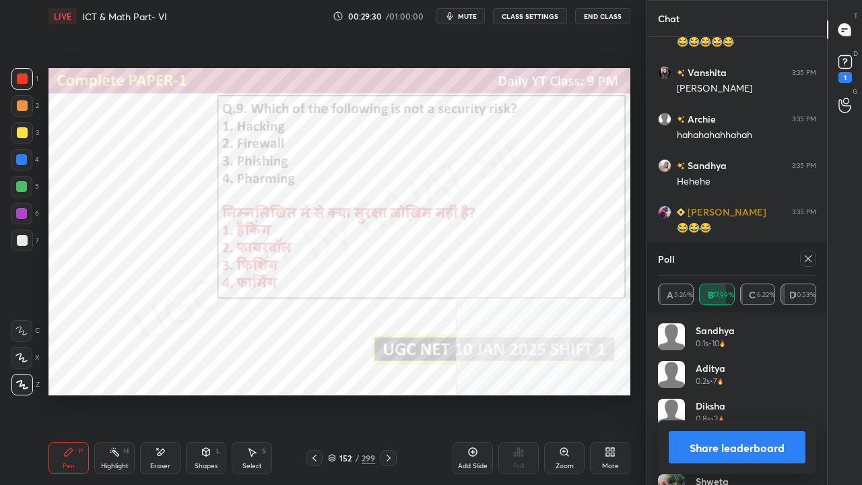
drag, startPoint x: 813, startPoint y: 258, endPoint x: 699, endPoint y: 243, distance: 114.9
click at [813, 259] on icon at bounding box center [808, 258] width 11 height 11
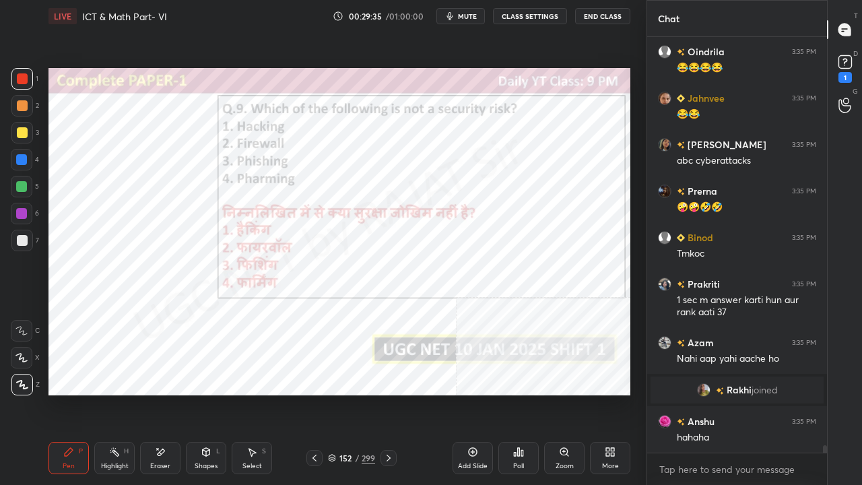
drag, startPoint x: 350, startPoint y: 459, endPoint x: 397, endPoint y: 408, distance: 69.6
click at [352, 393] on div "152" at bounding box center [345, 458] width 13 height 8
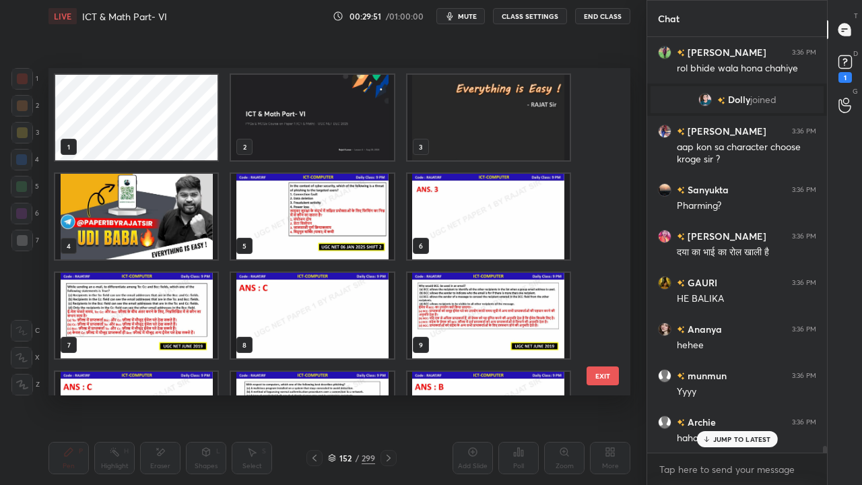
click at [459, 117] on img "grid" at bounding box center [489, 118] width 162 height 86
click at [461, 117] on img "grid" at bounding box center [489, 118] width 162 height 86
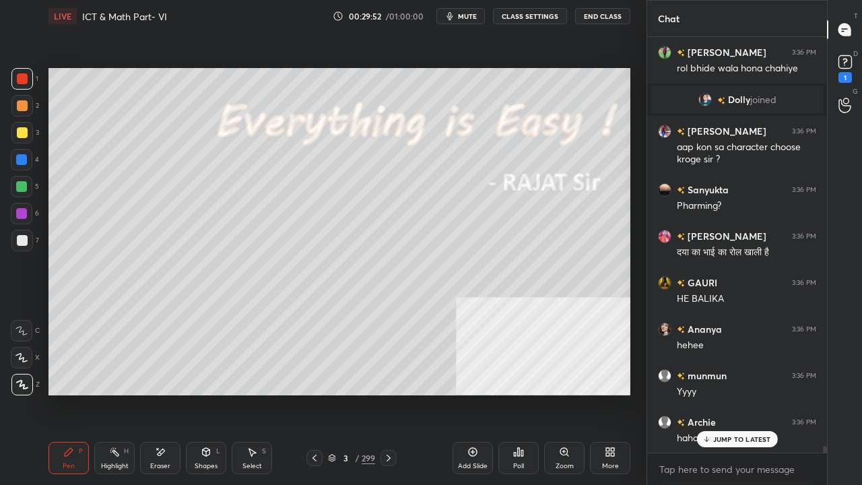
click at [608, 393] on icon at bounding box center [610, 452] width 11 height 11
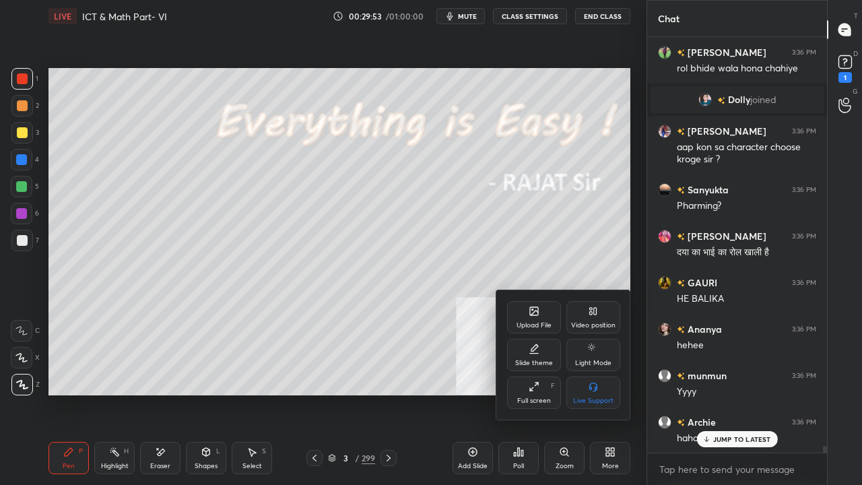
click at [530, 309] on icon at bounding box center [534, 311] width 11 height 11
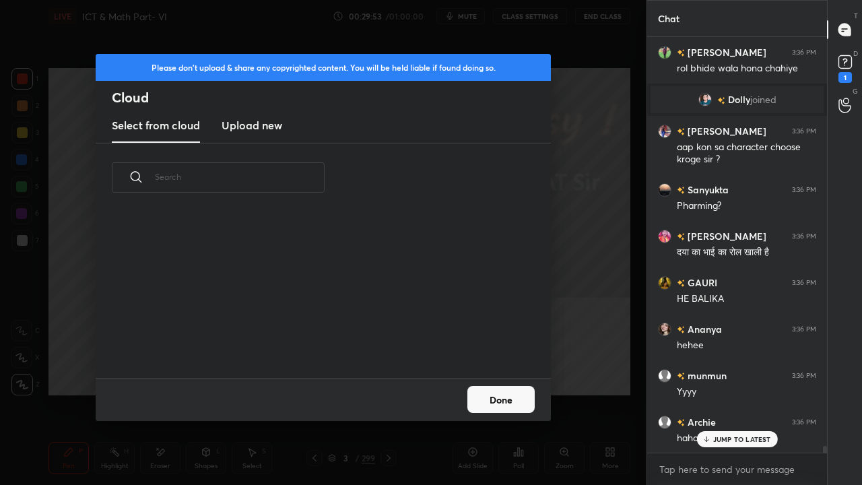
drag, startPoint x: 248, startPoint y: 125, endPoint x: 252, endPoint y: 131, distance: 7.9
click at [248, 125] on h3 "Upload new" at bounding box center [252, 125] width 61 height 16
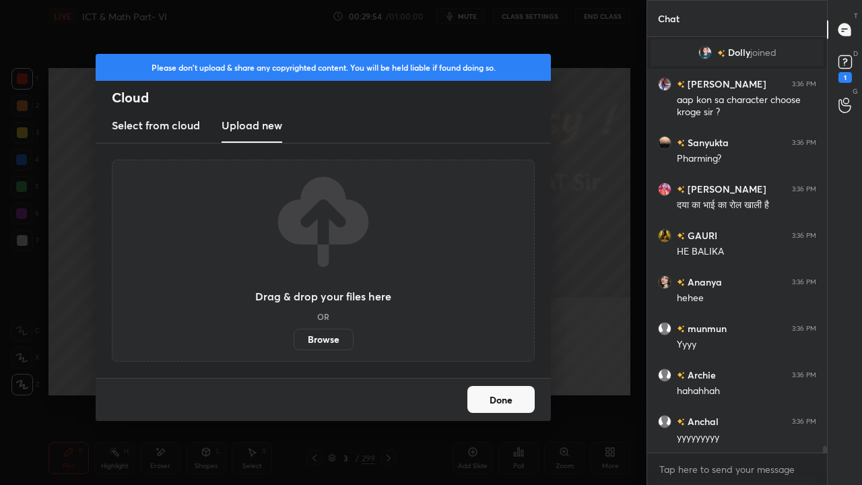
click at [319, 340] on label "Browse" at bounding box center [324, 340] width 60 height 22
click at [294, 340] on input "Browse" at bounding box center [294, 340] width 0 height 22
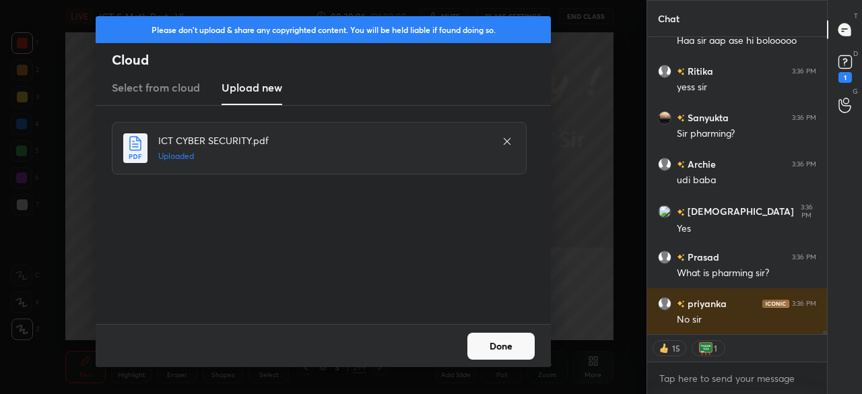
click at [518, 347] on button "Done" at bounding box center [501, 346] width 67 height 27
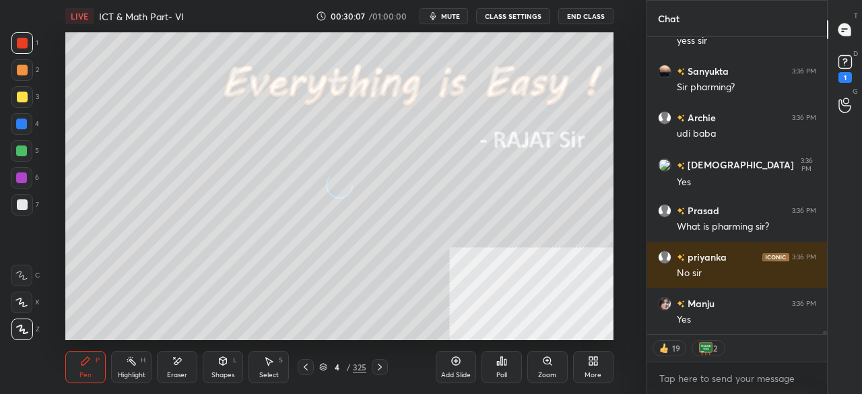
click at [301, 367] on icon at bounding box center [305, 367] width 11 height 11
click at [333, 365] on div "3" at bounding box center [336, 367] width 13 height 8
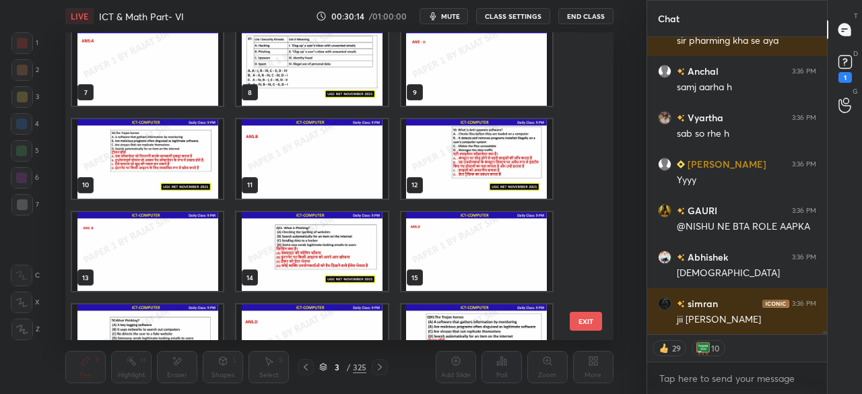
click at [177, 158] on img "grid" at bounding box center [147, 158] width 151 height 79
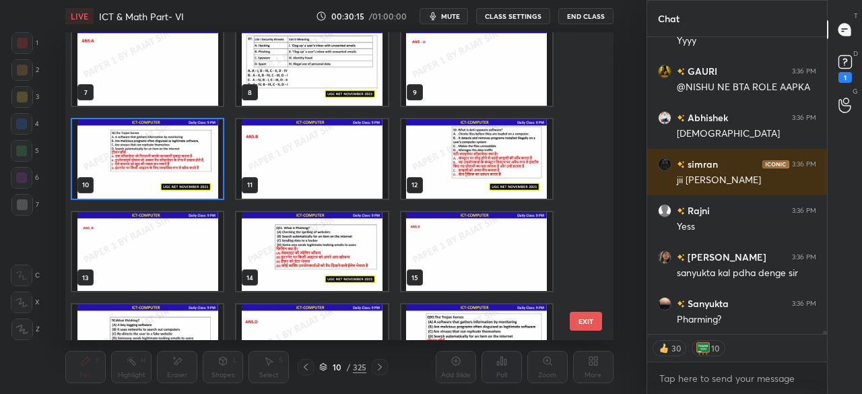
click at [199, 156] on img "grid" at bounding box center [147, 158] width 151 height 79
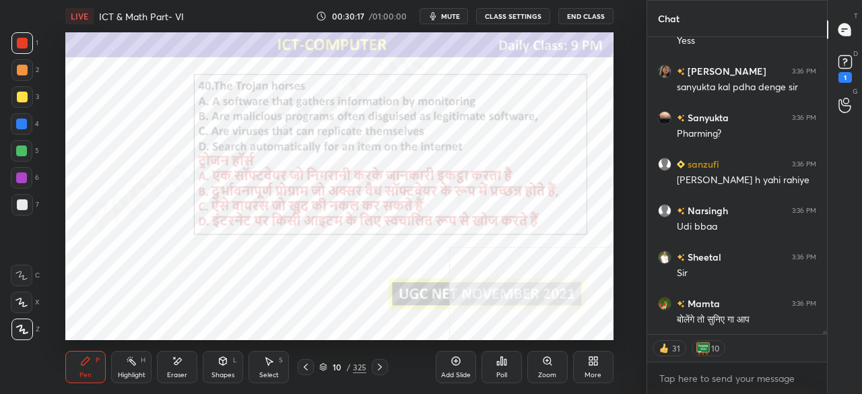
click at [504, 368] on div "Poll" at bounding box center [502, 367] width 40 height 32
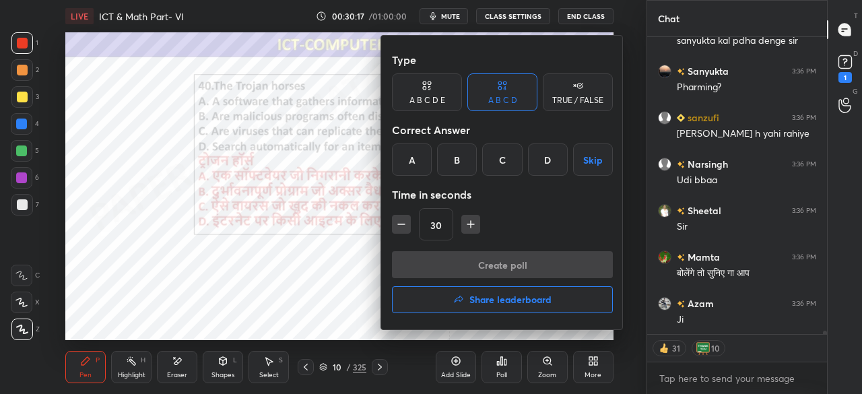
click at [453, 162] on div "B" at bounding box center [457, 159] width 40 height 32
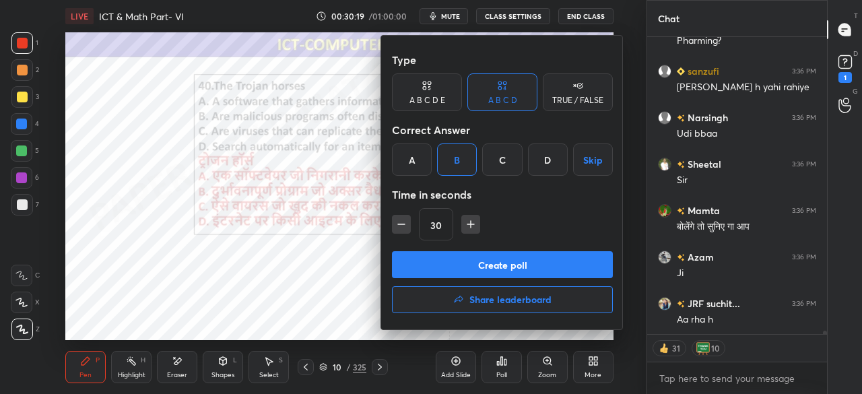
click at [481, 255] on button "Create poll" at bounding box center [502, 264] width 221 height 27
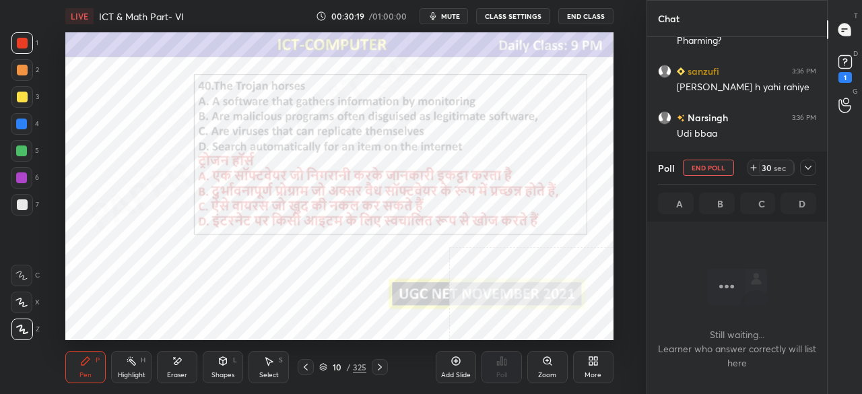
click at [580, 362] on div "More" at bounding box center [593, 367] width 40 height 32
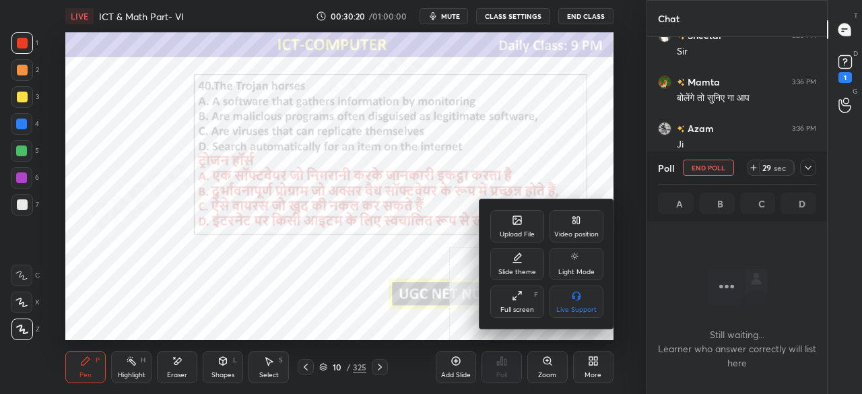
drag, startPoint x: 517, startPoint y: 301, endPoint x: 520, endPoint y: 343, distance: 41.9
click at [519, 301] on div "Full screen F" at bounding box center [517, 302] width 54 height 32
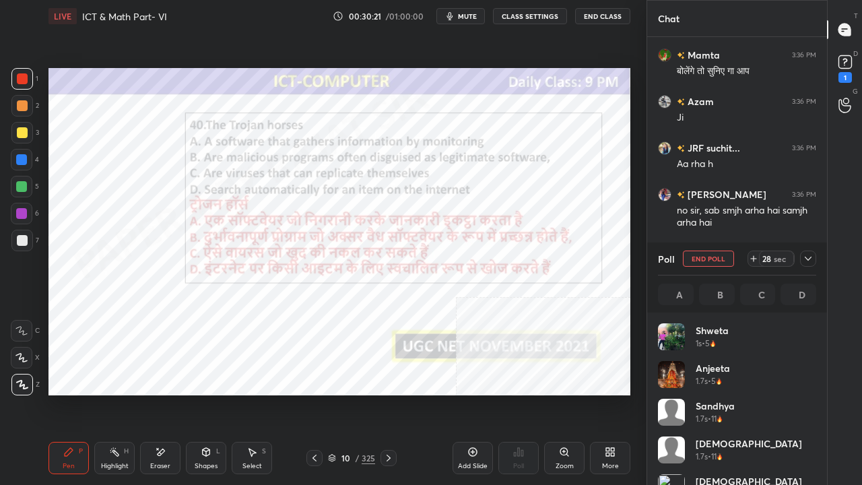
click at [464, 18] on span "mute" at bounding box center [467, 15] width 19 height 9
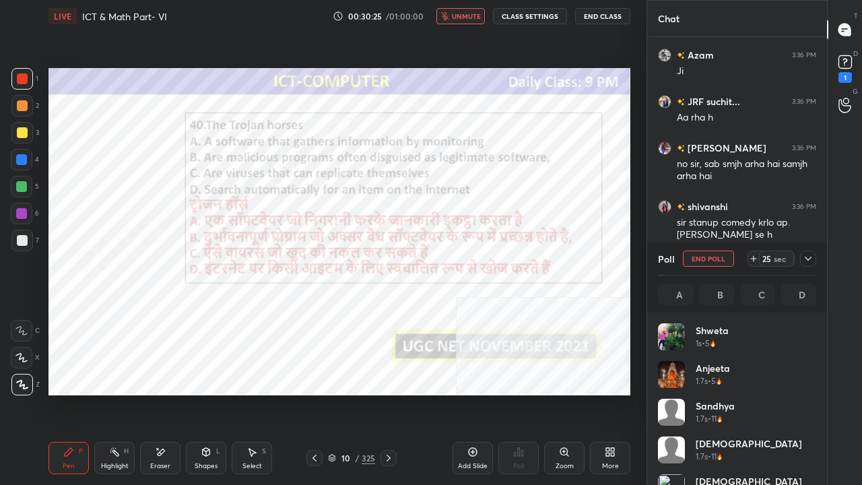
click at [810, 259] on icon at bounding box center [808, 258] width 11 height 11
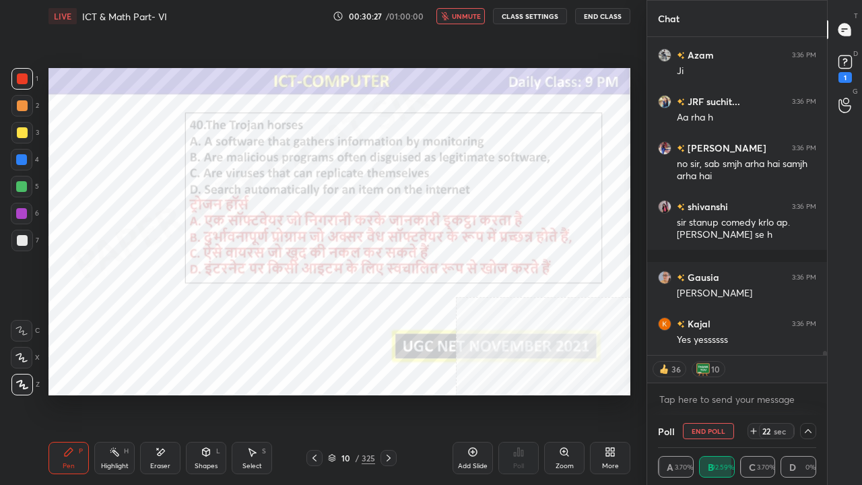
click at [460, 14] on span "unmute" at bounding box center [466, 15] width 29 height 9
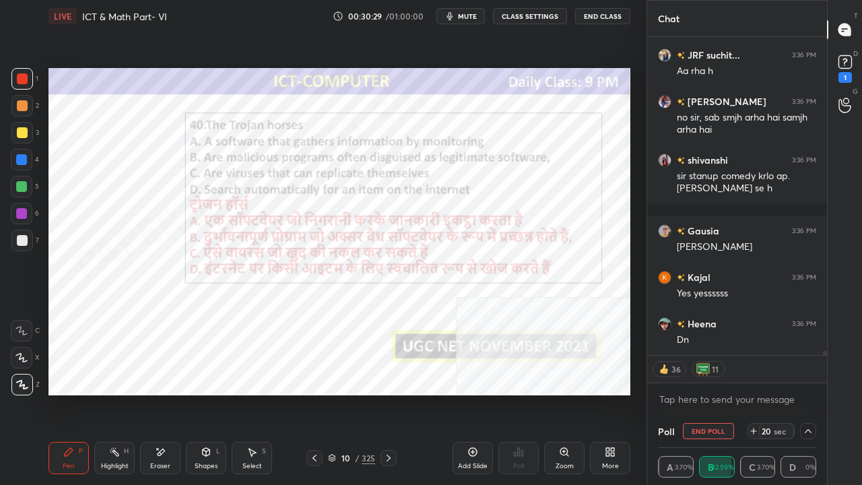
click at [22, 190] on div at bounding box center [21, 186] width 11 height 11
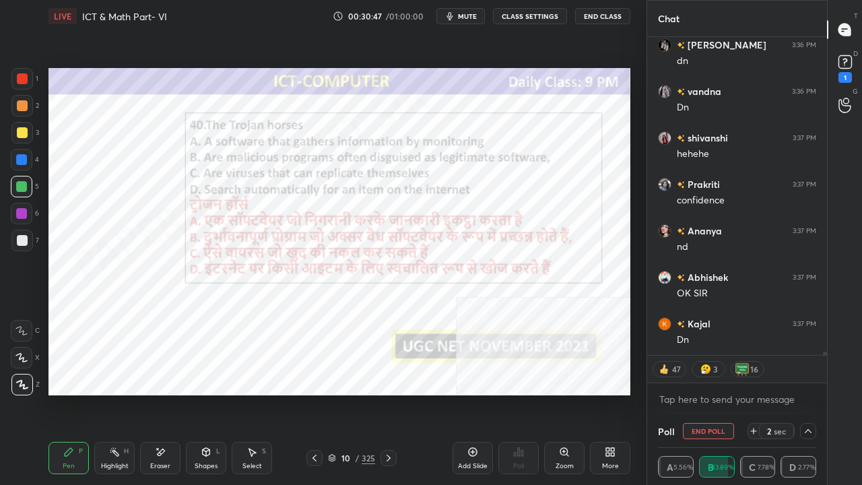
click at [26, 75] on div at bounding box center [22, 78] width 11 height 11
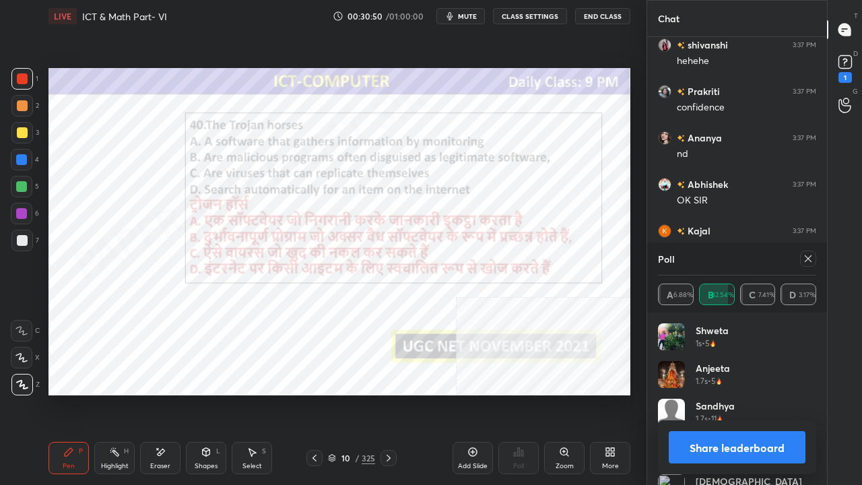
click at [814, 257] on div at bounding box center [808, 259] width 16 height 16
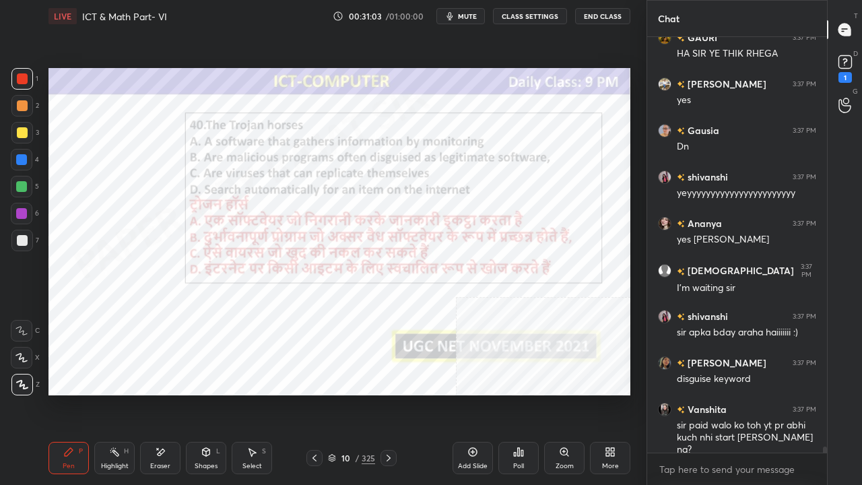
click at [354, 393] on div "10 / 325" at bounding box center [351, 458] width 47 height 12
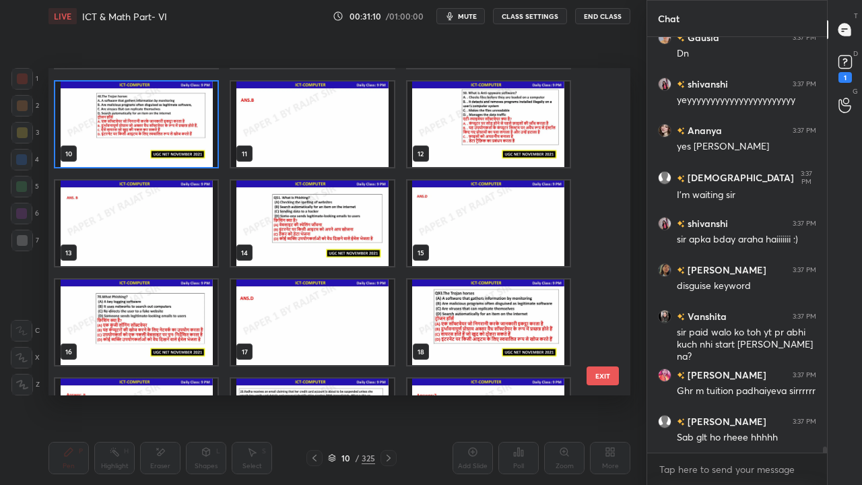
click at [361, 217] on img "grid" at bounding box center [312, 224] width 162 height 86
click at [361, 216] on img "grid" at bounding box center [312, 224] width 162 height 86
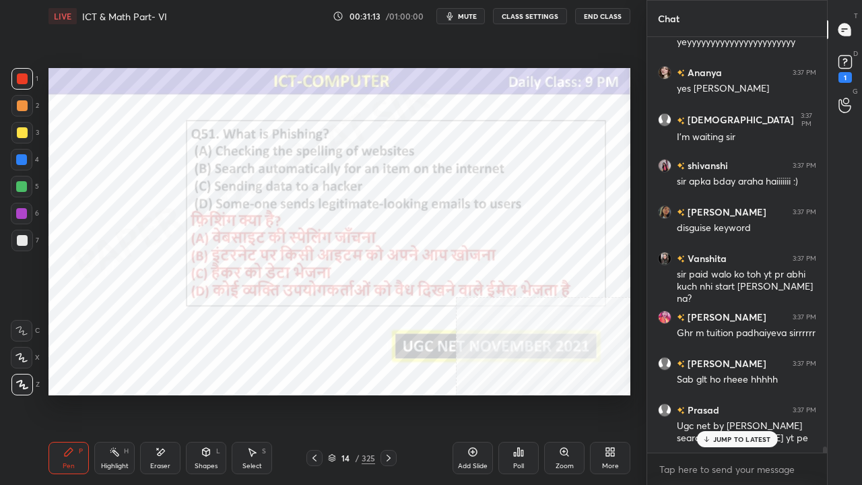
click at [525, 393] on div "Poll" at bounding box center [519, 458] width 40 height 32
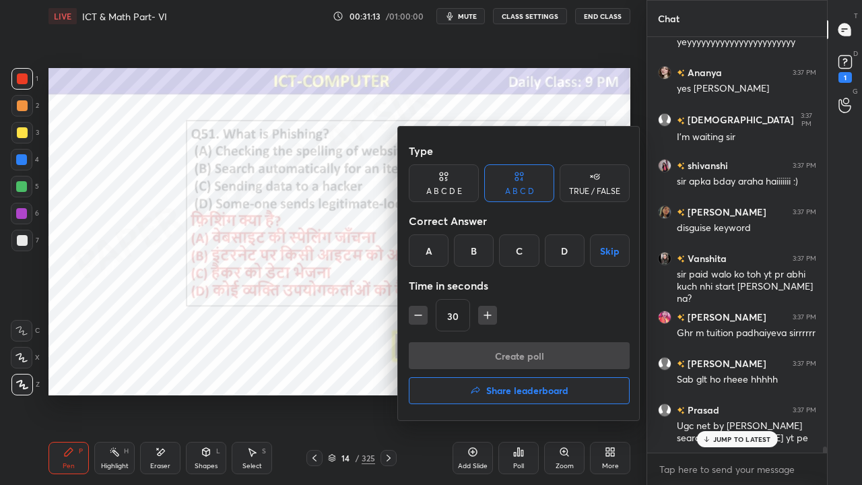
drag, startPoint x: 560, startPoint y: 250, endPoint x: 528, endPoint y: 295, distance: 55.1
click at [559, 251] on div "D" at bounding box center [565, 250] width 40 height 32
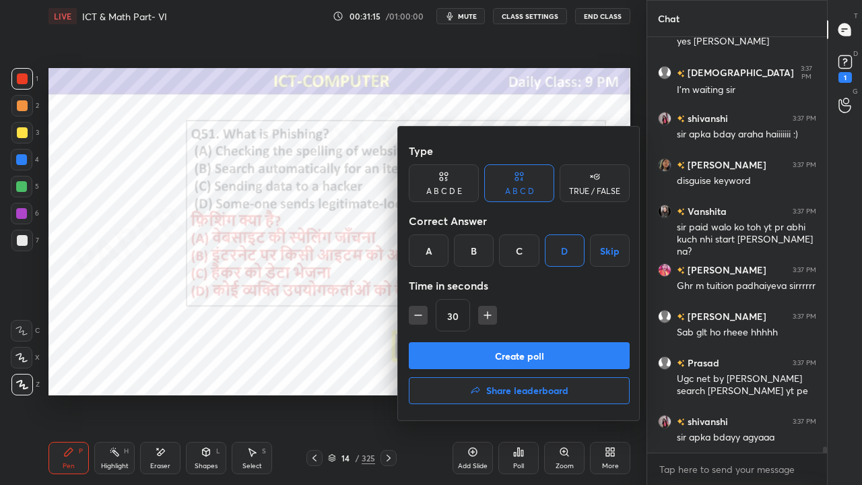
click at [499, 344] on button "Create poll" at bounding box center [519, 355] width 221 height 27
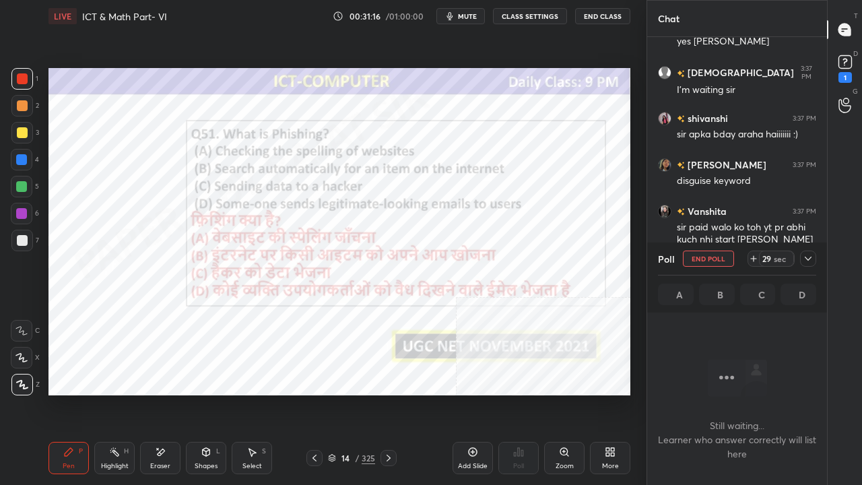
drag, startPoint x: 815, startPoint y: 255, endPoint x: 805, endPoint y: 269, distance: 17.9
click at [815, 255] on div at bounding box center [808, 259] width 16 height 16
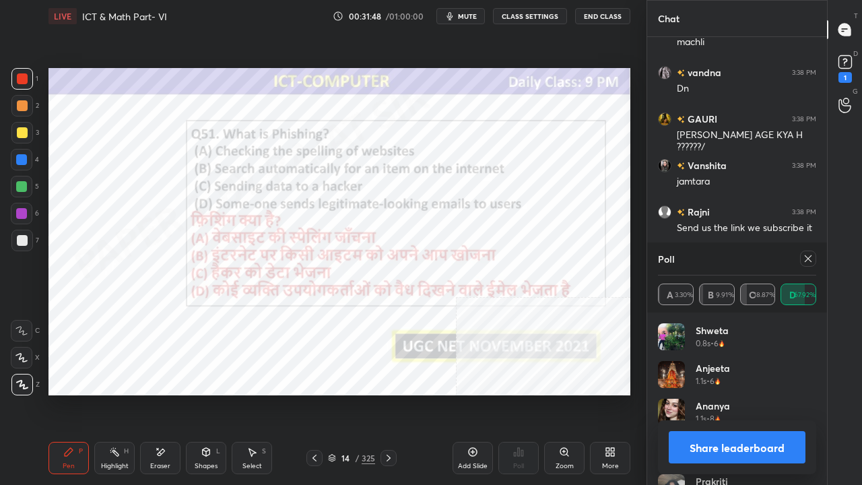
click at [809, 255] on icon at bounding box center [808, 258] width 11 height 11
type textarea "x"
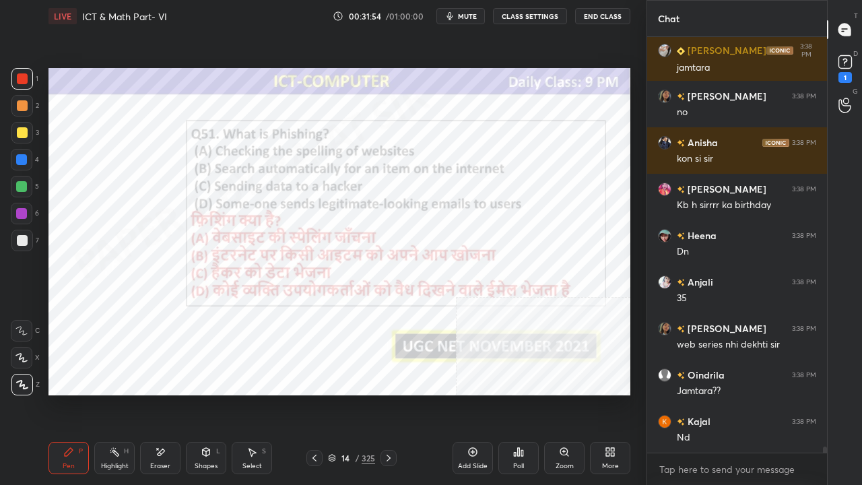
click at [352, 393] on div "14" at bounding box center [345, 458] width 13 height 8
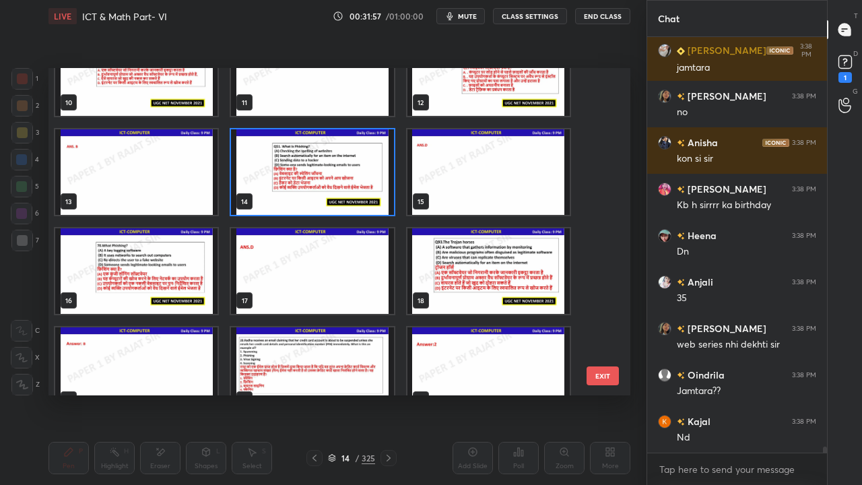
click at [183, 271] on img "grid" at bounding box center [136, 271] width 162 height 86
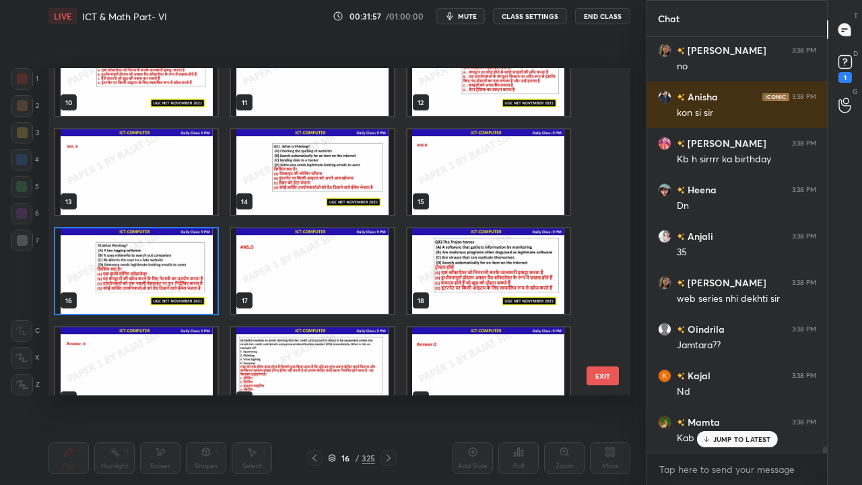
click at [183, 271] on img "grid" at bounding box center [136, 271] width 162 height 86
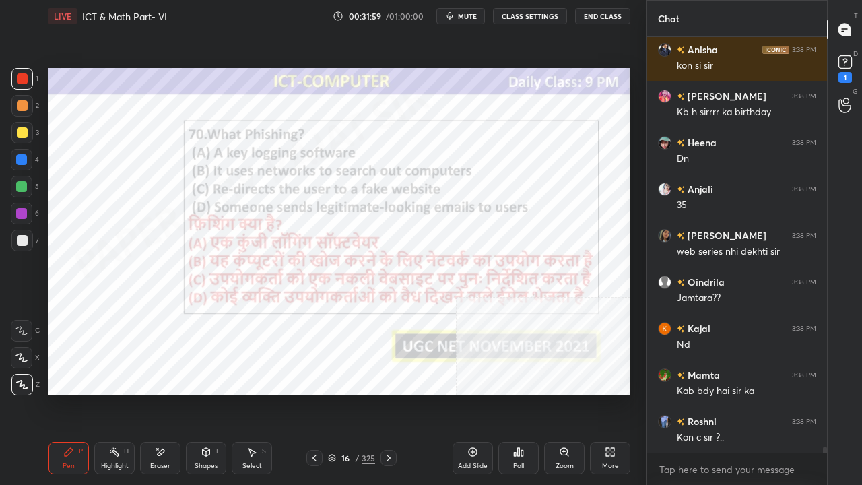
drag, startPoint x: 349, startPoint y: 459, endPoint x: 375, endPoint y: 408, distance: 58.1
click at [349, 393] on div "16" at bounding box center [345, 458] width 13 height 8
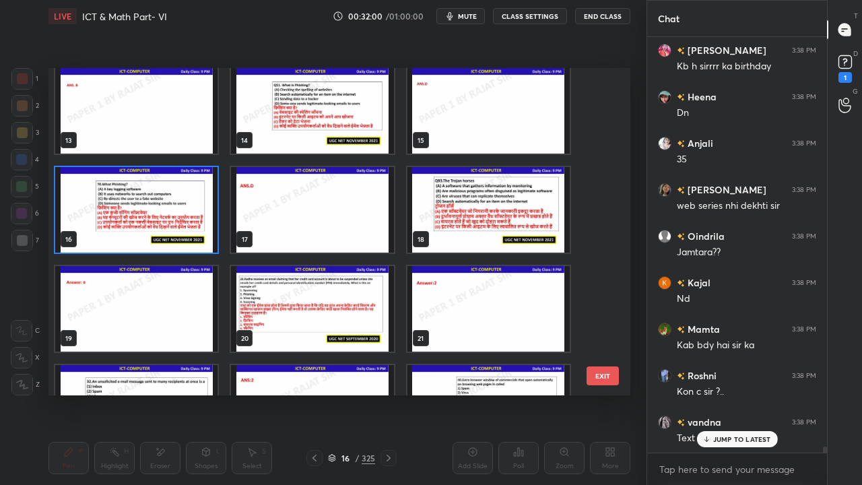
click at [461, 207] on img "grid" at bounding box center [489, 210] width 162 height 86
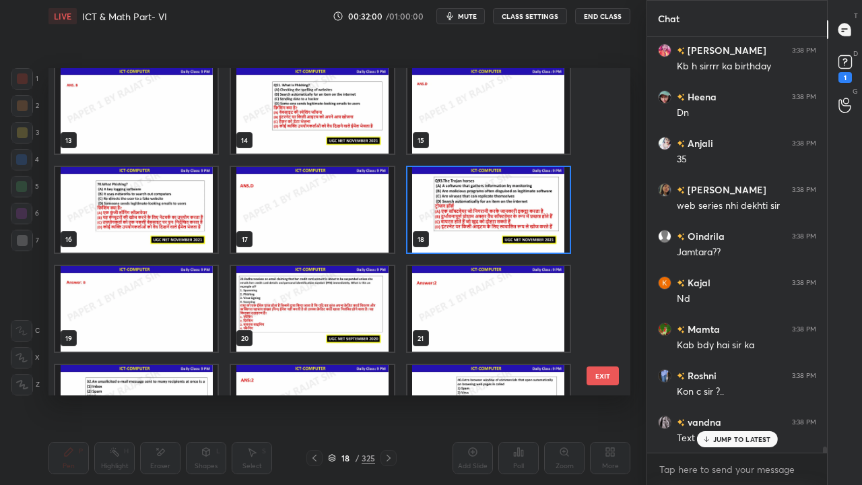
click at [460, 206] on img "grid" at bounding box center [489, 210] width 162 height 86
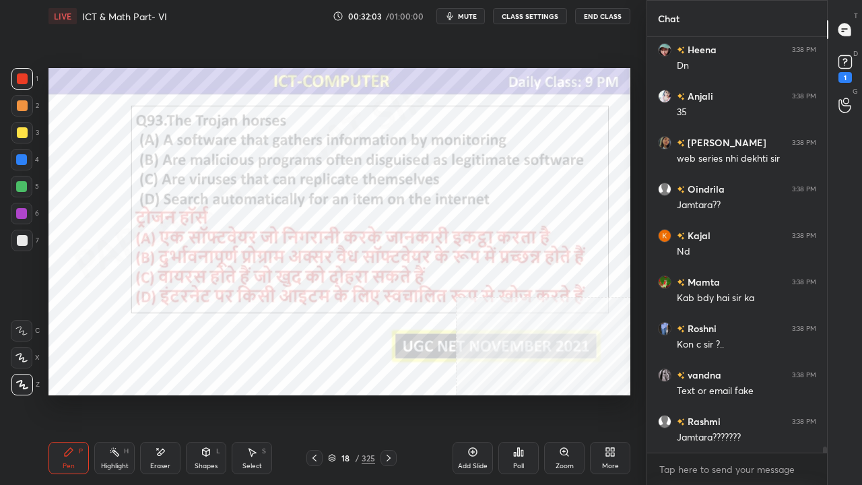
click at [353, 393] on div "18 / 325" at bounding box center [351, 458] width 47 height 12
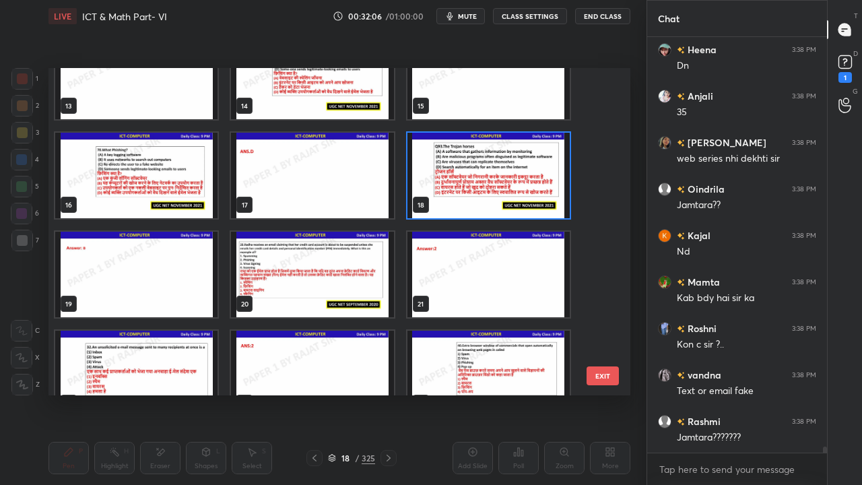
click at [311, 271] on img "grid" at bounding box center [312, 275] width 162 height 86
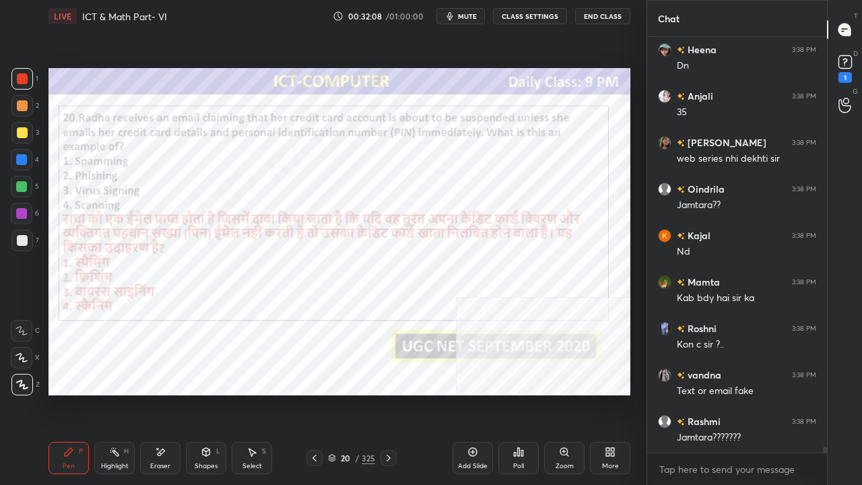
click at [520, 393] on div "Poll" at bounding box center [518, 466] width 11 height 7
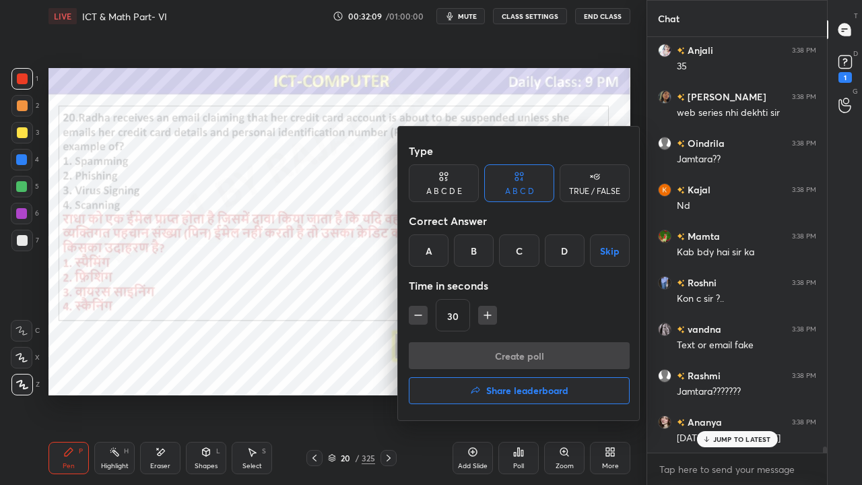
click at [477, 257] on div "B" at bounding box center [474, 250] width 40 height 32
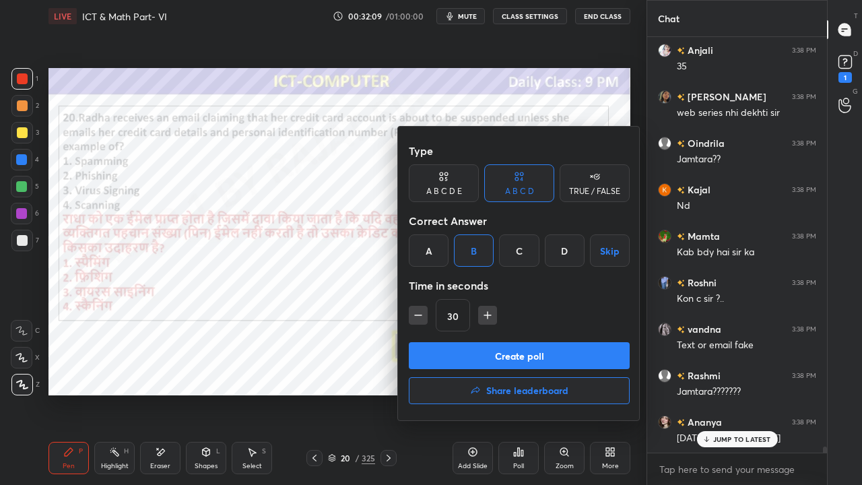
click at [488, 314] on icon "button" at bounding box center [487, 315] width 13 height 13
type input "45"
click at [489, 350] on button "Create poll" at bounding box center [519, 355] width 221 height 27
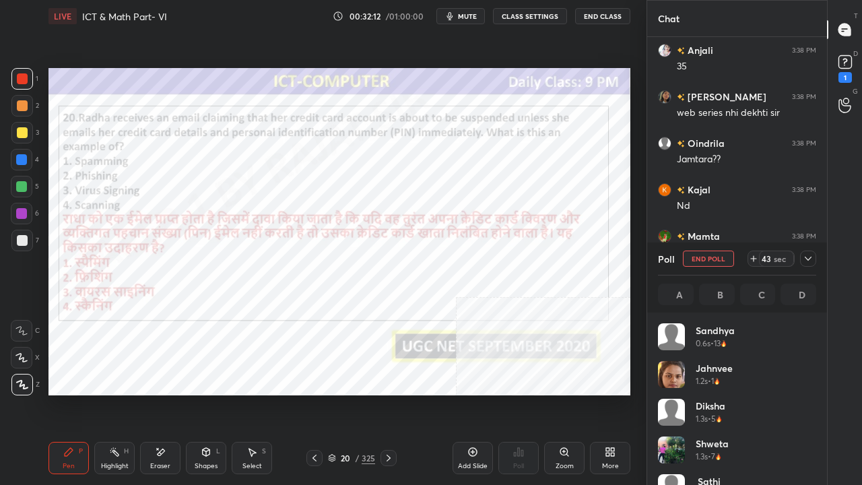
click at [810, 256] on icon at bounding box center [808, 258] width 11 height 11
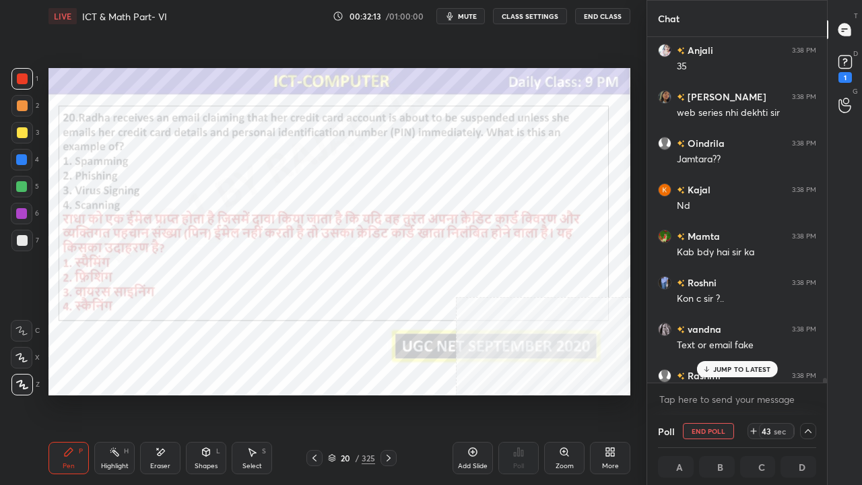
click at [748, 371] on p "JUMP TO LATEST" at bounding box center [742, 369] width 58 height 8
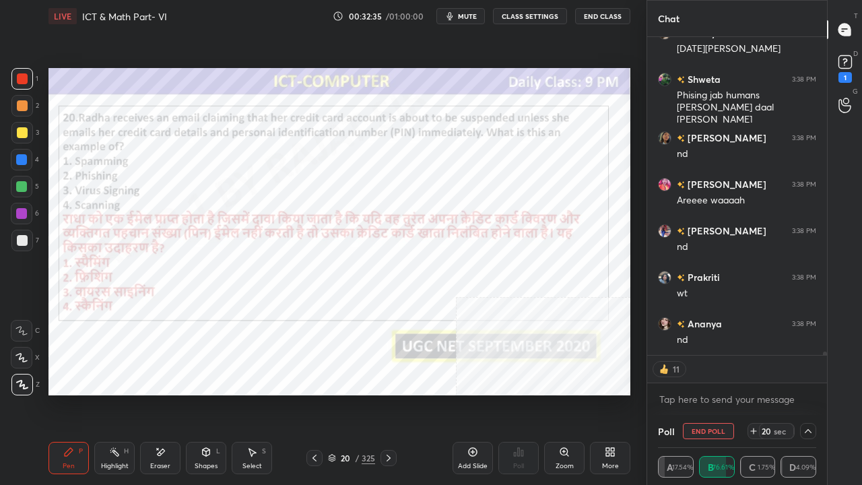
click at [23, 218] on div at bounding box center [21, 213] width 11 height 11
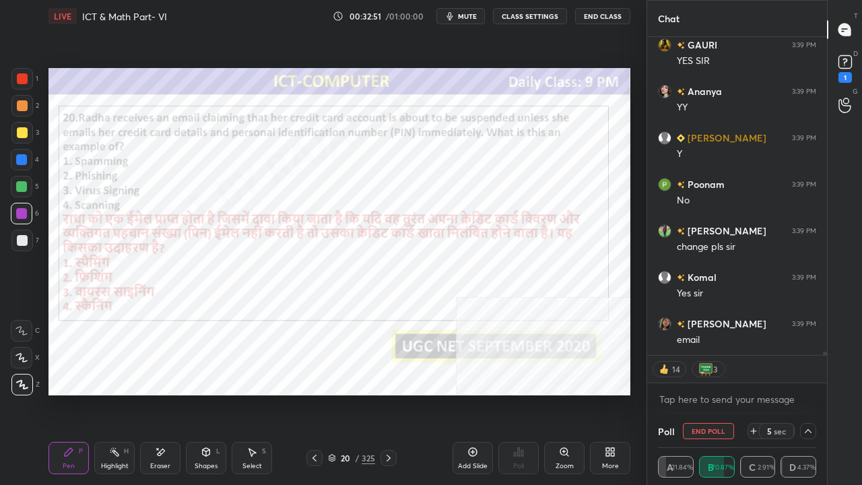
click at [352, 393] on div "20" at bounding box center [345, 458] width 13 height 8
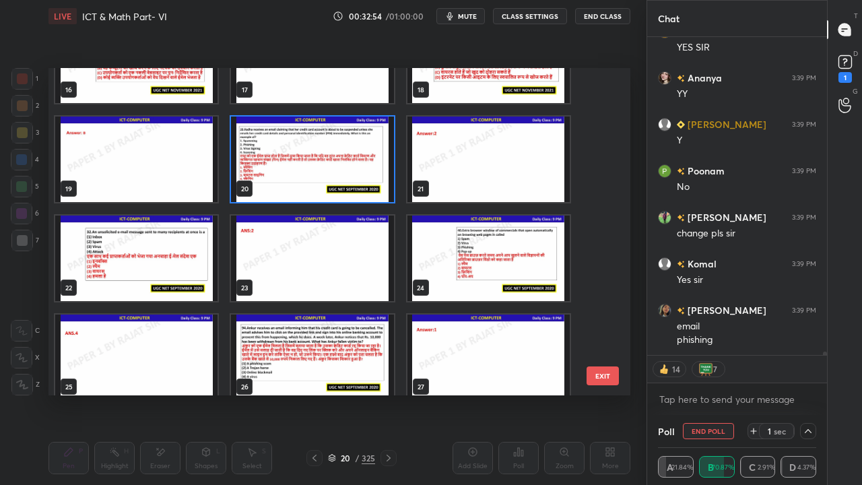
click at [180, 267] on img "grid" at bounding box center [136, 259] width 162 height 86
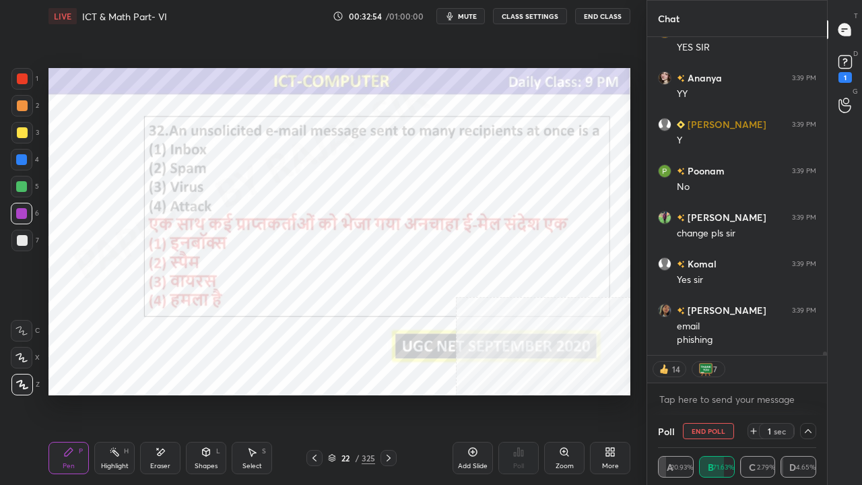
click at [180, 267] on img "grid" at bounding box center [136, 259] width 162 height 86
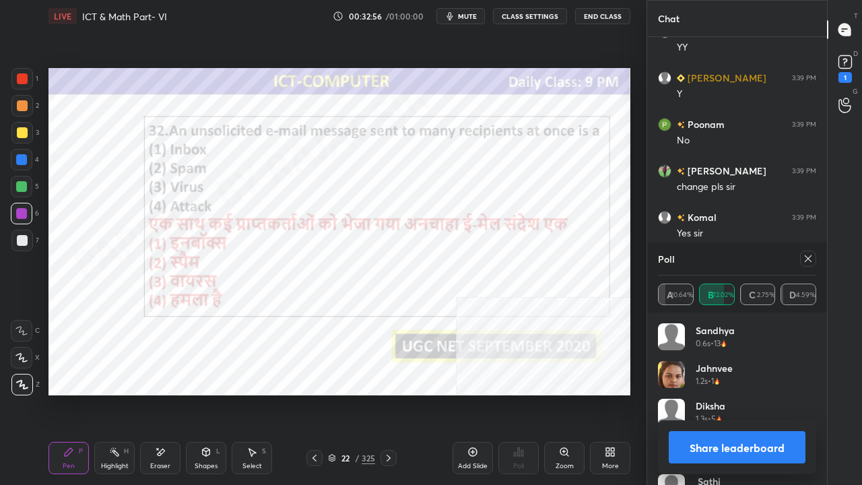
click at [811, 255] on icon at bounding box center [808, 258] width 11 height 11
type textarea "x"
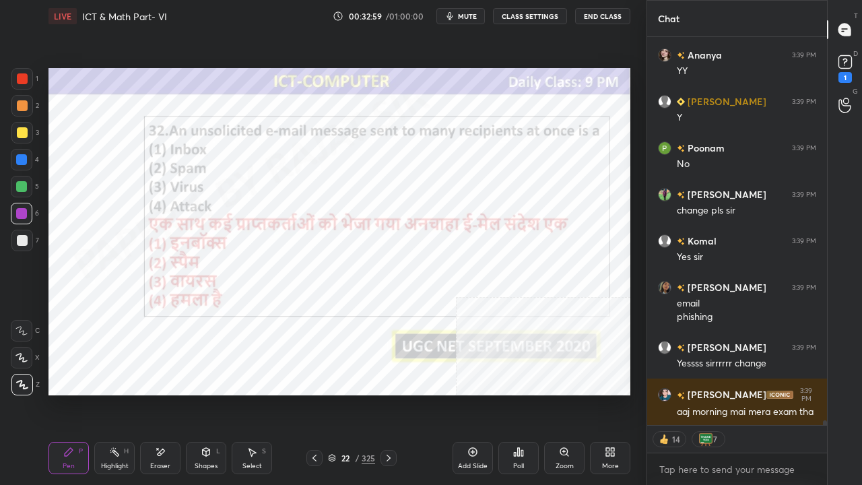
click at [521, 393] on icon at bounding box center [518, 452] width 11 height 11
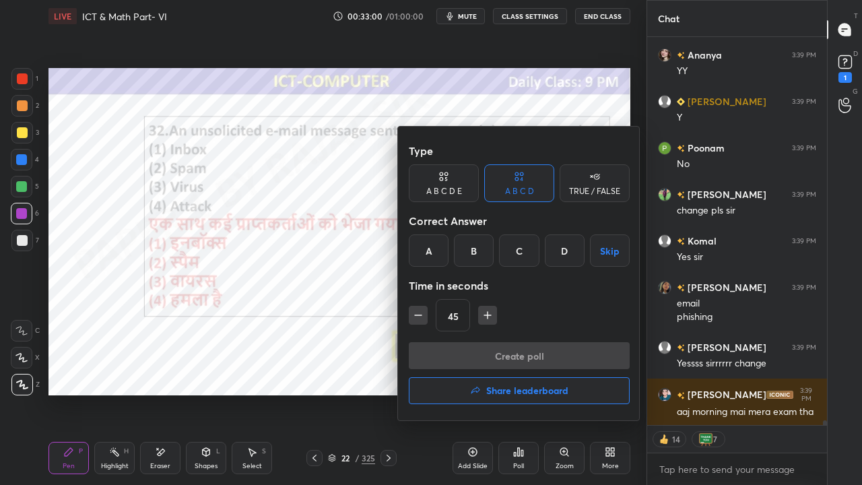
drag, startPoint x: 478, startPoint y: 246, endPoint x: 426, endPoint y: 302, distance: 76.3
click at [476, 250] on div "B" at bounding box center [474, 250] width 40 height 32
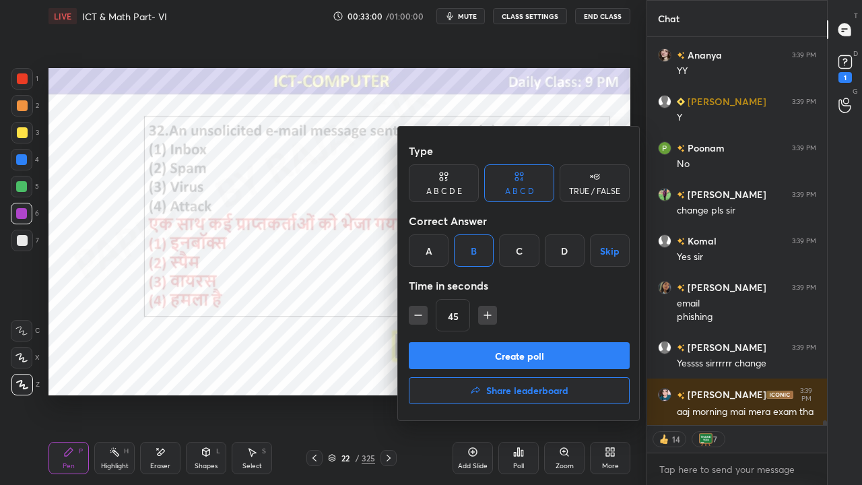
click at [415, 311] on icon "button" at bounding box center [418, 315] width 13 height 13
click at [416, 313] on icon "button" at bounding box center [418, 315] width 13 height 13
type input "15"
click at [435, 348] on button "Create poll" at bounding box center [519, 355] width 221 height 27
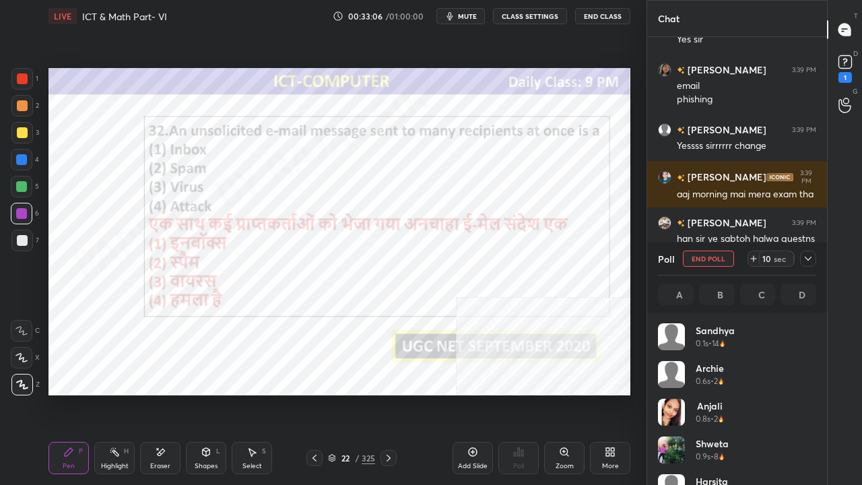
click at [804, 257] on icon at bounding box center [808, 258] width 11 height 11
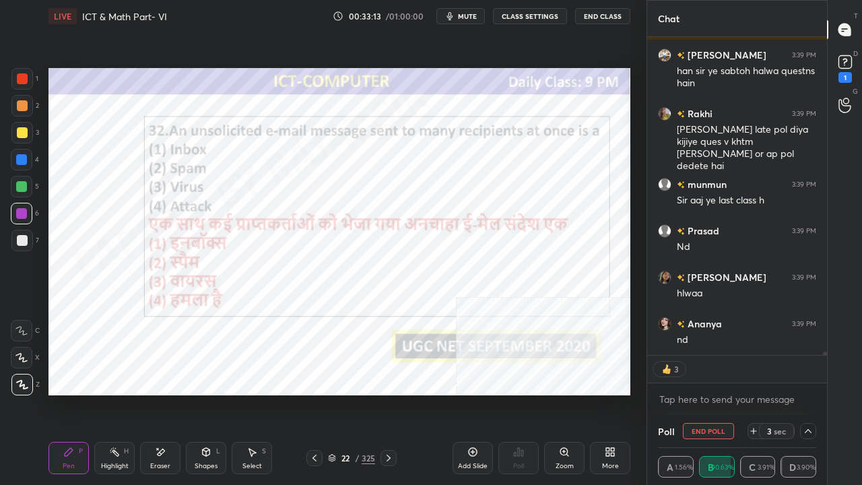
click at [23, 77] on div at bounding box center [22, 78] width 11 height 11
drag, startPoint x: 23, startPoint y: 75, endPoint x: 46, endPoint y: 91, distance: 28.2
click at [23, 77] on div at bounding box center [22, 78] width 11 height 11
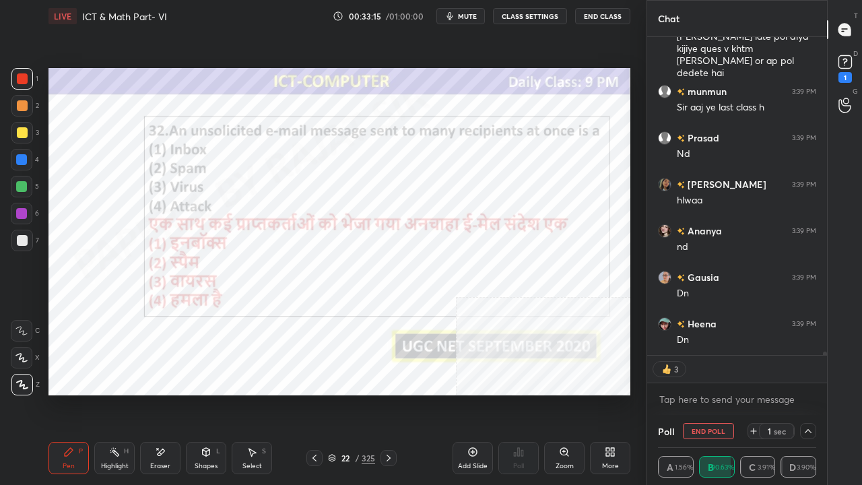
click at [349, 393] on div "22" at bounding box center [345, 458] width 13 height 8
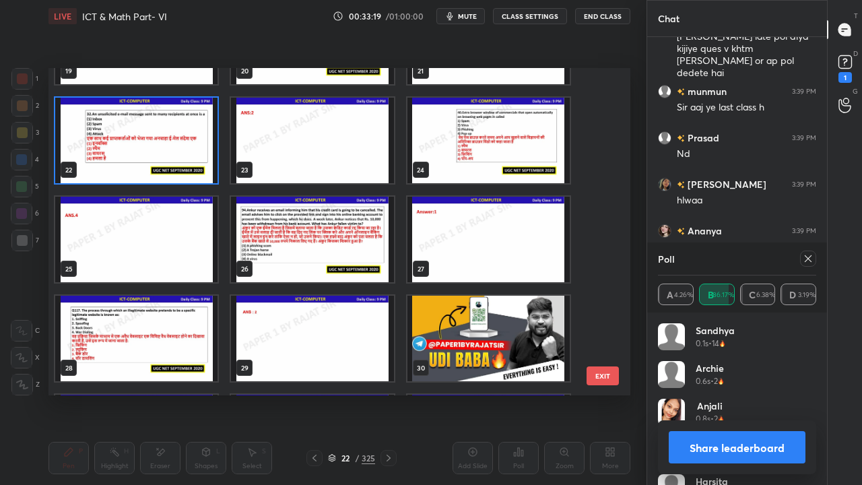
click at [475, 158] on img "grid" at bounding box center [489, 141] width 162 height 86
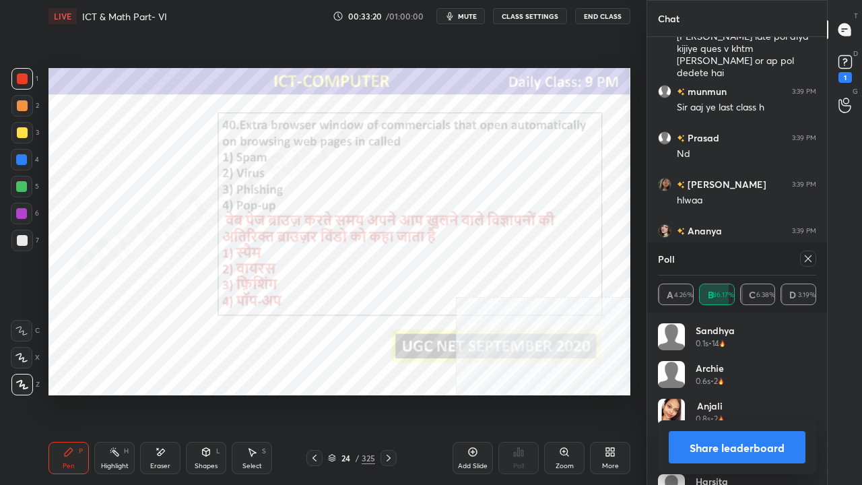
drag, startPoint x: 810, startPoint y: 260, endPoint x: 804, endPoint y: 261, distance: 6.8
click at [810, 260] on icon at bounding box center [808, 258] width 11 height 11
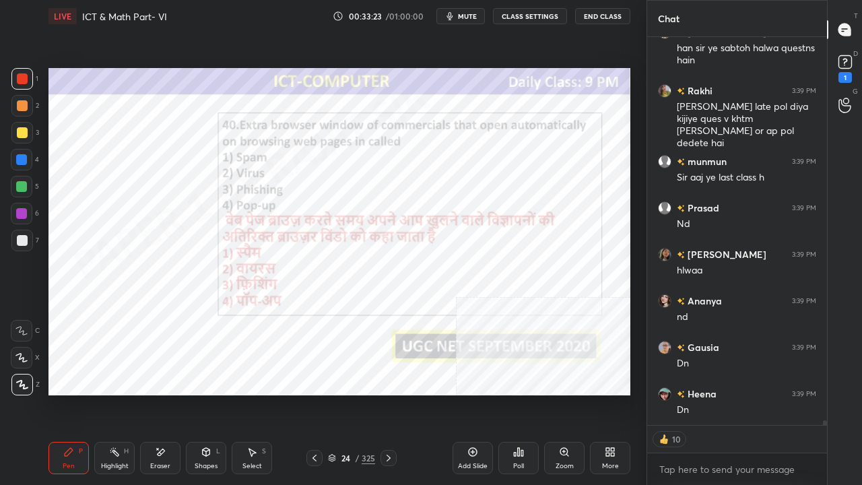
click at [529, 393] on div "Poll" at bounding box center [519, 458] width 40 height 32
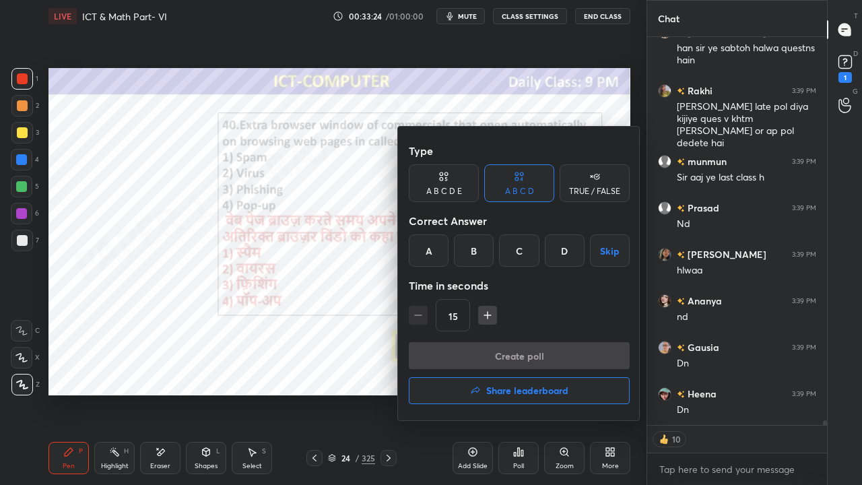
drag, startPoint x: 556, startPoint y: 254, endPoint x: 533, endPoint y: 327, distance: 76.3
click at [556, 257] on div "D" at bounding box center [565, 250] width 40 height 32
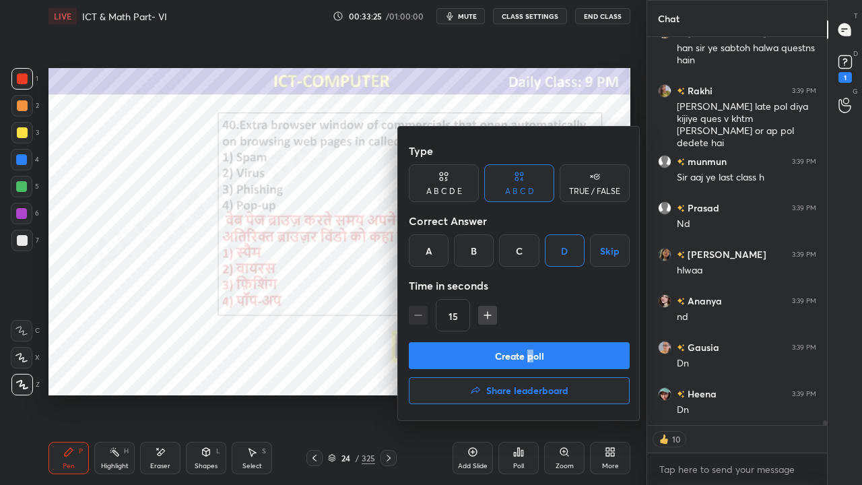
click at [531, 356] on button "Create poll" at bounding box center [519, 355] width 221 height 27
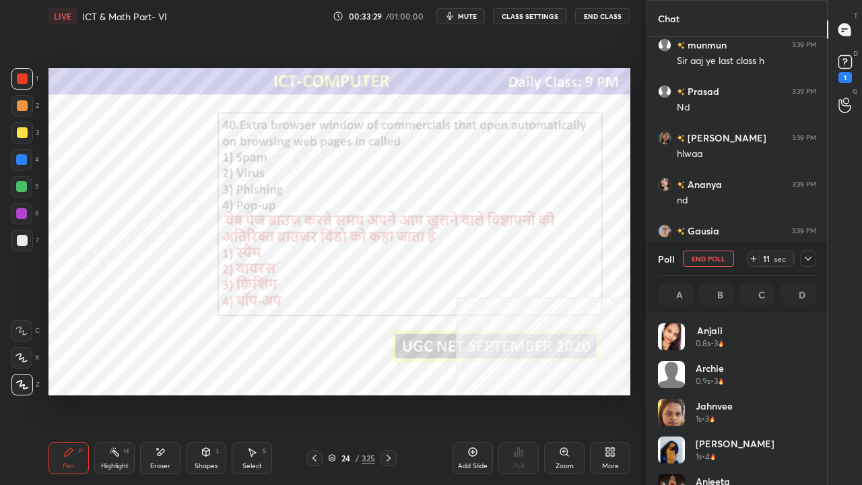
drag, startPoint x: 808, startPoint y: 259, endPoint x: 803, endPoint y: 283, distance: 24.0
click at [808, 259] on icon at bounding box center [808, 259] width 7 height 4
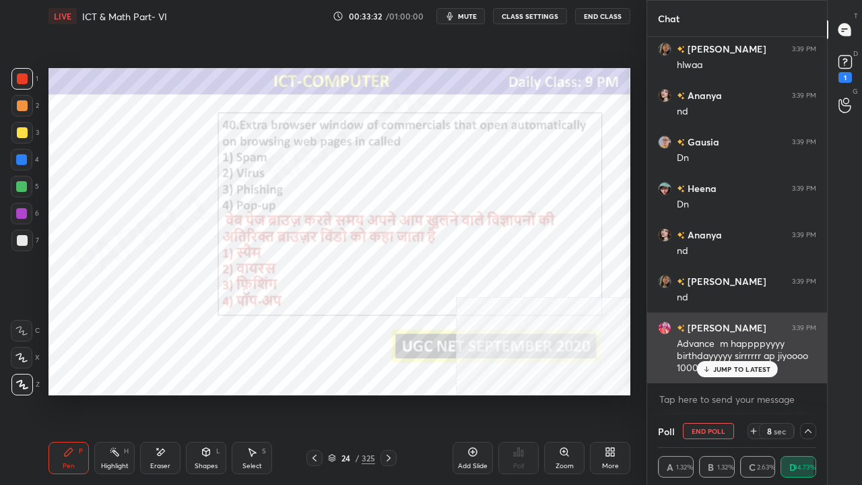
click at [737, 371] on div "JUMP TO LATEST" at bounding box center [737, 369] width 81 height 16
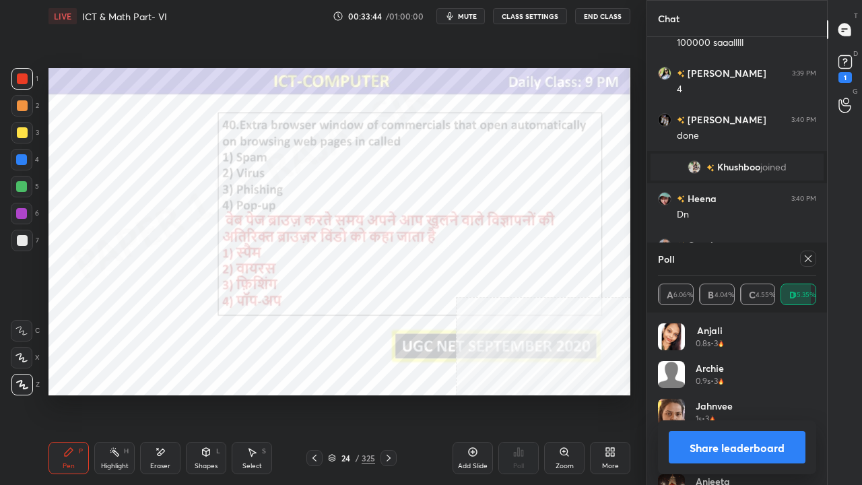
click at [806, 259] on icon at bounding box center [808, 258] width 11 height 11
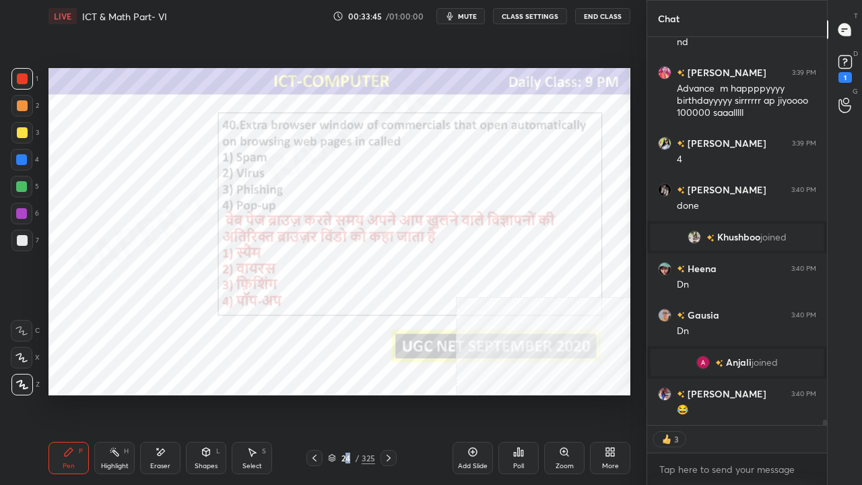
drag, startPoint x: 348, startPoint y: 457, endPoint x: 361, endPoint y: 418, distance: 41.3
click at [348, 393] on div "24" at bounding box center [345, 458] width 13 height 8
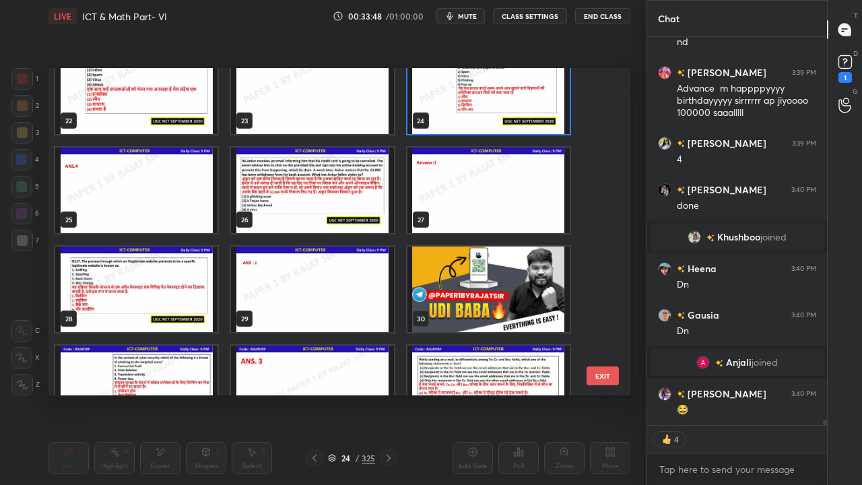
click at [342, 213] on img "grid" at bounding box center [312, 191] width 162 height 86
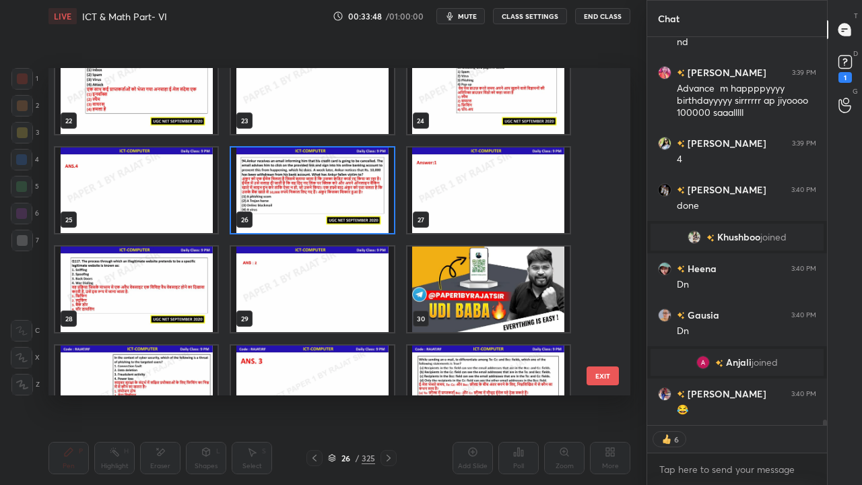
click at [344, 209] on img "grid" at bounding box center [312, 191] width 162 height 86
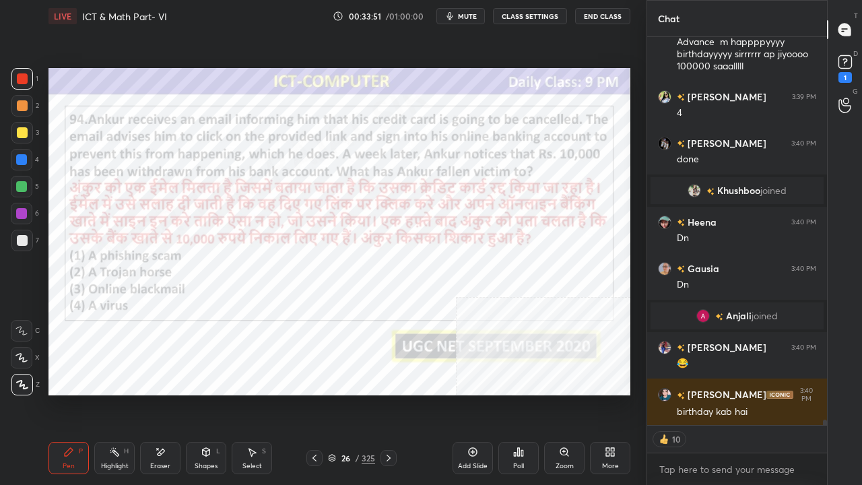
click at [521, 393] on icon at bounding box center [522, 453] width 2 height 6
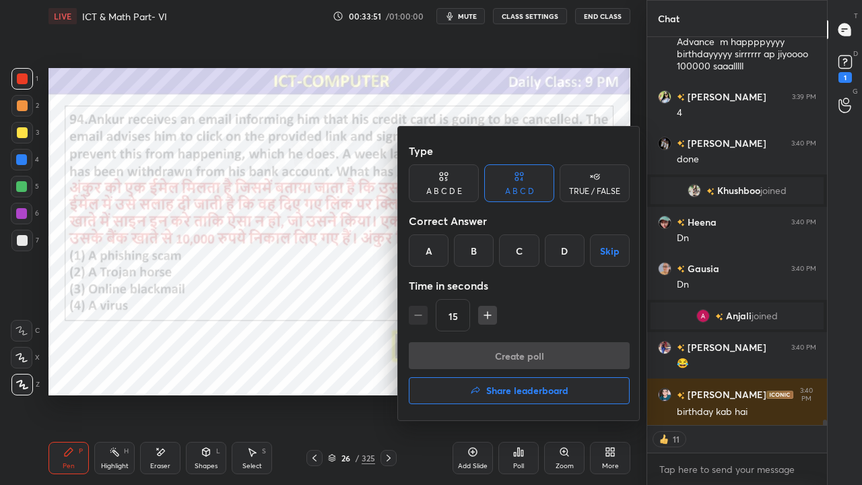
click at [435, 253] on div "A" at bounding box center [429, 250] width 40 height 32
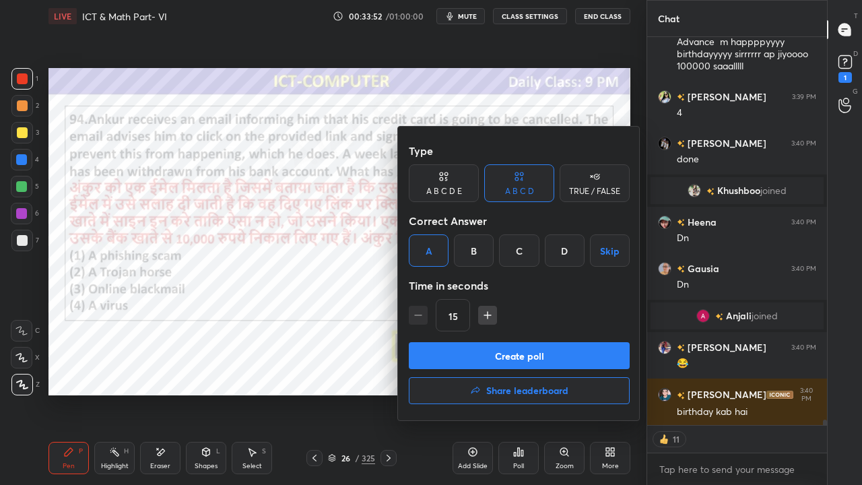
type textarea "x"
click at [488, 313] on icon "button" at bounding box center [487, 315] width 13 height 13
click at [488, 315] on icon "button" at bounding box center [487, 315] width 13 height 13
type input "45"
click at [490, 350] on button "Create poll" at bounding box center [519, 355] width 221 height 27
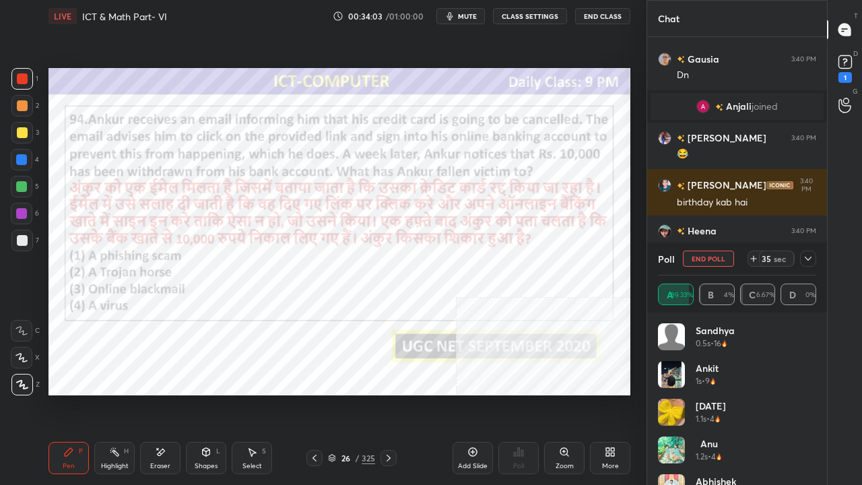
click at [810, 256] on icon at bounding box center [808, 258] width 11 height 11
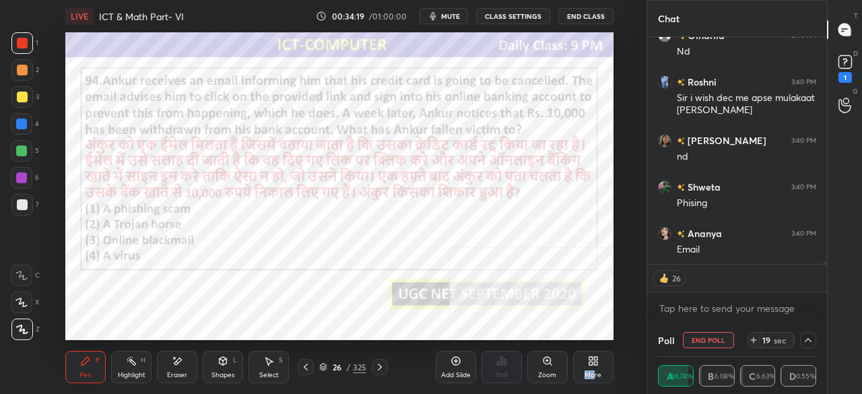
click at [595, 368] on div "More" at bounding box center [593, 367] width 40 height 32
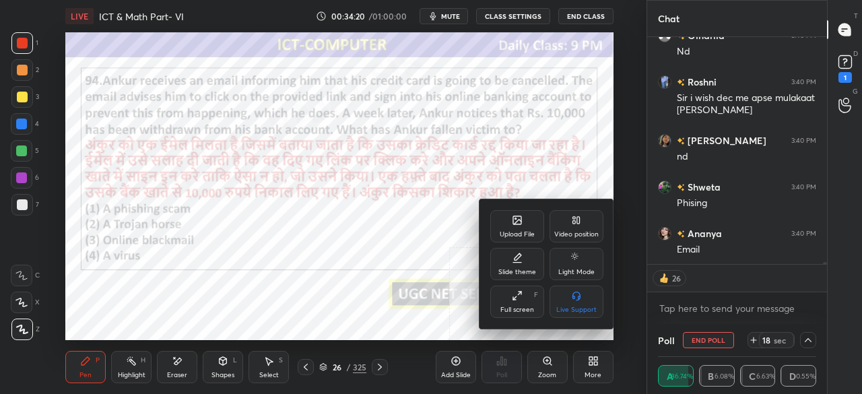
click at [505, 307] on div "Full screen" at bounding box center [518, 310] width 34 height 7
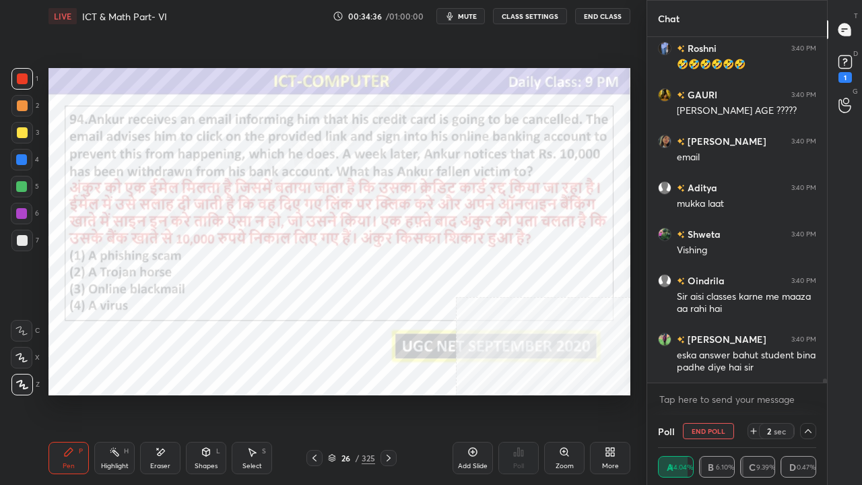
click at [167, 393] on div "Eraser" at bounding box center [160, 458] width 40 height 32
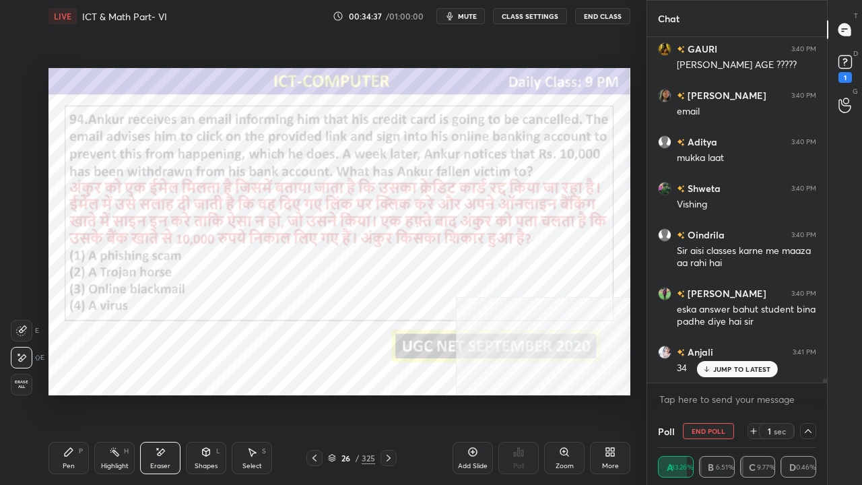
click at [26, 382] on span "Erase all" at bounding box center [21, 384] width 20 height 9
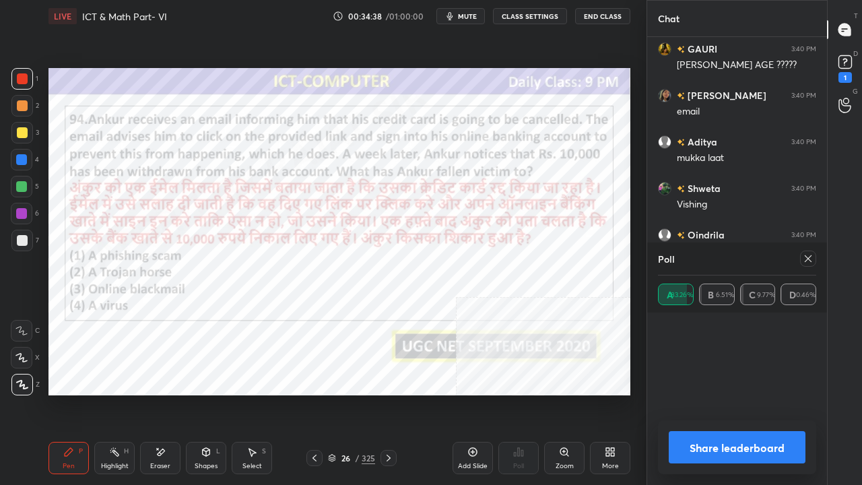
click at [717, 368] on div "Poll A 83.26% B 6.51% C 9.77% D 0.46% Share leaderboard" at bounding box center [737, 364] width 180 height 243
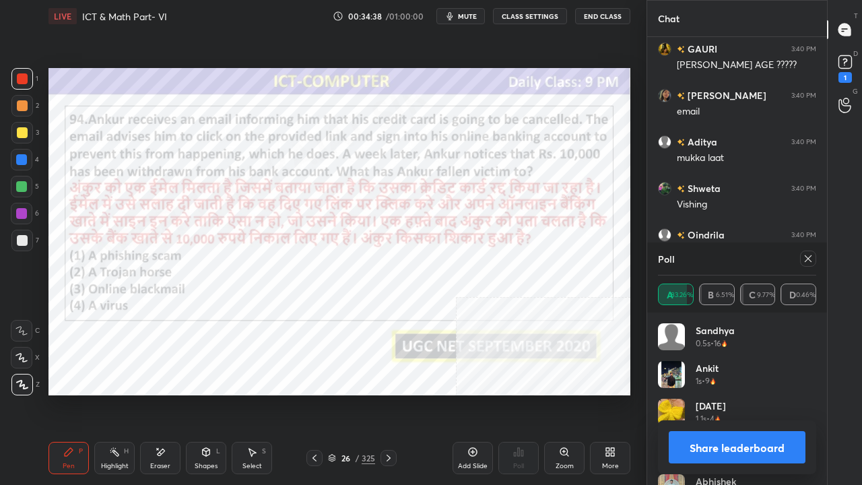
click at [810, 261] on icon at bounding box center [808, 258] width 11 height 11
type textarea "x"
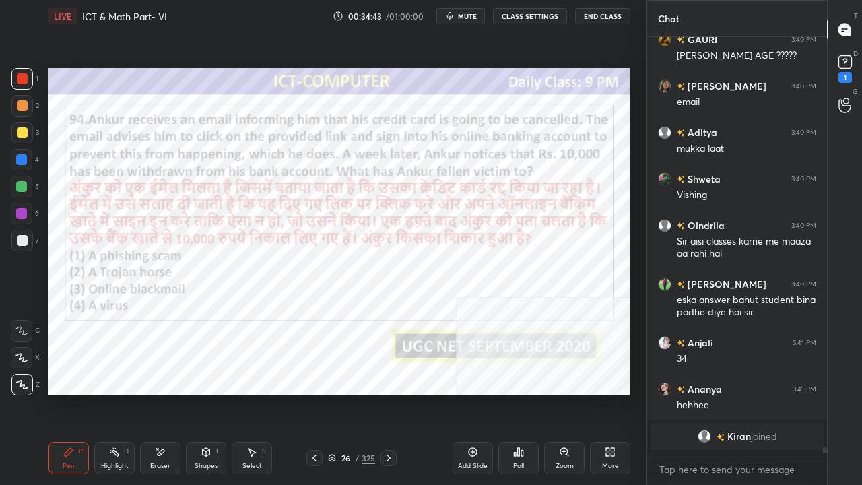
click at [20, 214] on div at bounding box center [21, 213] width 11 height 11
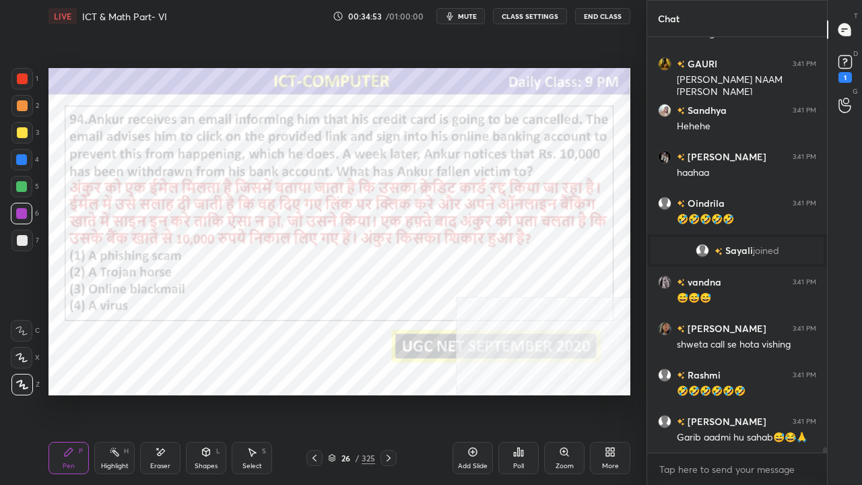
click at [351, 393] on div "26" at bounding box center [345, 458] width 13 height 8
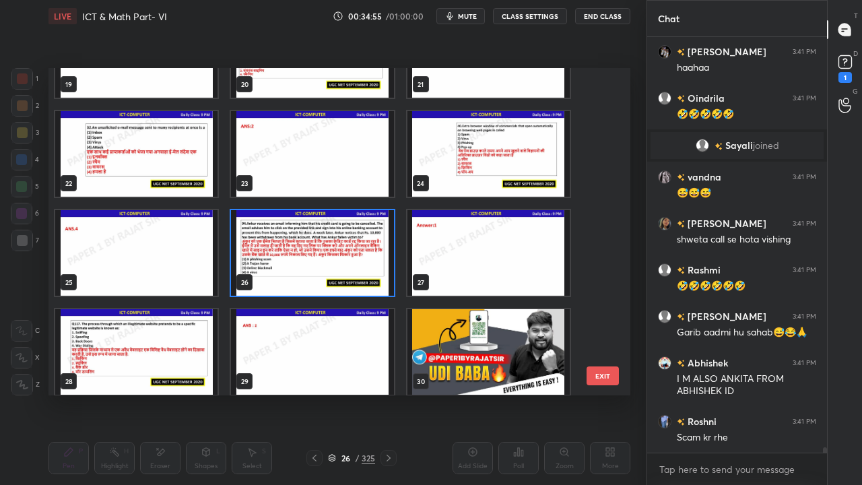
click at [331, 259] on img "grid" at bounding box center [312, 253] width 162 height 86
click at [333, 259] on img "grid" at bounding box center [312, 253] width 162 height 86
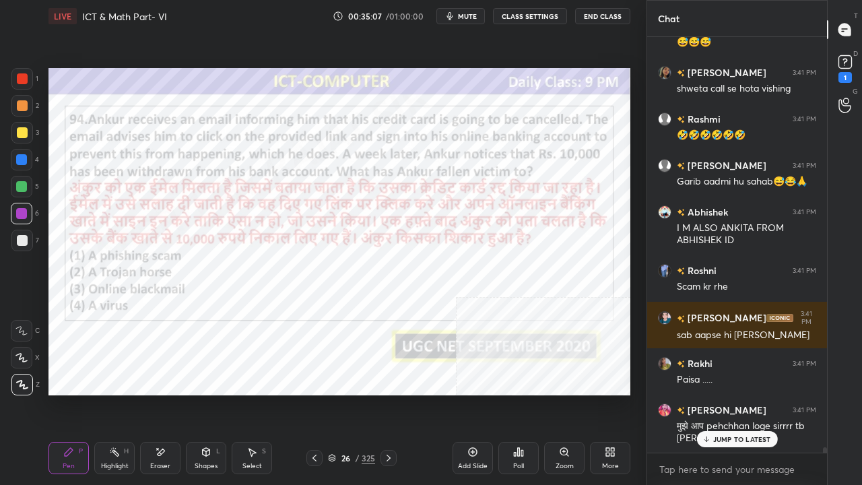
click at [347, 393] on div "26" at bounding box center [345, 458] width 13 height 8
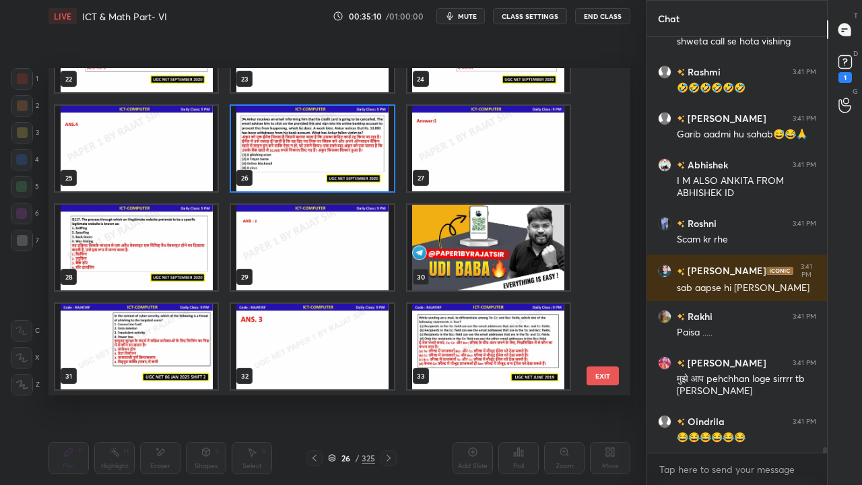
click at [156, 257] on img "grid" at bounding box center [136, 248] width 162 height 86
click at [158, 257] on img "grid" at bounding box center [136, 248] width 162 height 86
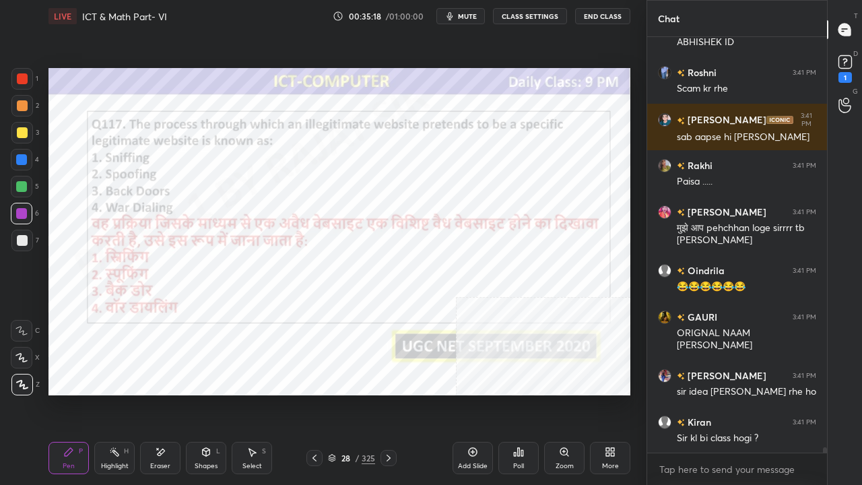
click at [519, 393] on div "Poll" at bounding box center [519, 458] width 40 height 32
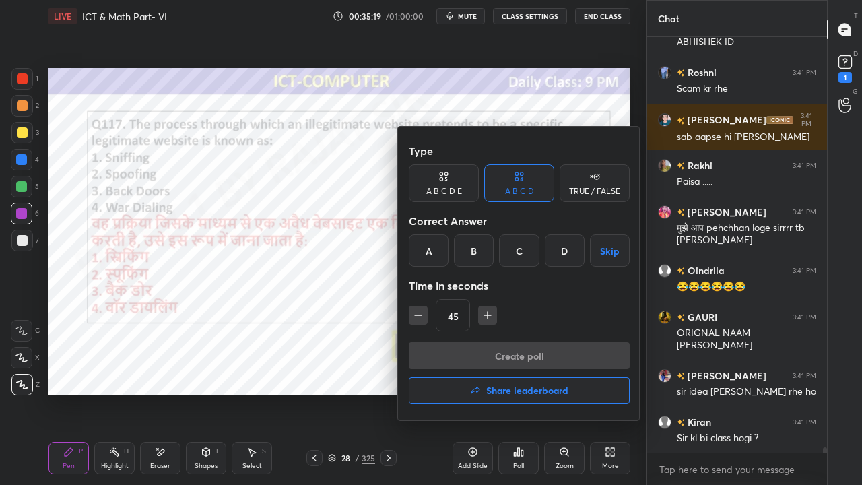
drag, startPoint x: 473, startPoint y: 250, endPoint x: 470, endPoint y: 306, distance: 56.0
click at [474, 251] on div "B" at bounding box center [474, 250] width 40 height 32
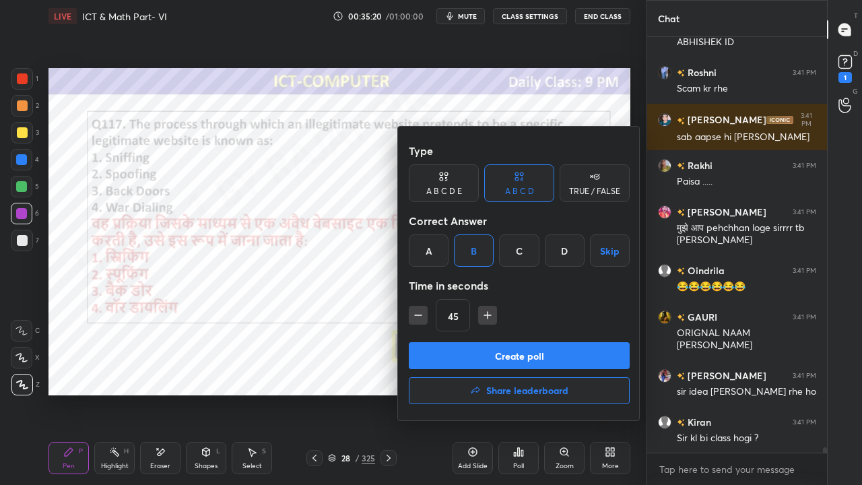
click at [420, 317] on icon "button" at bounding box center [418, 315] width 13 height 13
type input "30"
click at [447, 350] on button "Create poll" at bounding box center [519, 355] width 221 height 27
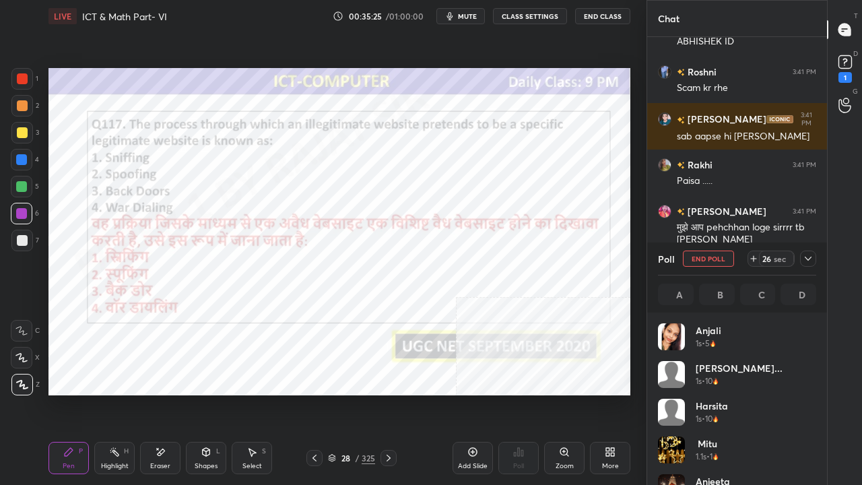
click at [810, 257] on icon at bounding box center [808, 258] width 11 height 11
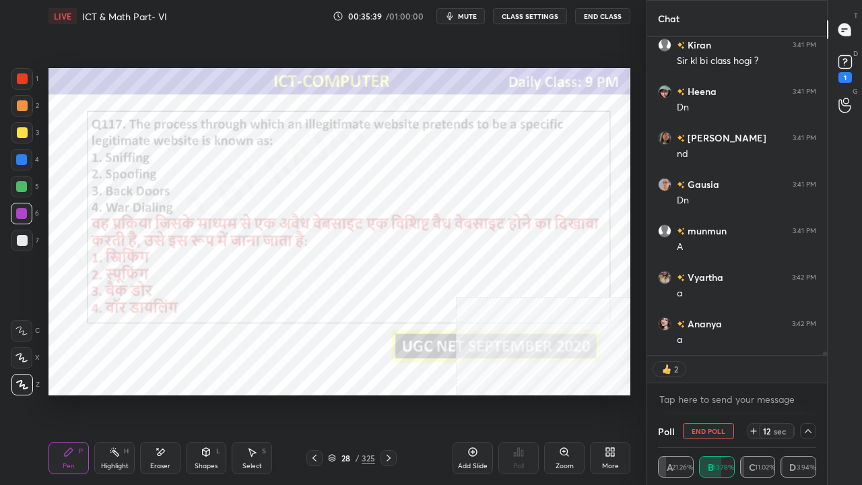
click at [20, 159] on div at bounding box center [21, 159] width 11 height 11
click at [19, 158] on div at bounding box center [21, 159] width 11 height 11
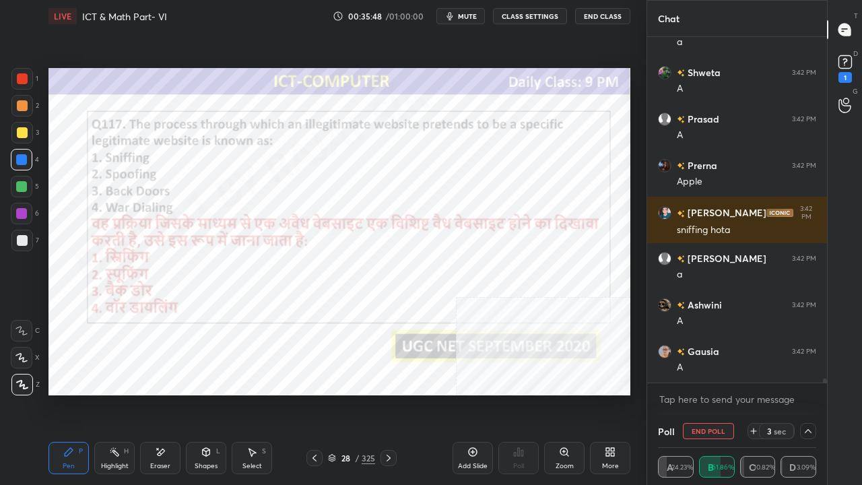
click at [355, 393] on div "/" at bounding box center [357, 458] width 4 height 8
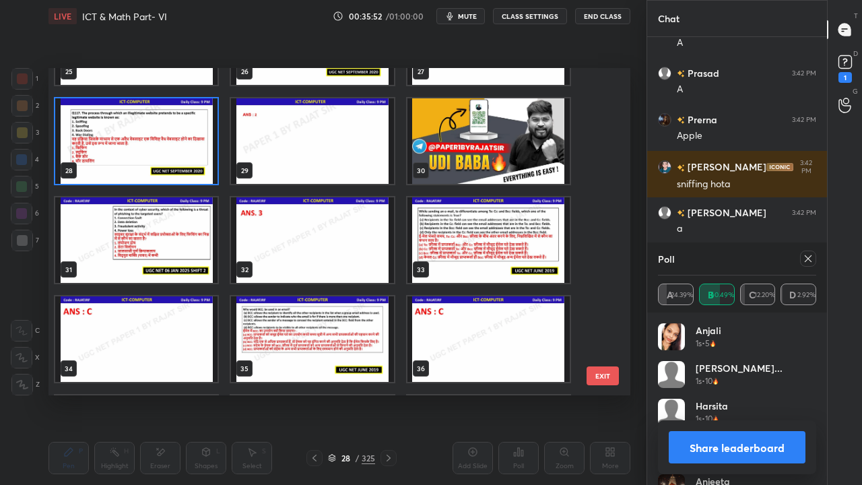
click at [189, 259] on img "grid" at bounding box center [136, 240] width 162 height 86
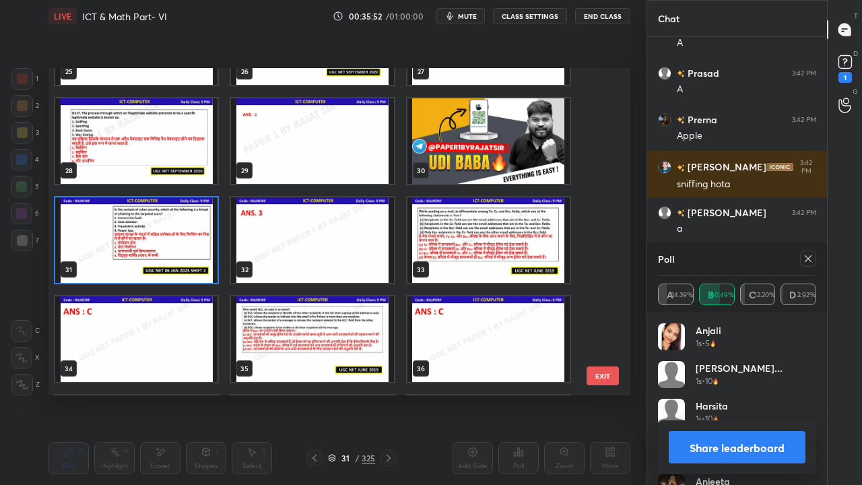
click at [189, 259] on img "grid" at bounding box center [136, 240] width 162 height 86
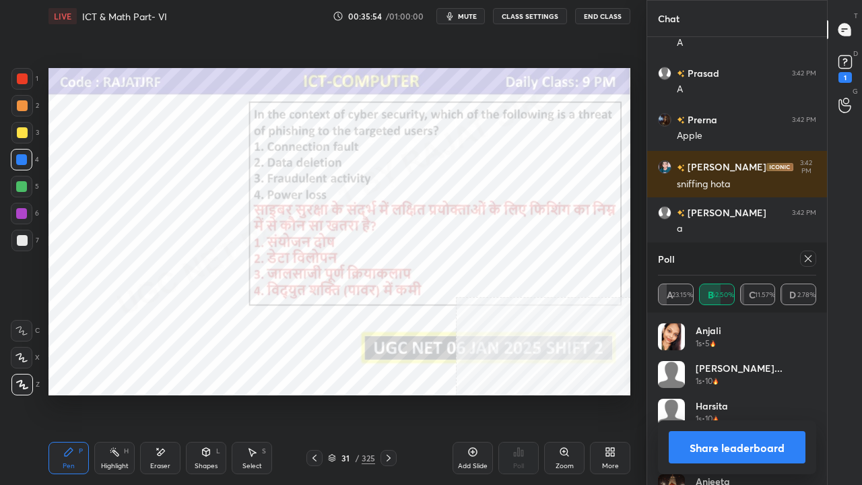
drag, startPoint x: 810, startPoint y: 253, endPoint x: 798, endPoint y: 247, distance: 13.3
click at [810, 253] on div at bounding box center [808, 259] width 16 height 16
type textarea "x"
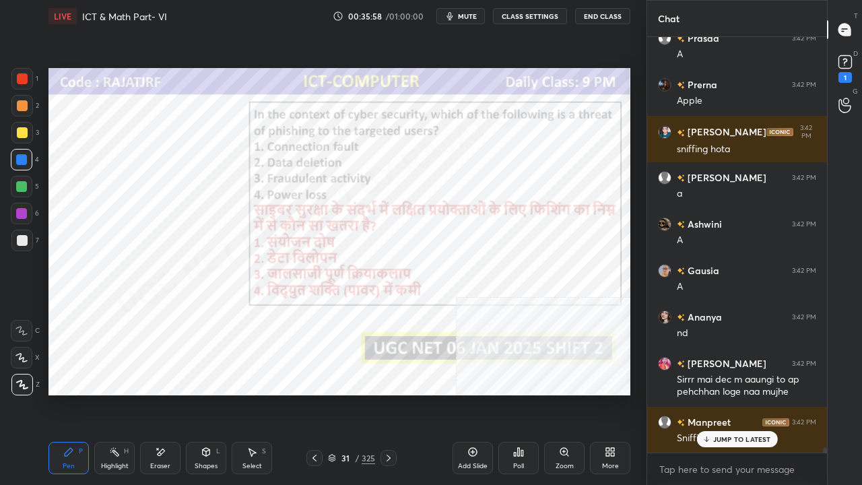
click at [520, 393] on icon at bounding box center [518, 452] width 11 height 11
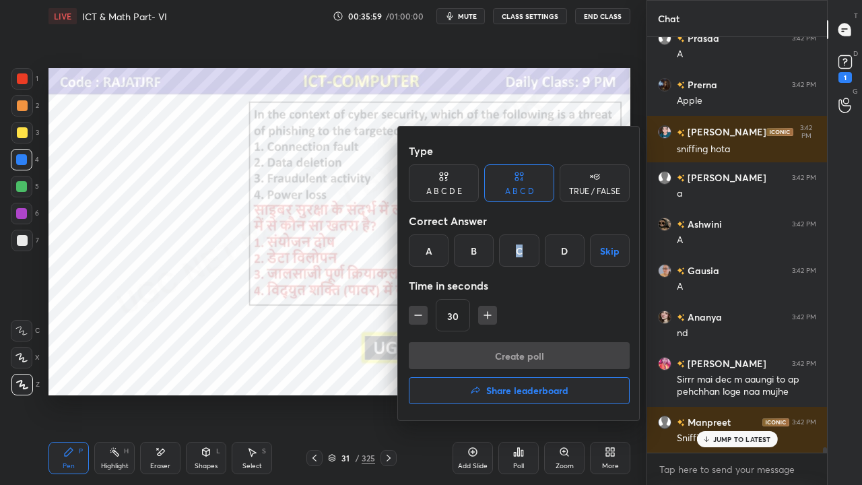
drag, startPoint x: 519, startPoint y: 245, endPoint x: 482, endPoint y: 301, distance: 67.3
click at [517, 245] on div "C" at bounding box center [519, 250] width 40 height 32
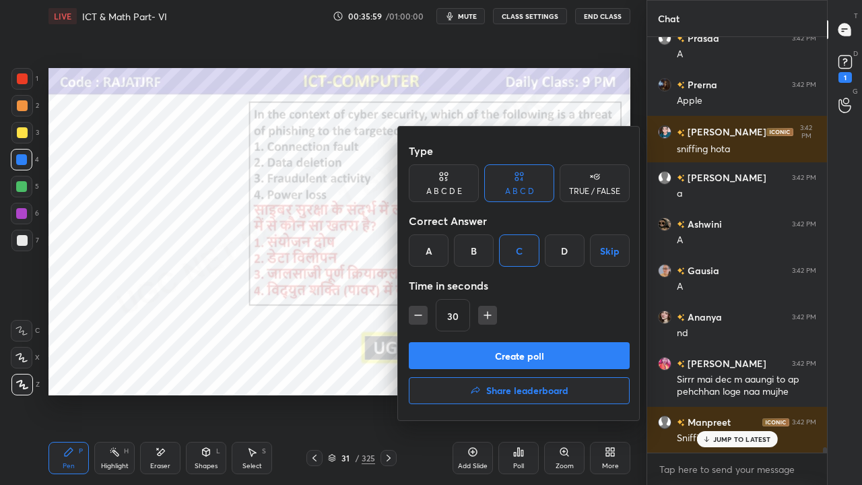
drag, startPoint x: 420, startPoint y: 317, endPoint x: 429, endPoint y: 333, distance: 19.0
click at [420, 318] on icon "button" at bounding box center [418, 315] width 13 height 13
type input "15"
click at [443, 346] on button "Create poll" at bounding box center [519, 355] width 221 height 27
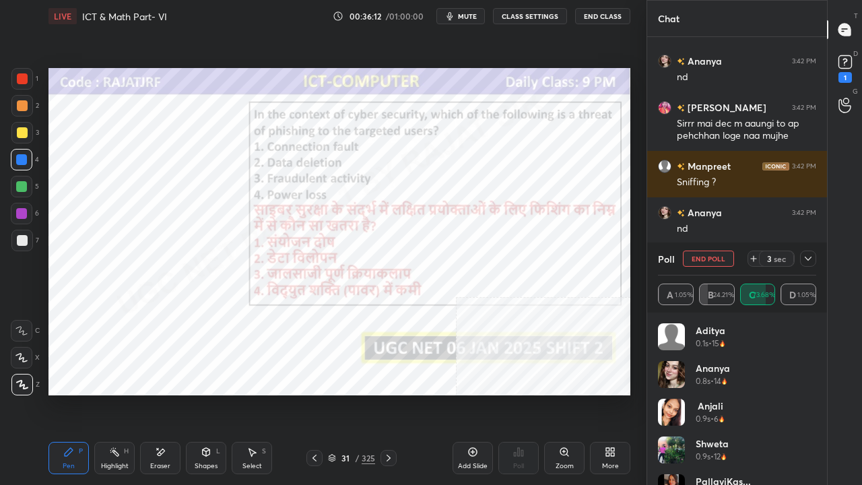
click at [813, 259] on icon at bounding box center [808, 258] width 11 height 11
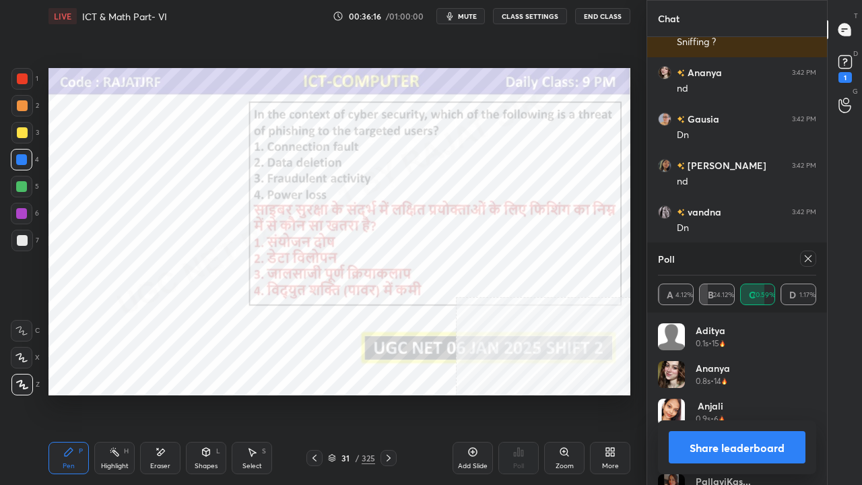
click at [362, 393] on div "325" at bounding box center [368, 458] width 13 height 12
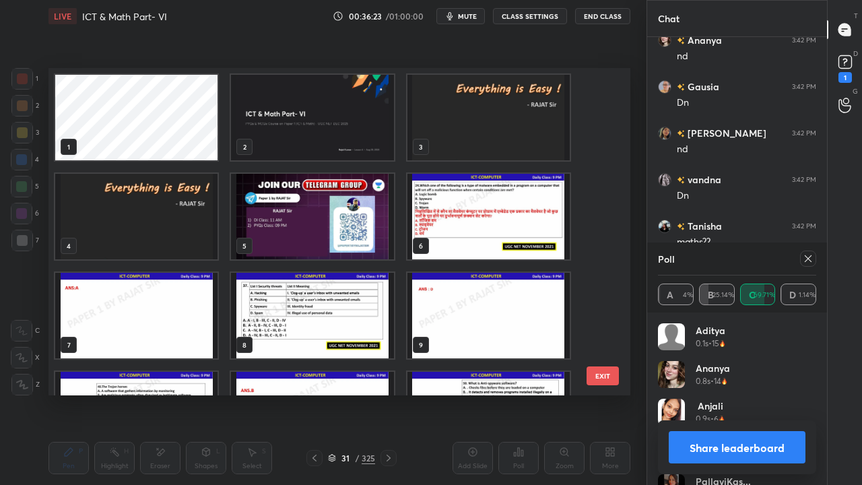
click at [441, 115] on img "grid" at bounding box center [489, 118] width 162 height 86
click at [439, 114] on img "grid" at bounding box center [489, 118] width 162 height 86
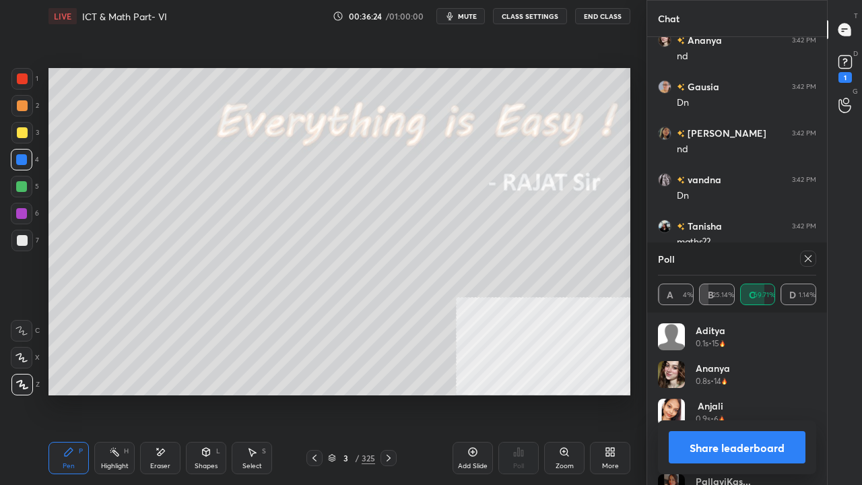
click at [808, 259] on icon at bounding box center [808, 258] width 7 height 7
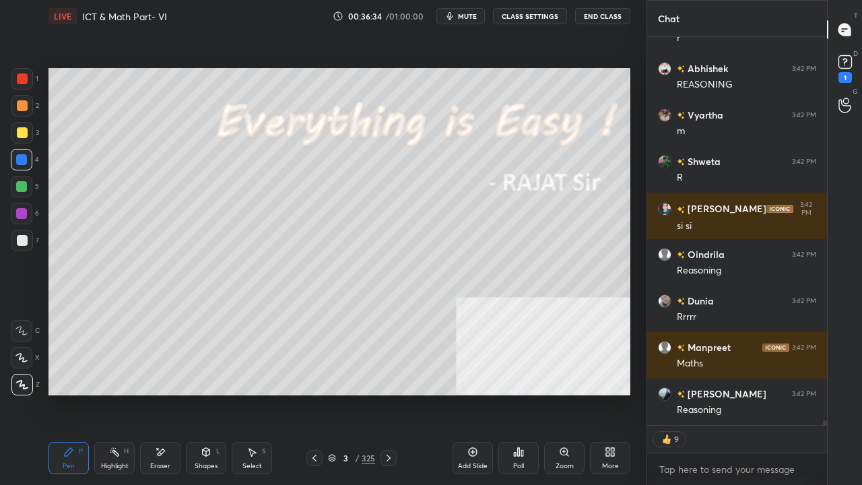
click at [607, 393] on icon at bounding box center [607, 454] width 3 height 3
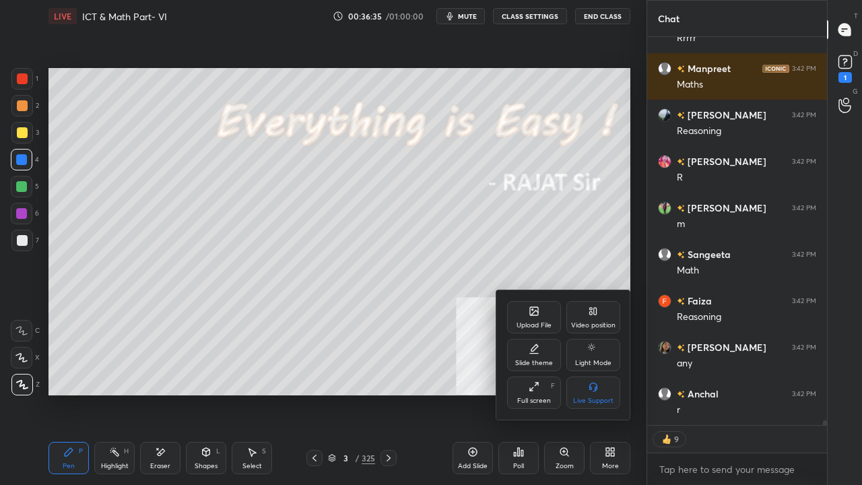
click at [532, 319] on div "Upload File" at bounding box center [534, 317] width 54 height 32
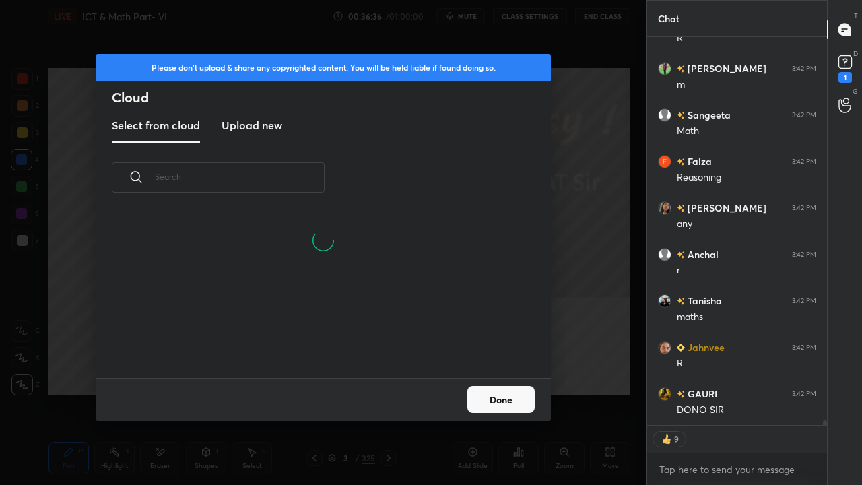
click at [253, 127] on h3 "Upload new" at bounding box center [252, 125] width 61 height 16
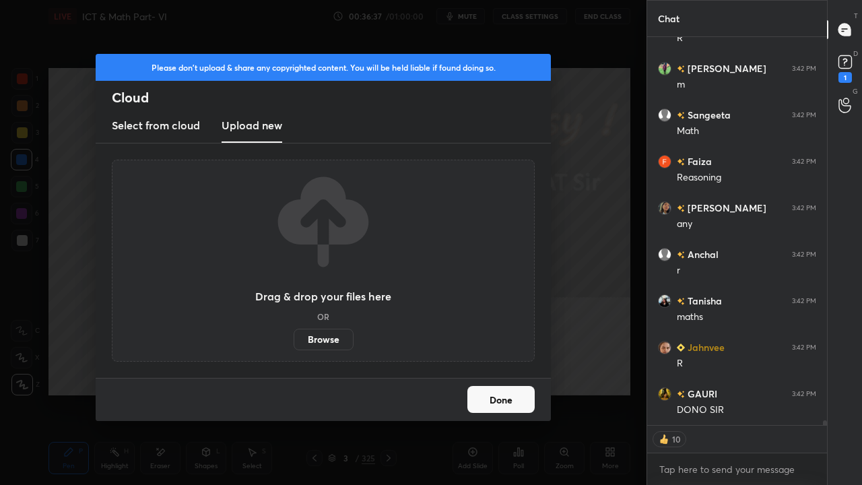
click at [336, 342] on label "Browse" at bounding box center [324, 340] width 60 height 22
click at [294, 342] on input "Browse" at bounding box center [294, 340] width 0 height 22
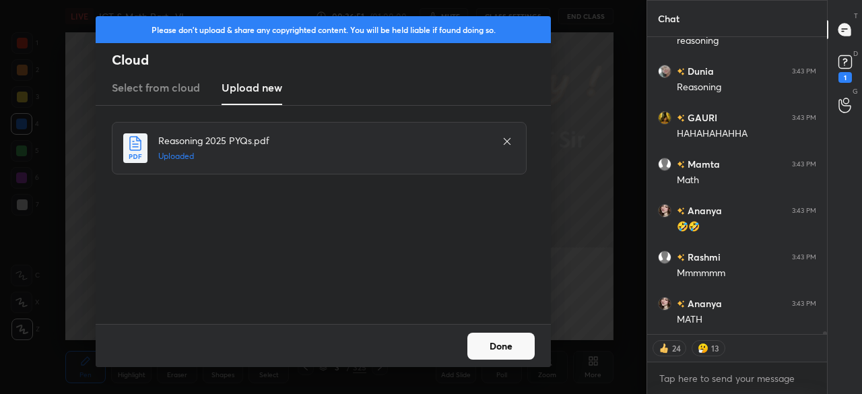
drag, startPoint x: 517, startPoint y: 354, endPoint x: 495, endPoint y: 344, distance: 24.1
click at [517, 352] on button "Done" at bounding box center [501, 346] width 67 height 27
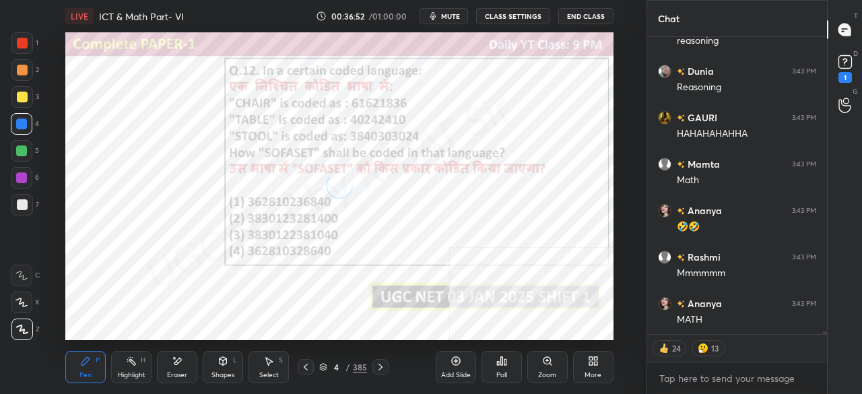
click at [306, 371] on icon at bounding box center [305, 367] width 11 height 11
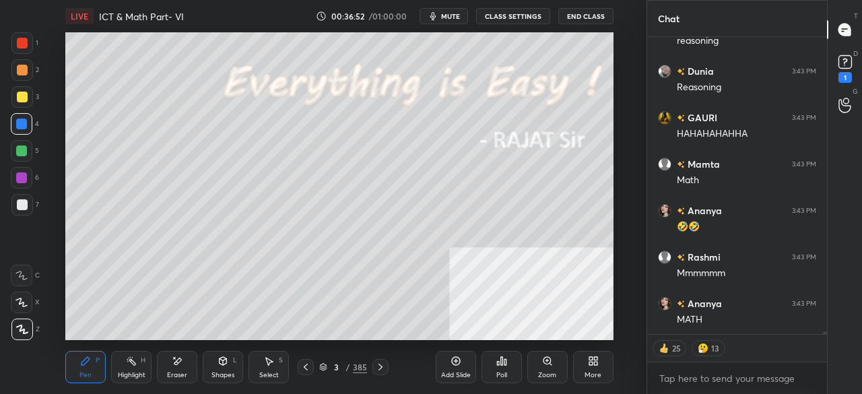
click at [352, 364] on div "3 / 385" at bounding box center [343, 367] width 48 height 12
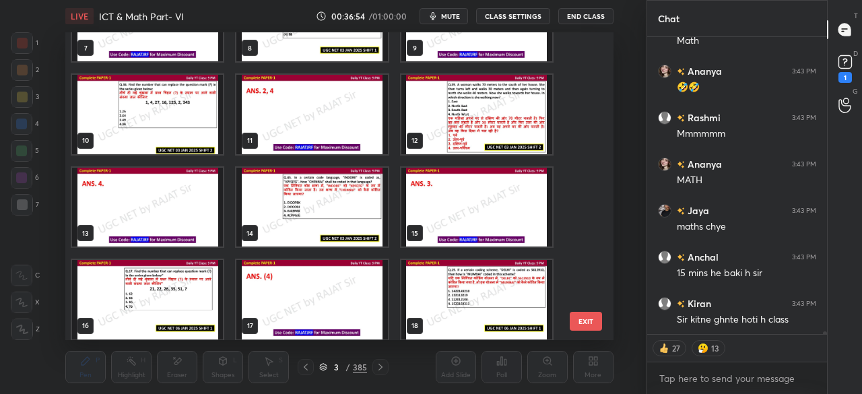
type textarea "x"
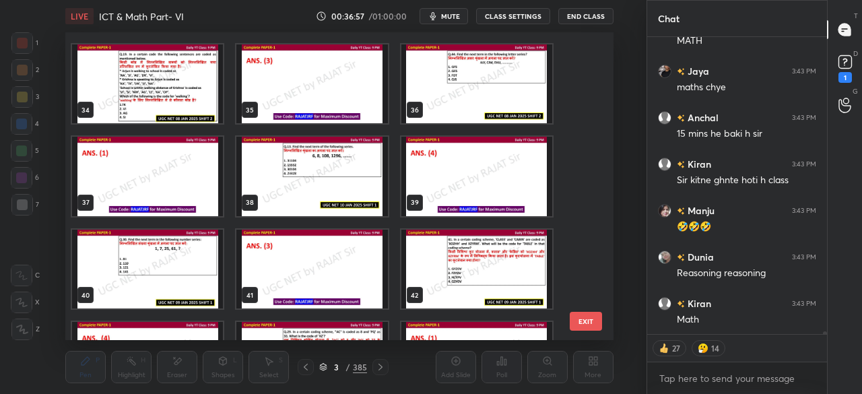
click at [478, 102] on img "grid" at bounding box center [476, 83] width 151 height 79
click at [480, 100] on img "grid" at bounding box center [476, 83] width 151 height 79
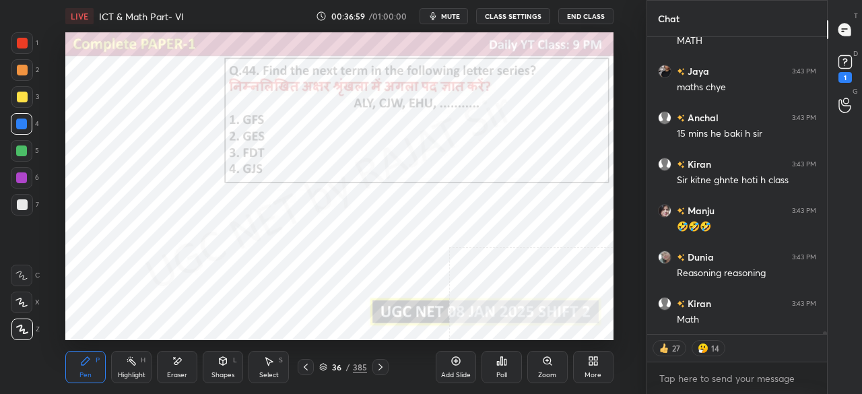
click at [506, 362] on icon at bounding box center [506, 362] width 2 height 6
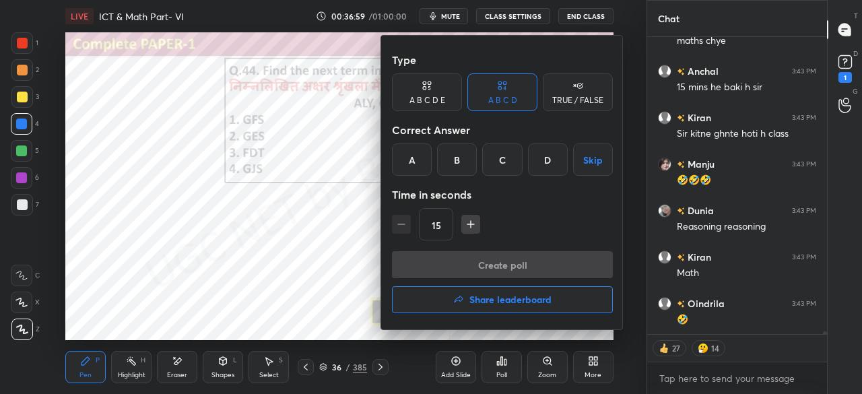
click at [412, 162] on div "A" at bounding box center [412, 159] width 40 height 32
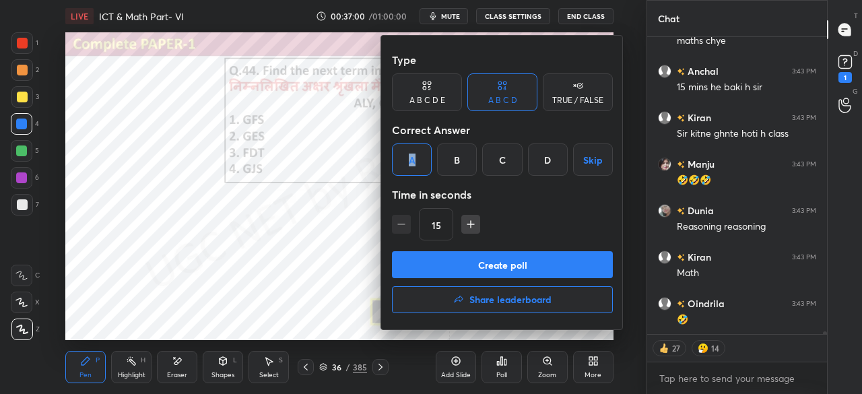
click at [476, 219] on button "button" at bounding box center [470, 224] width 19 height 19
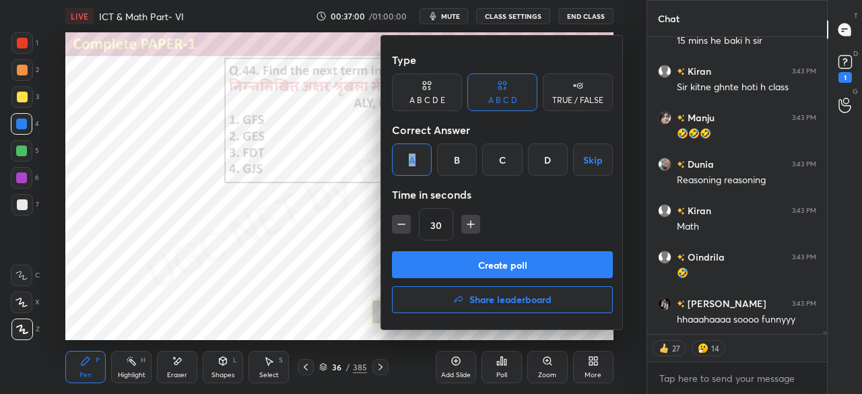
drag, startPoint x: 476, startPoint y: 220, endPoint x: 474, endPoint y: 248, distance: 27.7
click at [476, 222] on button "button" at bounding box center [470, 224] width 19 height 19
type input "45"
click at [307, 277] on div at bounding box center [431, 197] width 862 height 394
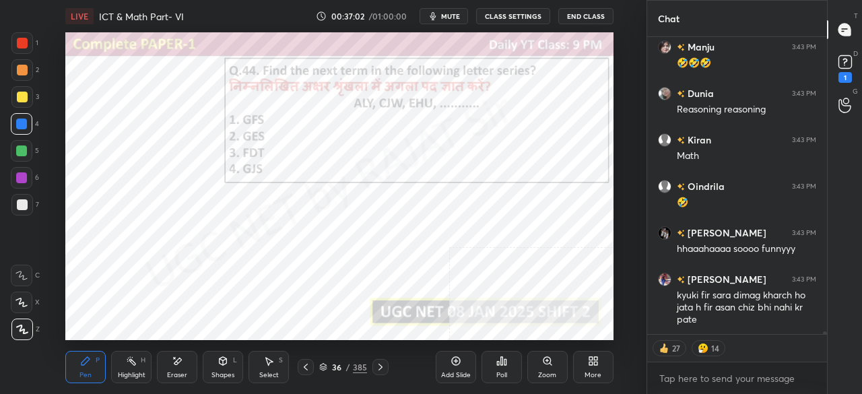
click at [344, 367] on div "36" at bounding box center [336, 367] width 13 height 8
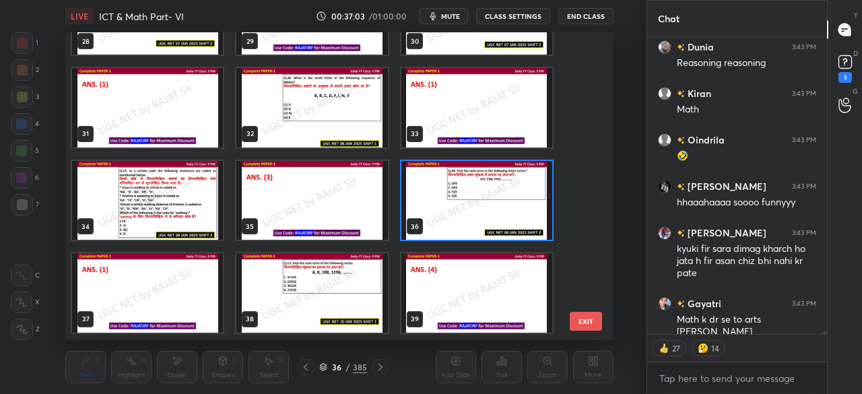
click at [469, 183] on img "grid" at bounding box center [476, 200] width 151 height 79
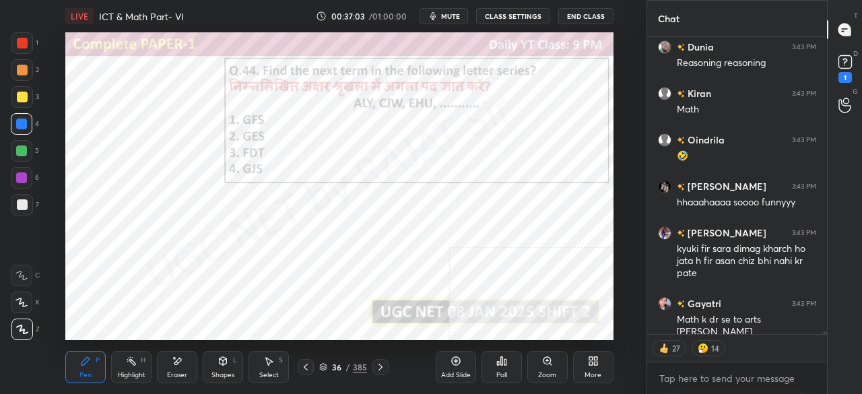
click at [468, 183] on img "grid" at bounding box center [476, 200] width 151 height 79
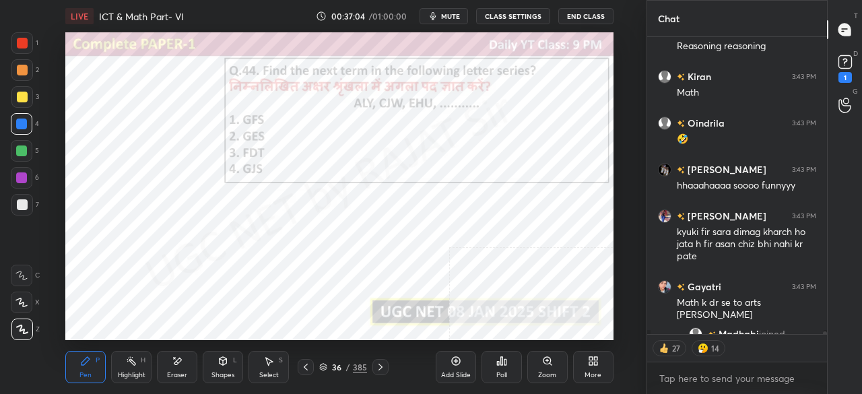
click at [496, 368] on div "Poll" at bounding box center [502, 367] width 40 height 32
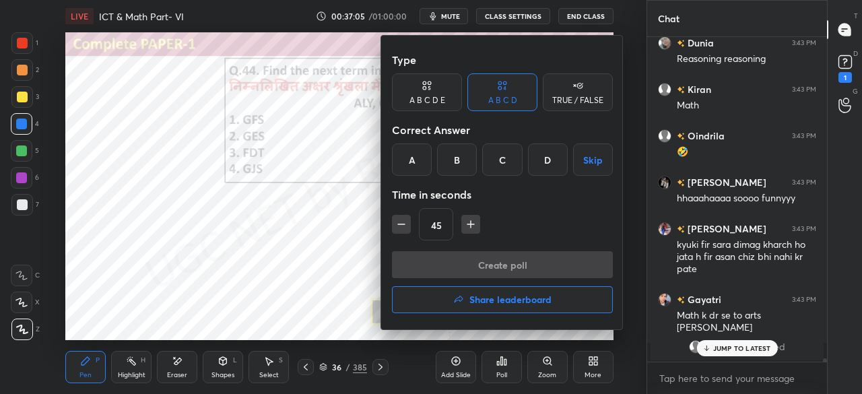
click at [414, 163] on div "A" at bounding box center [412, 159] width 40 height 32
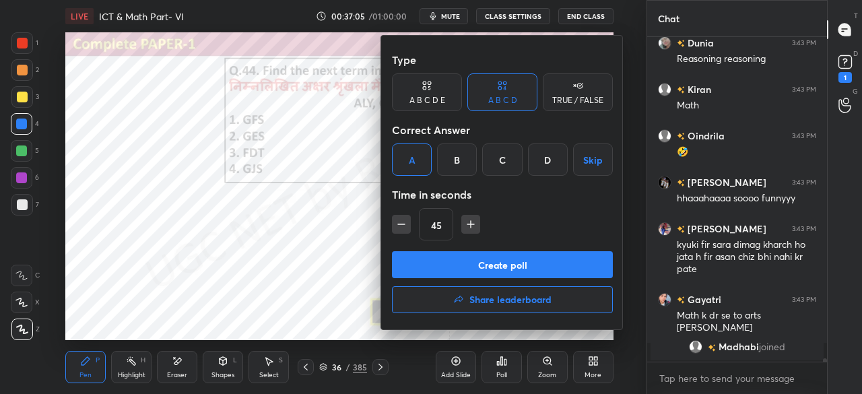
click at [530, 265] on button "Create poll" at bounding box center [502, 264] width 221 height 27
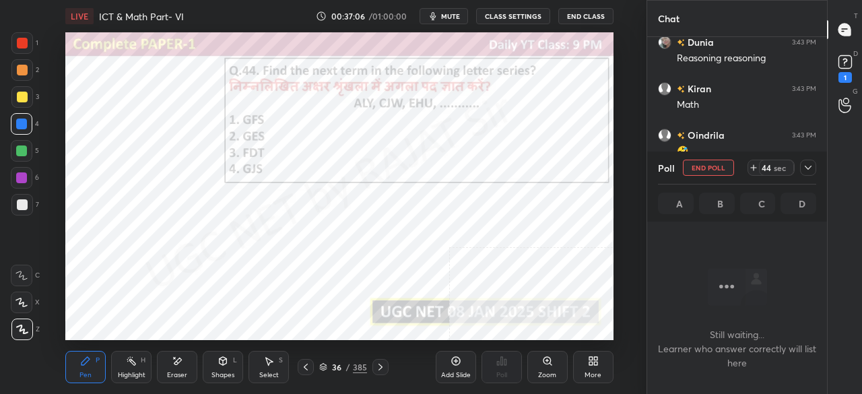
click at [612, 364] on div "More" at bounding box center [593, 367] width 40 height 32
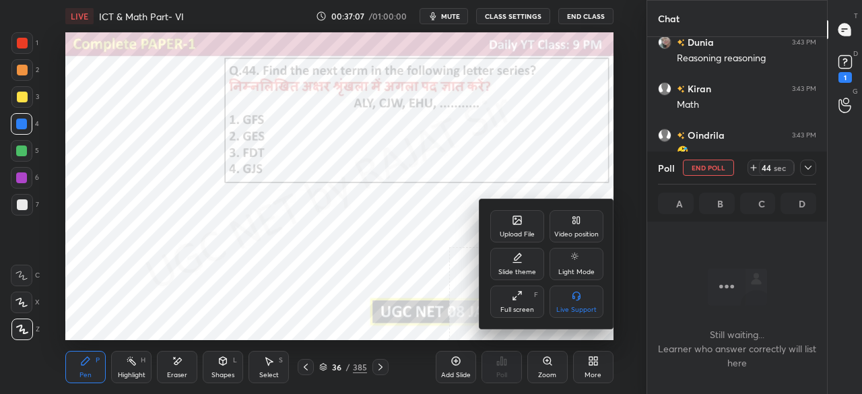
click at [519, 303] on div "Full screen F" at bounding box center [517, 302] width 54 height 32
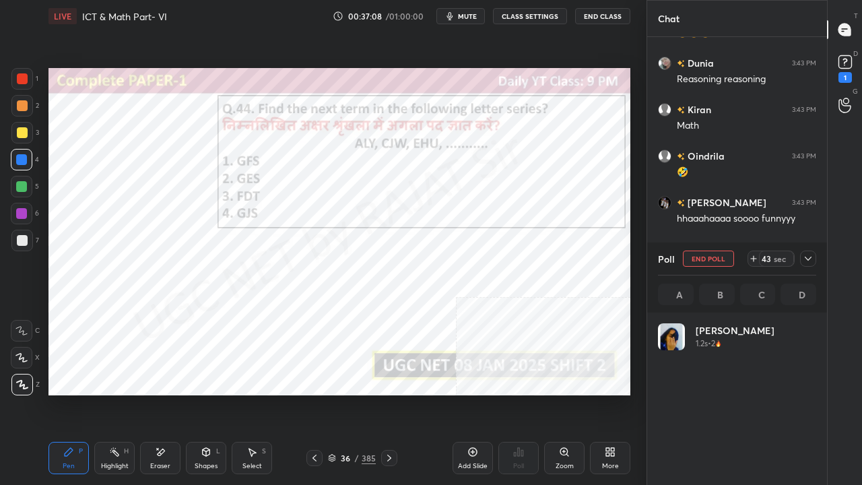
click at [810, 258] on icon at bounding box center [808, 259] width 7 height 4
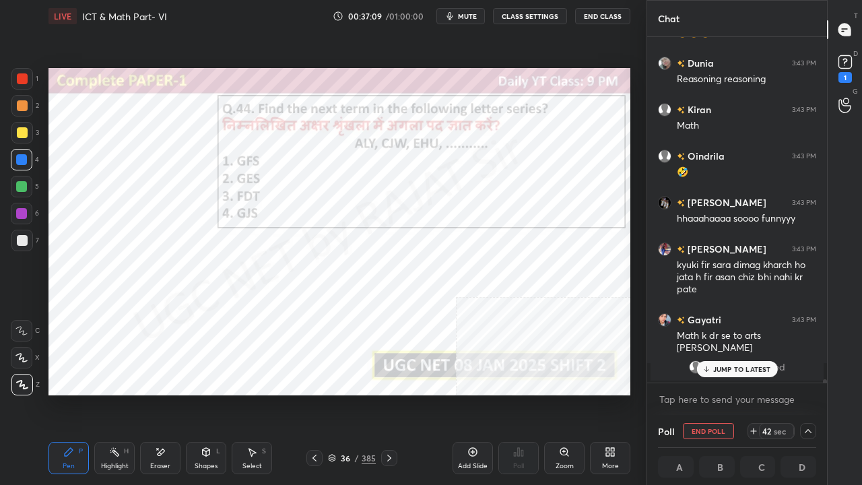
click at [734, 359] on div "[PERSON_NAME] joined" at bounding box center [737, 367] width 173 height 27
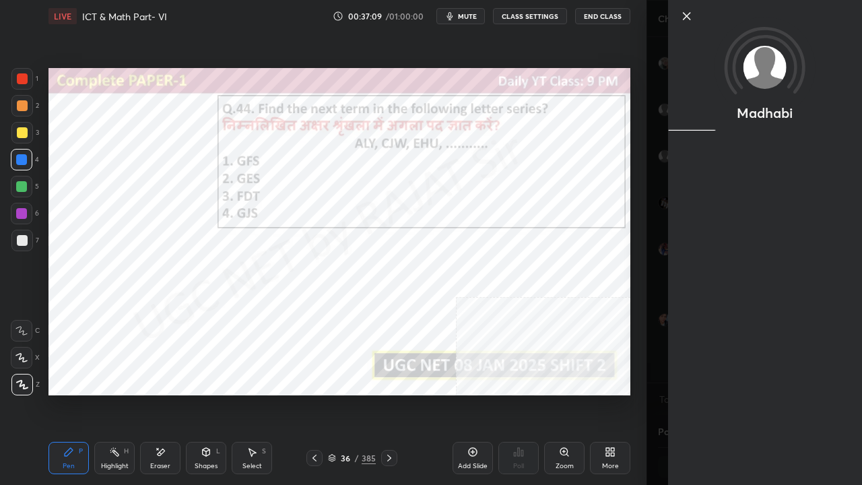
click at [721, 371] on div "Madhabi" at bounding box center [765, 242] width 194 height 485
click at [647, 377] on body "1 2 3 4 5 6 7 C X Z E E Erase all H H LIVE ICT & Math Part- VI 00:37:09 / 01:00…" at bounding box center [431, 242] width 862 height 485
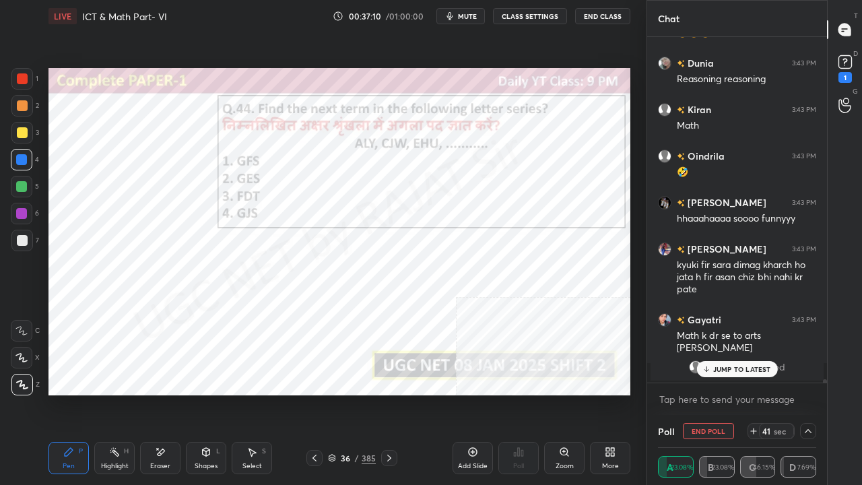
click at [752, 377] on div "JUMP TO LATEST" at bounding box center [737, 369] width 81 height 16
click at [460, 13] on button "mute" at bounding box center [461, 16] width 49 height 16
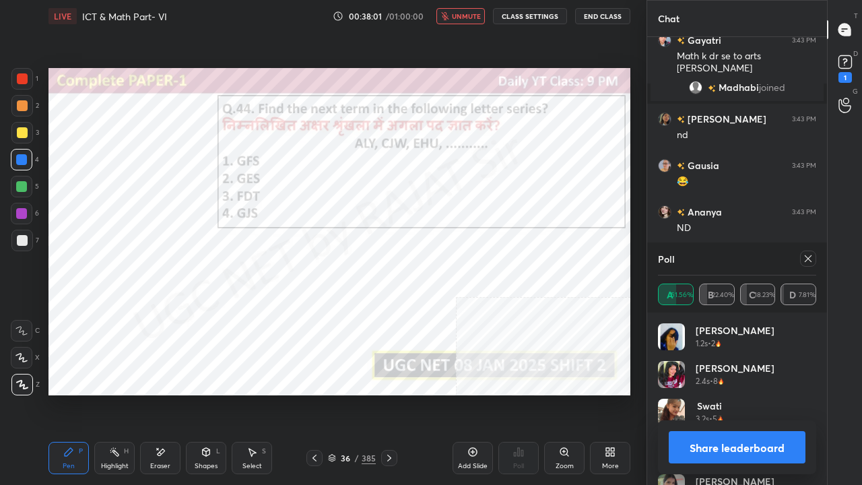
click at [810, 258] on icon at bounding box center [808, 258] width 11 height 11
type textarea "x"
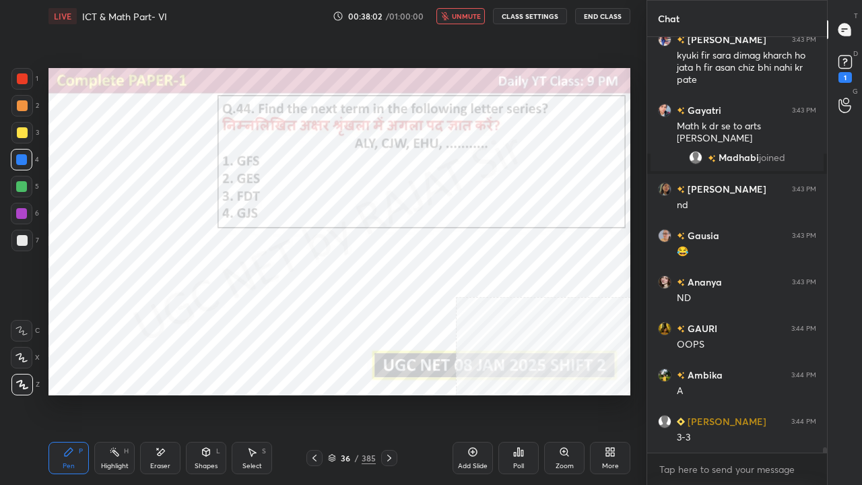
click at [470, 14] on span "unmute" at bounding box center [466, 15] width 29 height 9
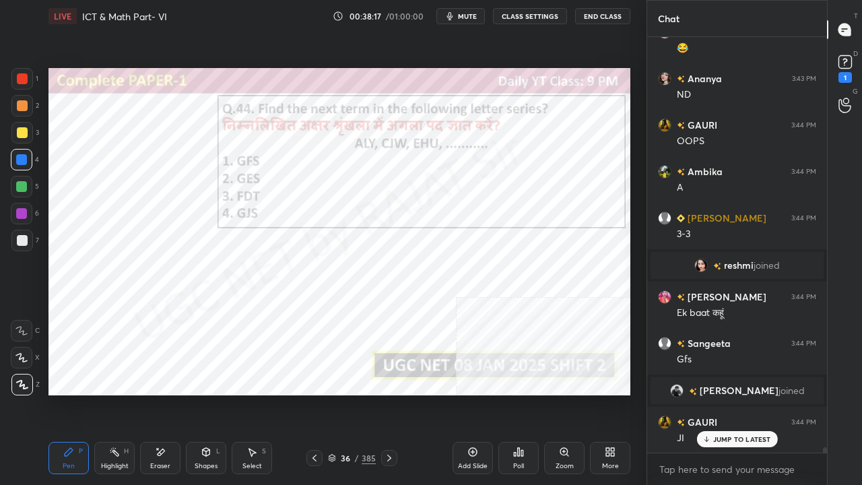
click at [352, 393] on div "36" at bounding box center [345, 458] width 13 height 8
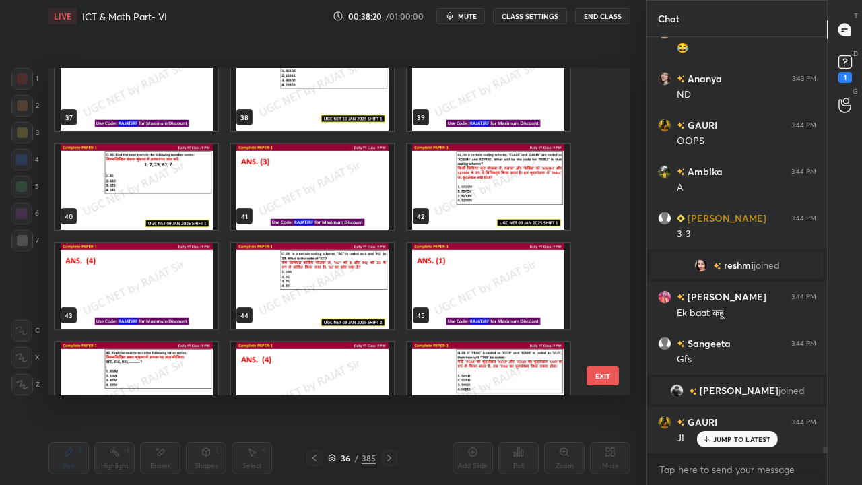
click at [178, 205] on img "grid" at bounding box center [136, 187] width 162 height 86
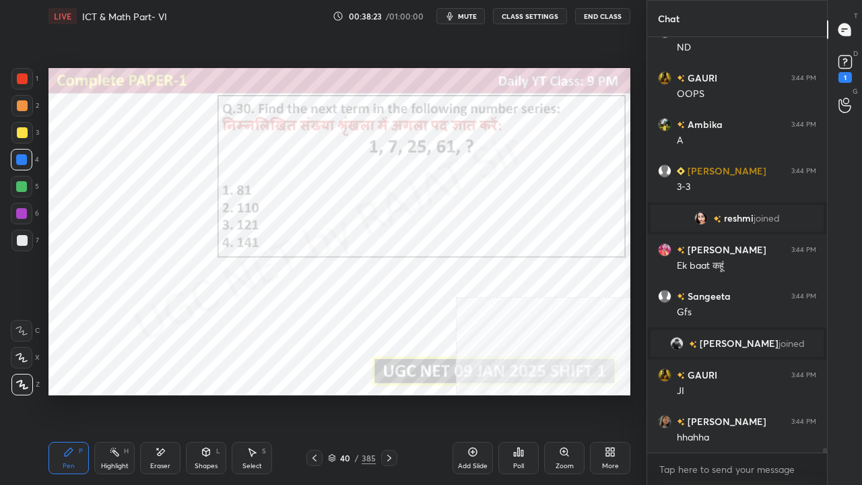
click at [347, 393] on div "40" at bounding box center [345, 458] width 13 height 8
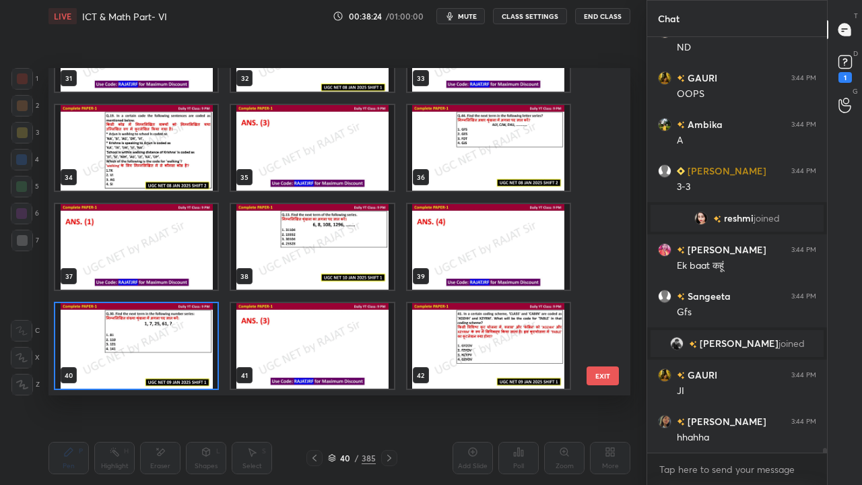
click at [182, 351] on img "grid" at bounding box center [136, 346] width 162 height 86
click at [182, 349] on img "grid" at bounding box center [136, 346] width 162 height 86
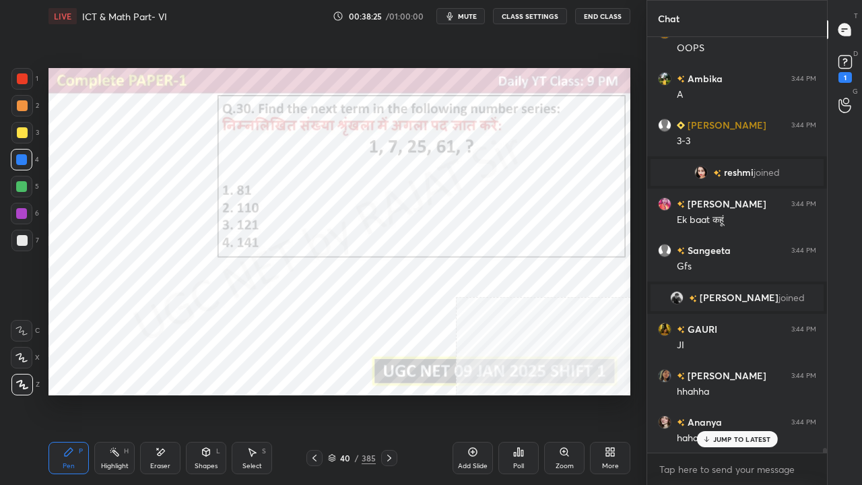
click at [505, 393] on div "Poll" at bounding box center [519, 458] width 40 height 32
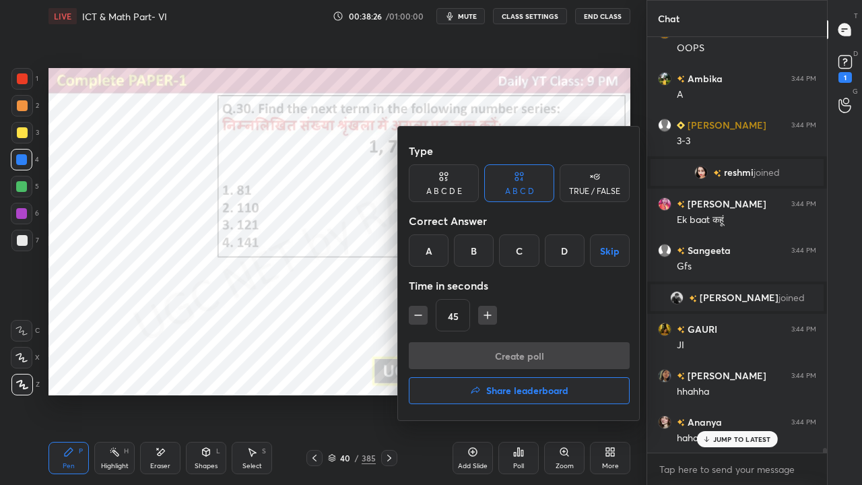
click at [509, 252] on div "C" at bounding box center [519, 250] width 40 height 32
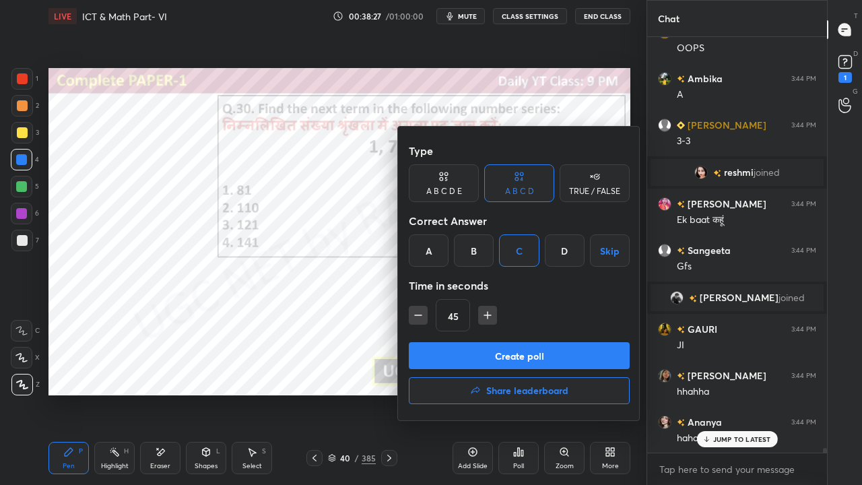
click at [486, 319] on icon "button" at bounding box center [487, 315] width 13 height 13
type input "60"
click at [487, 348] on button "Create poll" at bounding box center [519, 355] width 221 height 27
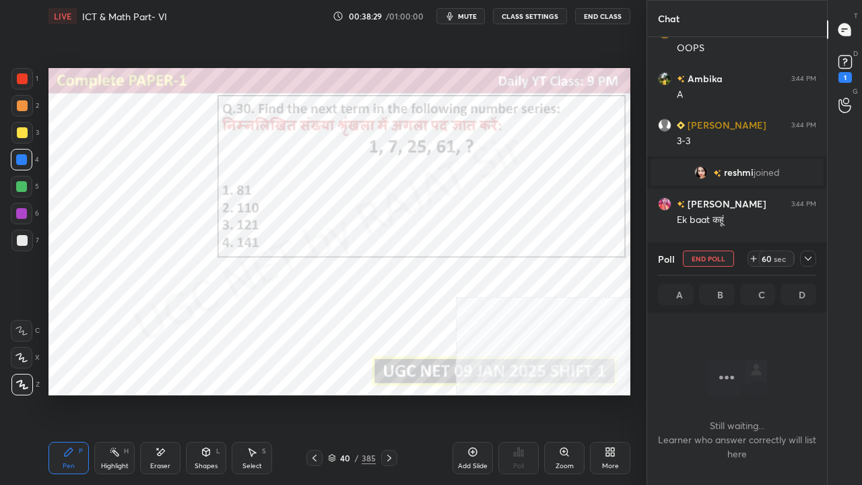
click at [461, 9] on button "mute" at bounding box center [461, 16] width 49 height 16
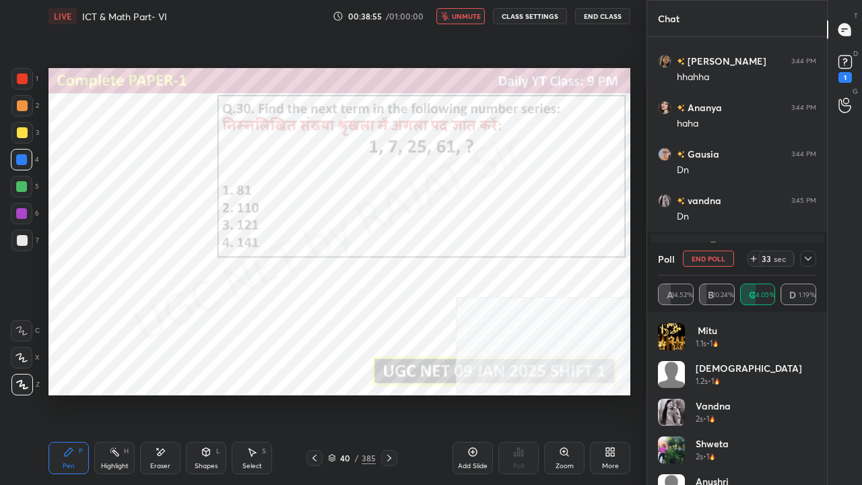
click at [811, 259] on icon at bounding box center [808, 258] width 11 height 11
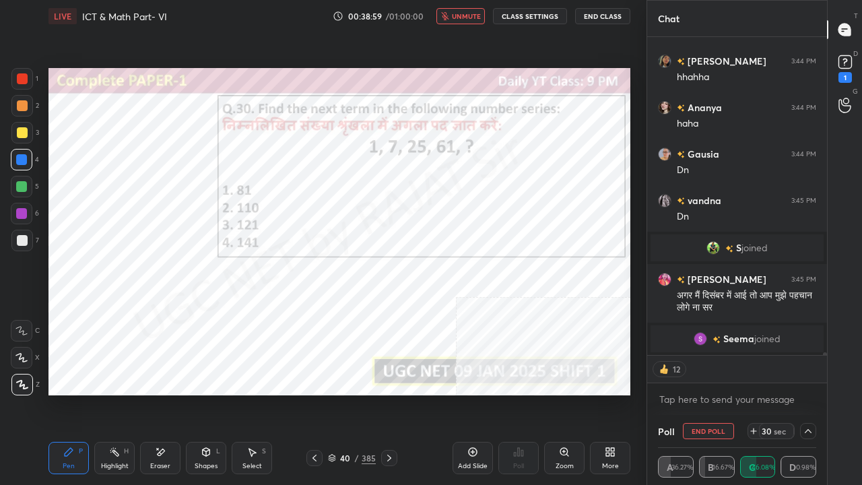
click at [470, 18] on span "unmute" at bounding box center [466, 15] width 29 height 9
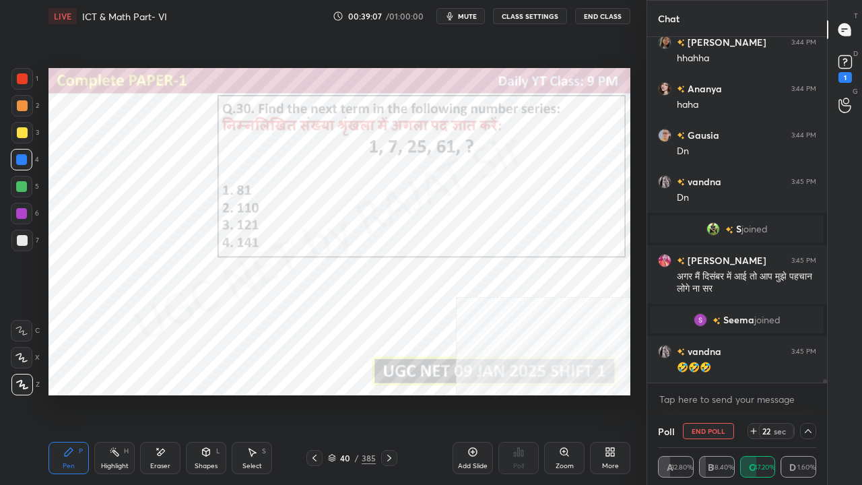
click at [20, 74] on div at bounding box center [22, 78] width 11 height 11
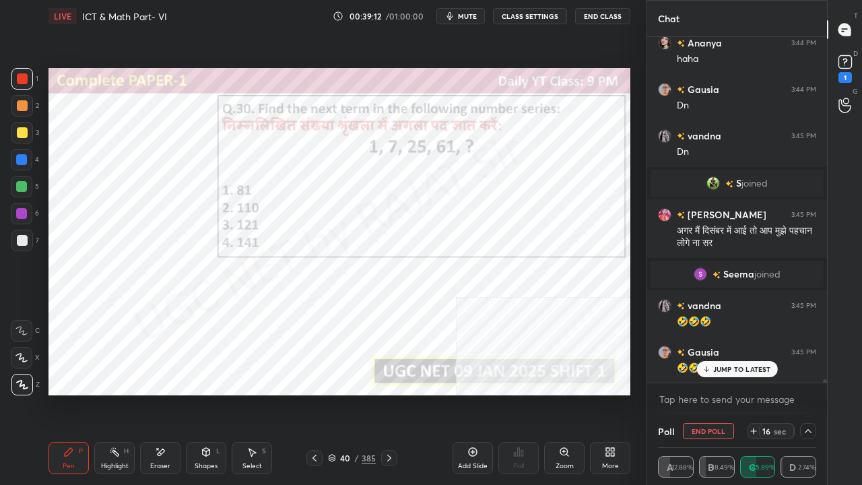
click at [24, 154] on div at bounding box center [21, 159] width 11 height 11
click at [730, 368] on p "JUMP TO LATEST" at bounding box center [742, 369] width 58 height 8
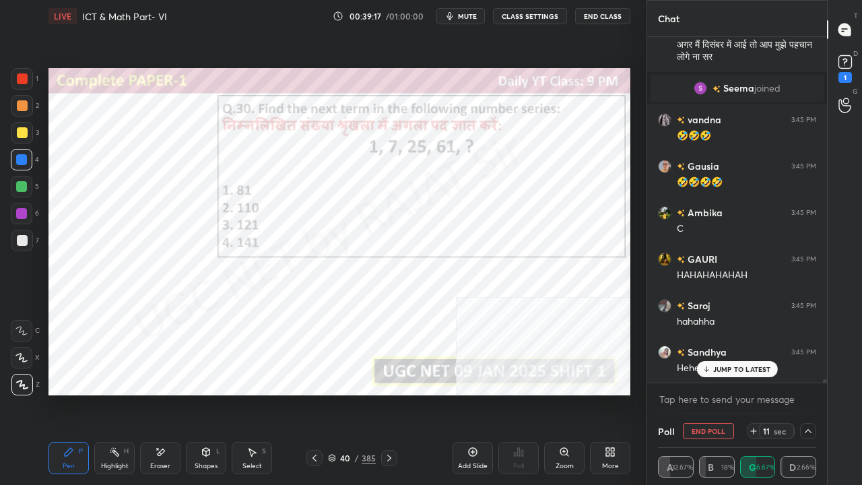
click at [21, 214] on div at bounding box center [21, 213] width 11 height 11
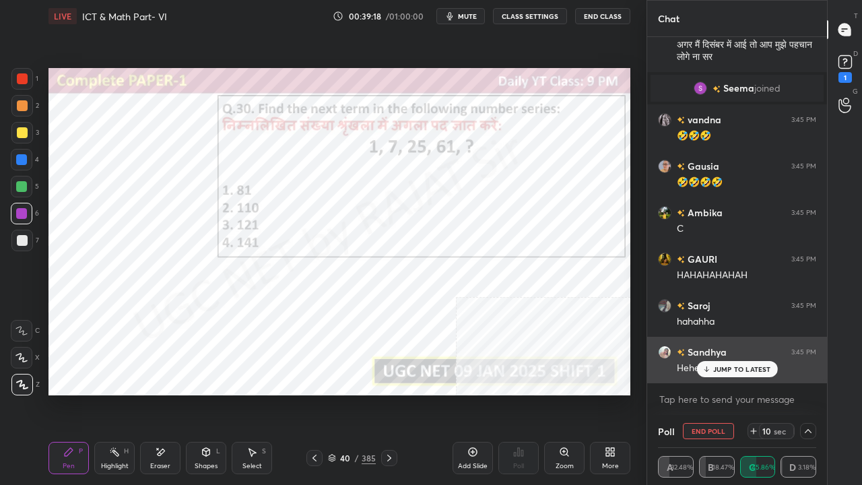
click at [737, 363] on div "JUMP TO LATEST" at bounding box center [737, 369] width 81 height 16
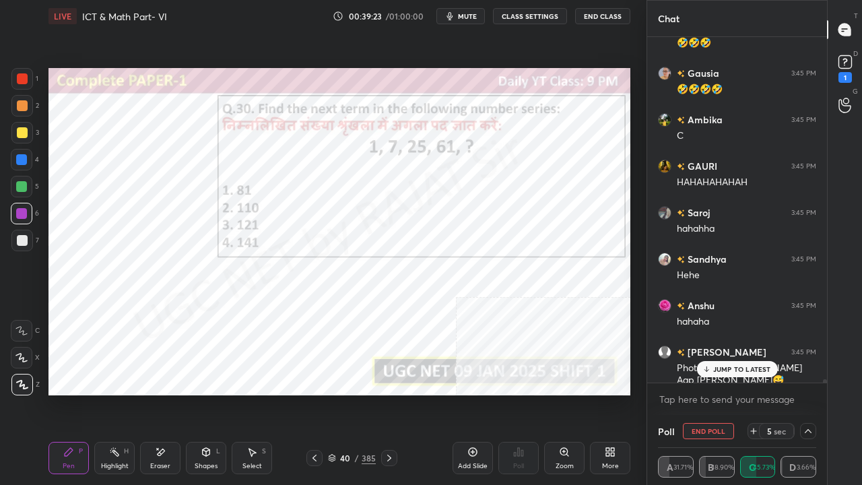
click at [717, 364] on div "JUMP TO LATEST" at bounding box center [737, 369] width 81 height 16
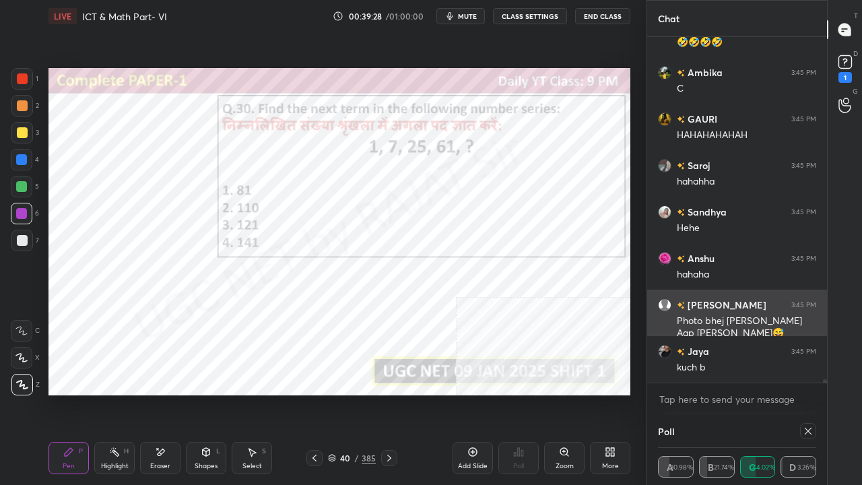
scroll to position [104, 154]
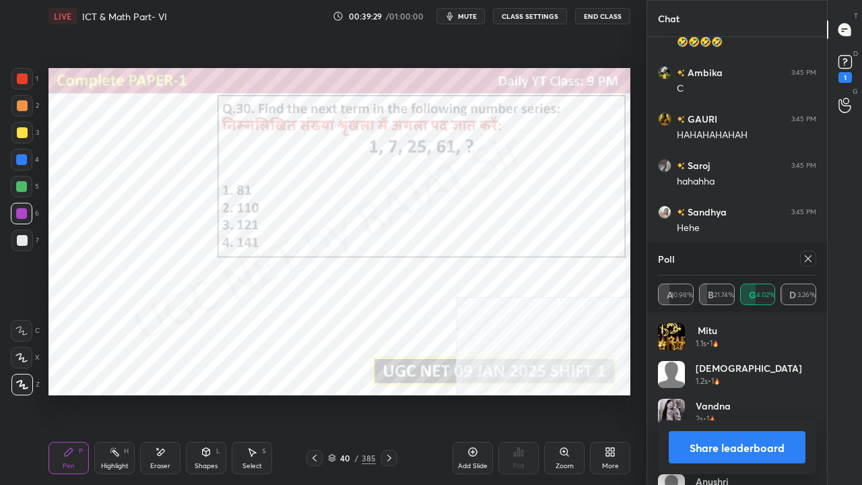
drag, startPoint x: 812, startPoint y: 257, endPoint x: 781, endPoint y: 257, distance: 30.3
click at [811, 257] on icon at bounding box center [808, 258] width 11 height 11
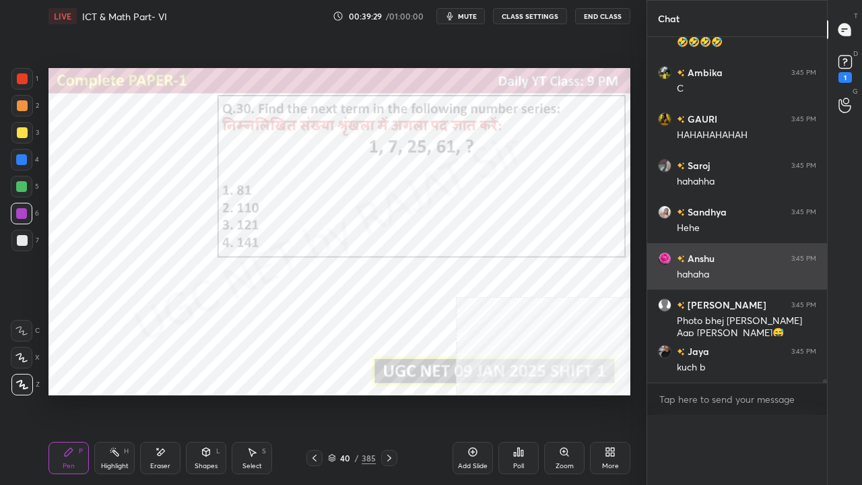
scroll to position [59, 154]
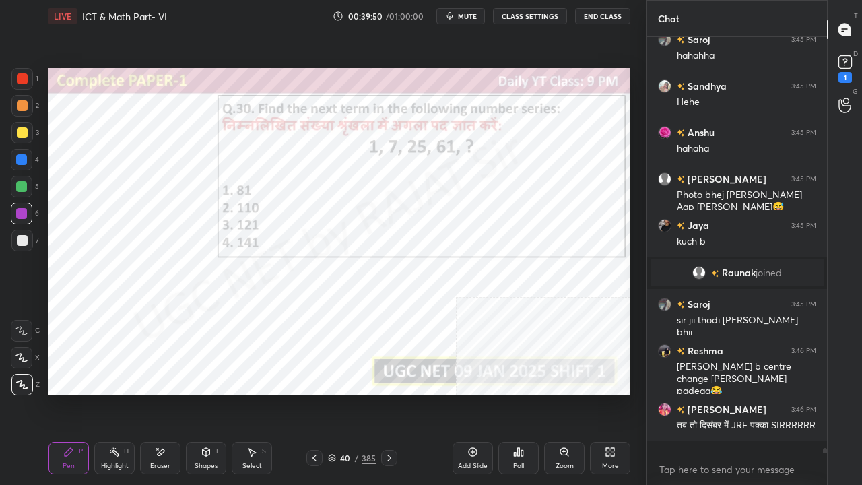
drag, startPoint x: 347, startPoint y: 457, endPoint x: 364, endPoint y: 407, distance: 53.5
click at [347, 393] on div "40" at bounding box center [345, 458] width 13 height 8
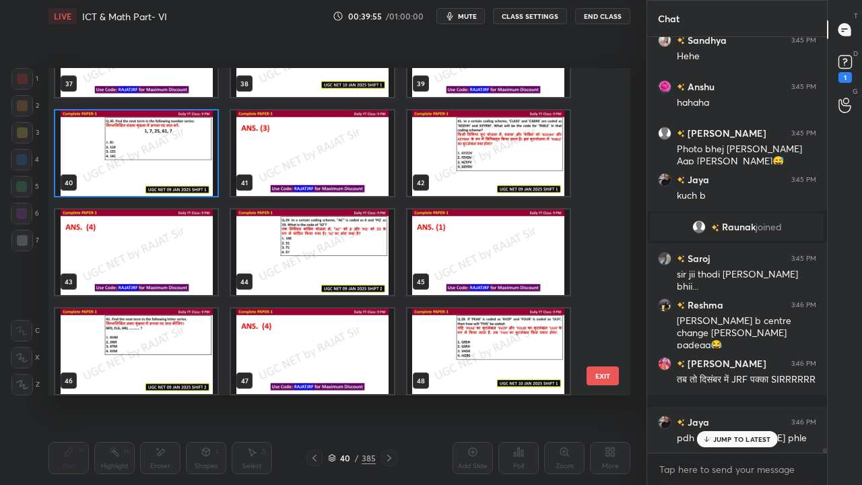
click at [490, 158] on img "grid" at bounding box center [489, 153] width 162 height 86
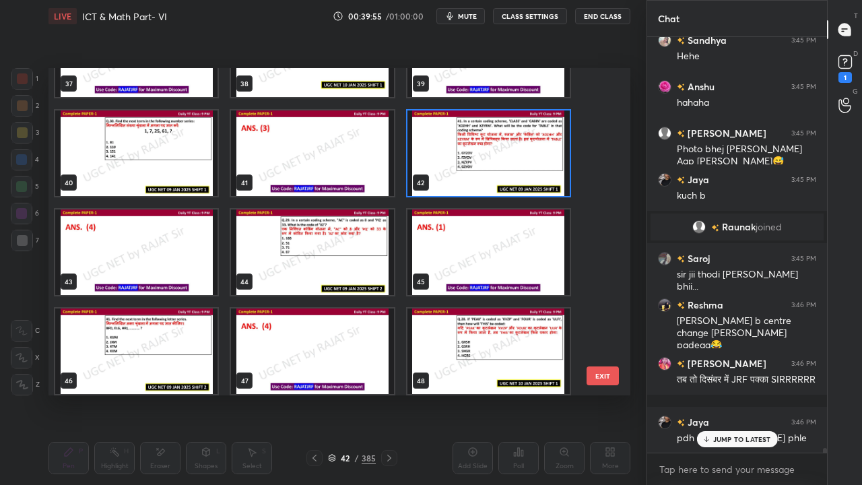
click at [491, 158] on img "grid" at bounding box center [489, 153] width 162 height 86
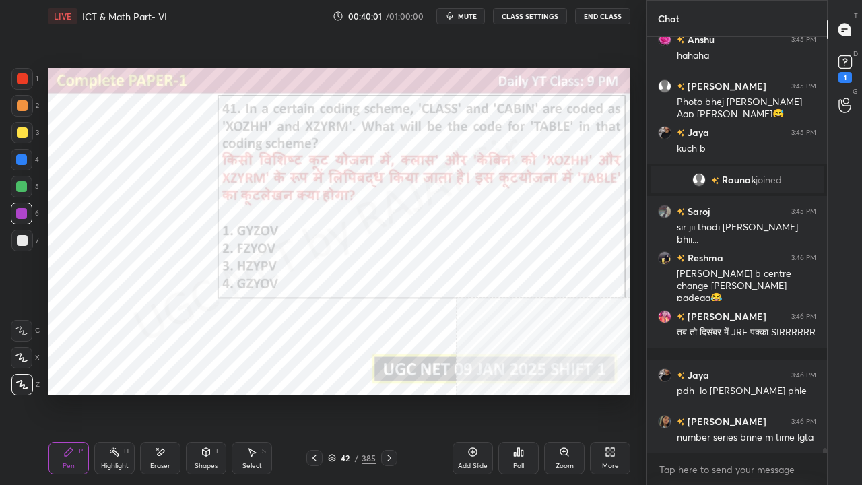
click at [344, 393] on div "Pen P Highlight H Eraser Shapes L Select S 42 / 385 Add Slide Poll Zoom More" at bounding box center [340, 458] width 582 height 54
drag, startPoint x: 352, startPoint y: 459, endPoint x: 360, endPoint y: 445, distance: 16.0
click at [352, 393] on div "42 / 385" at bounding box center [352, 458] width 48 height 12
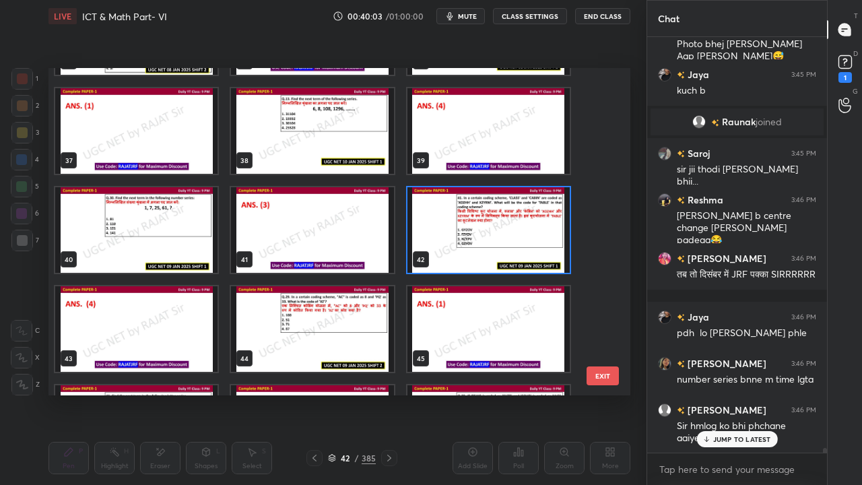
click at [492, 230] on img "grid" at bounding box center [489, 230] width 162 height 86
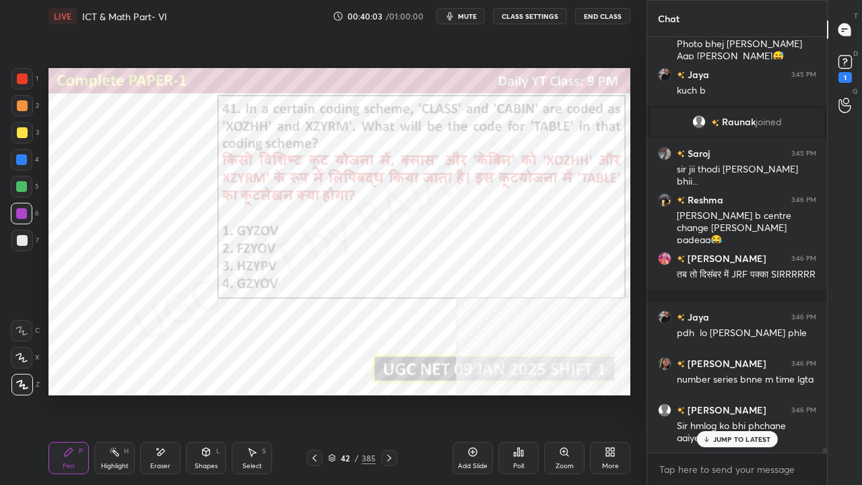
click at [492, 228] on img "grid" at bounding box center [489, 230] width 162 height 86
click at [523, 393] on div "Poll" at bounding box center [519, 458] width 40 height 32
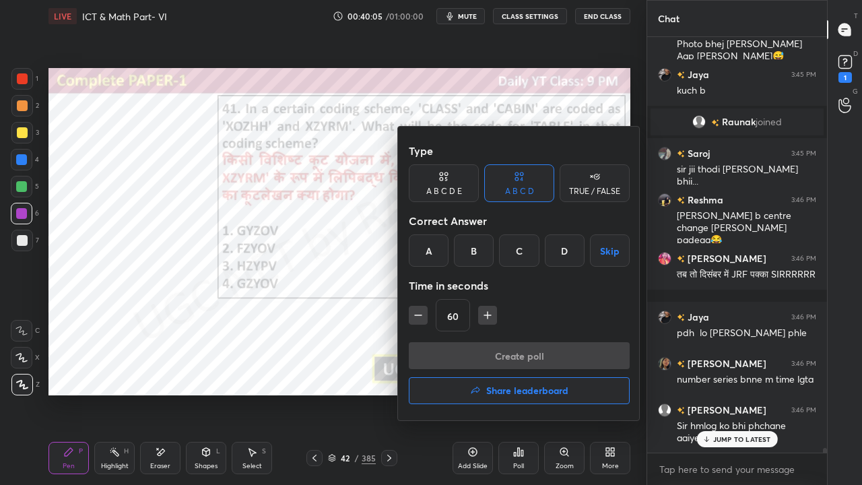
click at [558, 244] on div "D" at bounding box center [565, 250] width 40 height 32
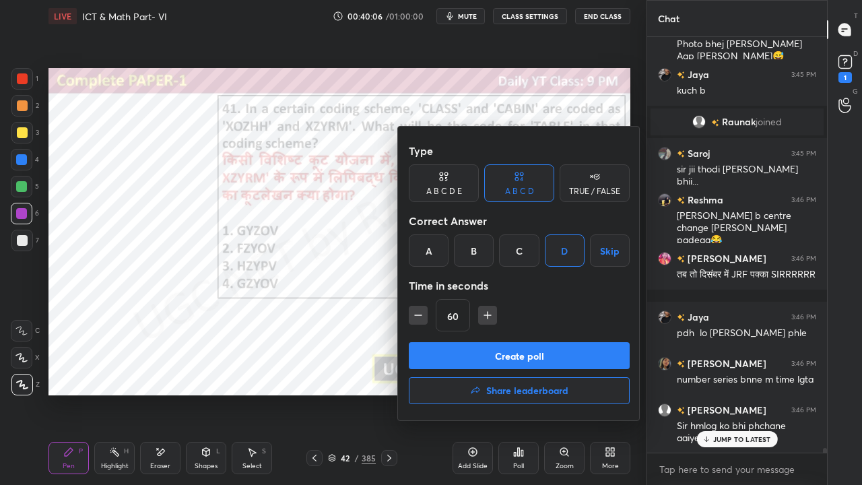
click at [485, 352] on button "Create poll" at bounding box center [519, 355] width 221 height 27
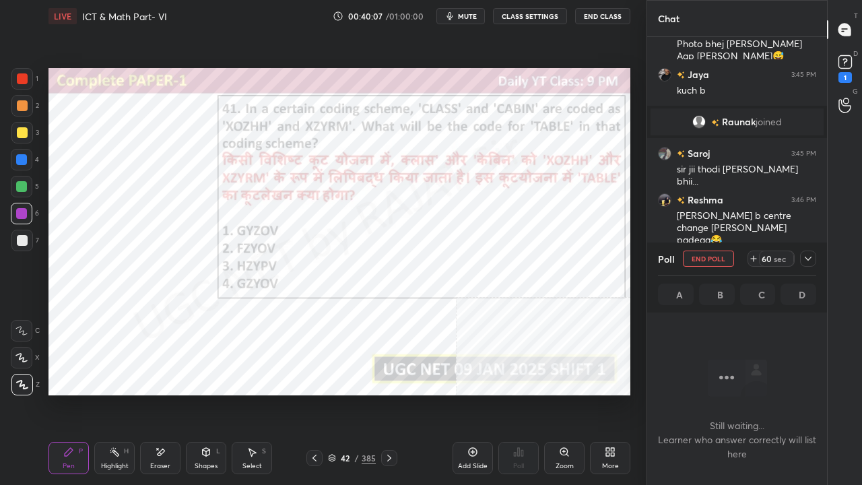
click at [464, 19] on span "mute" at bounding box center [467, 15] width 19 height 9
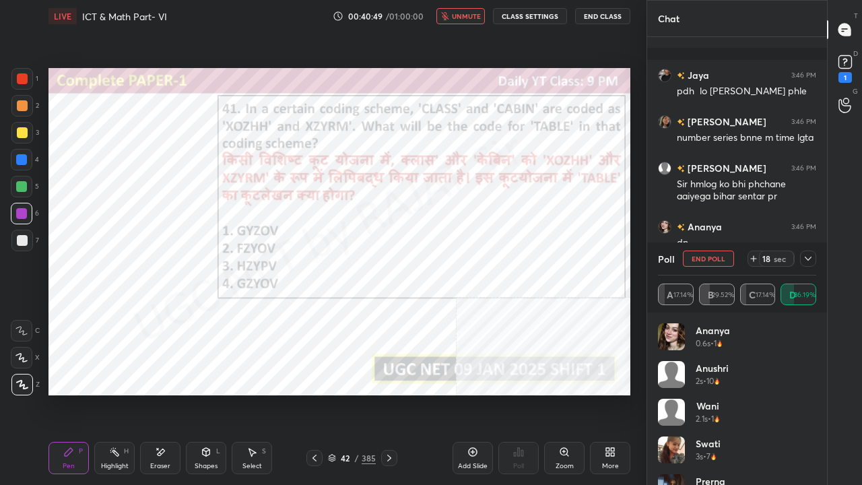
click at [813, 256] on icon at bounding box center [808, 258] width 11 height 11
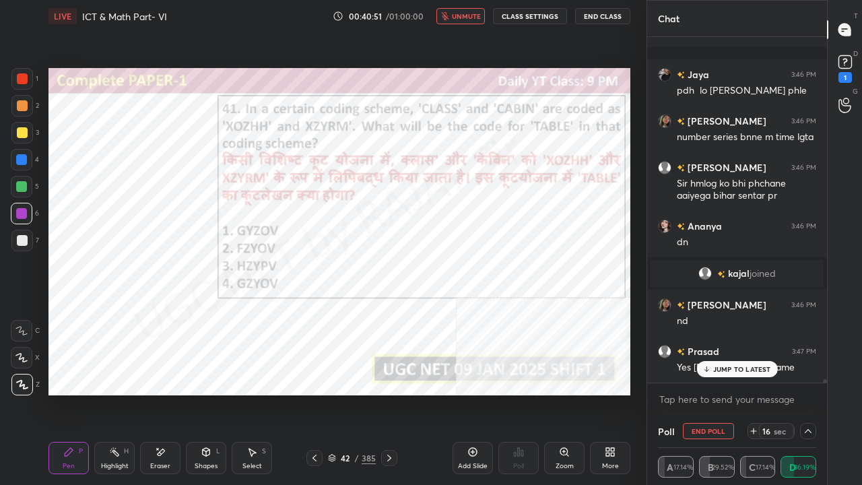
click at [477, 13] on span "unmute" at bounding box center [466, 15] width 29 height 9
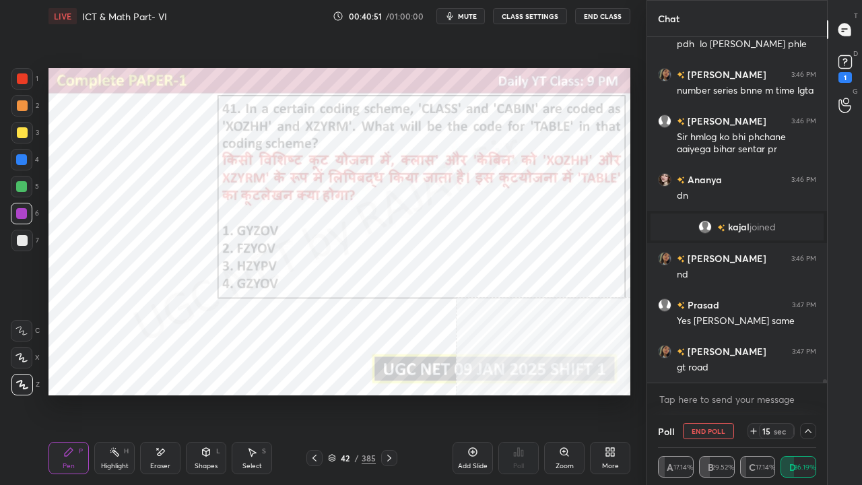
click at [477, 13] on span "mute" at bounding box center [467, 15] width 19 height 9
click at [475, 16] on span "unmute" at bounding box center [466, 15] width 29 height 9
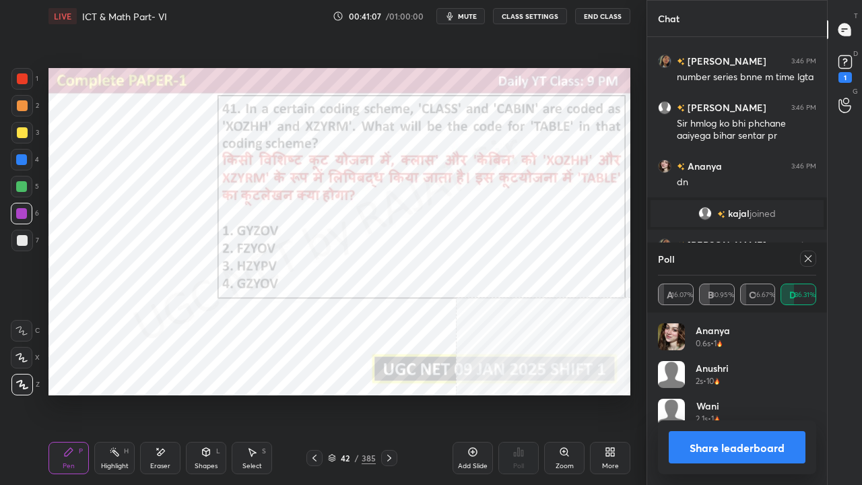
scroll to position [158, 154]
drag, startPoint x: 806, startPoint y: 259, endPoint x: 787, endPoint y: 259, distance: 18.9
click at [807, 259] on icon at bounding box center [808, 258] width 11 height 11
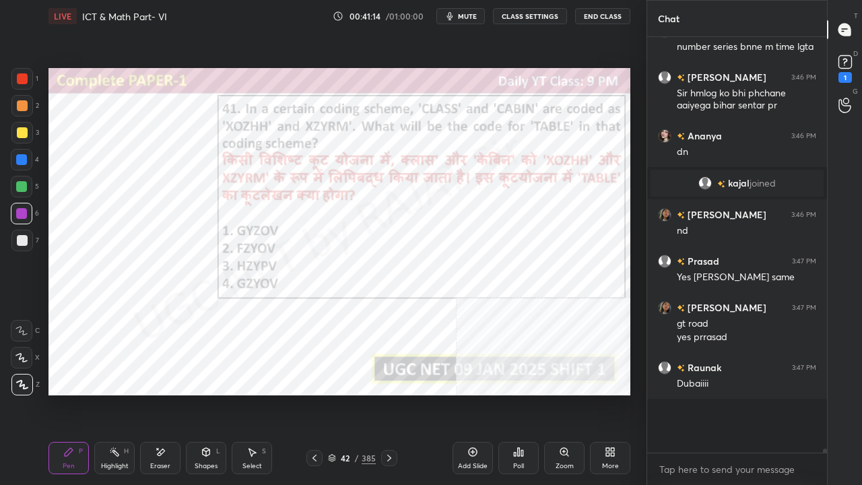
scroll to position [4, 4]
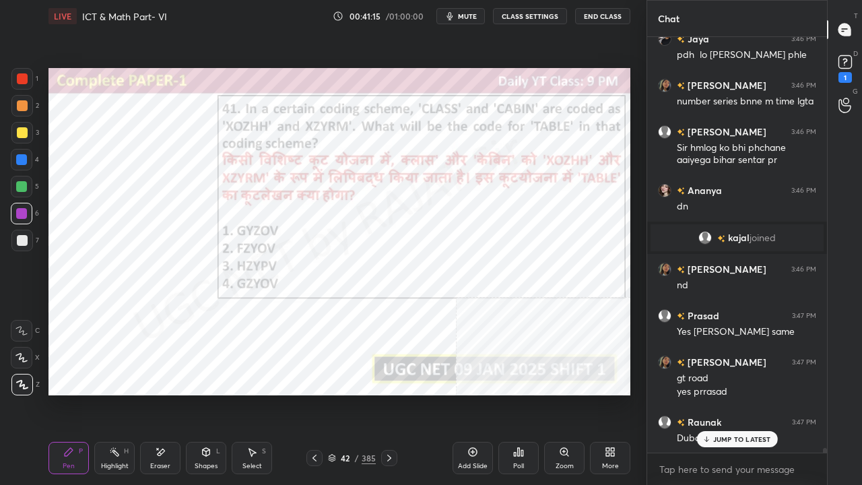
click at [24, 155] on div at bounding box center [22, 160] width 22 height 22
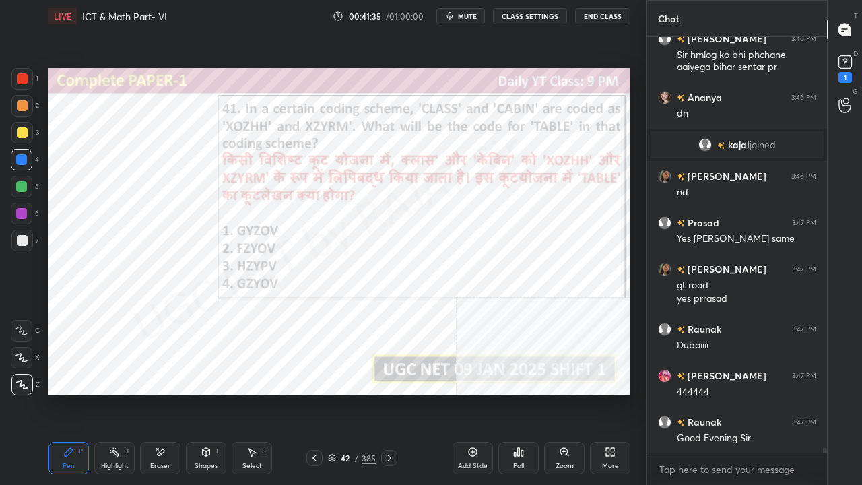
click at [346, 393] on div "42" at bounding box center [345, 458] width 13 height 8
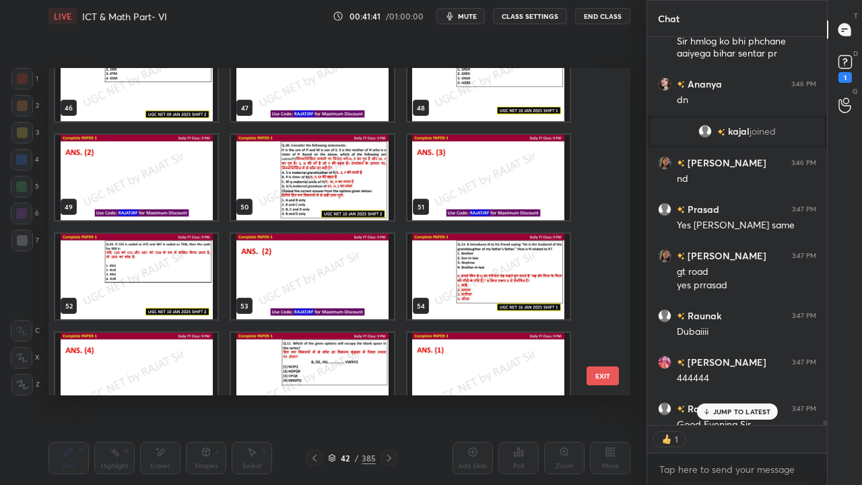
click at [341, 197] on img "grid" at bounding box center [312, 178] width 162 height 86
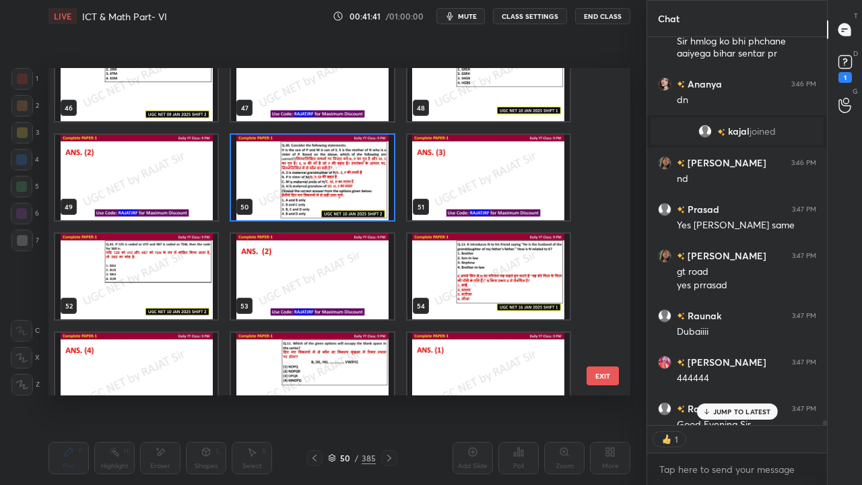
click at [341, 197] on img "grid" at bounding box center [312, 178] width 162 height 86
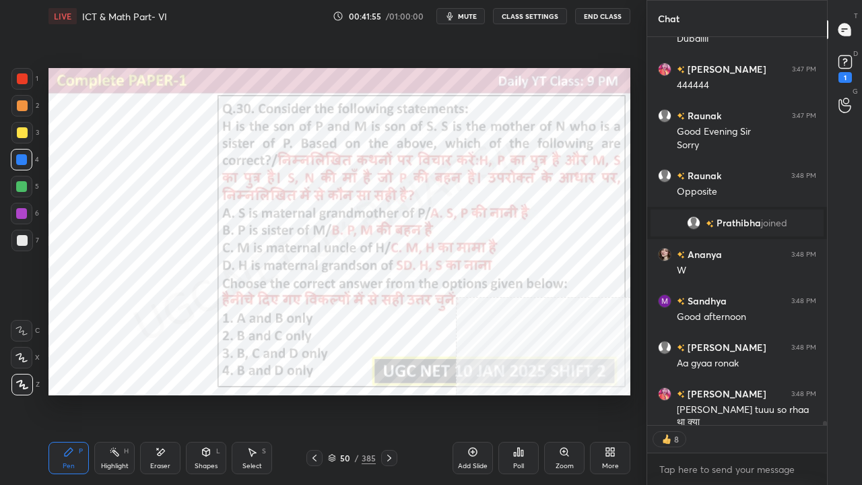
type textarea "x"
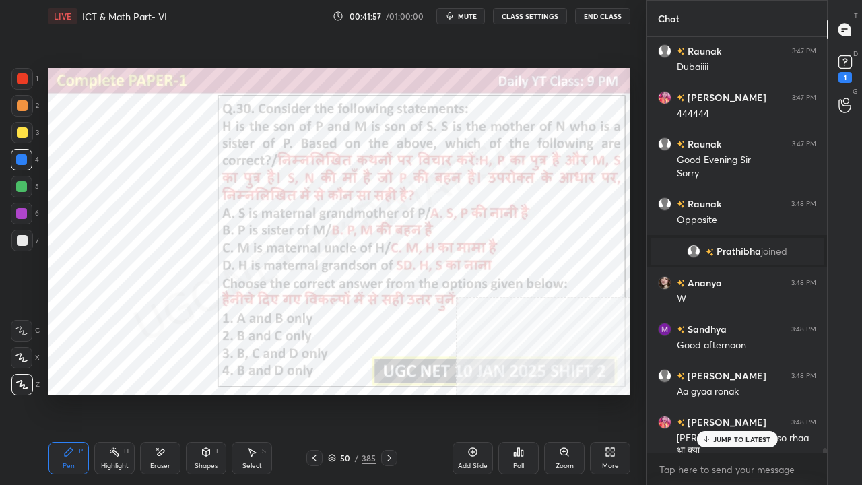
drag, startPoint x: 350, startPoint y: 457, endPoint x: 360, endPoint y: 443, distance: 16.4
click at [350, 393] on div "50" at bounding box center [345, 458] width 13 height 8
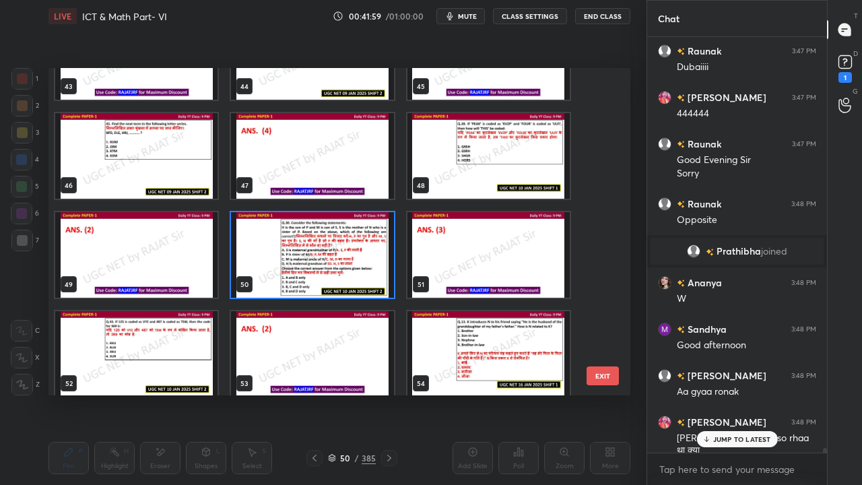
click at [337, 246] on img "grid" at bounding box center [312, 255] width 162 height 86
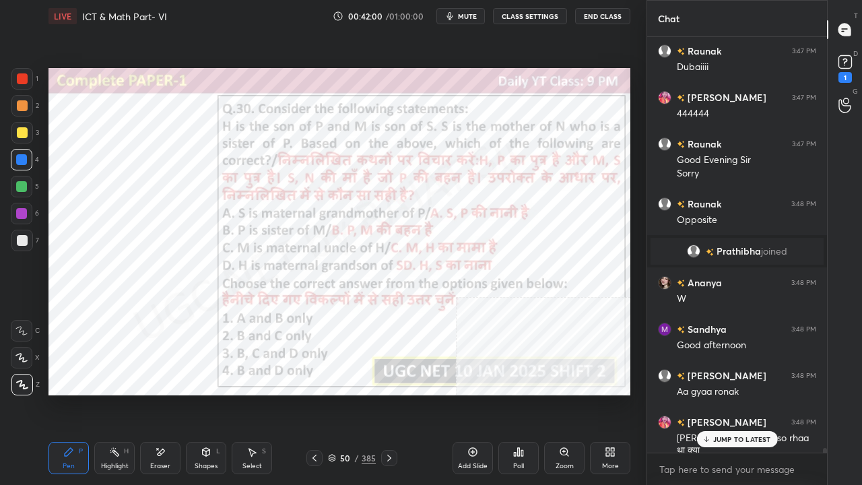
click at [337, 246] on img "grid" at bounding box center [312, 255] width 162 height 86
click at [515, 393] on icon at bounding box center [515, 454] width 2 height 3
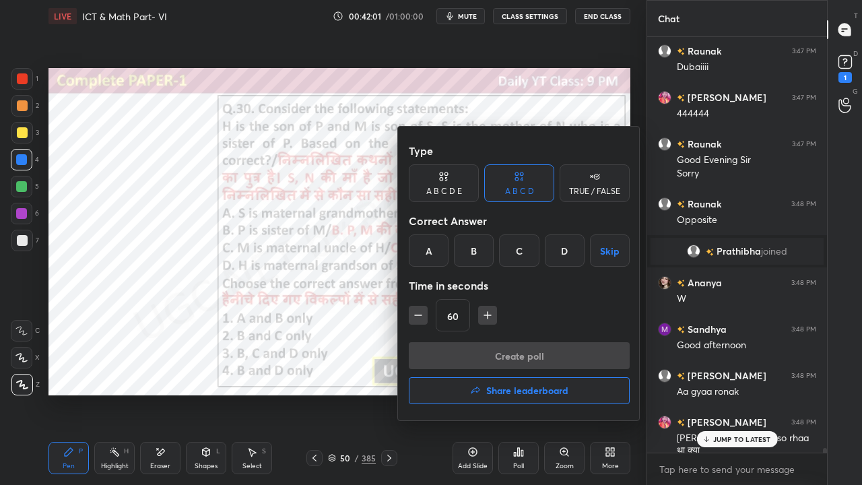
click at [512, 251] on div "C" at bounding box center [519, 250] width 40 height 32
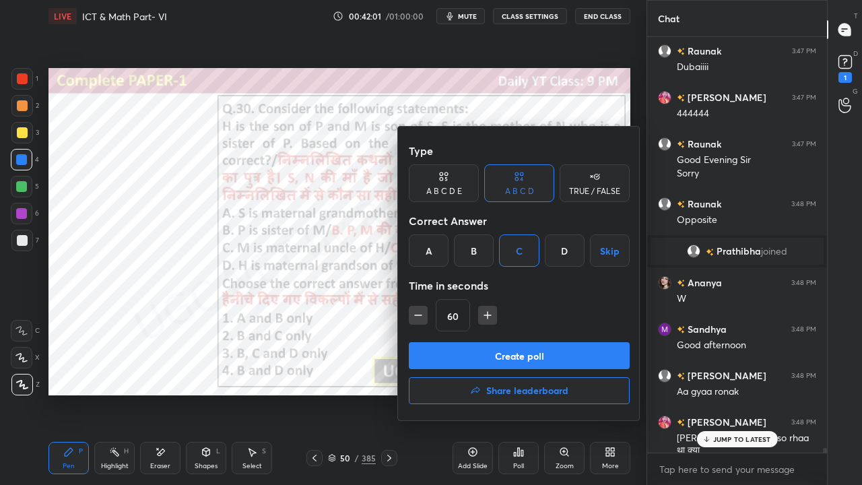
click at [484, 313] on icon "button" at bounding box center [487, 315] width 13 height 13
type input "75"
click at [482, 356] on button "Create poll" at bounding box center [519, 355] width 221 height 27
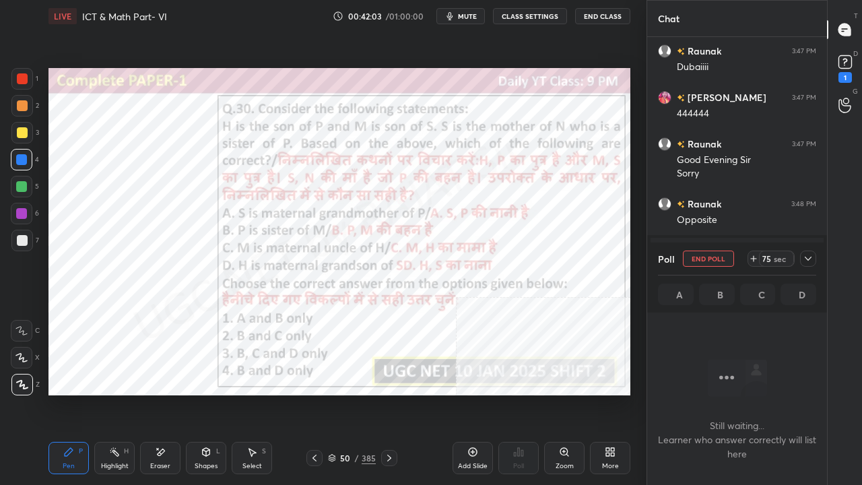
click at [465, 9] on button "mute" at bounding box center [461, 16] width 49 height 16
click at [808, 255] on icon at bounding box center [808, 258] width 11 height 11
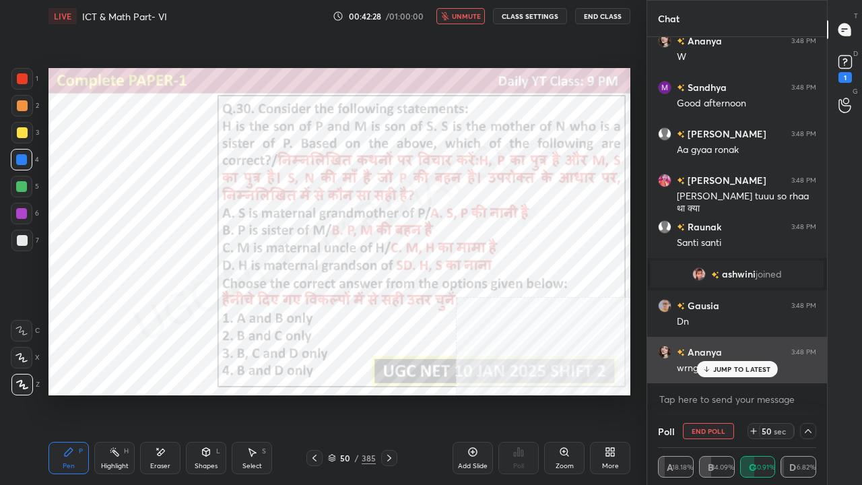
click at [699, 359] on div "wrng" at bounding box center [746, 367] width 139 height 16
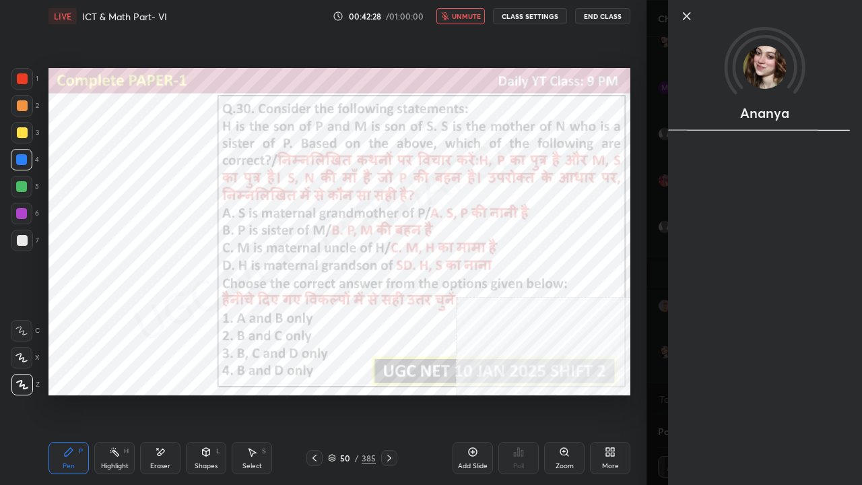
click at [706, 367] on div "Ananya" at bounding box center [765, 242] width 194 height 485
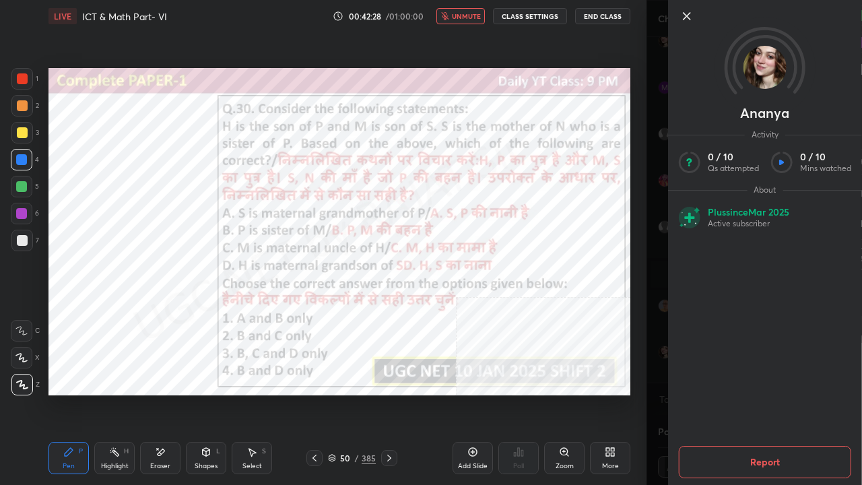
click at [680, 364] on div "Ananya Activity 0 / 10 Qs attempted 0 / 10 Mins watched About Plus since [DATE]…" at bounding box center [765, 242] width 194 height 485
drag, startPoint x: 658, startPoint y: 361, endPoint x: 696, endPoint y: 365, distance: 37.9
click at [662, 360] on div "Ananya Activity 0 / 10 Qs attempted 0 / 10 Mins watched About Plus since [DATE]…" at bounding box center [755, 242] width 216 height 485
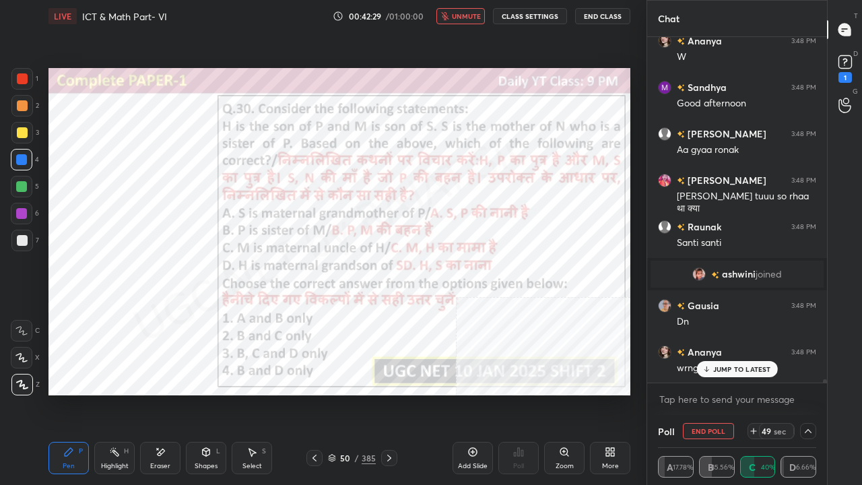
click at [724, 366] on p "JUMP TO LATEST" at bounding box center [742, 369] width 58 height 8
click at [462, 10] on button "unmute" at bounding box center [461, 16] width 49 height 16
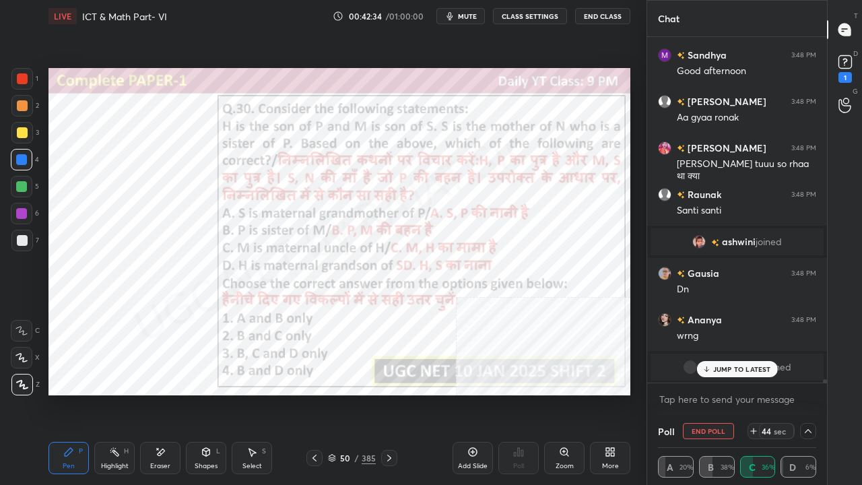
click at [465, 17] on span "mute" at bounding box center [467, 15] width 19 height 9
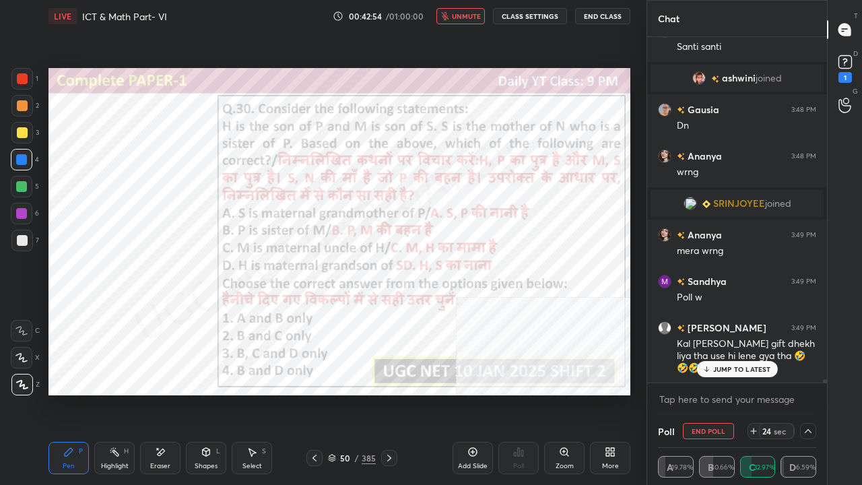
scroll to position [35411, 0]
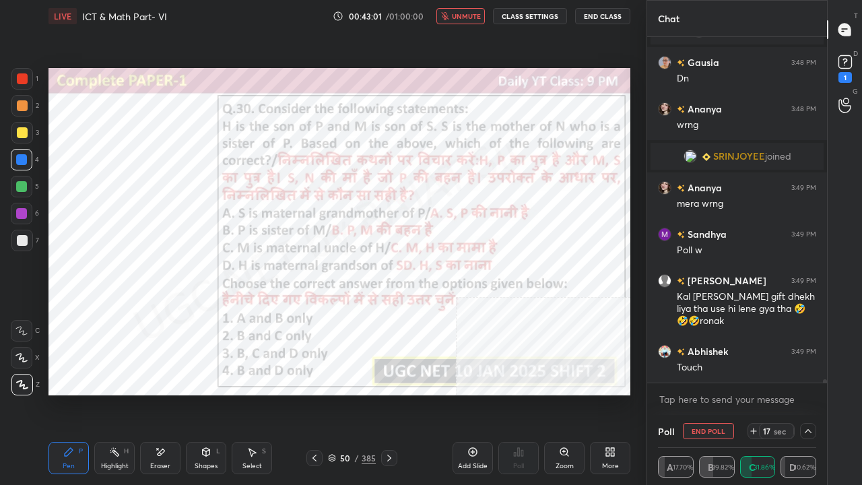
click at [468, 18] on span "unmute" at bounding box center [466, 15] width 29 height 9
drag, startPoint x: 22, startPoint y: 214, endPoint x: 26, endPoint y: 208, distance: 7.3
click at [25, 211] on div at bounding box center [21, 213] width 11 height 11
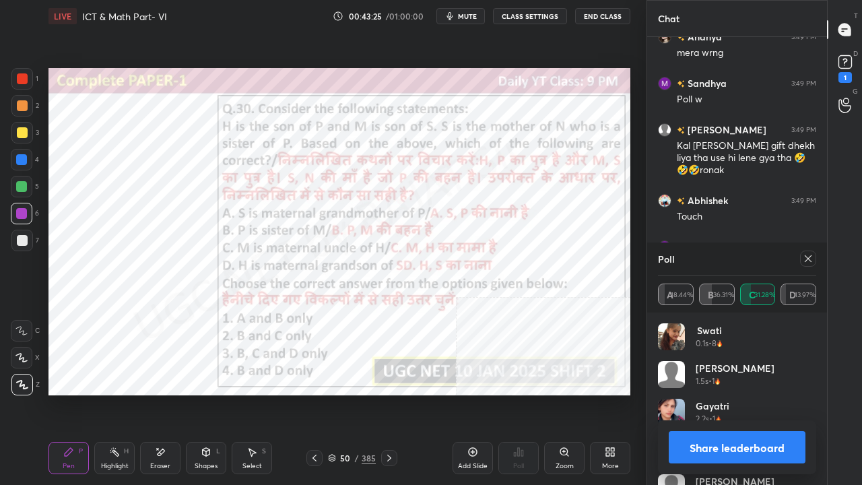
scroll to position [35609, 0]
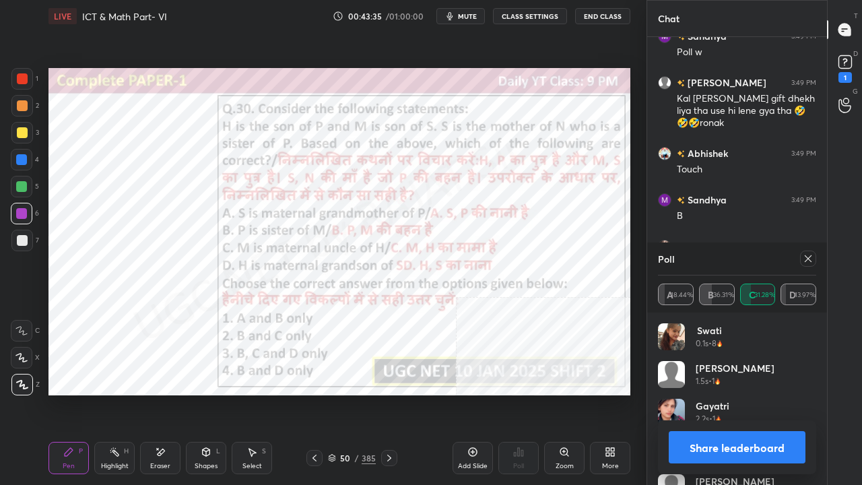
click at [810, 256] on icon at bounding box center [808, 258] width 7 height 7
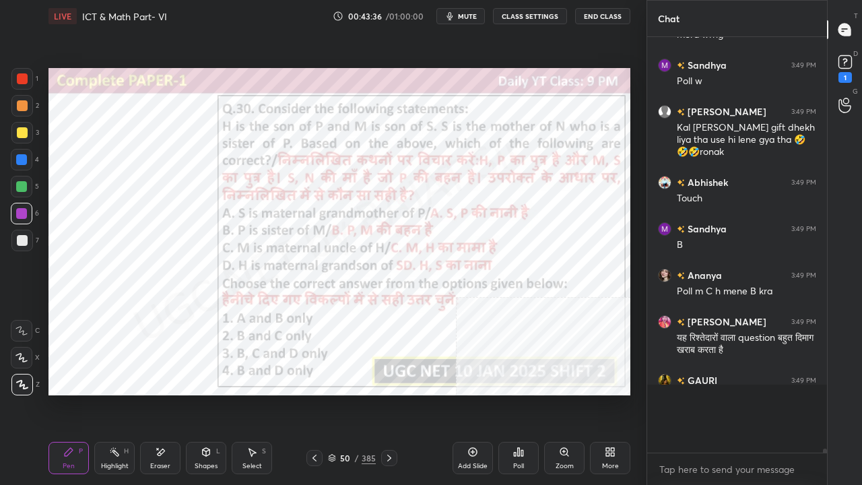
scroll to position [408, 176]
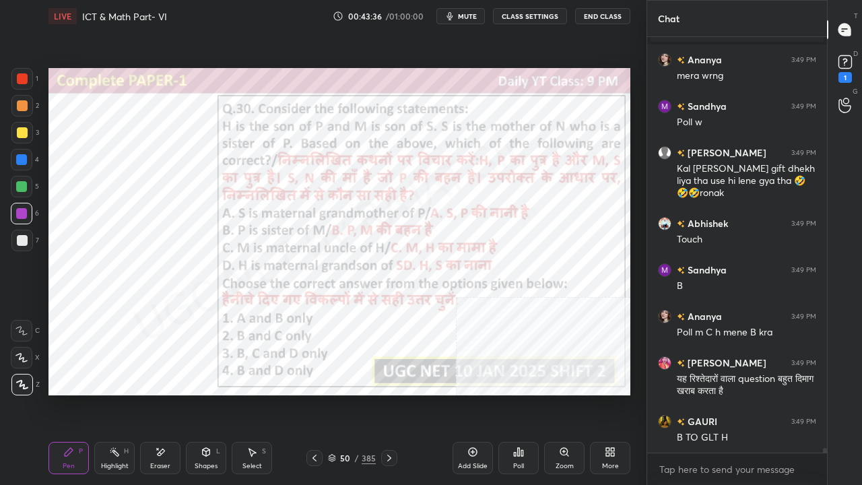
click at [22, 154] on div at bounding box center [21, 159] width 11 height 11
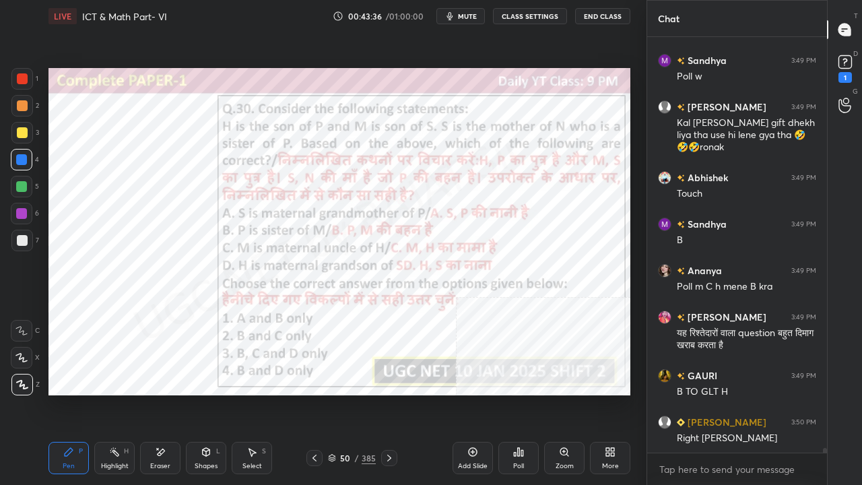
click at [22, 154] on div at bounding box center [21, 159] width 11 height 11
click at [344, 393] on div "50" at bounding box center [345, 458] width 13 height 8
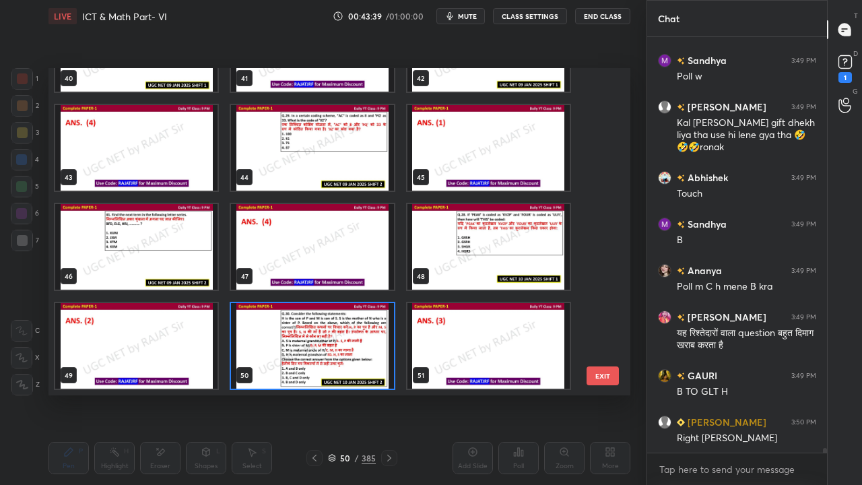
click at [314, 350] on img "grid" at bounding box center [312, 346] width 162 height 86
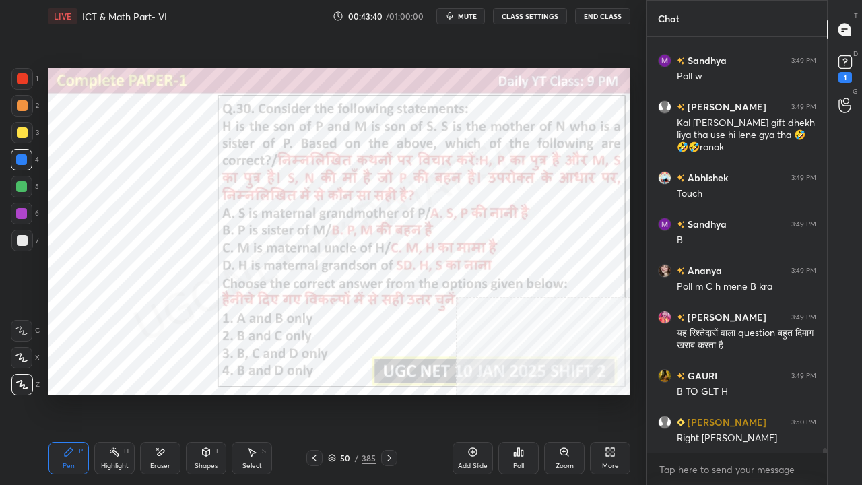
click at [315, 350] on img "grid" at bounding box center [312, 346] width 162 height 86
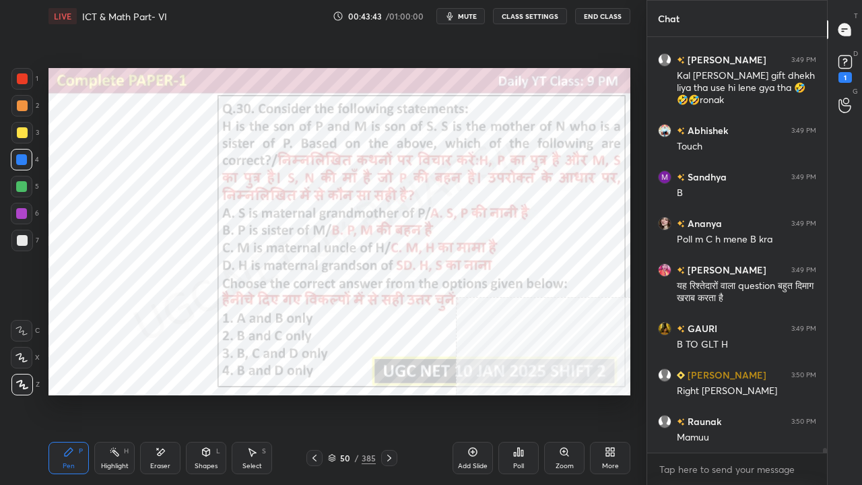
click at [348, 393] on div "50" at bounding box center [345, 458] width 13 height 8
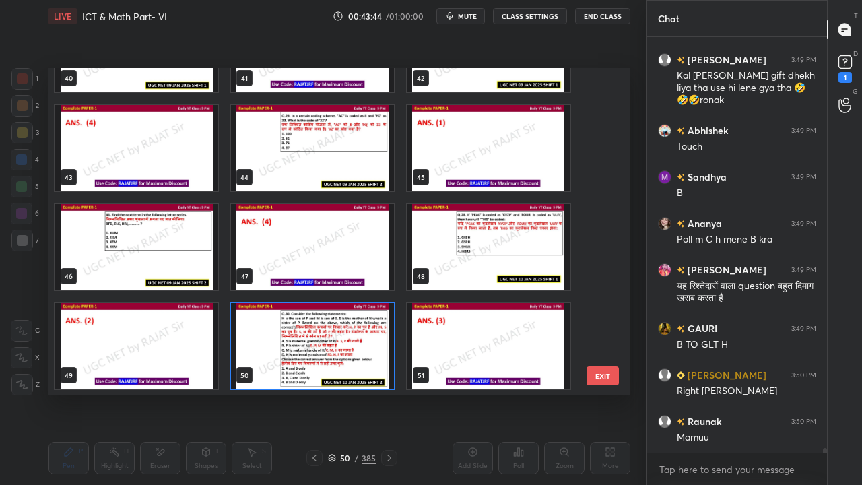
click at [322, 344] on img "grid" at bounding box center [312, 346] width 162 height 86
click at [322, 345] on img "grid" at bounding box center [312, 346] width 162 height 86
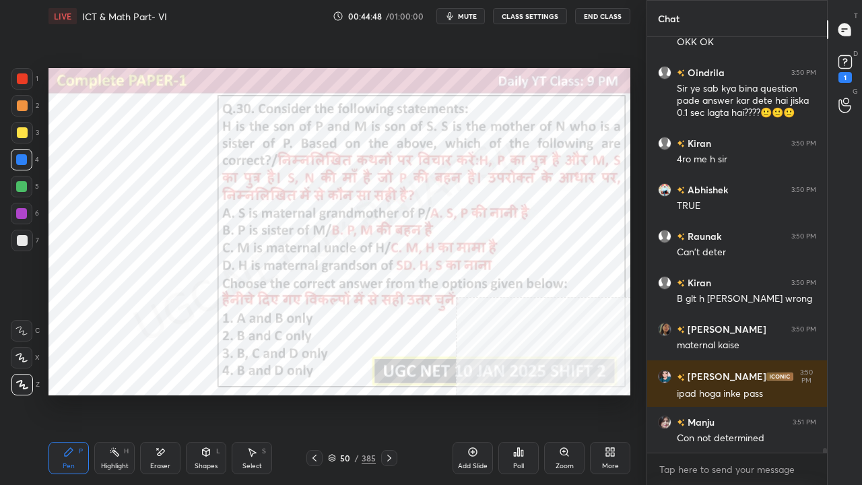
scroll to position [36331, 0]
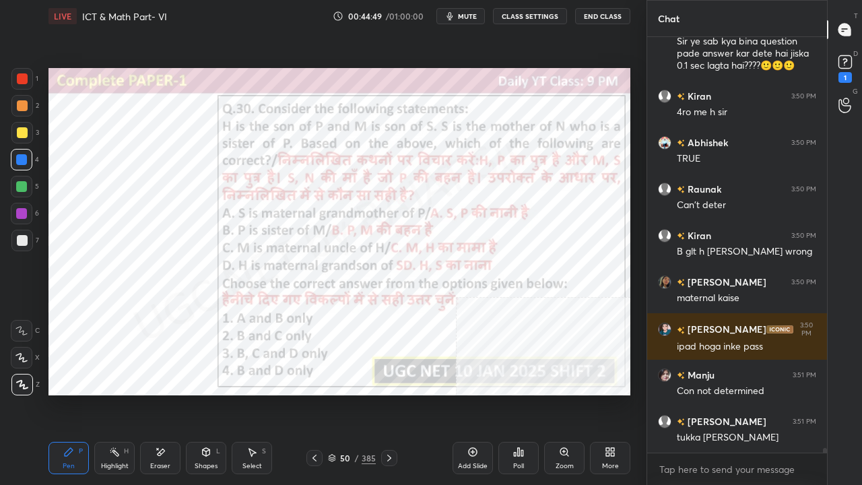
click at [26, 213] on div at bounding box center [21, 213] width 11 height 11
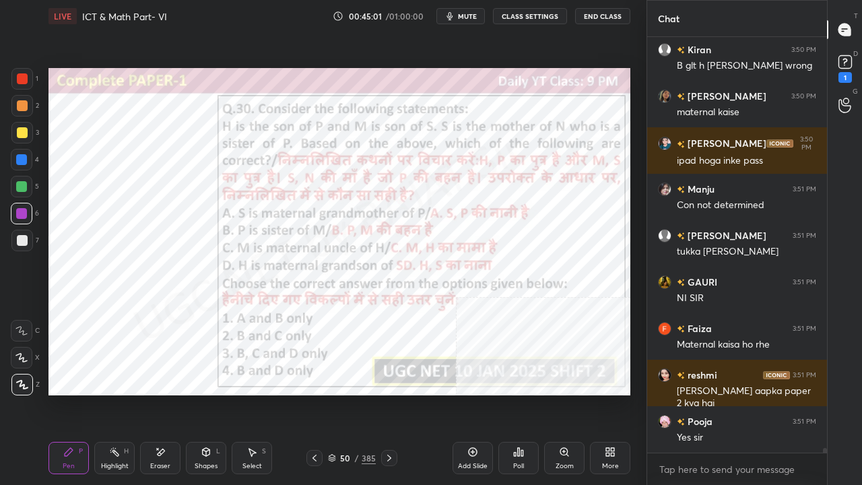
scroll to position [36575, 0]
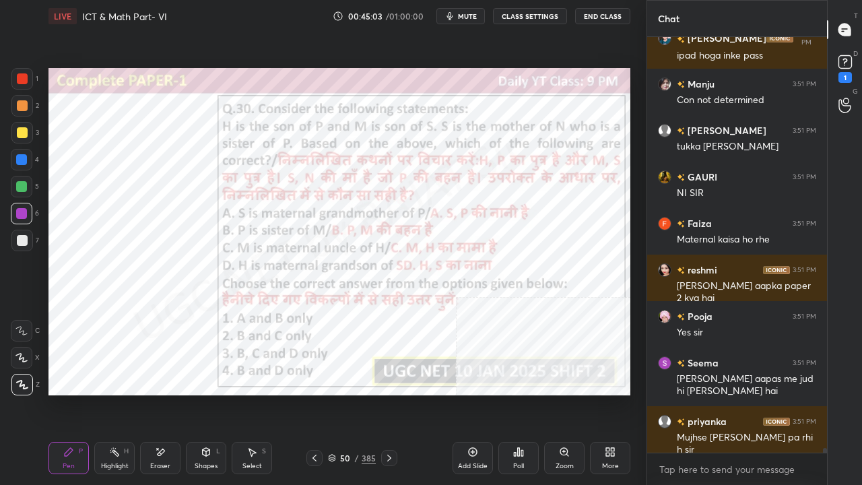
click at [20, 74] on div at bounding box center [22, 78] width 11 height 11
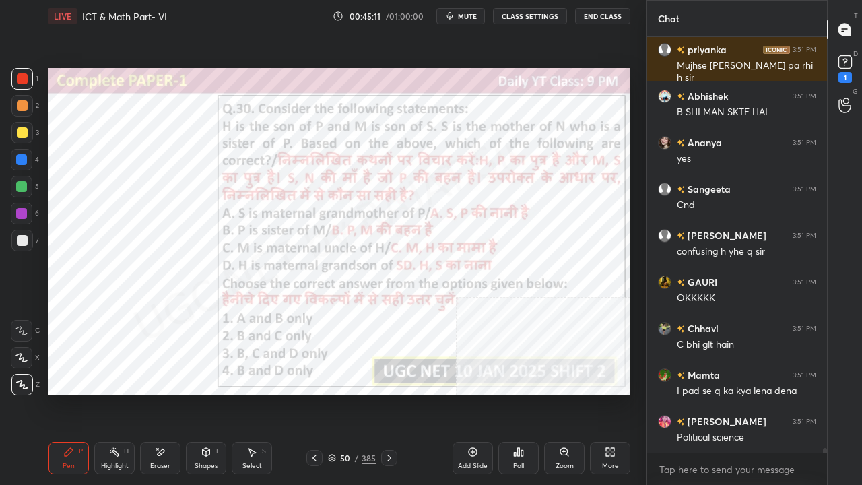
scroll to position [37040, 0]
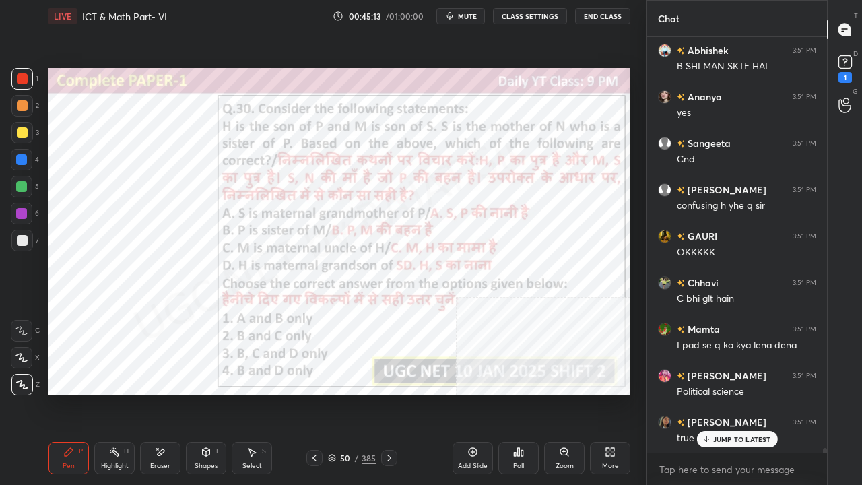
click at [349, 393] on div "50" at bounding box center [345, 458] width 13 height 8
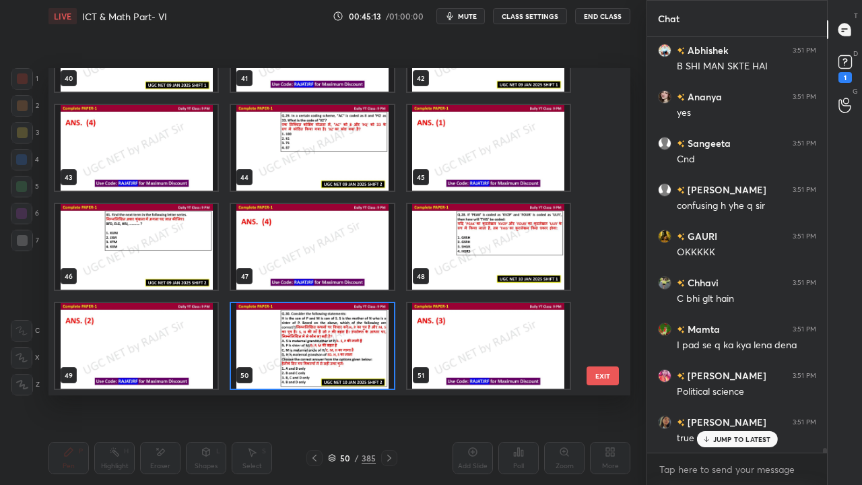
scroll to position [323, 575]
click at [300, 353] on img "grid" at bounding box center [312, 346] width 162 height 86
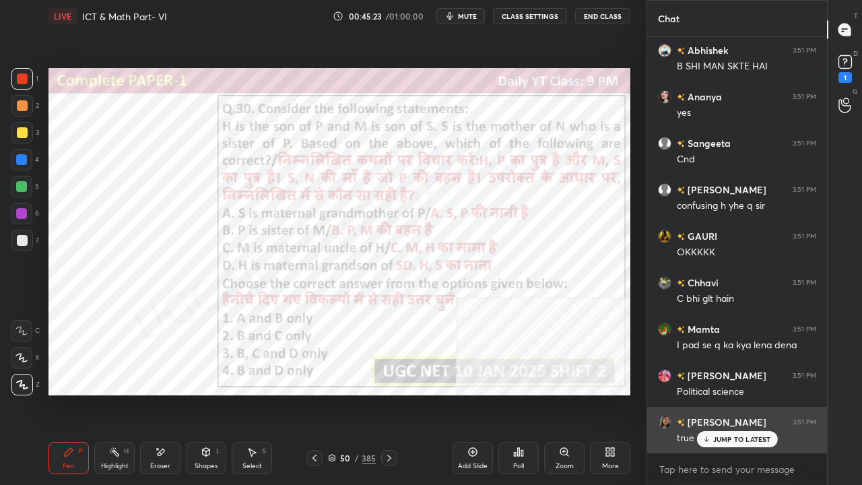
click at [736, 393] on p "JUMP TO LATEST" at bounding box center [742, 439] width 58 height 8
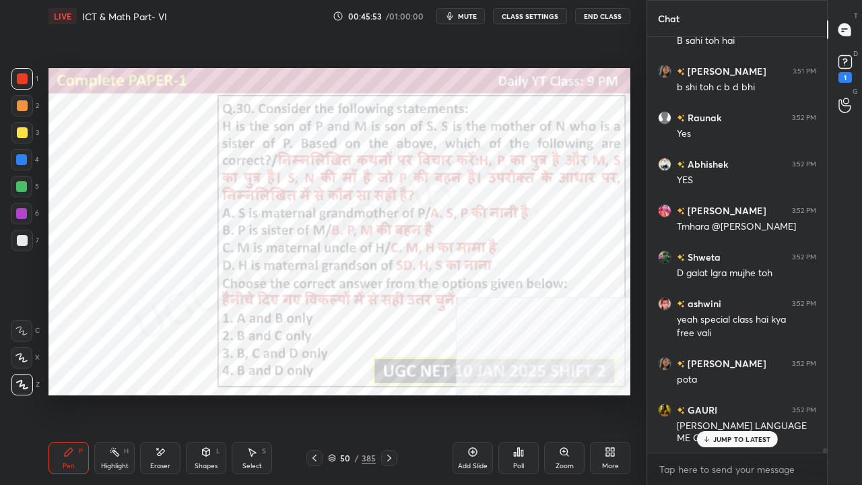
scroll to position [37624, 0]
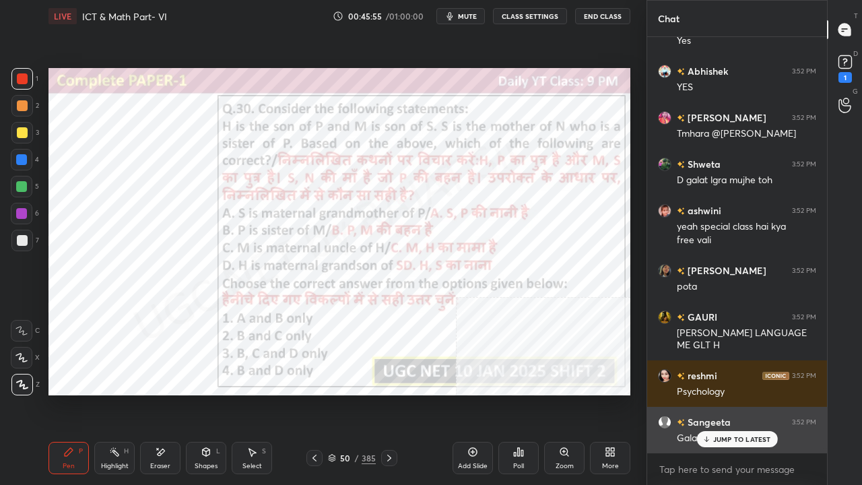
click at [726, 393] on p "JUMP TO LATEST" at bounding box center [742, 439] width 58 height 8
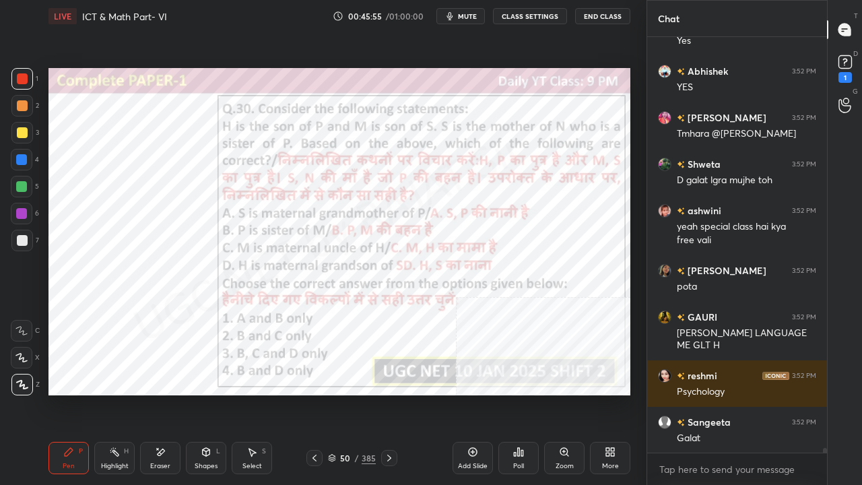
click at [362, 393] on div "385" at bounding box center [369, 458] width 14 height 12
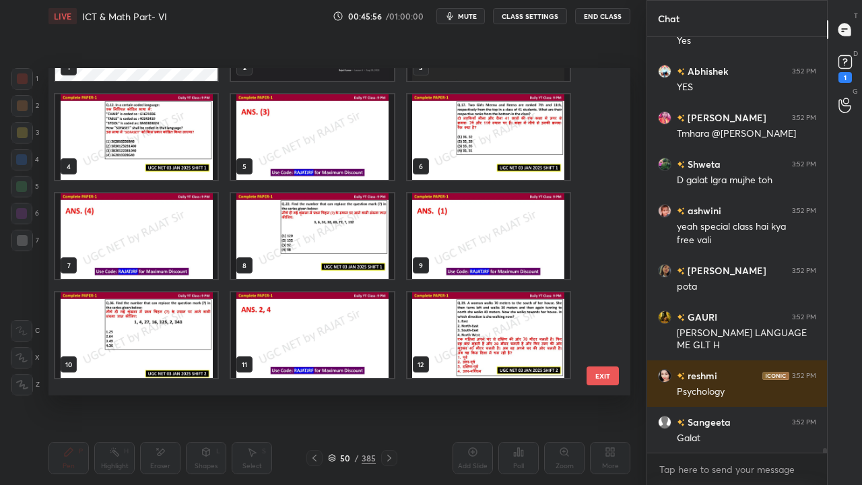
scroll to position [0, 0]
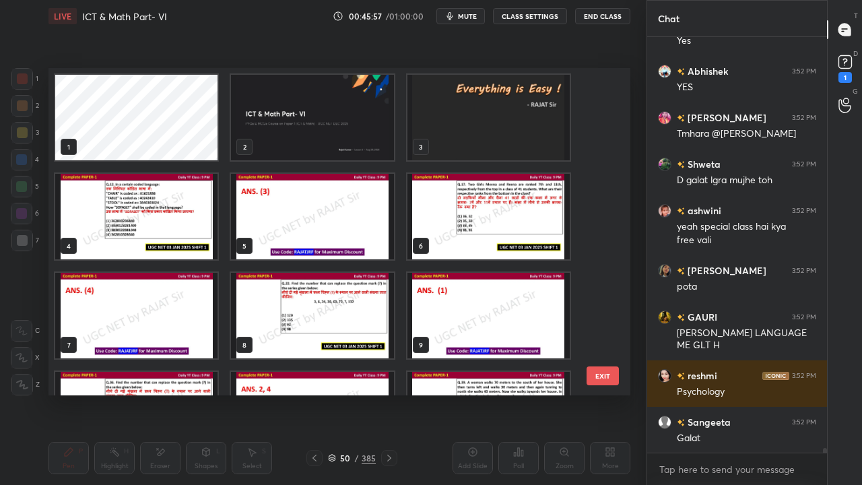
click at [367, 116] on img "grid" at bounding box center [312, 118] width 162 height 86
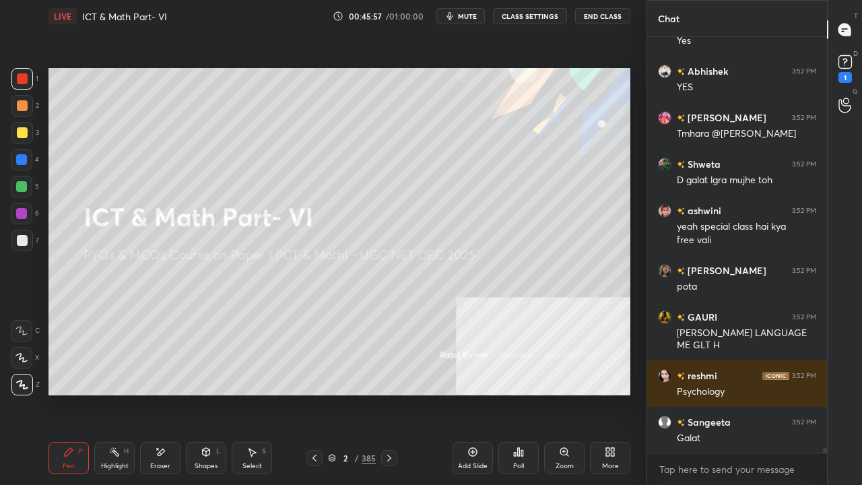
scroll to position [37671, 0]
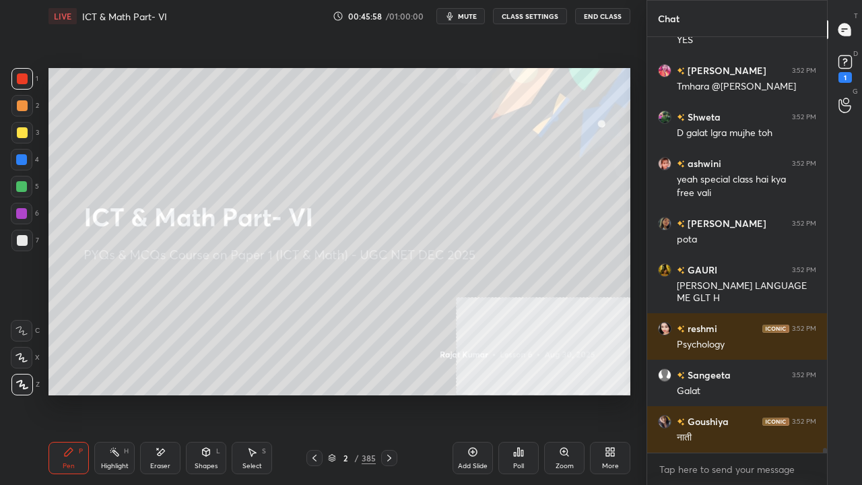
click at [614, 393] on icon at bounding box center [610, 452] width 11 height 11
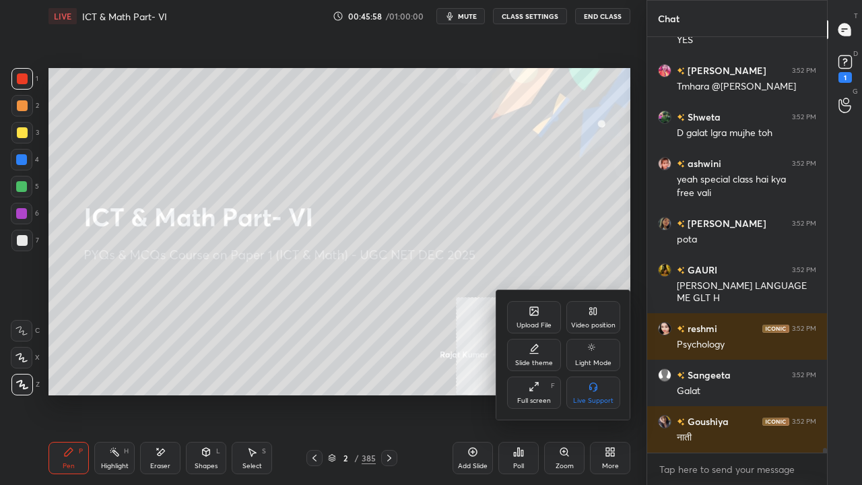
scroll to position [37741, 0]
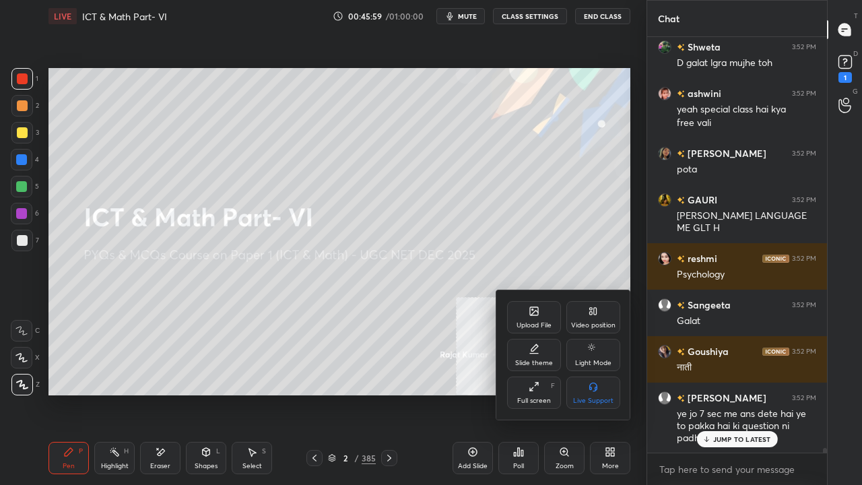
click at [529, 311] on icon at bounding box center [534, 311] width 11 height 11
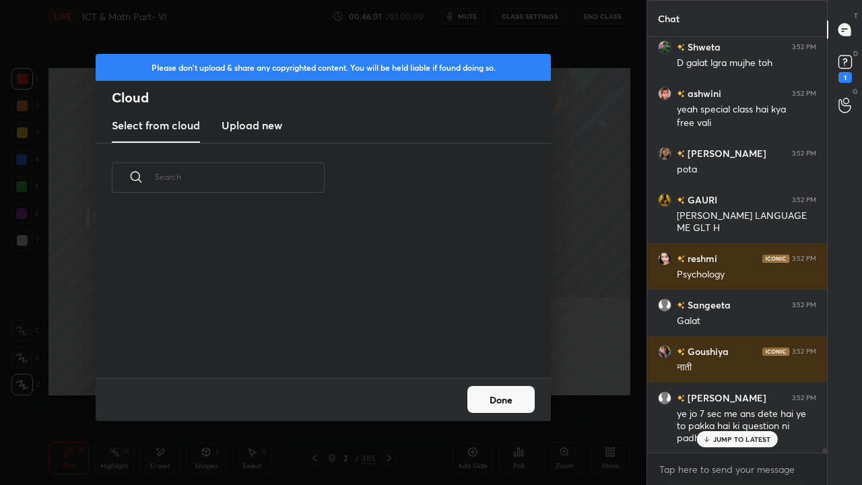
scroll to position [37788, 0]
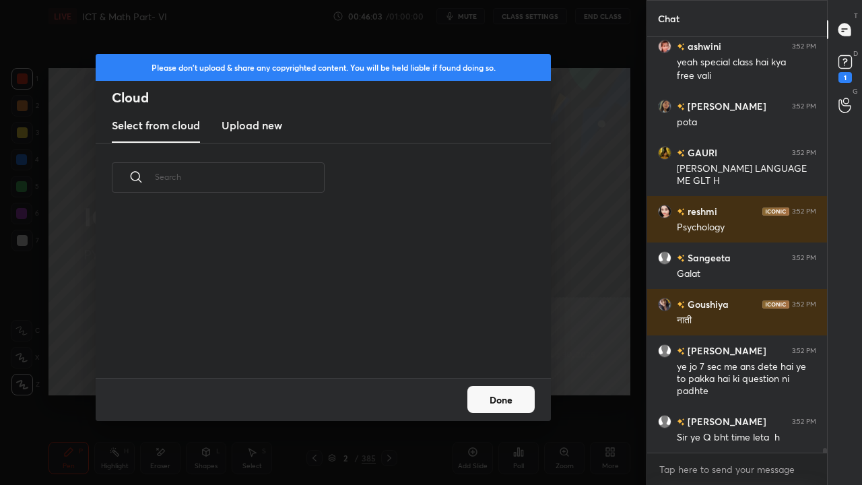
click at [274, 127] on h3 "Upload new" at bounding box center [252, 125] width 61 height 16
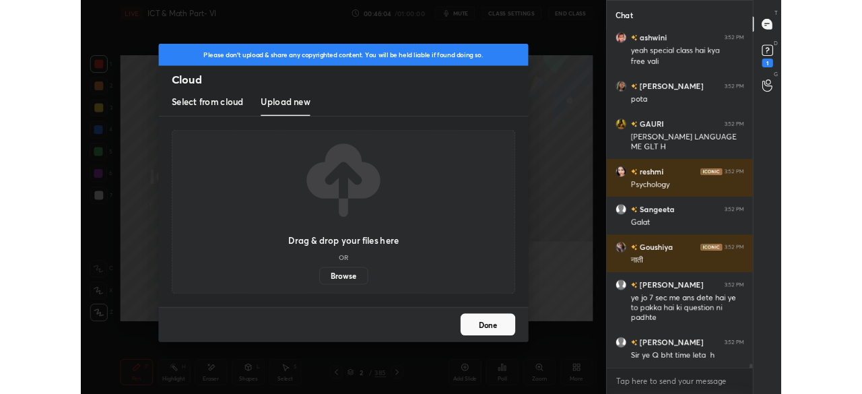
scroll to position [37820, 0]
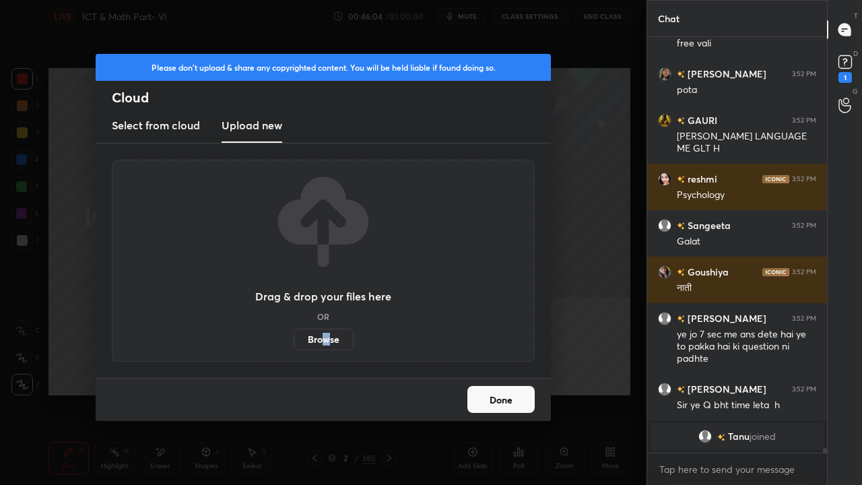
click at [325, 342] on label "Browse" at bounding box center [324, 340] width 60 height 22
drag, startPoint x: 325, startPoint y: 336, endPoint x: 325, endPoint y: 276, distance: 60.6
click at [325, 335] on label "Browse" at bounding box center [324, 340] width 60 height 22
click at [294, 335] on input "Browse" at bounding box center [294, 340] width 0 height 22
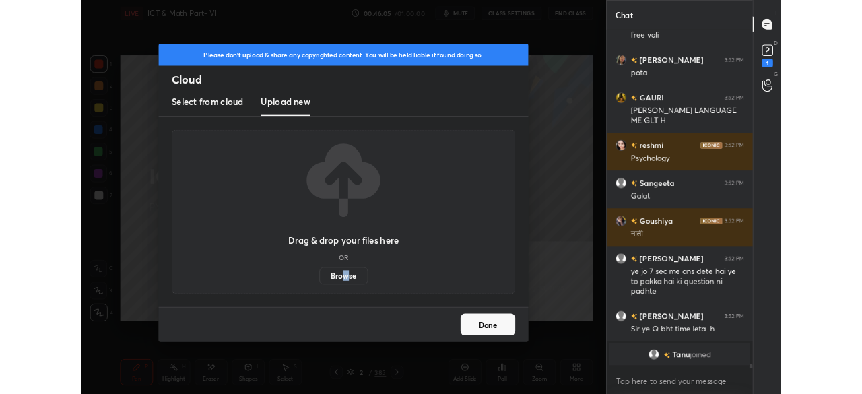
scroll to position [308, 593]
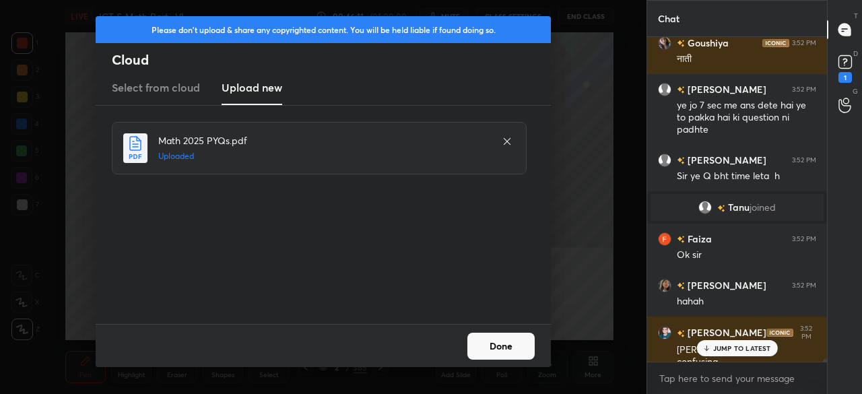
click at [505, 352] on button "Done" at bounding box center [501, 346] width 67 height 27
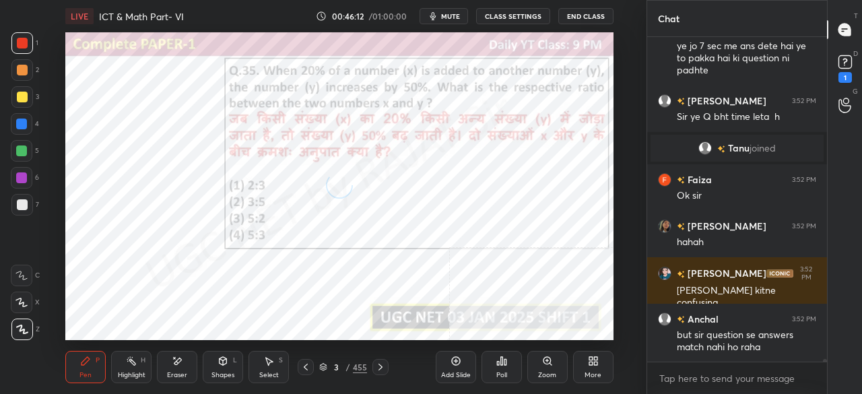
click at [311, 367] on div at bounding box center [306, 367] width 16 height 16
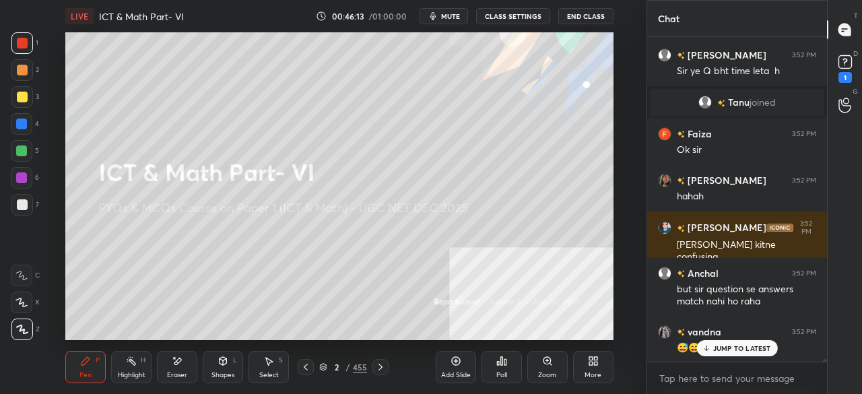
click at [598, 369] on div "More" at bounding box center [593, 367] width 40 height 32
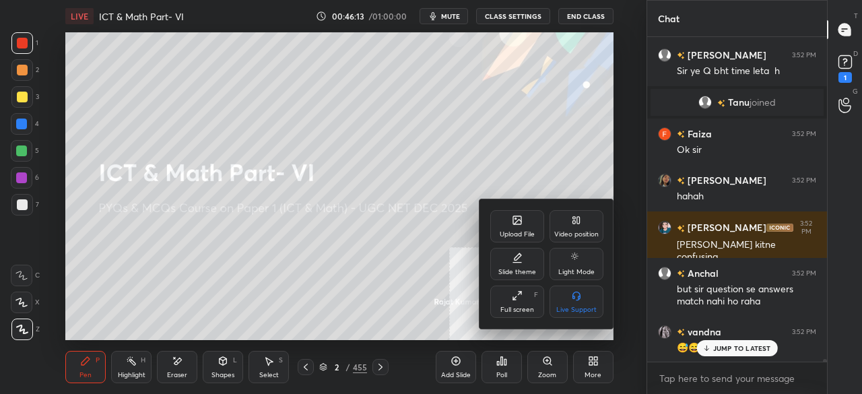
click at [518, 305] on div "Full screen F" at bounding box center [517, 302] width 54 height 32
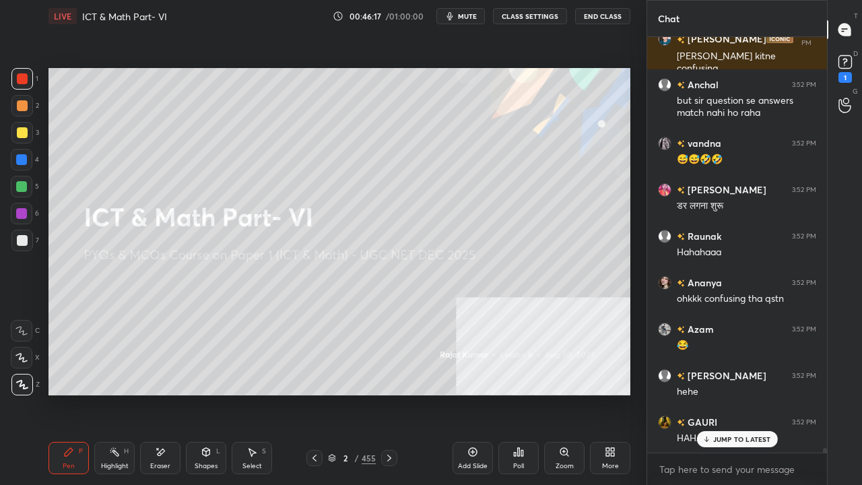
click at [352, 393] on div "2" at bounding box center [345, 458] width 13 height 8
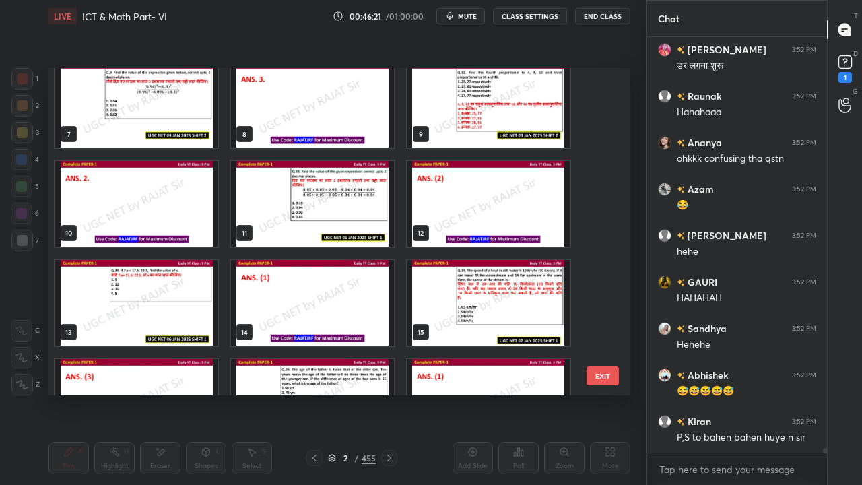
click at [339, 201] on img "grid" at bounding box center [312, 204] width 162 height 86
click at [339, 200] on img "grid" at bounding box center [312, 204] width 162 height 86
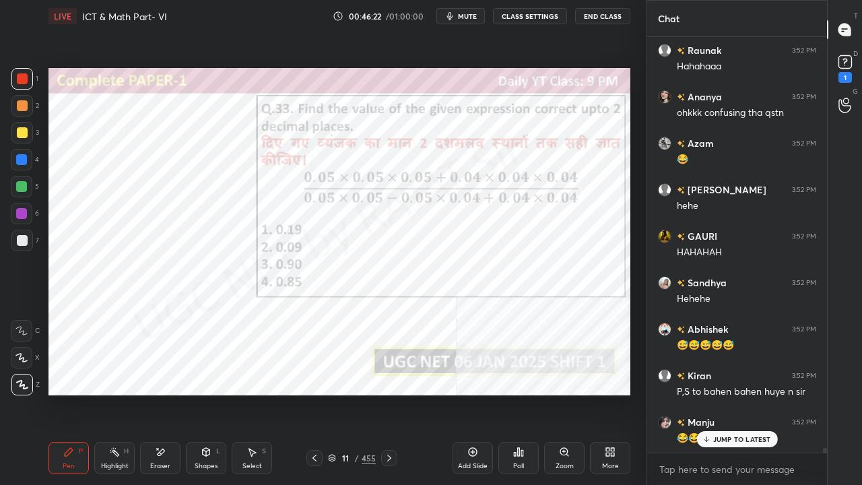
click at [516, 393] on icon at bounding box center [518, 452] width 11 height 11
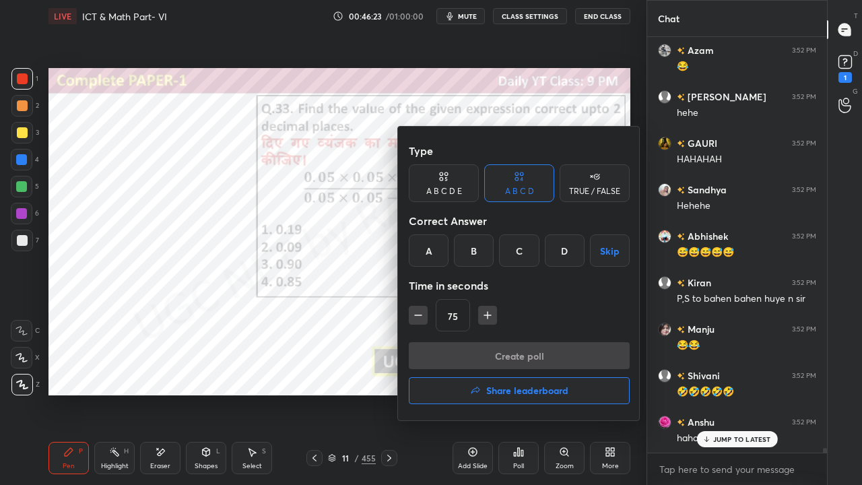
click at [478, 258] on div "B" at bounding box center [474, 250] width 40 height 32
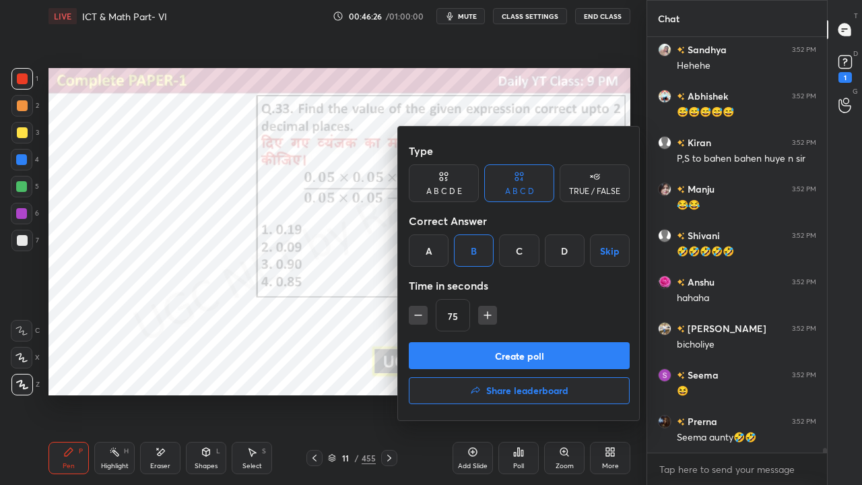
click at [483, 353] on button "Create poll" at bounding box center [519, 355] width 221 height 27
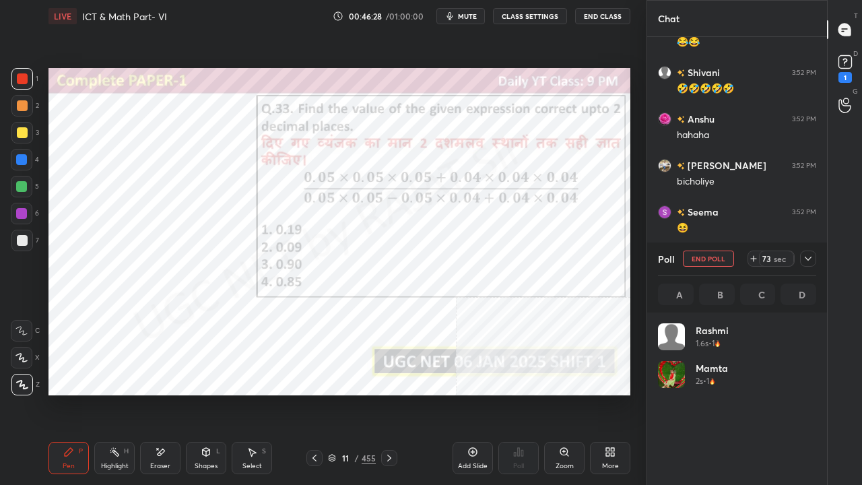
click at [477, 13] on span "mute" at bounding box center [467, 15] width 19 height 9
click at [811, 255] on icon at bounding box center [808, 258] width 11 height 11
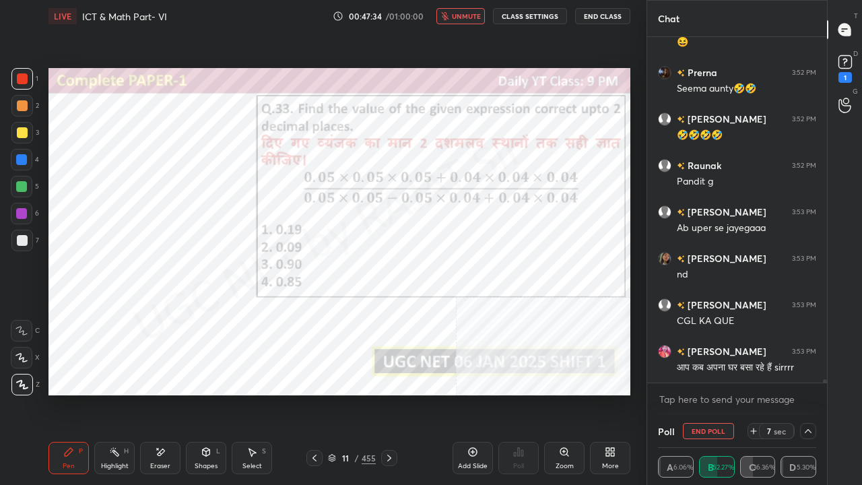
scroll to position [38373, 0]
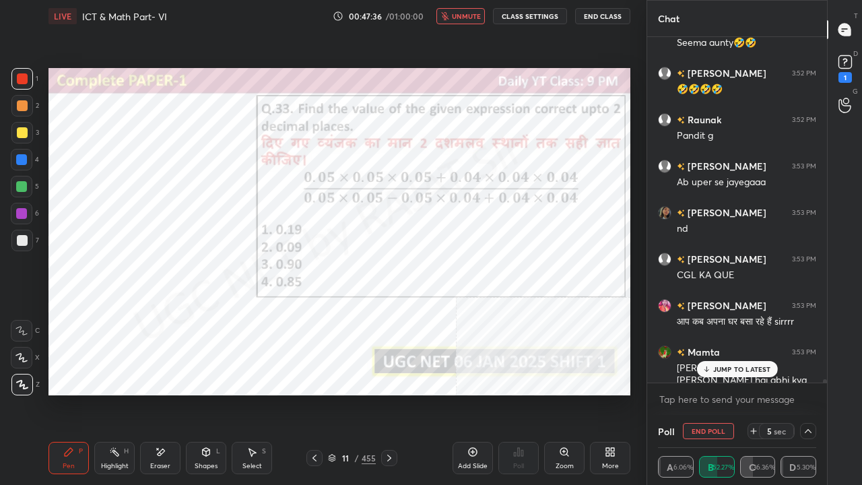
click at [754, 365] on p "JUMP TO LATEST" at bounding box center [742, 369] width 58 height 8
click at [474, 11] on button "unmute" at bounding box center [461, 16] width 49 height 16
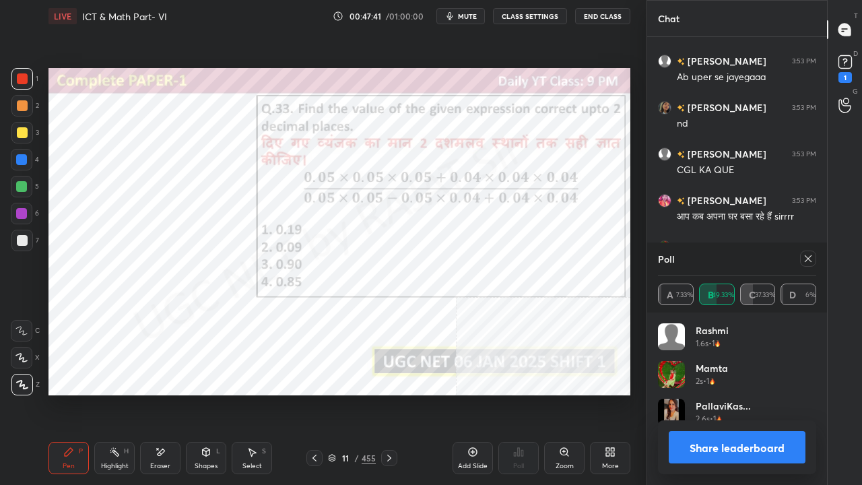
scroll to position [158, 154]
click at [812, 259] on icon at bounding box center [808, 258] width 11 height 11
type textarea "x"
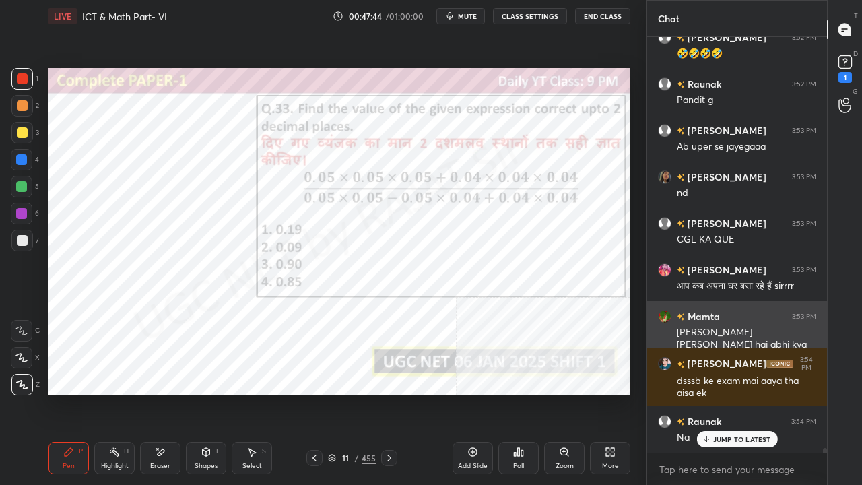
scroll to position [412, 176]
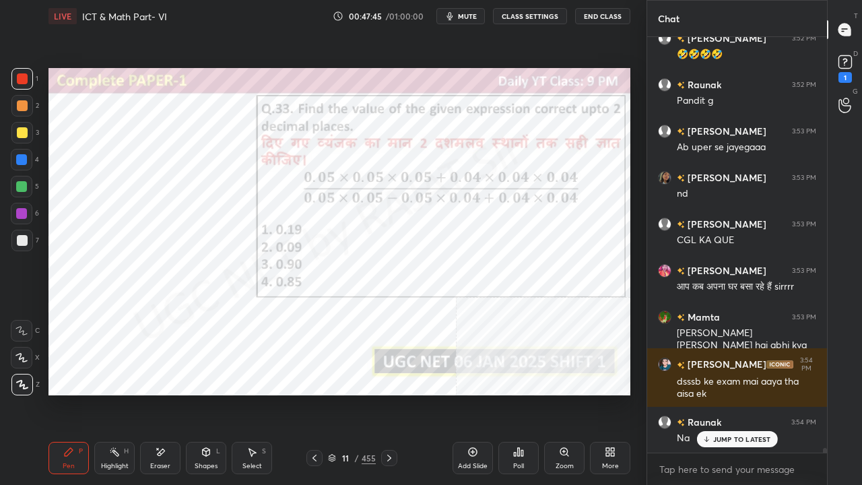
drag, startPoint x: 734, startPoint y: 438, endPoint x: 721, endPoint y: 431, distance: 14.5
click at [734, 393] on p "JUMP TO LATEST" at bounding box center [742, 439] width 58 height 8
drag, startPoint x: 19, startPoint y: 214, endPoint x: 40, endPoint y: 209, distance: 21.6
click at [20, 213] on div at bounding box center [21, 213] width 11 height 11
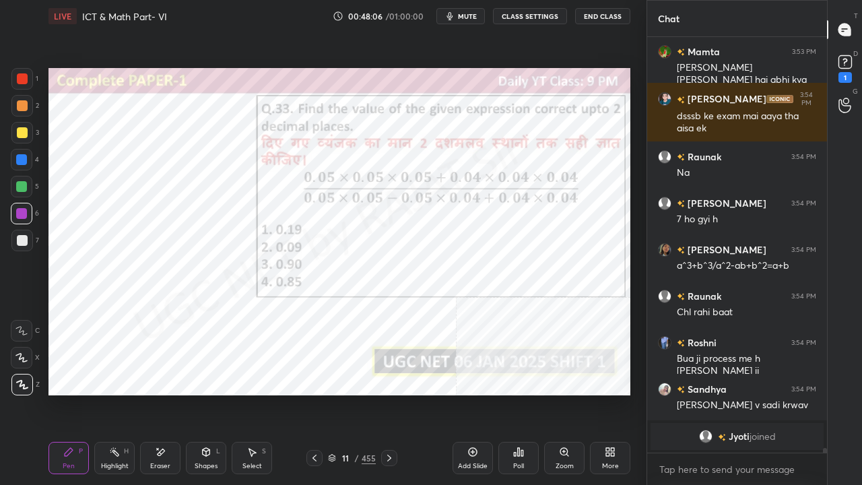
scroll to position [38296, 0]
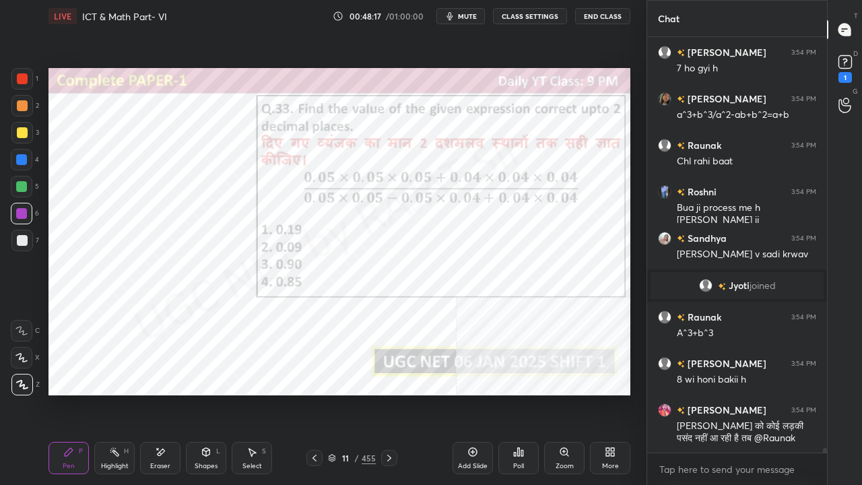
click at [28, 75] on div at bounding box center [22, 79] width 22 height 22
click at [27, 75] on div at bounding box center [22, 78] width 11 height 11
drag, startPoint x: 172, startPoint y: 455, endPoint x: 169, endPoint y: 437, distance: 19.1
click at [170, 393] on div "Eraser" at bounding box center [160, 458] width 40 height 32
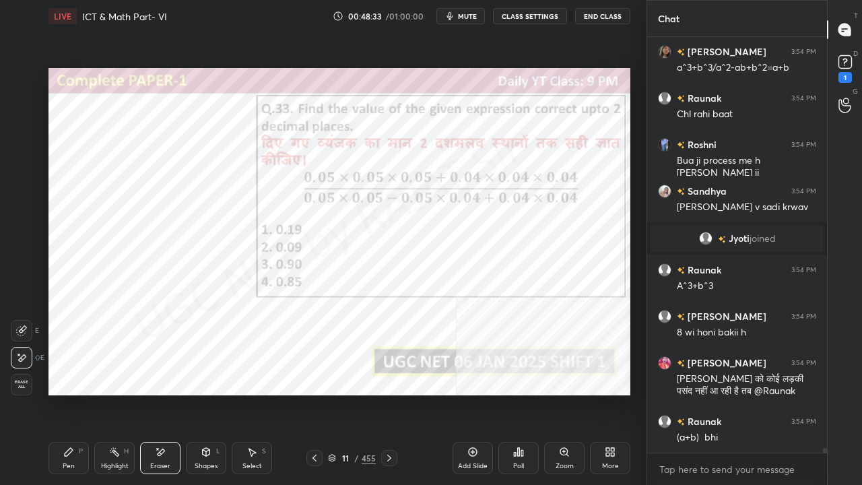
click at [67, 393] on icon at bounding box center [68, 452] width 11 height 11
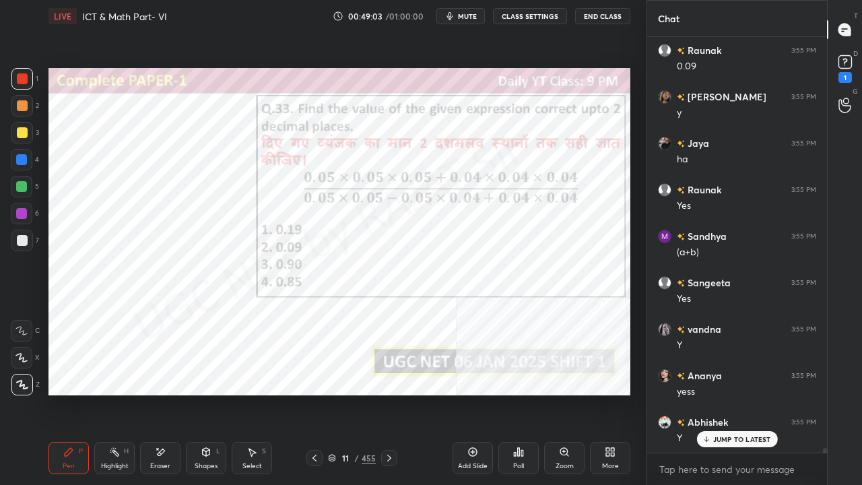
scroll to position [39052, 0]
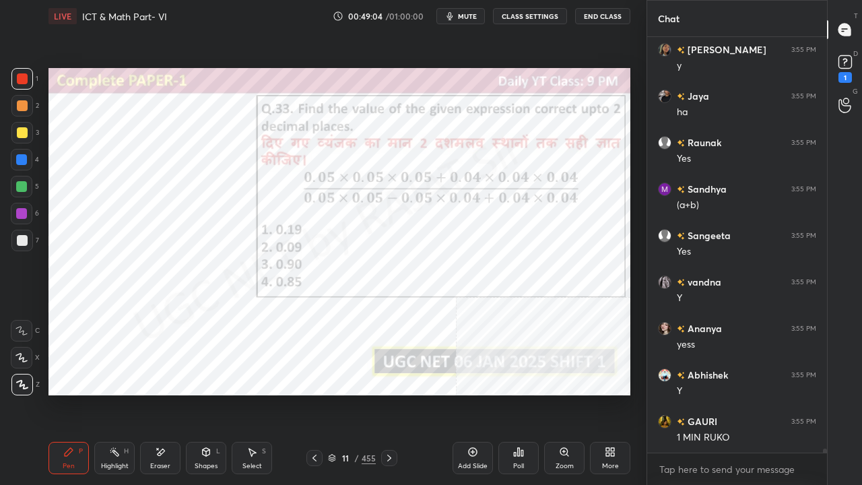
click at [347, 393] on div "11" at bounding box center [345, 458] width 13 height 8
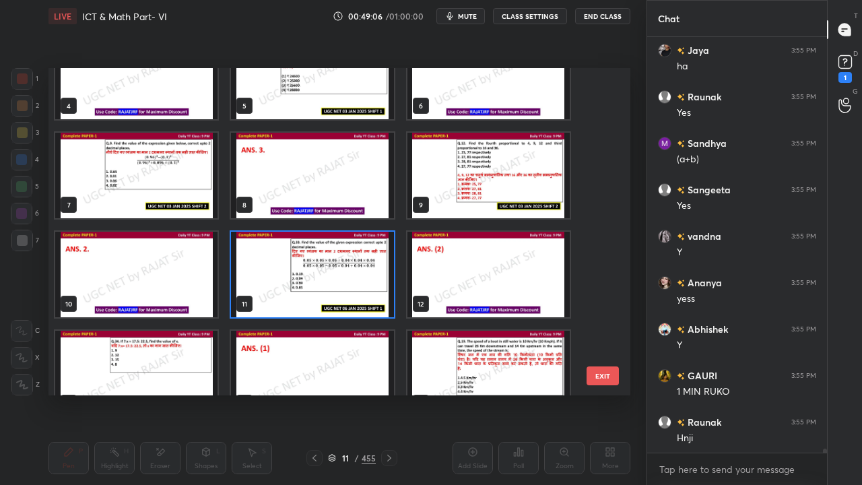
scroll to position [39145, 0]
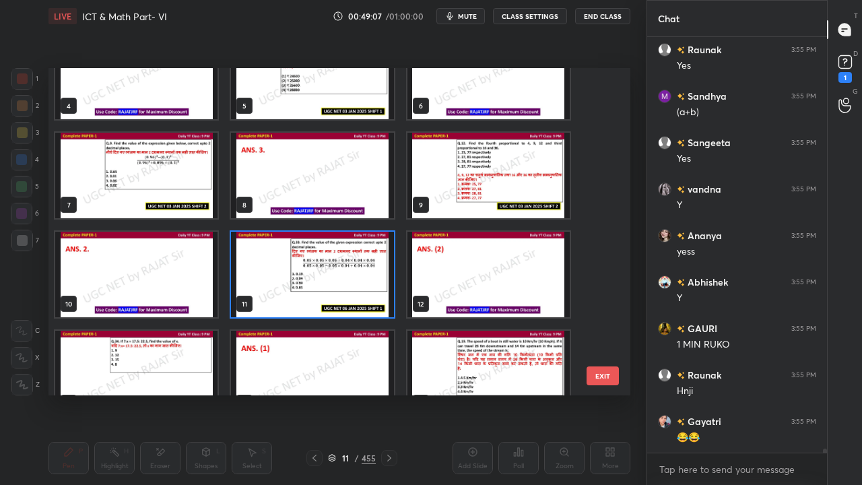
click at [334, 263] on img "grid" at bounding box center [312, 275] width 162 height 86
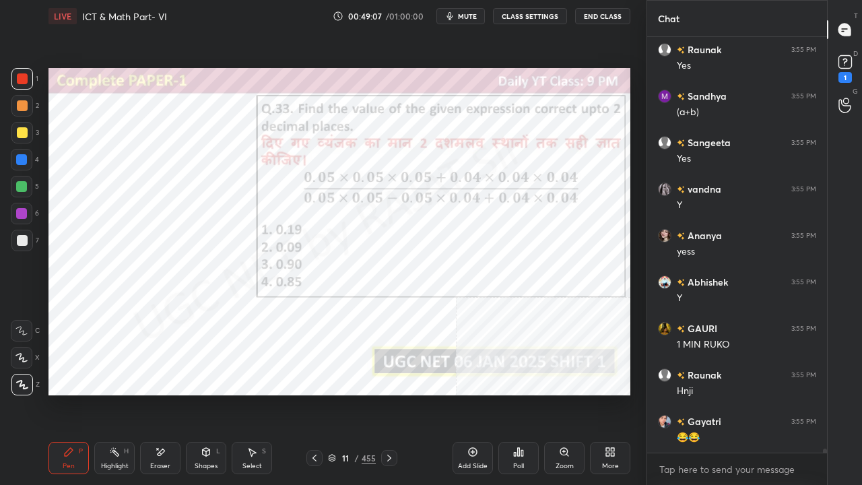
click at [335, 263] on img "grid" at bounding box center [312, 275] width 162 height 86
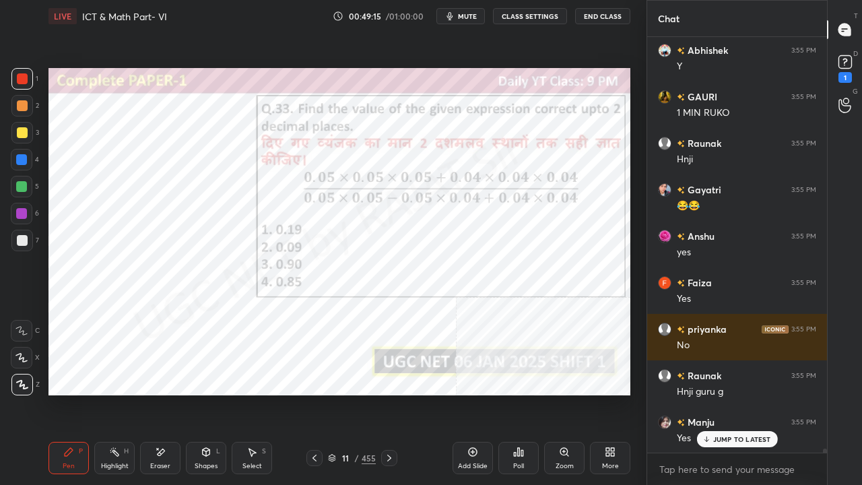
scroll to position [39424, 0]
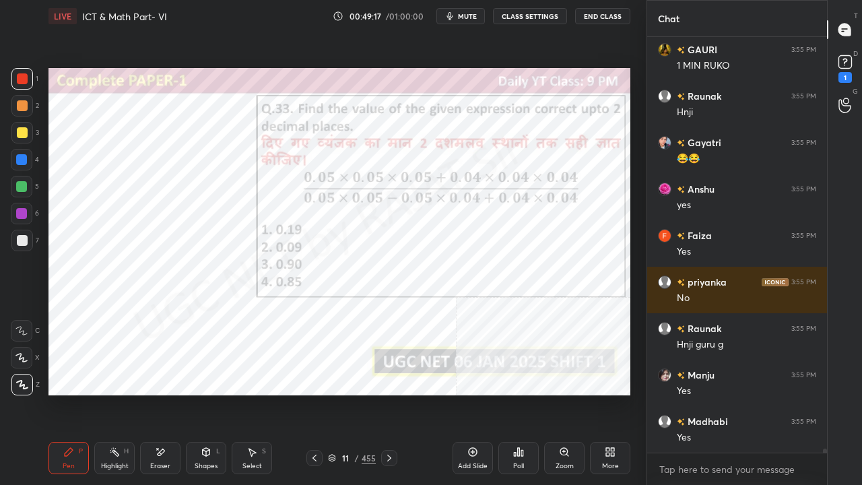
click at [476, 393] on icon at bounding box center [473, 452] width 11 height 11
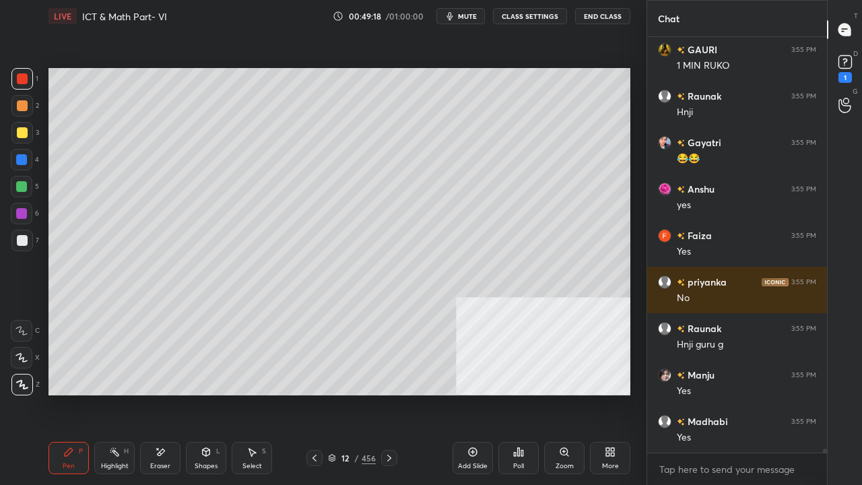
drag, startPoint x: 22, startPoint y: 131, endPoint x: 48, endPoint y: 131, distance: 26.3
click at [22, 131] on div at bounding box center [22, 132] width 11 height 11
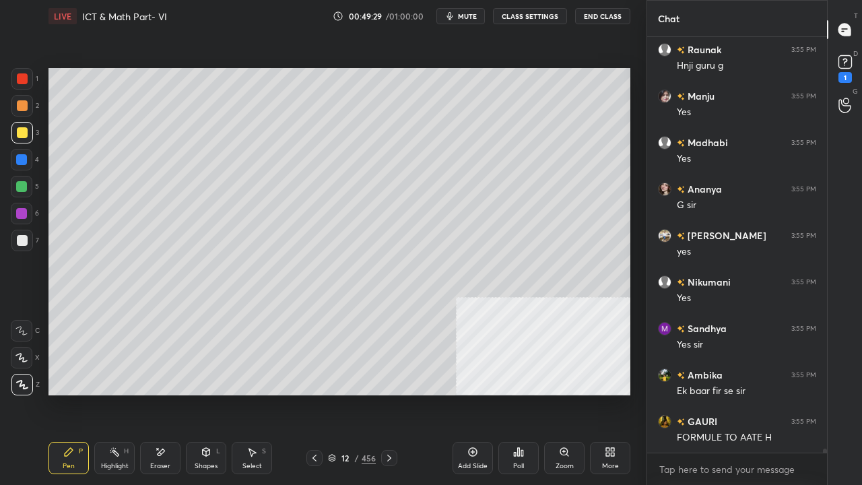
scroll to position [39760, 0]
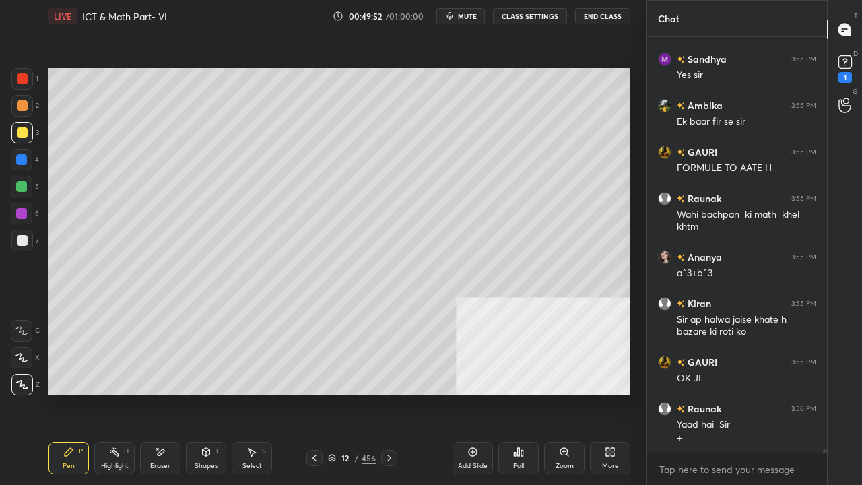
click at [26, 157] on div at bounding box center [21, 159] width 11 height 11
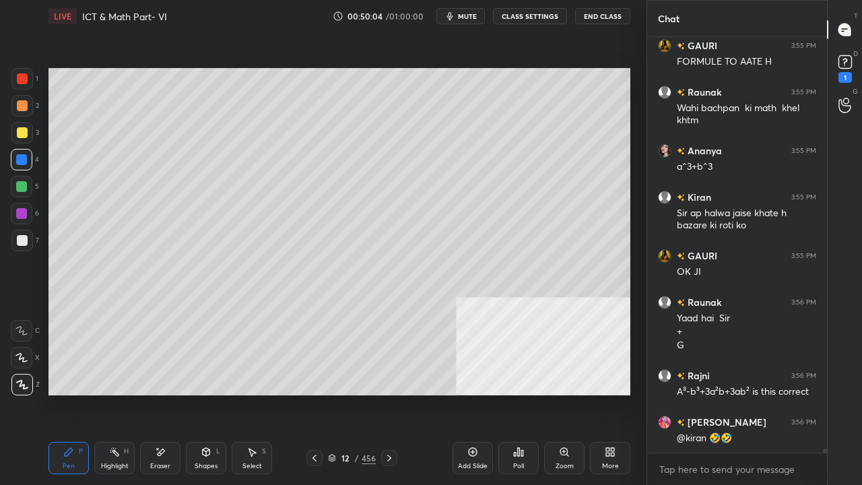
scroll to position [40125, 0]
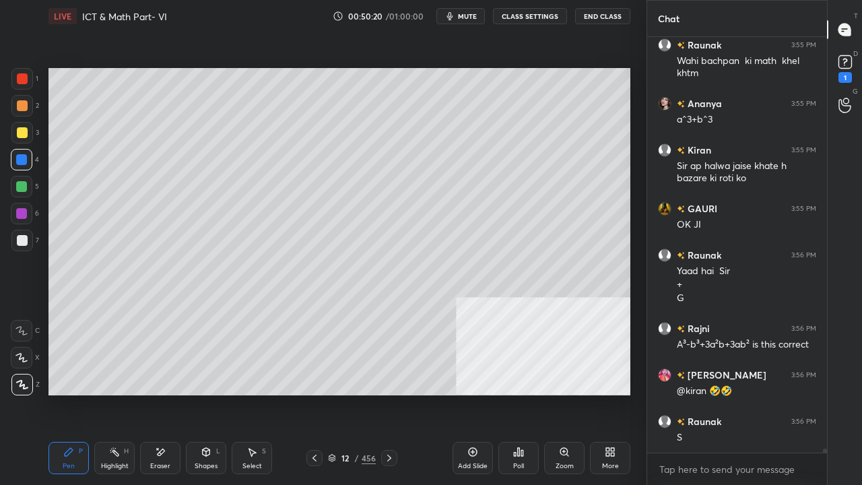
click at [26, 240] on div at bounding box center [22, 240] width 11 height 11
click at [27, 239] on div at bounding box center [22, 241] width 22 height 22
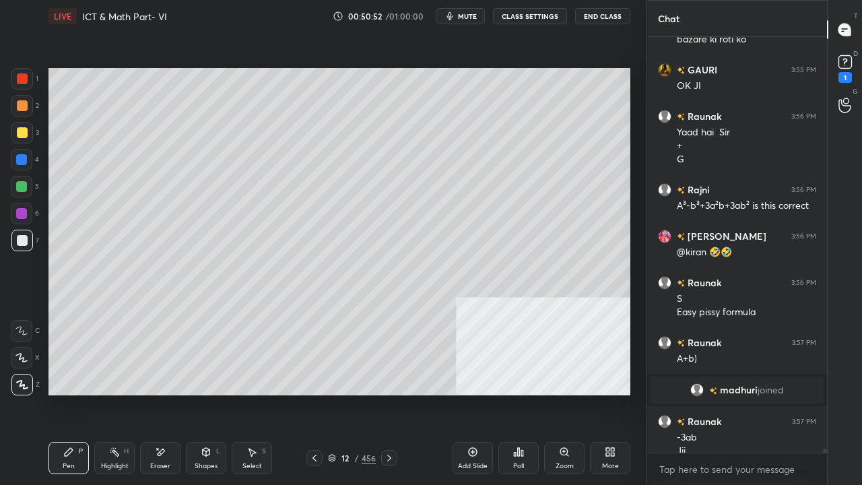
scroll to position [39717, 0]
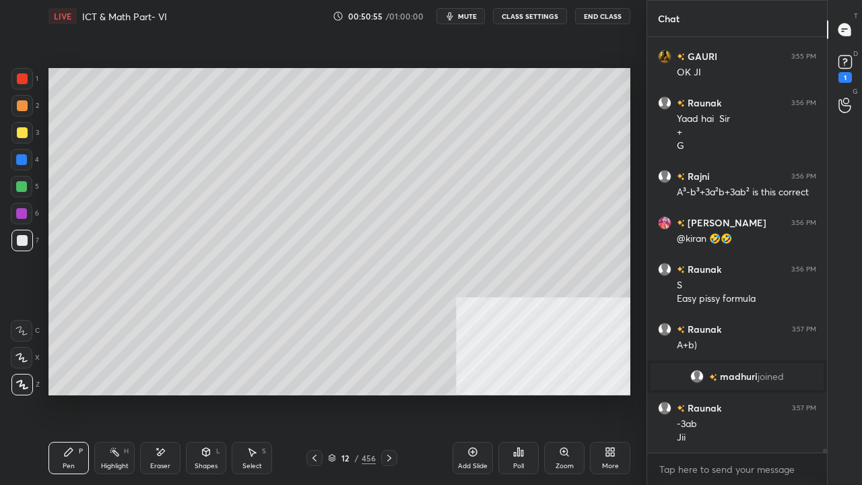
drag, startPoint x: 348, startPoint y: 461, endPoint x: 350, endPoint y: 444, distance: 17.7
click at [348, 393] on div "12" at bounding box center [345, 458] width 13 height 8
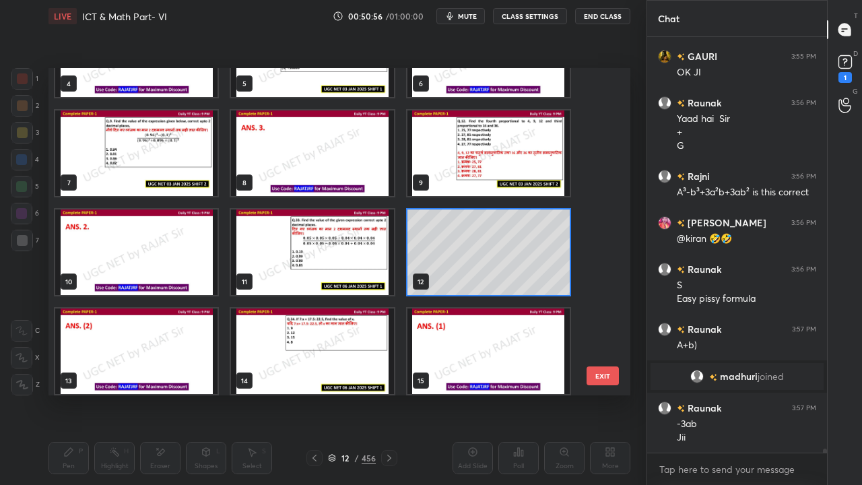
scroll to position [164, 0]
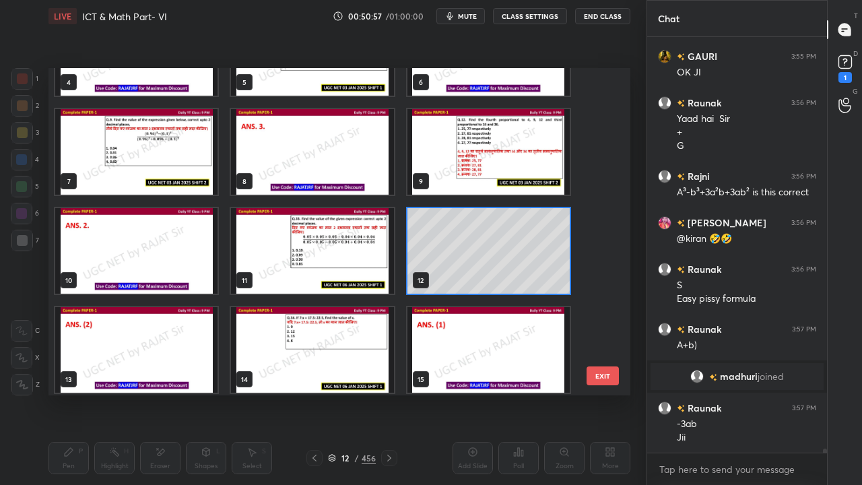
click at [181, 168] on img "grid" at bounding box center [136, 152] width 162 height 86
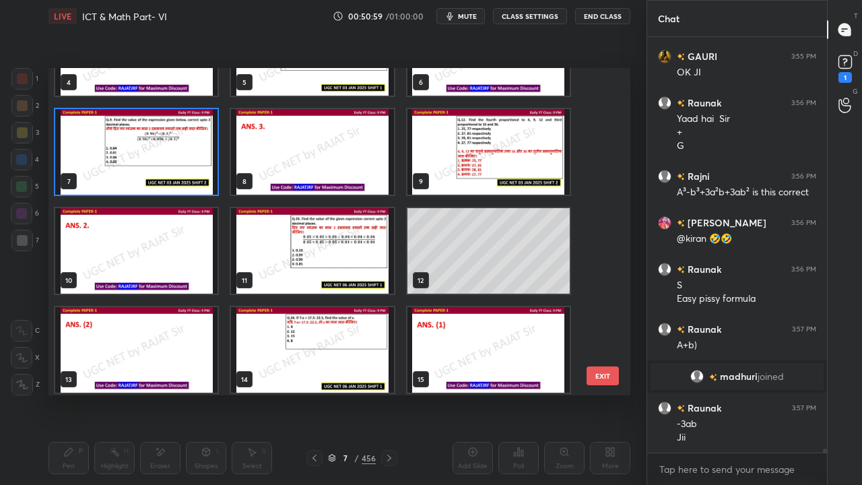
click at [181, 166] on img "grid" at bounding box center [136, 152] width 162 height 86
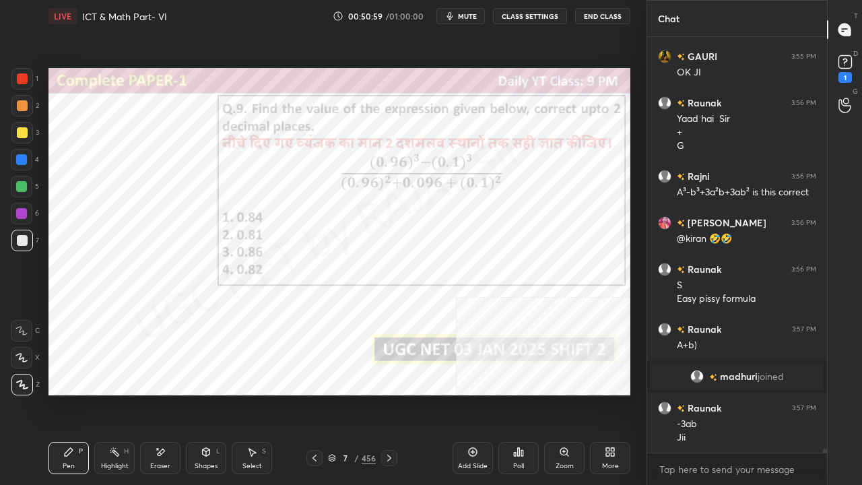
click at [181, 166] on img "grid" at bounding box center [136, 152] width 162 height 86
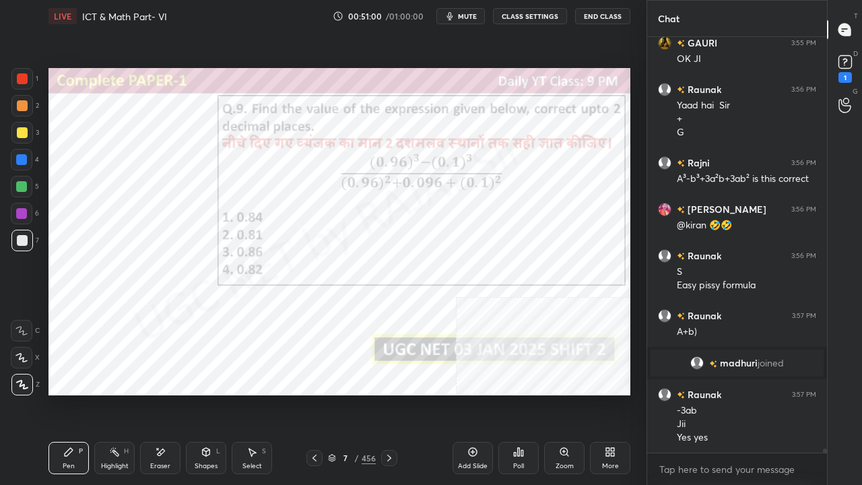
drag, startPoint x: 16, startPoint y: 75, endPoint x: 25, endPoint y: 84, distance: 11.9
click at [16, 75] on div at bounding box center [22, 79] width 22 height 22
click at [346, 393] on div "7" at bounding box center [345, 458] width 13 height 8
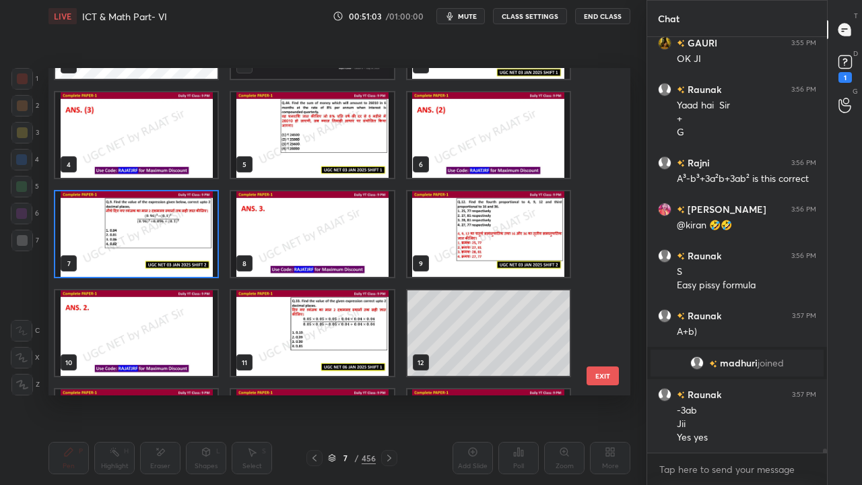
scroll to position [83, 0]
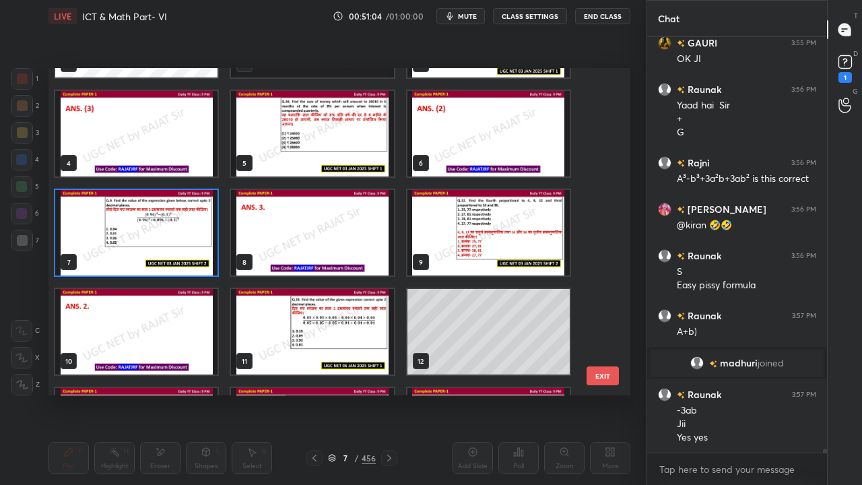
click at [168, 227] on img "grid" at bounding box center [136, 233] width 162 height 86
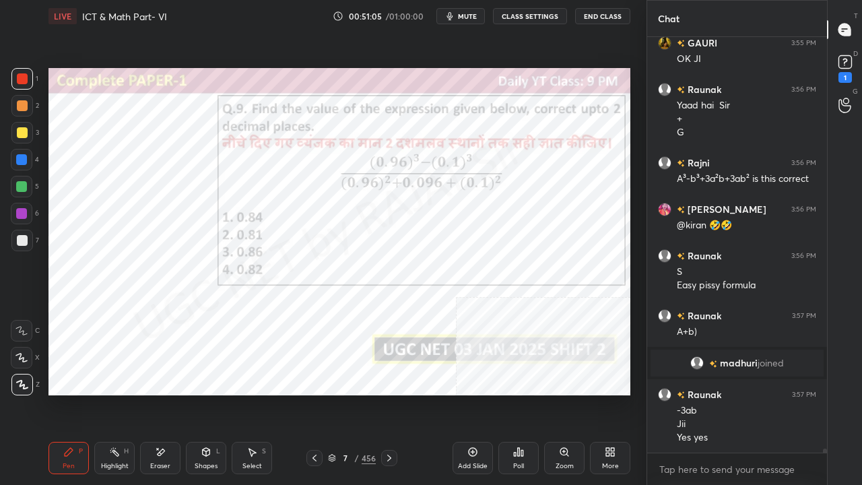
click at [511, 393] on div "Poll" at bounding box center [519, 458] width 40 height 32
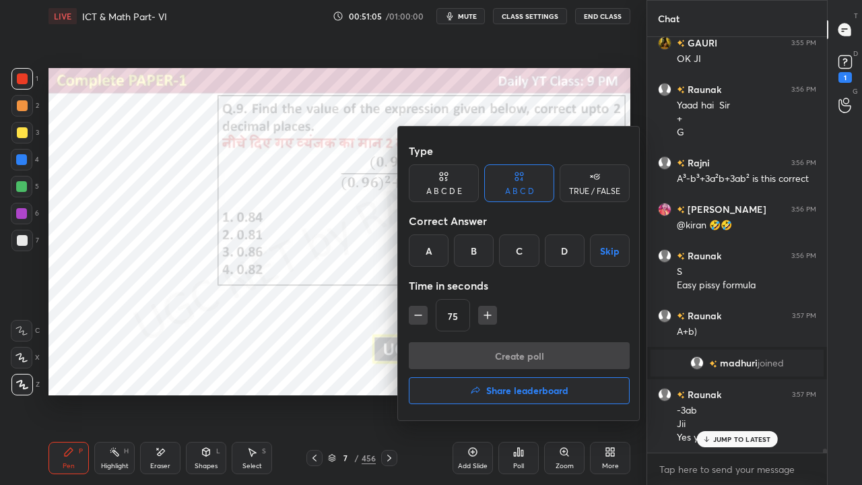
scroll to position [39777, 0]
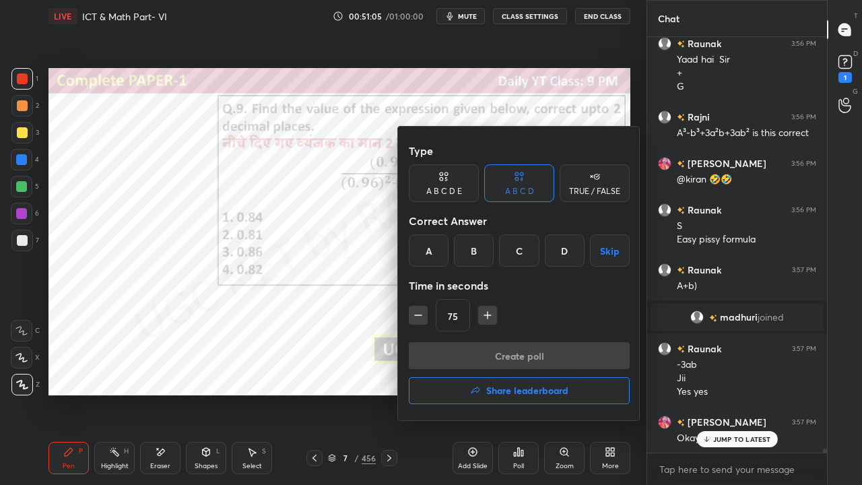
click at [520, 247] on div "C" at bounding box center [519, 250] width 40 height 32
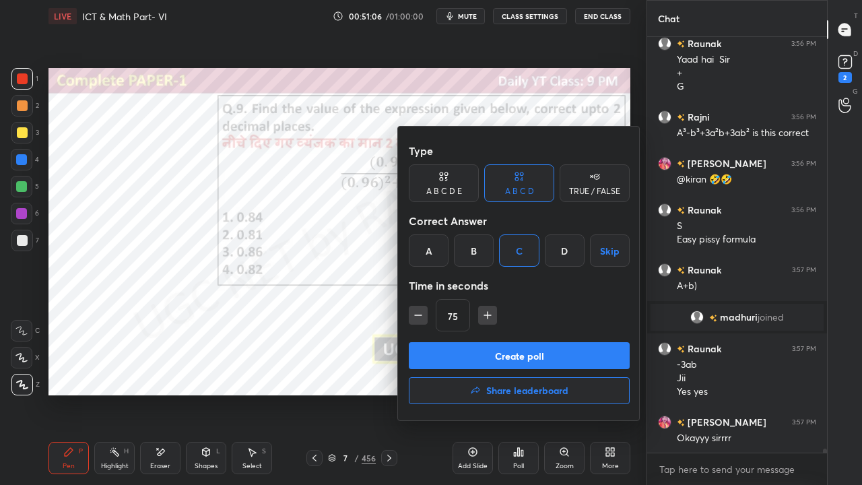
drag, startPoint x: 418, startPoint y: 309, endPoint x: 424, endPoint y: 317, distance: 10.1
click at [417, 310] on icon "button" at bounding box center [418, 315] width 13 height 13
type input "60"
click at [447, 354] on button "Create poll" at bounding box center [519, 355] width 221 height 27
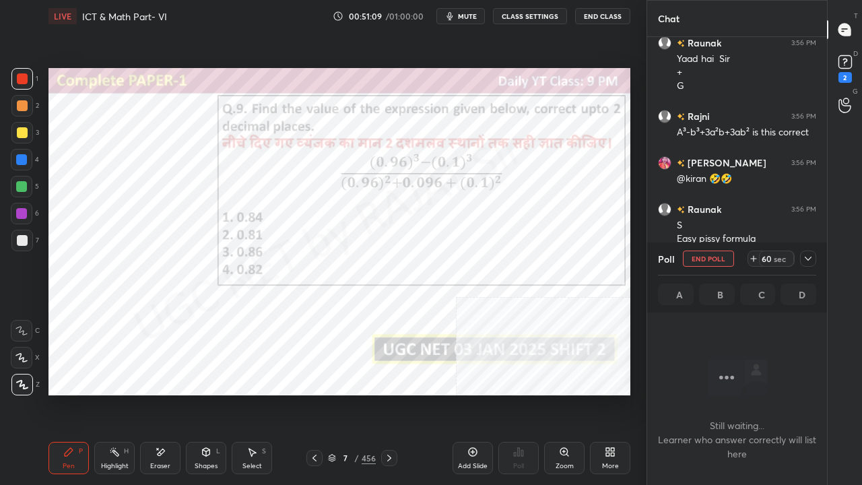
scroll to position [39890, 0]
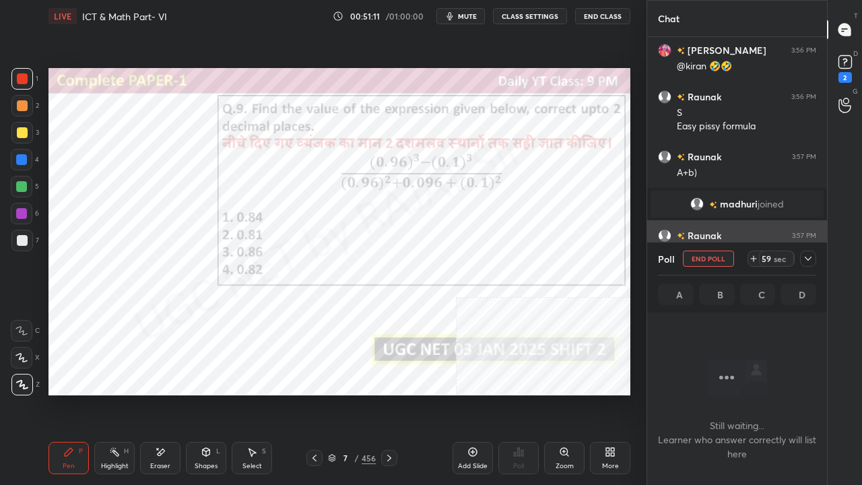
click at [811, 254] on icon at bounding box center [808, 258] width 11 height 11
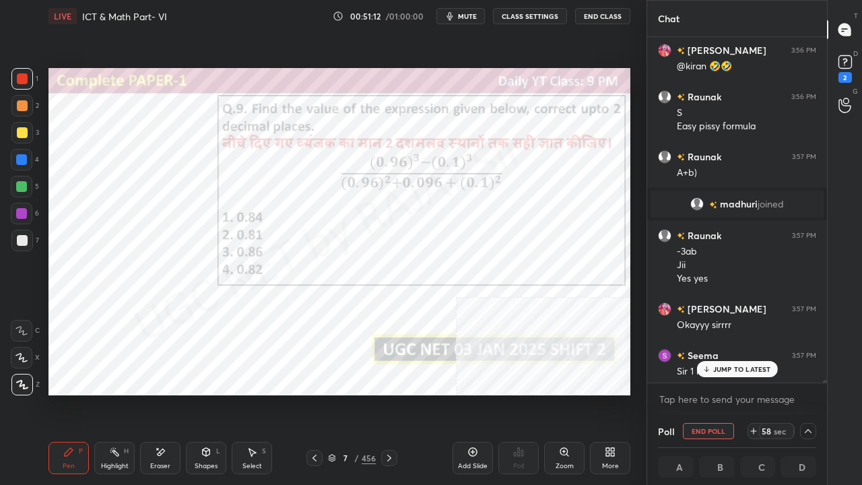
scroll to position [39952, 0]
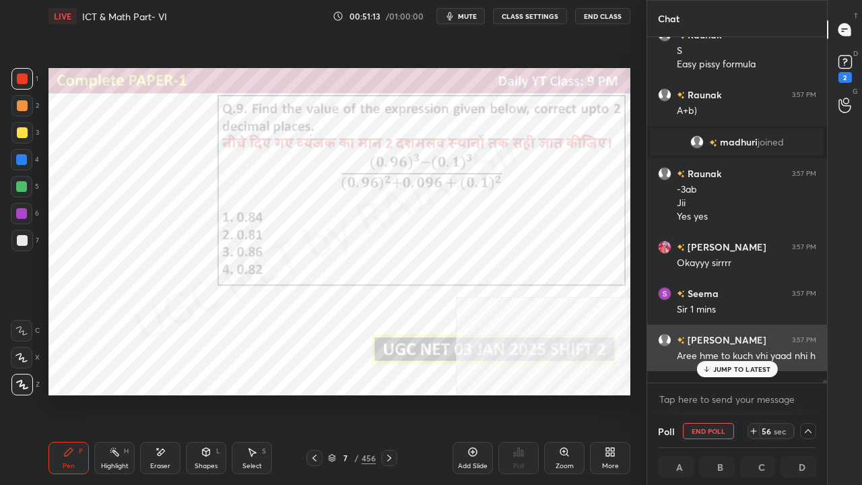
click at [726, 370] on p "JUMP TO LATEST" at bounding box center [742, 369] width 58 height 8
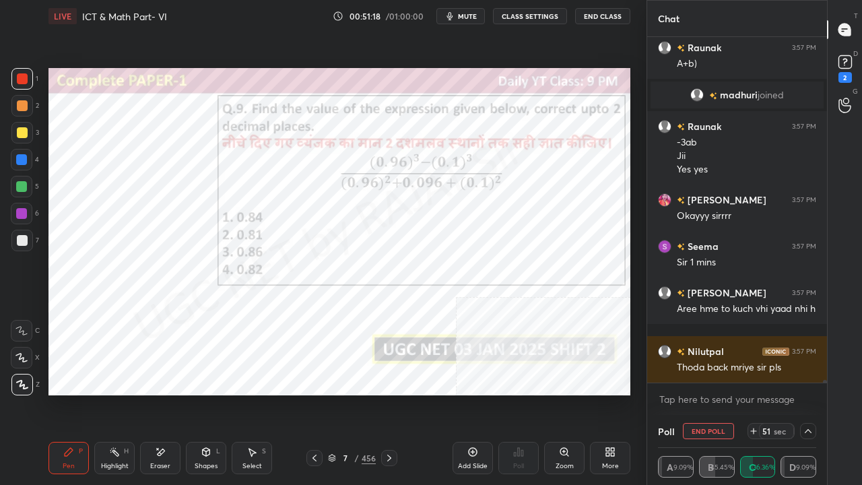
scroll to position [4, 4]
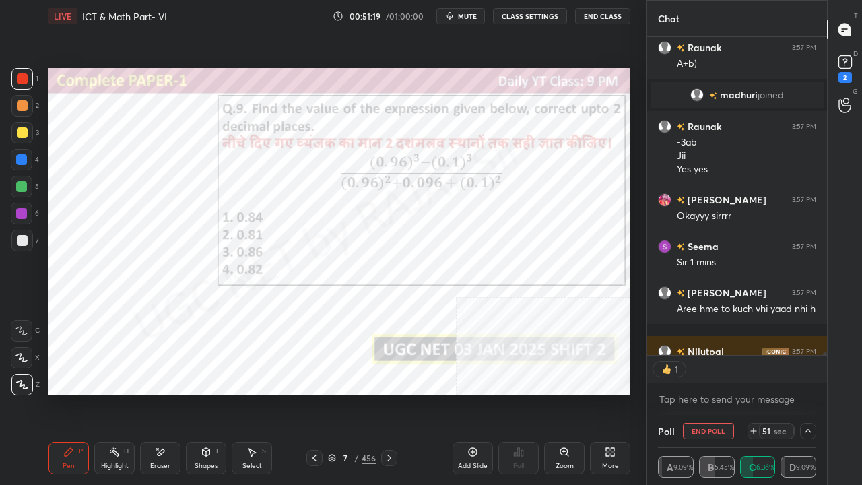
click at [337, 393] on div "7 / 456" at bounding box center [352, 458] width 48 height 12
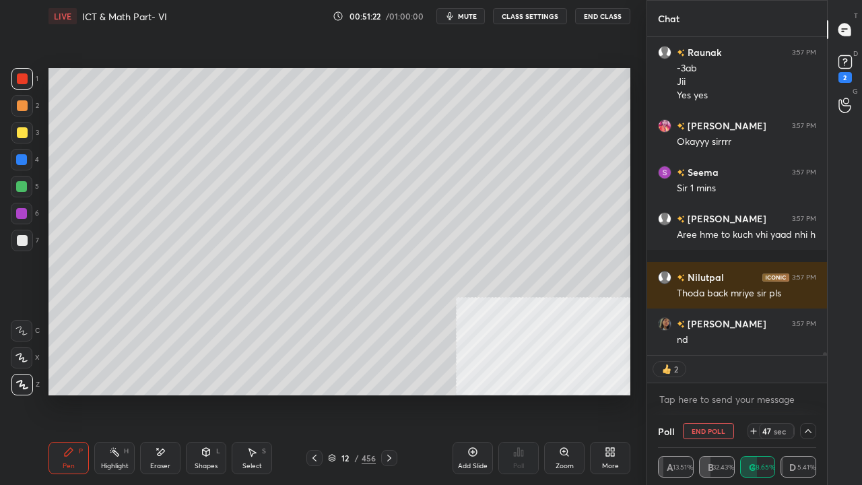
click at [761, 393] on div "47 sec" at bounding box center [776, 431] width 35 height 16
click at [757, 393] on icon at bounding box center [753, 431] width 11 height 11
click at [23, 240] on div at bounding box center [22, 240] width 11 height 11
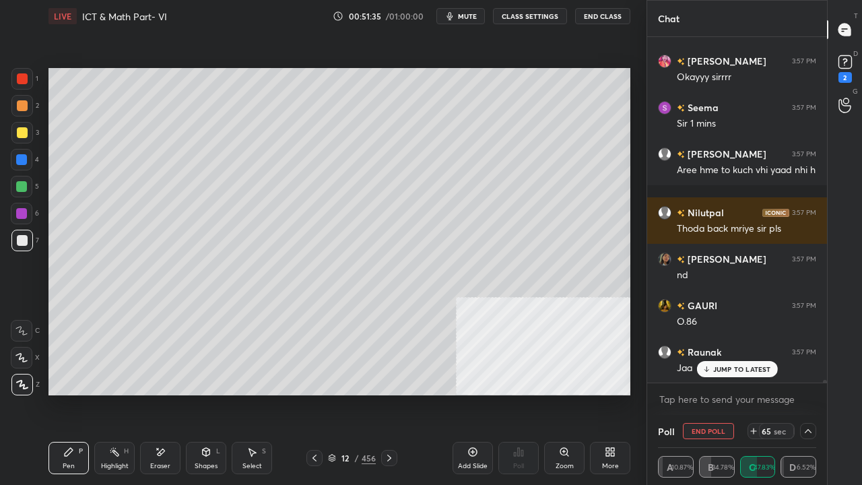
click at [353, 393] on div "12 / 456" at bounding box center [352, 458] width 48 height 12
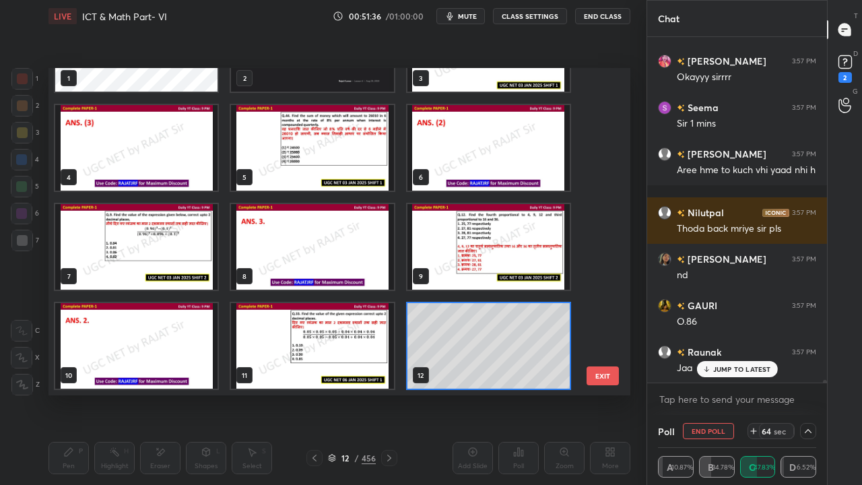
click at [179, 251] on img "grid" at bounding box center [136, 247] width 162 height 86
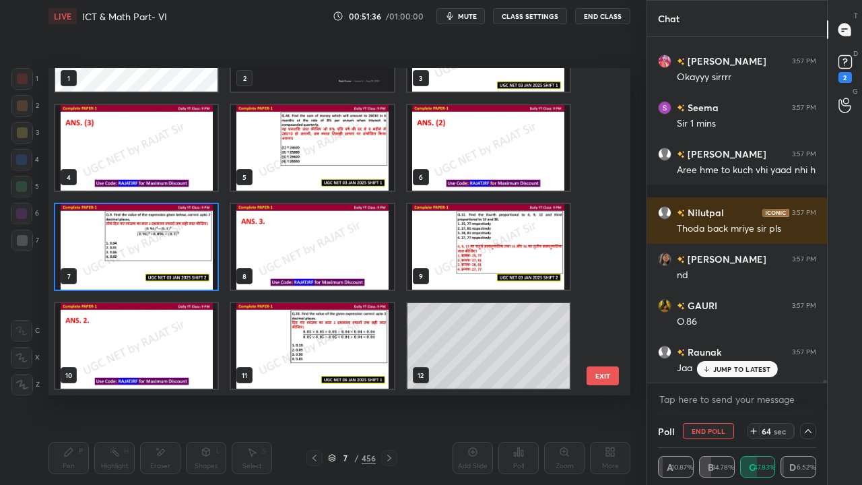
click at [179, 251] on img "grid" at bounding box center [136, 247] width 162 height 86
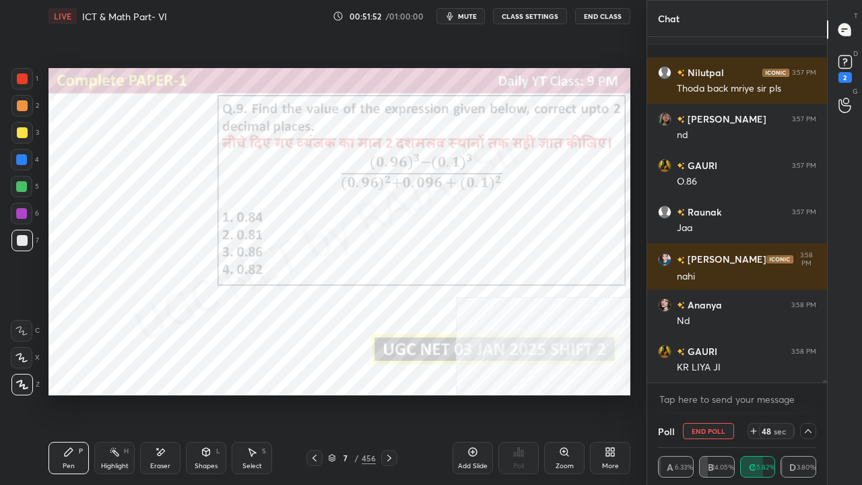
click at [346, 393] on div "7" at bounding box center [345, 458] width 13 height 8
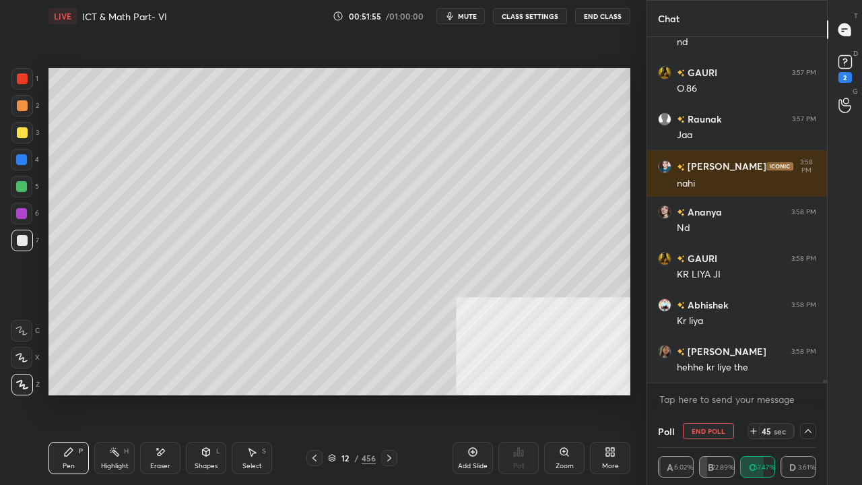
click at [210, 393] on div "Shapes L" at bounding box center [206, 458] width 40 height 32
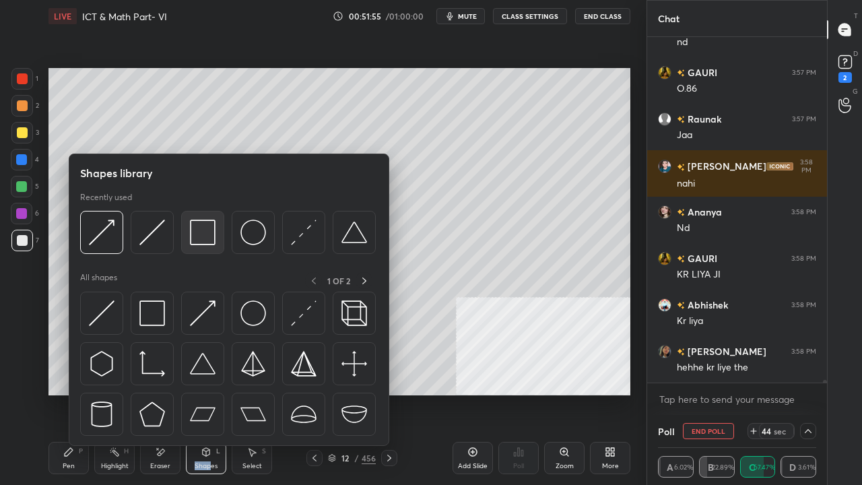
click at [201, 218] on div at bounding box center [202, 232] width 43 height 43
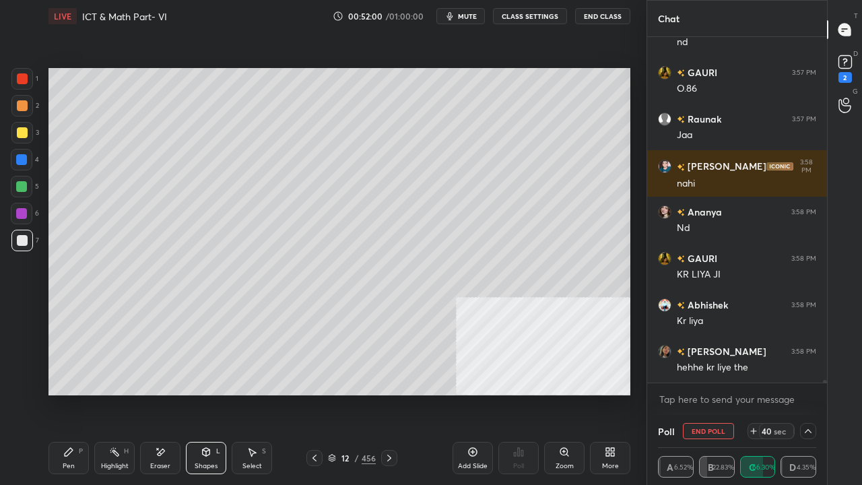
click at [77, 393] on div "Pen P" at bounding box center [69, 458] width 40 height 32
drag, startPoint x: 346, startPoint y: 455, endPoint x: 349, endPoint y: 436, distance: 19.8
click at [346, 393] on div "12" at bounding box center [345, 458] width 13 height 8
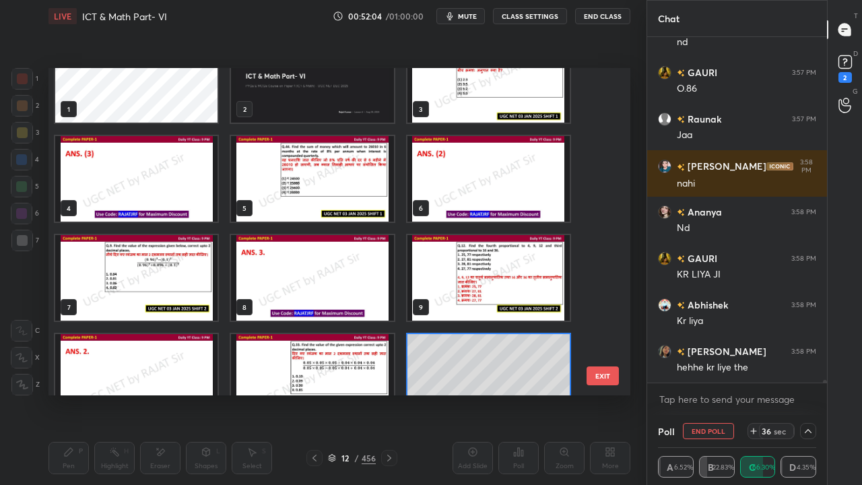
click at [170, 260] on img "grid" at bounding box center [136, 278] width 162 height 86
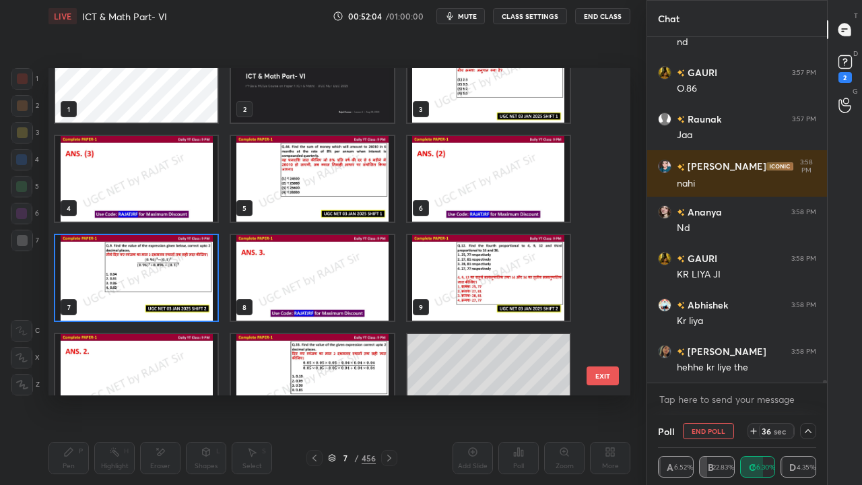
click at [170, 260] on img "grid" at bounding box center [136, 278] width 162 height 86
click at [169, 260] on img "grid" at bounding box center [136, 278] width 162 height 86
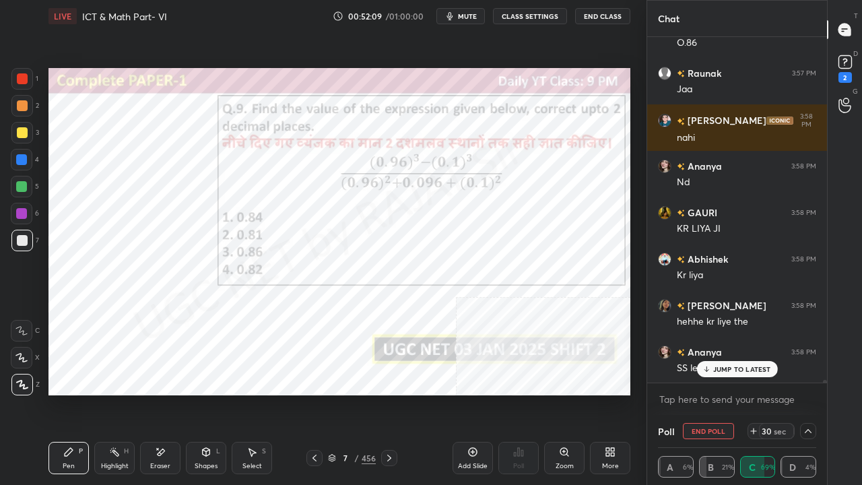
click at [715, 366] on p "JUMP TO LATEST" at bounding box center [742, 369] width 58 height 8
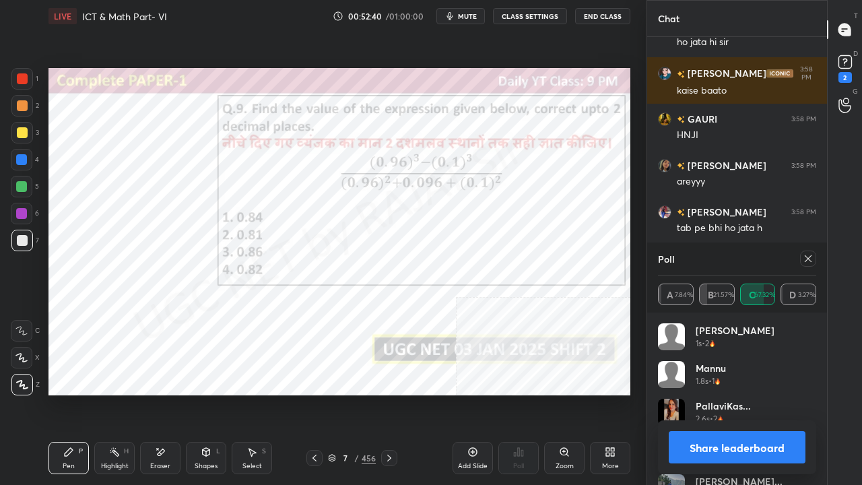
scroll to position [41096, 0]
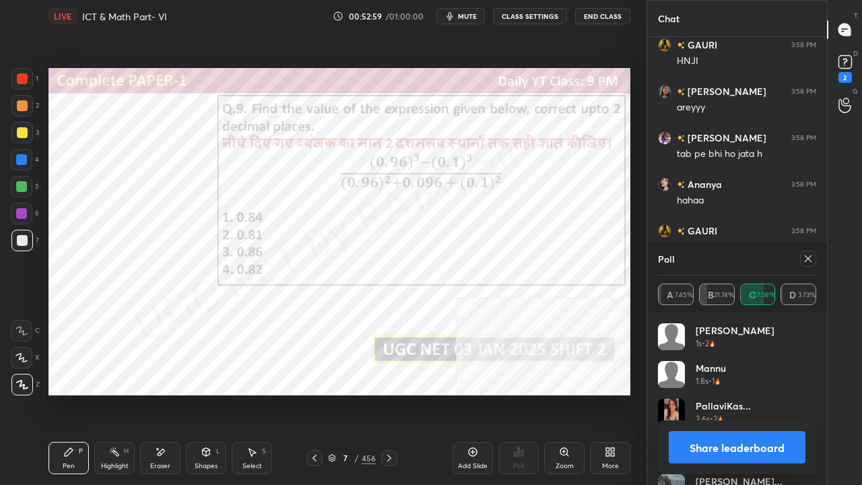
click at [810, 255] on icon at bounding box center [808, 258] width 11 height 11
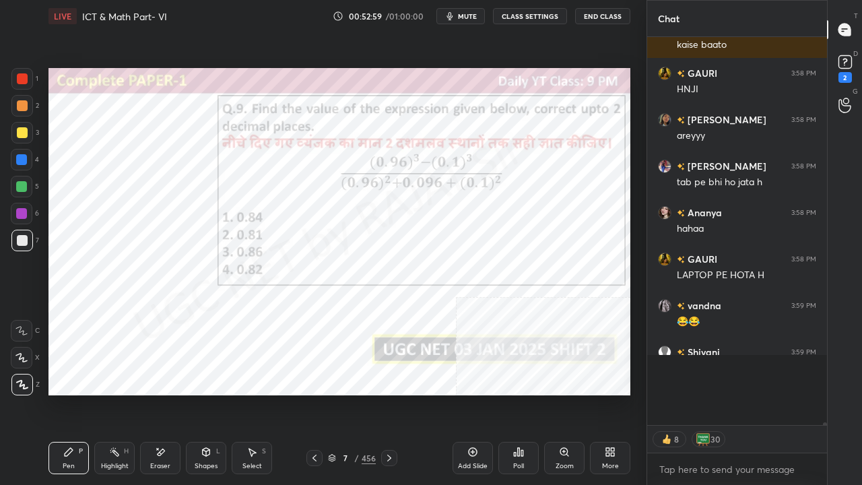
scroll to position [380, 176]
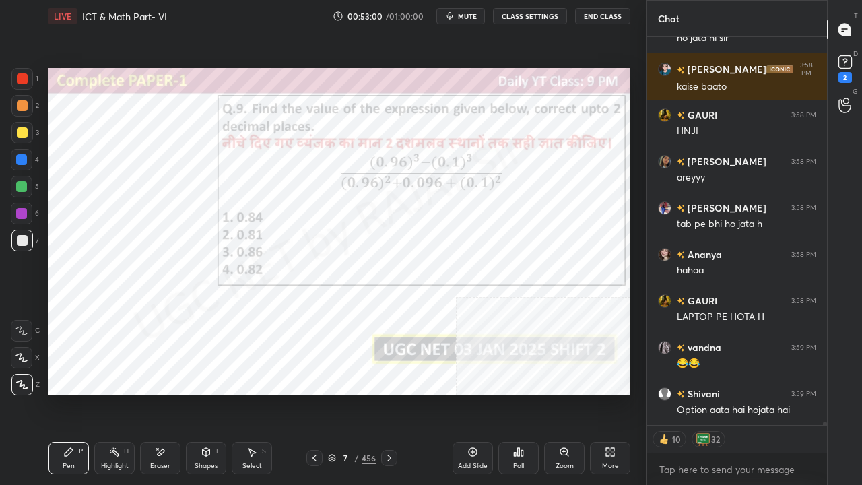
click at [20, 79] on div at bounding box center [22, 78] width 11 height 11
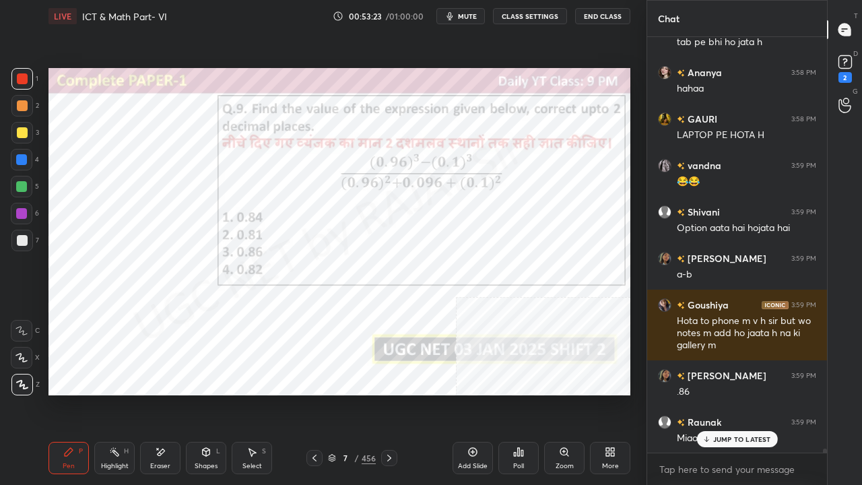
click at [344, 393] on div "7" at bounding box center [345, 458] width 13 height 8
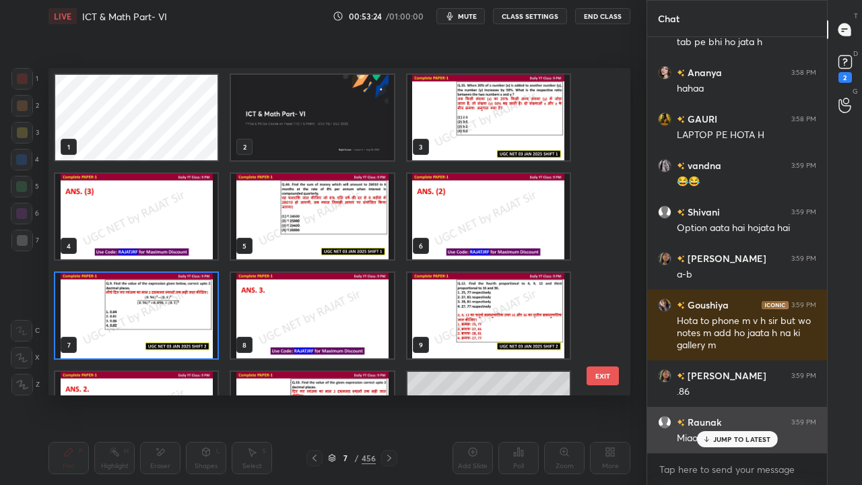
click at [705, 393] on icon at bounding box center [706, 439] width 9 height 8
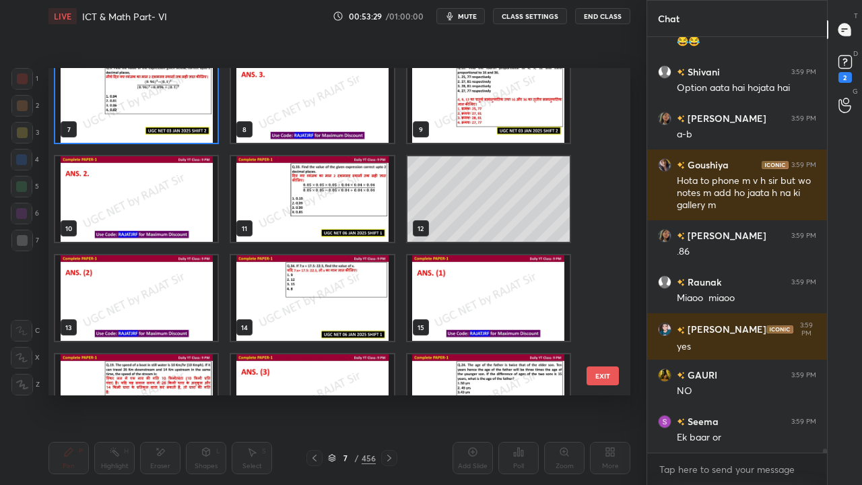
click at [340, 210] on img "grid" at bounding box center [312, 199] width 162 height 86
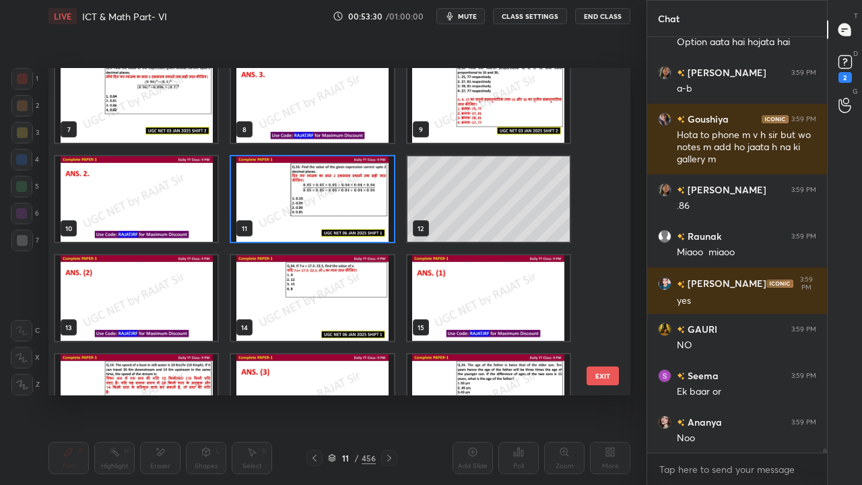
click at [341, 210] on img "grid" at bounding box center [312, 199] width 162 height 86
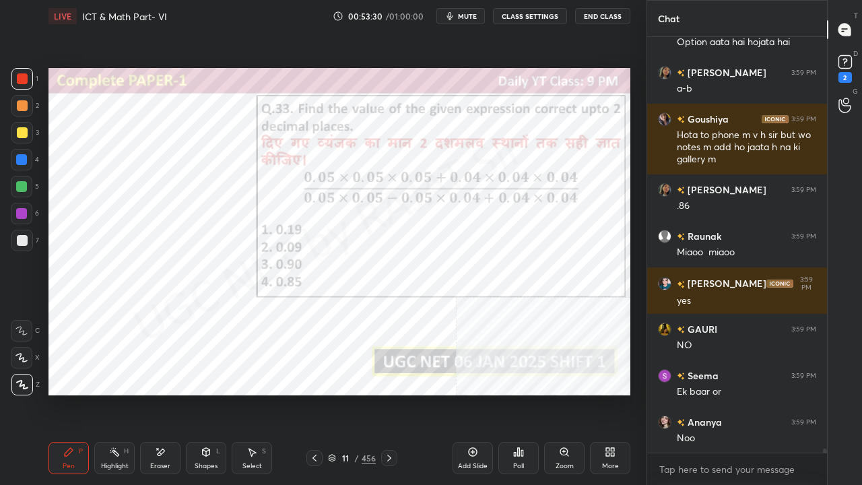
click at [341, 210] on img "grid" at bounding box center [312, 199] width 162 height 86
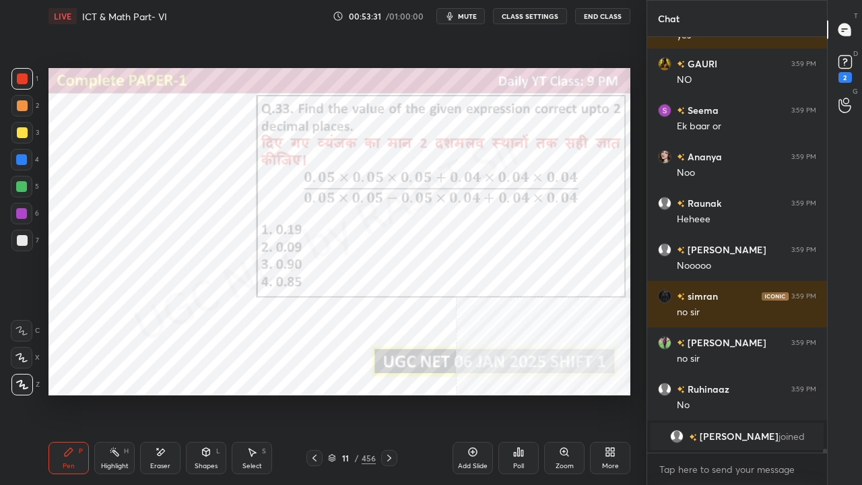
click at [354, 393] on div "11 / 456" at bounding box center [352, 458] width 48 height 12
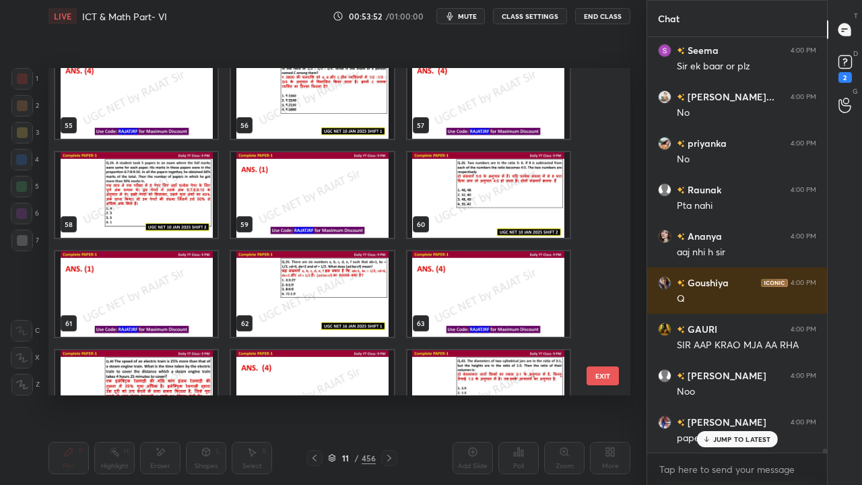
click at [474, 198] on img "grid" at bounding box center [489, 195] width 162 height 86
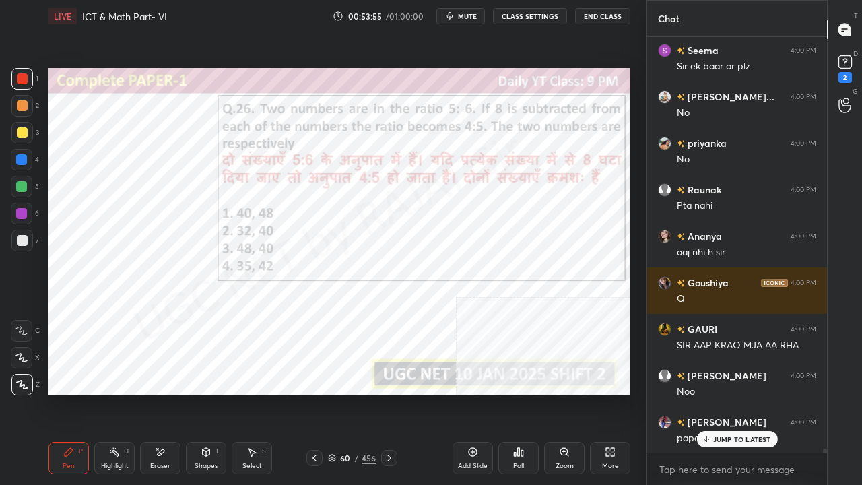
click at [519, 393] on icon at bounding box center [519, 452] width 2 height 8
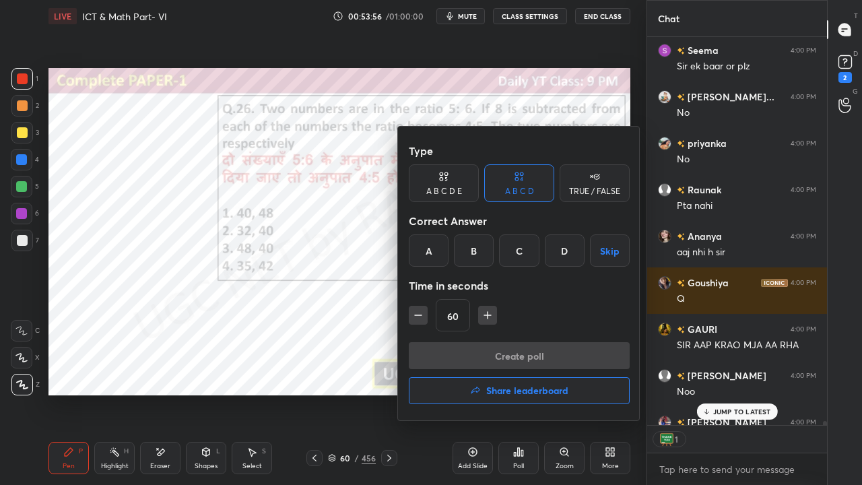
drag, startPoint x: 432, startPoint y: 255, endPoint x: 435, endPoint y: 267, distance: 11.9
click at [432, 256] on div "A" at bounding box center [429, 250] width 40 height 32
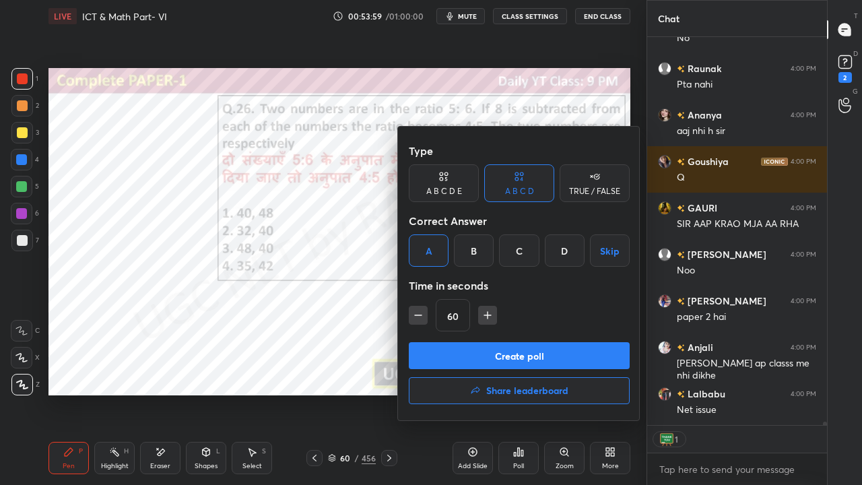
click at [538, 358] on button "Create poll" at bounding box center [519, 355] width 221 height 27
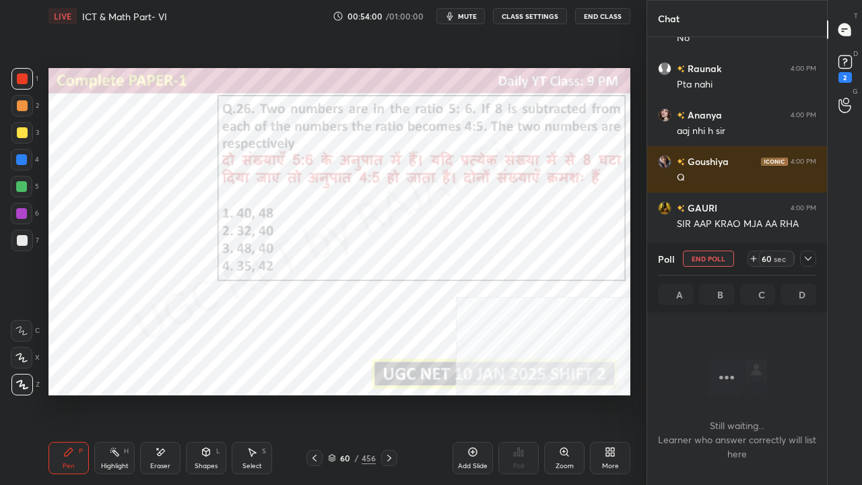
drag, startPoint x: 811, startPoint y: 252, endPoint x: 806, endPoint y: 257, distance: 7.2
click at [810, 253] on div at bounding box center [808, 259] width 16 height 16
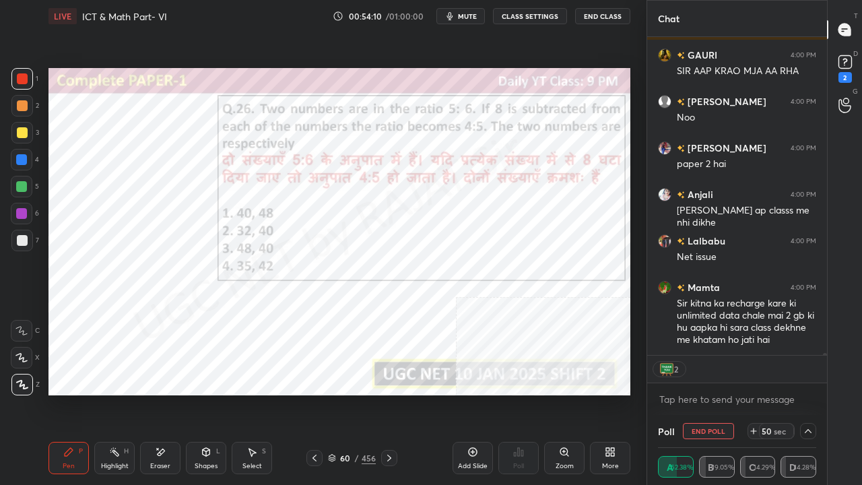
click at [18, 215] on div at bounding box center [21, 213] width 11 height 11
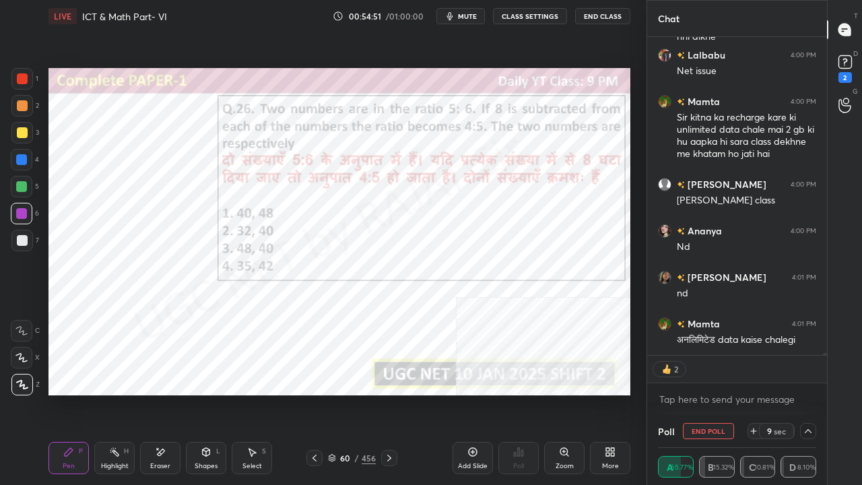
scroll to position [4, 4]
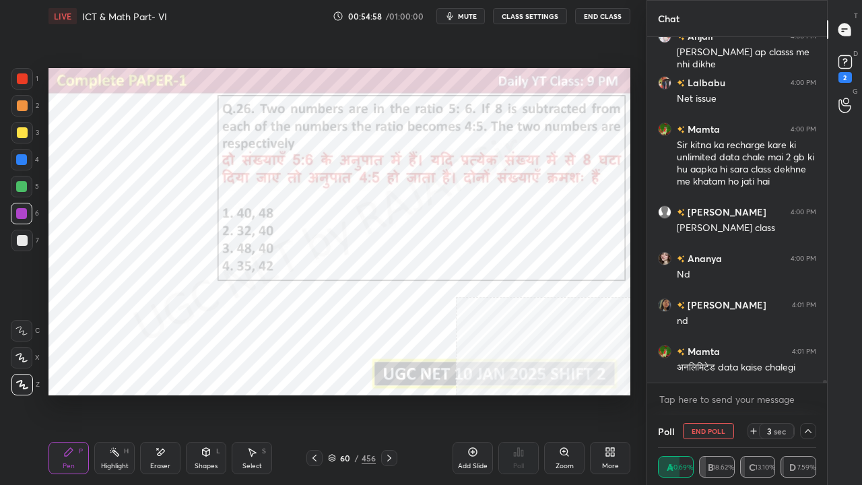
drag, startPoint x: 22, startPoint y: 77, endPoint x: 36, endPoint y: 77, distance: 14.1
click at [23, 77] on div at bounding box center [22, 78] width 11 height 11
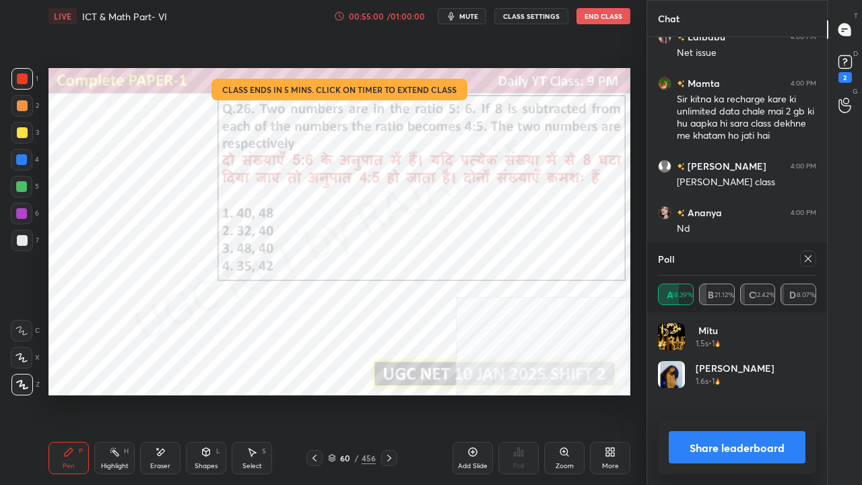
scroll to position [5, 4]
click at [808, 259] on icon at bounding box center [808, 258] width 11 height 11
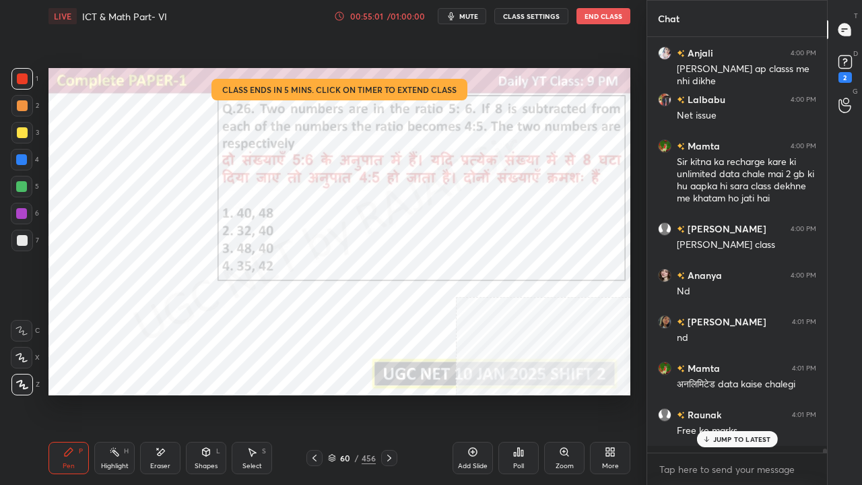
scroll to position [444, 176]
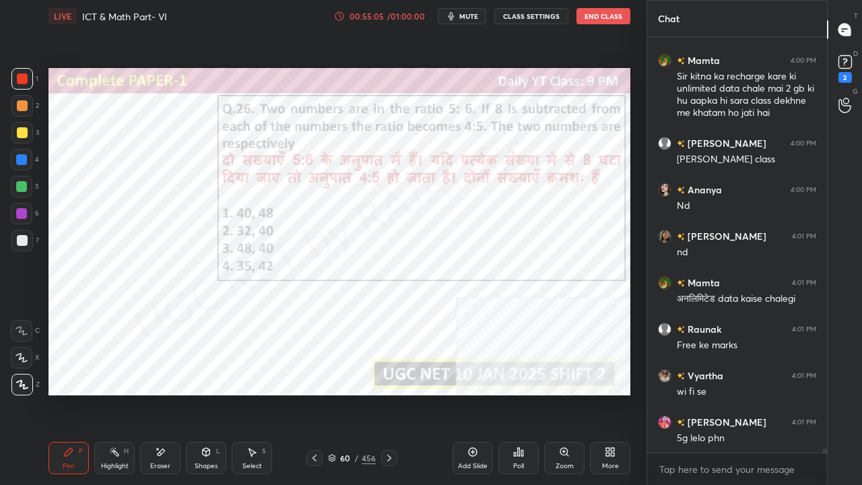
drag, startPoint x: 21, startPoint y: 155, endPoint x: 40, endPoint y: 183, distance: 34.0
click at [22, 158] on div at bounding box center [21, 159] width 11 height 11
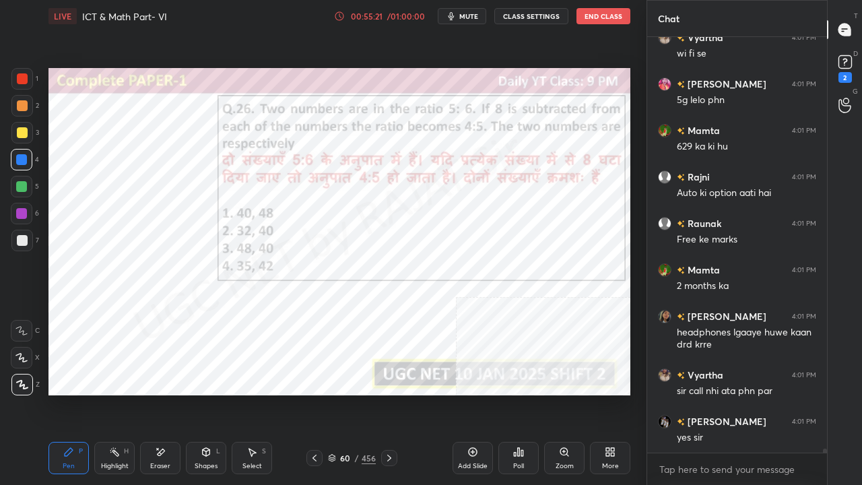
click at [21, 209] on div at bounding box center [21, 213] width 11 height 11
click at [22, 209] on div at bounding box center [21, 213] width 11 height 11
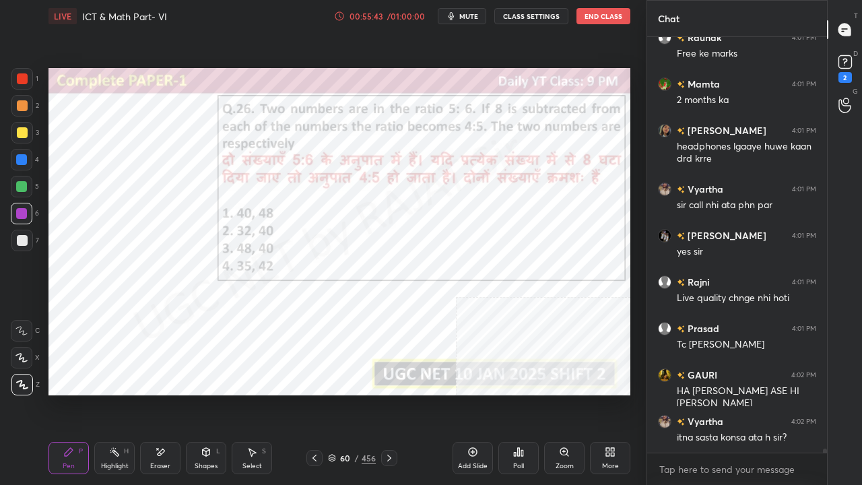
click at [22, 77] on div at bounding box center [22, 78] width 11 height 11
drag, startPoint x: 22, startPoint y: 77, endPoint x: 29, endPoint y: 79, distance: 7.3
click at [23, 77] on div at bounding box center [22, 78] width 11 height 11
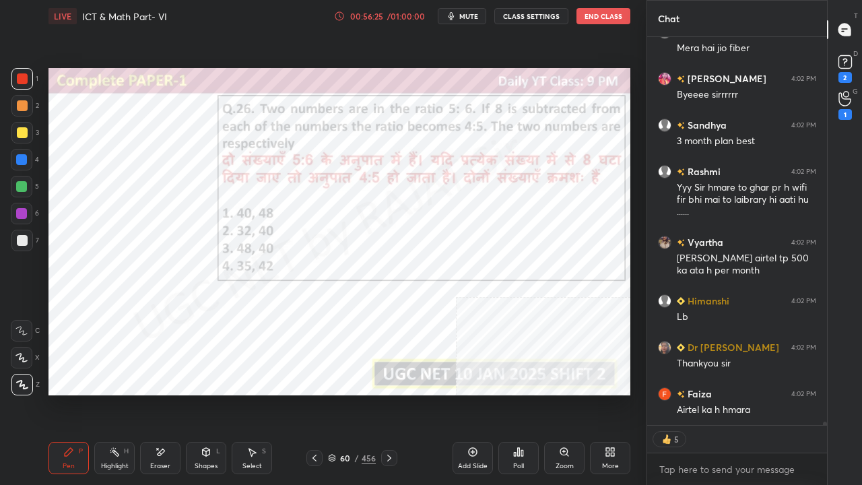
scroll to position [45119, 0]
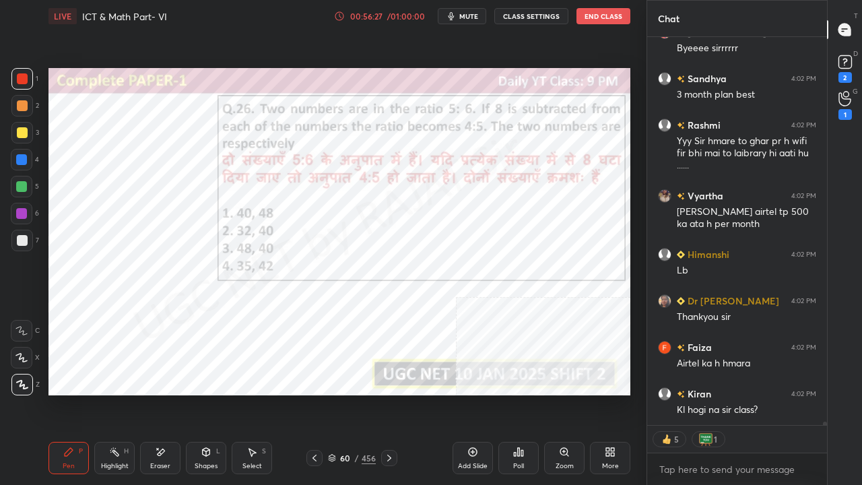
click at [348, 393] on div "60" at bounding box center [345, 458] width 13 height 8
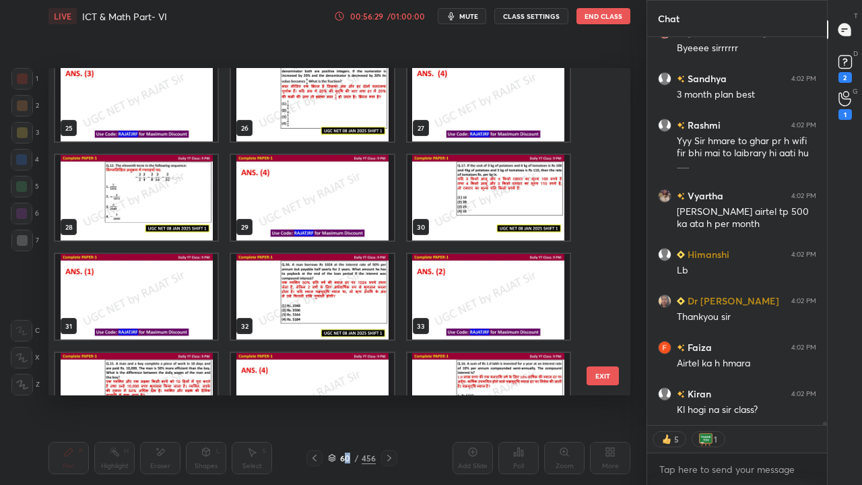
scroll to position [325, 0]
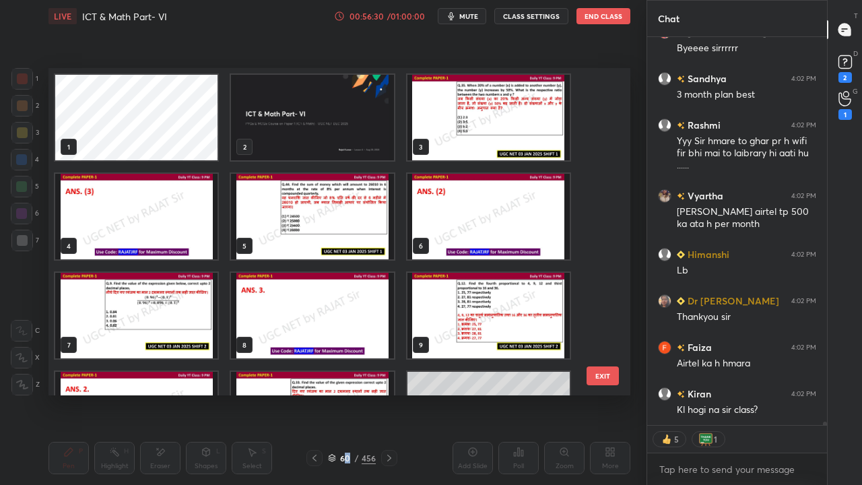
click at [377, 117] on img "grid" at bounding box center [312, 118] width 162 height 86
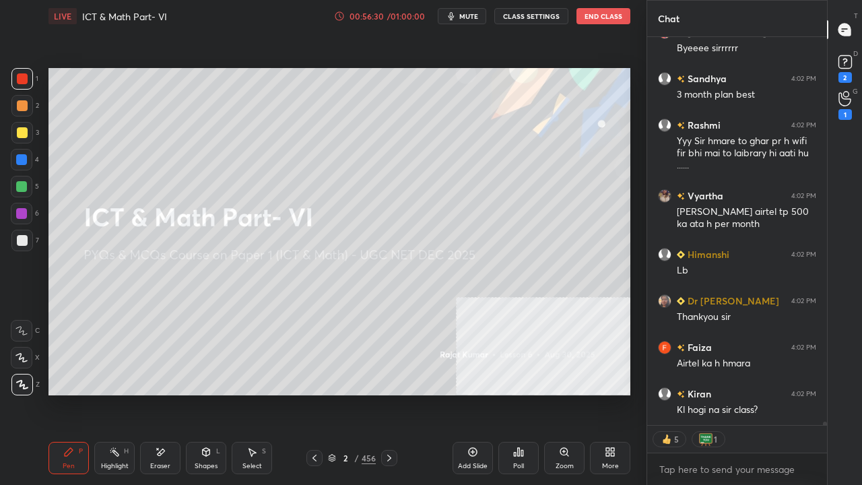
click at [377, 117] on img "grid" at bounding box center [312, 118] width 162 height 86
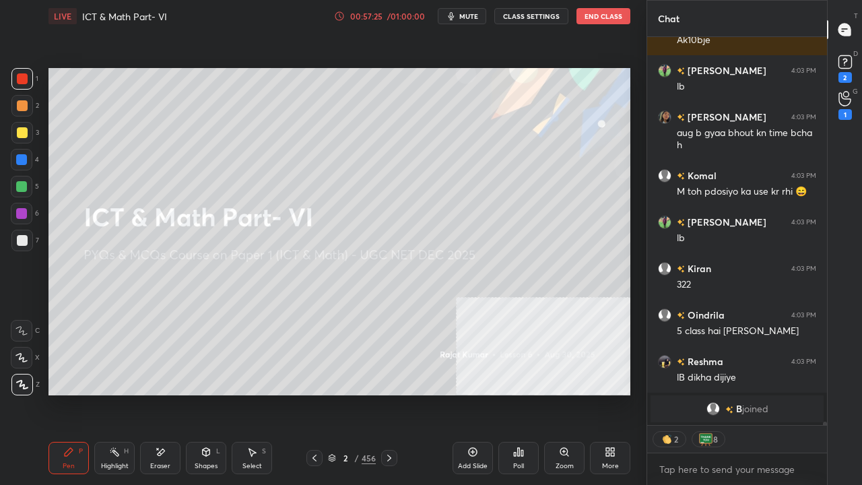
click at [27, 244] on div at bounding box center [22, 241] width 22 height 22
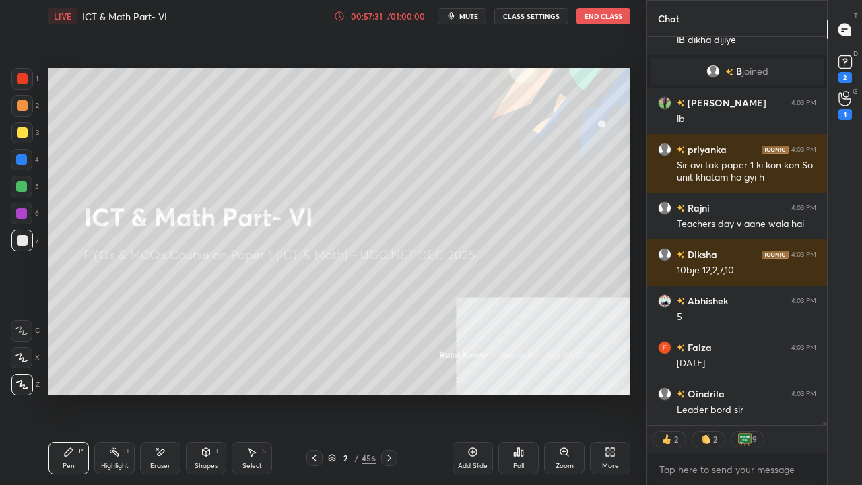
click at [523, 393] on icon at bounding box center [522, 453] width 2 height 6
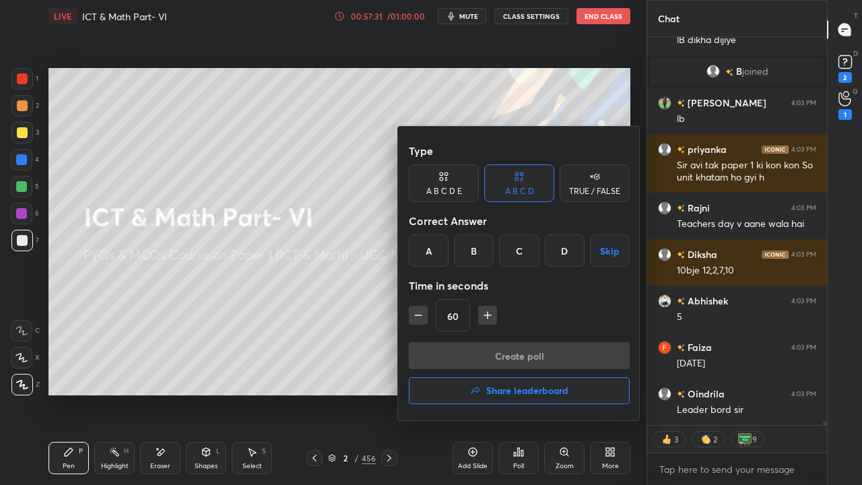
click at [505, 393] on h4 "Share leaderboard" at bounding box center [527, 390] width 82 height 9
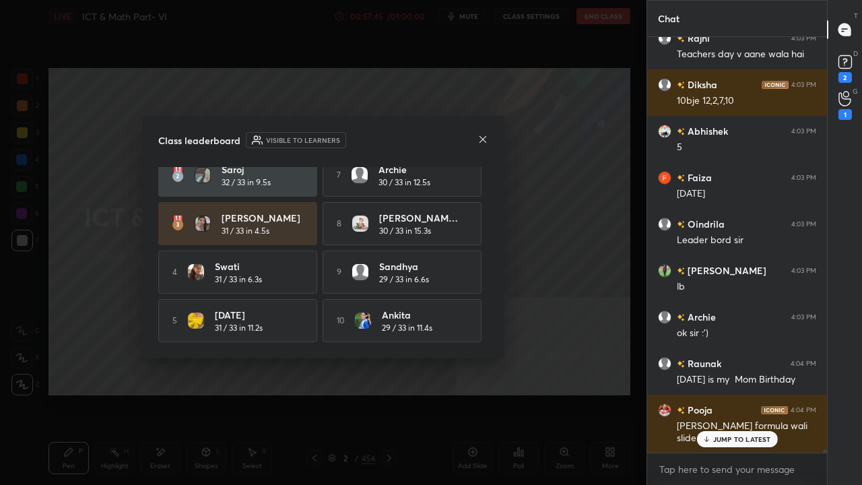
click at [484, 139] on icon at bounding box center [483, 138] width 7 height 7
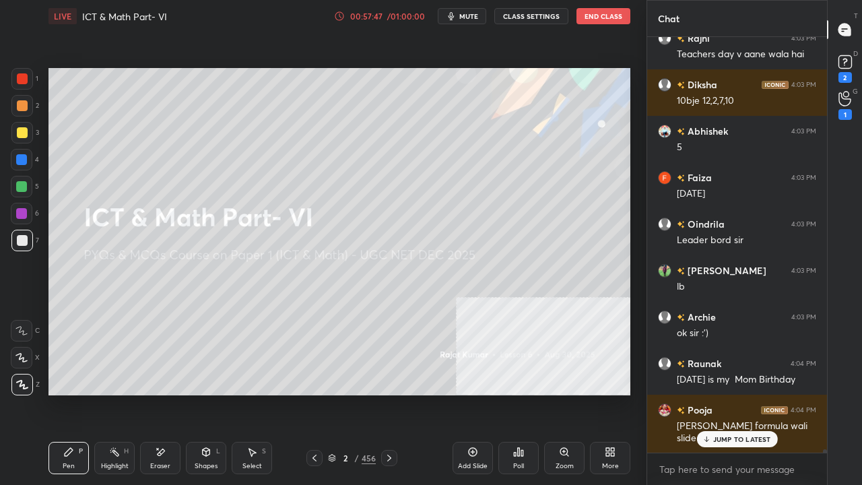
click at [709, 393] on div "JUMP TO LATEST" at bounding box center [737, 439] width 81 height 16
click at [343, 393] on div "2" at bounding box center [345, 458] width 13 height 8
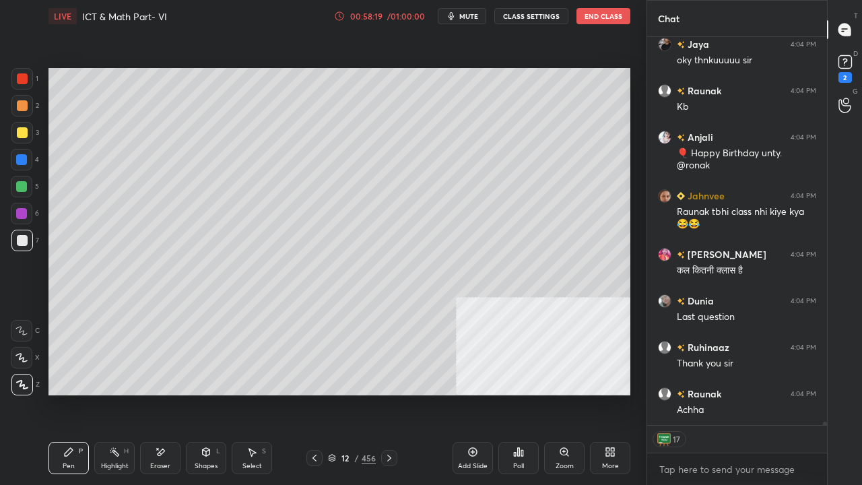
drag, startPoint x: 350, startPoint y: 463, endPoint x: 362, endPoint y: 420, distance: 44.0
click at [350, 393] on div "12 / 456" at bounding box center [352, 458] width 48 height 12
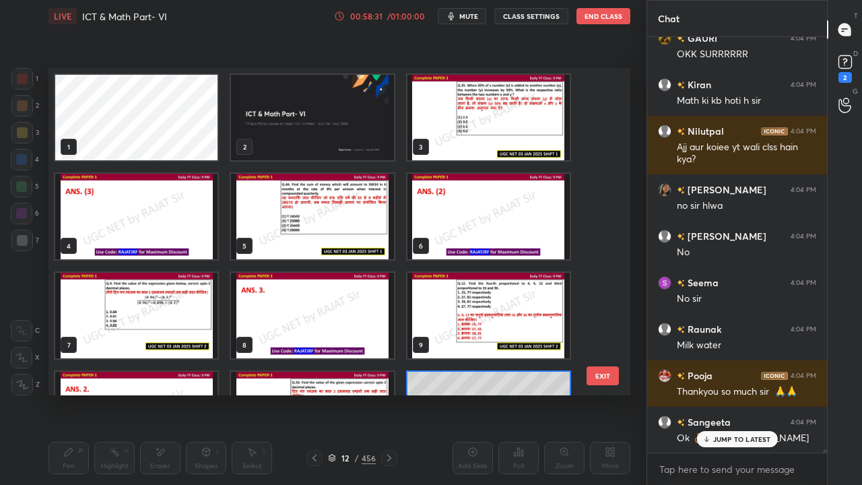
click at [339, 104] on img "grid" at bounding box center [312, 118] width 162 height 86
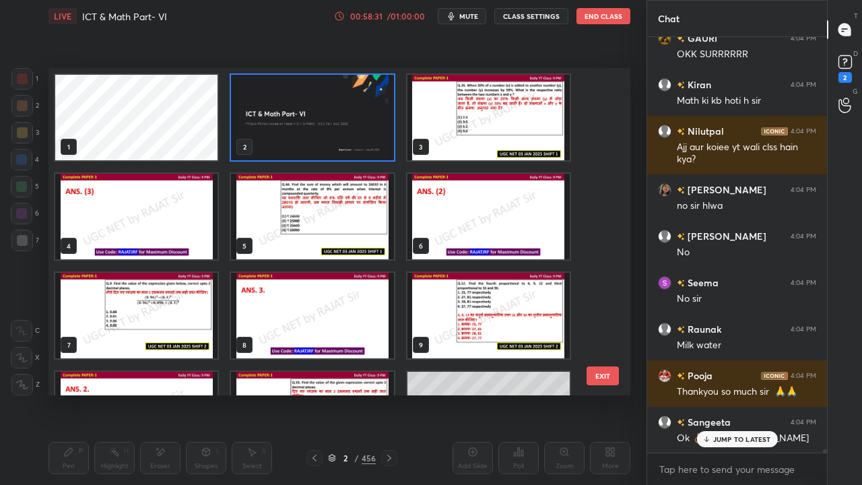
click at [339, 104] on img "grid" at bounding box center [312, 118] width 162 height 86
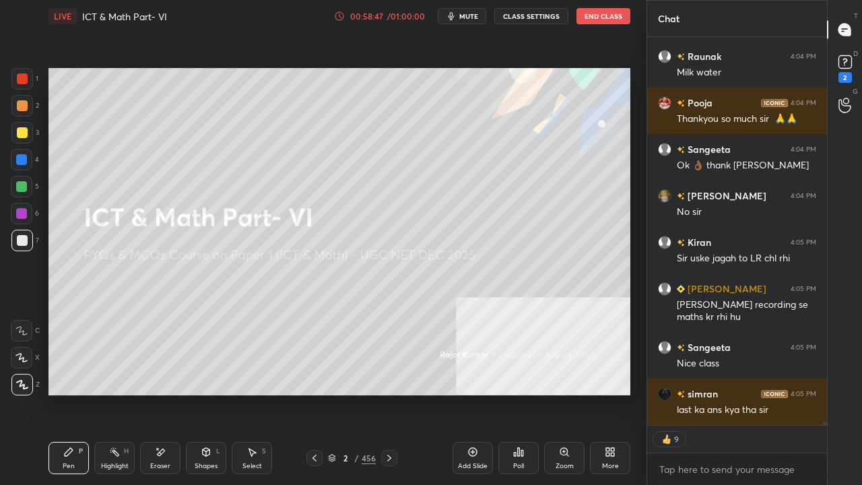
click at [22, 131] on div at bounding box center [22, 132] width 11 height 11
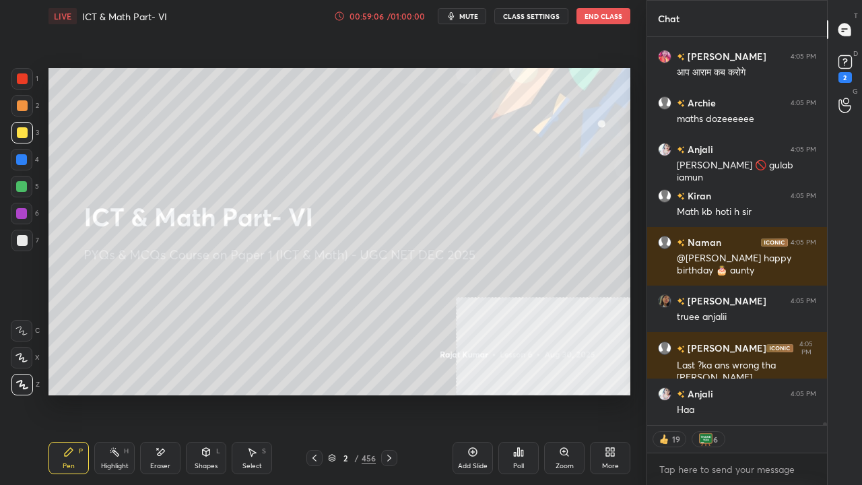
click at [21, 81] on div at bounding box center [22, 78] width 11 height 11
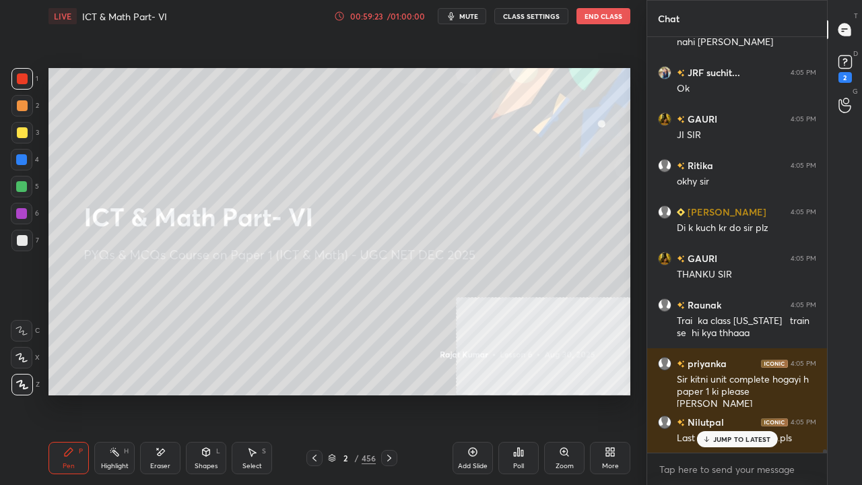
click at [22, 243] on div at bounding box center [22, 240] width 11 height 11
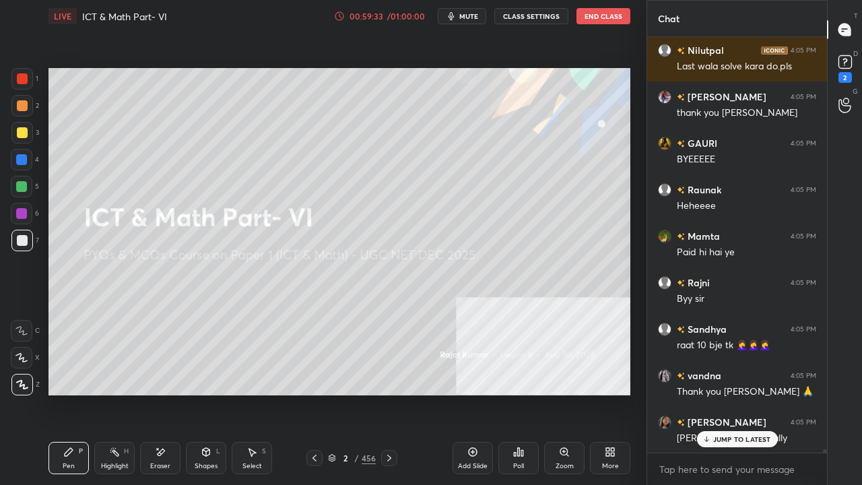
click at [24, 74] on div at bounding box center [22, 78] width 11 height 11
click at [727, 393] on div "[PERSON_NAME] 4:05 PM 10PM h last class [PERSON_NAME] 4:05 PM Fullyyyy cookeddd…" at bounding box center [737, 261] width 180 height 448
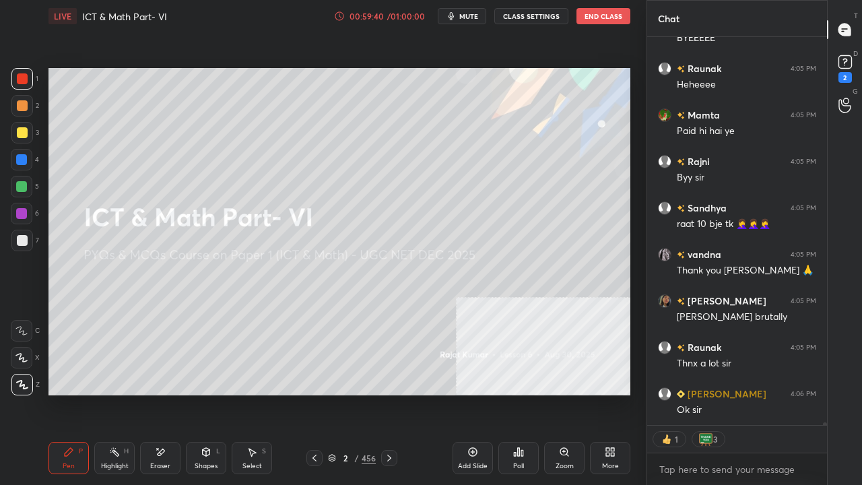
click at [27, 163] on div at bounding box center [22, 160] width 22 height 22
drag, startPoint x: 27, startPoint y: 163, endPoint x: 37, endPoint y: 168, distance: 11.5
click at [27, 162] on div at bounding box center [22, 160] width 22 height 22
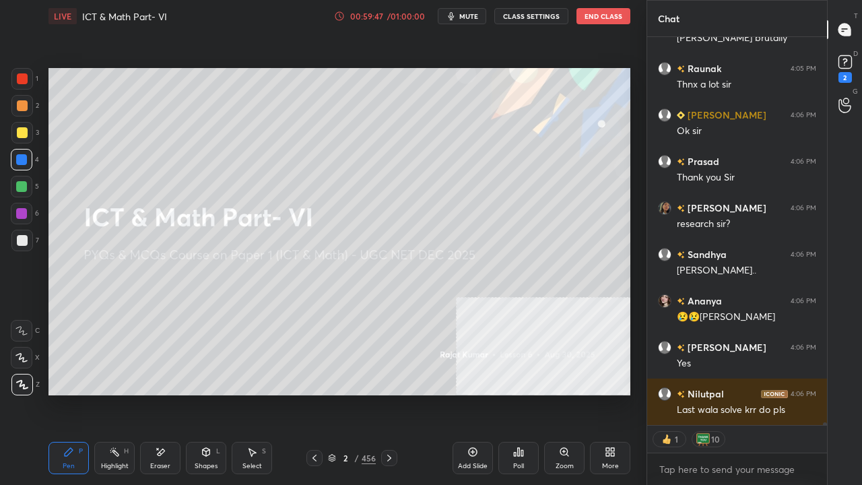
click at [30, 73] on div at bounding box center [22, 79] width 22 height 22
drag, startPoint x: 31, startPoint y: 71, endPoint x: 39, endPoint y: 75, distance: 8.8
click at [32, 73] on div at bounding box center [22, 79] width 22 height 22
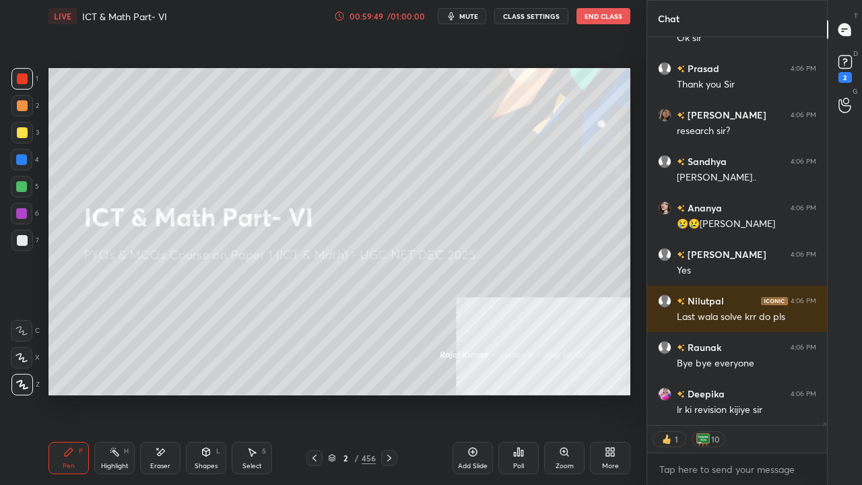
click at [349, 393] on div "2" at bounding box center [345, 458] width 13 height 8
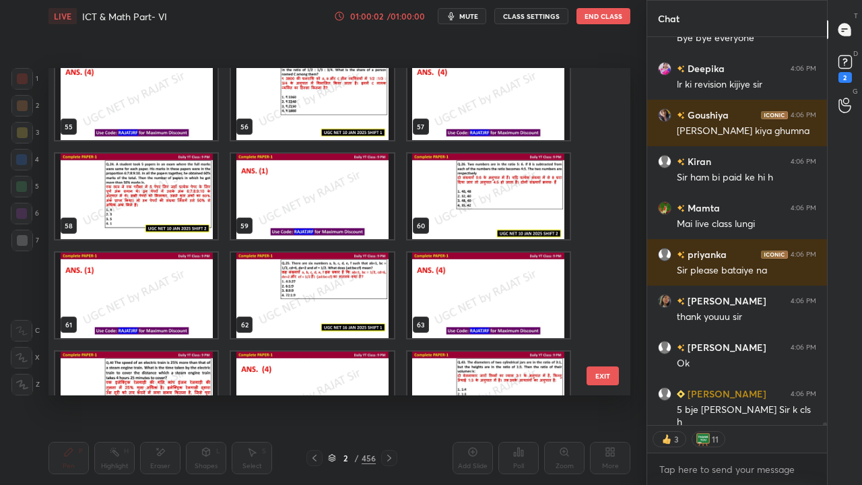
click at [507, 189] on img "grid" at bounding box center [489, 197] width 162 height 86
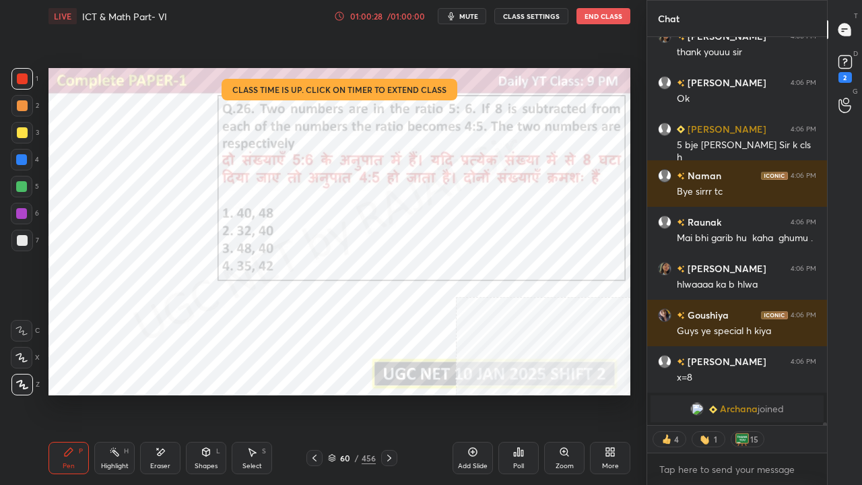
click at [594, 14] on button "End Class" at bounding box center [604, 16] width 54 height 16
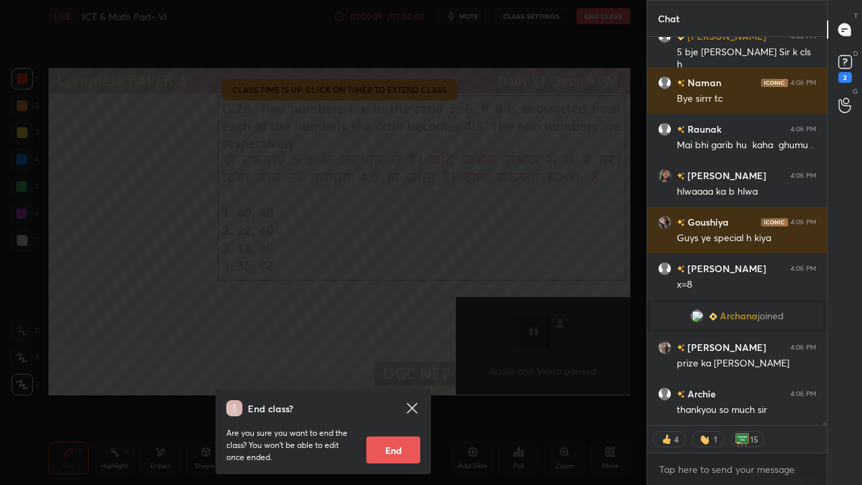
click at [408, 393] on button "End" at bounding box center [393, 450] width 54 height 27
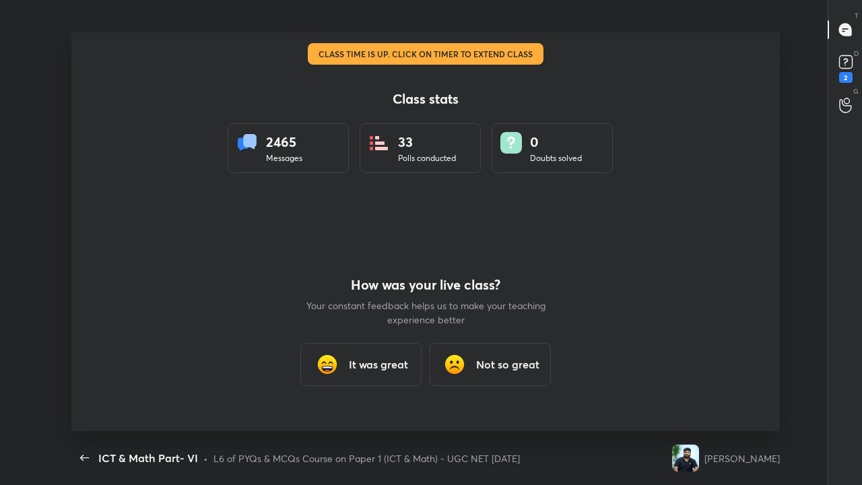
type textarea "x"
